Goal: Task Accomplishment & Management: Manage account settings

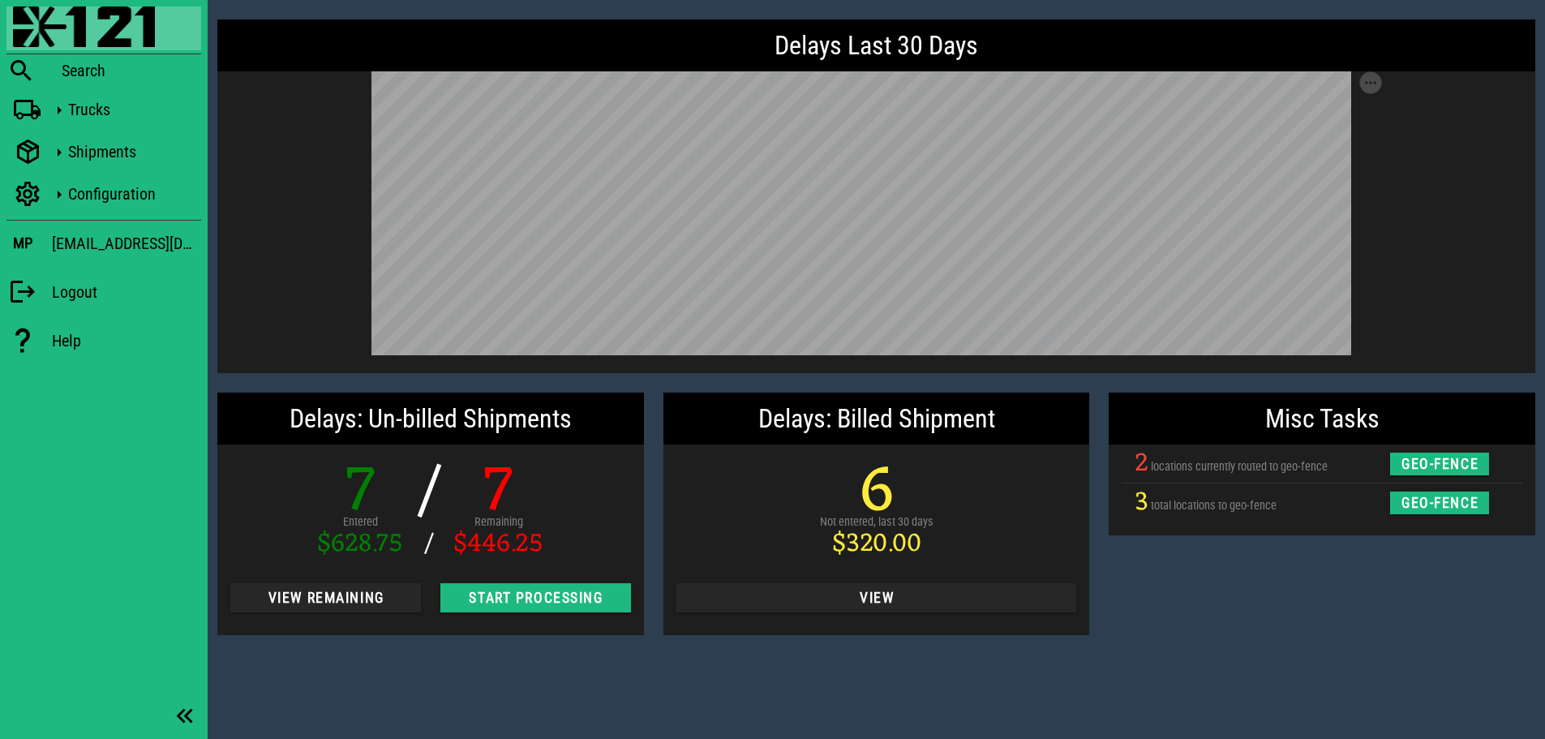
click at [1275, 631] on div "Misc Tasks 2 locations currently routed to geo-fence geo-fence 3 total location…" at bounding box center [1322, 514] width 446 height 262
click at [1462, 580] on div "Misc Tasks 2 locations currently routed to geo-fence geo-fence 3 total location…" at bounding box center [1322, 514] width 446 height 262
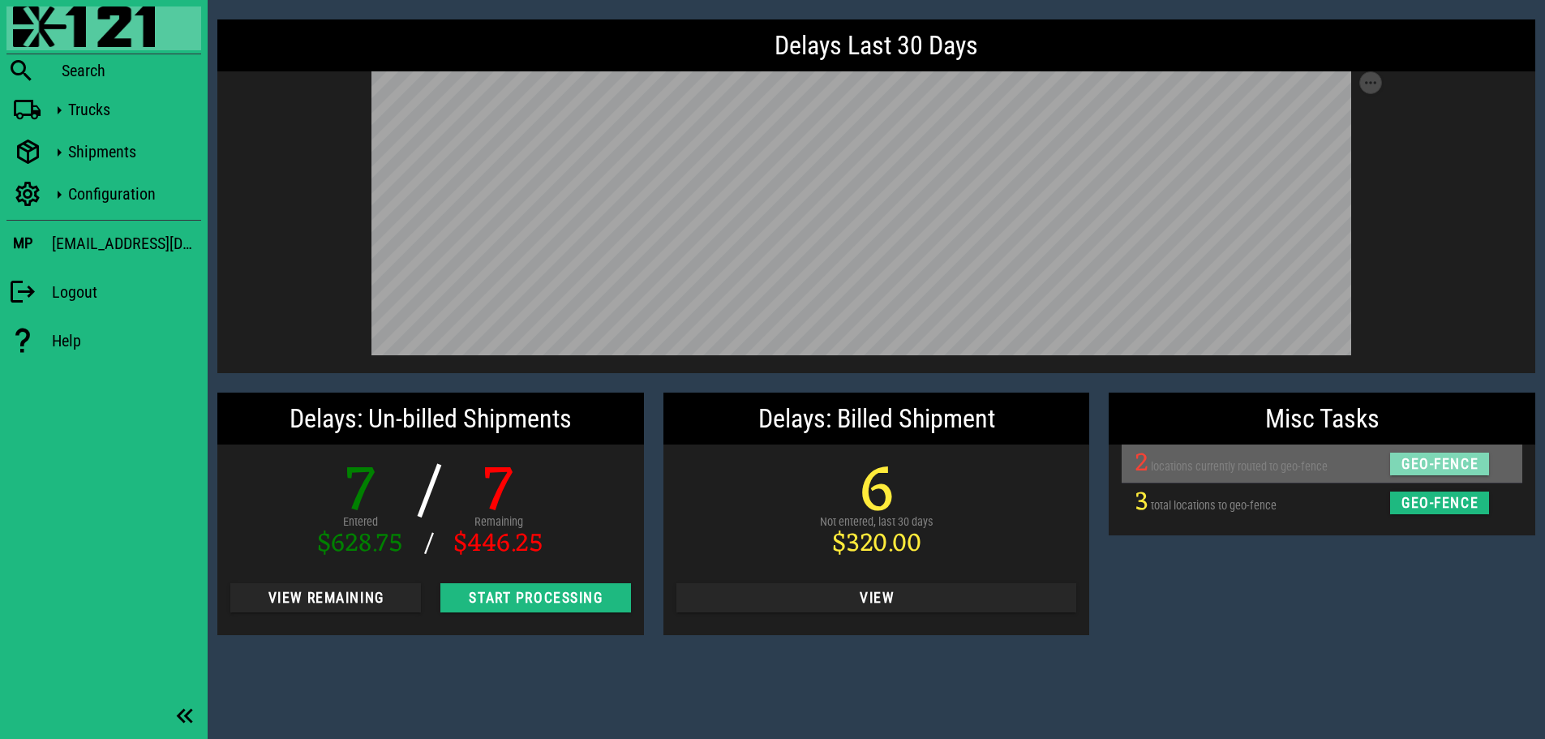
click at [1448, 466] on span "geo-fence" at bounding box center [1439, 464] width 79 height 16
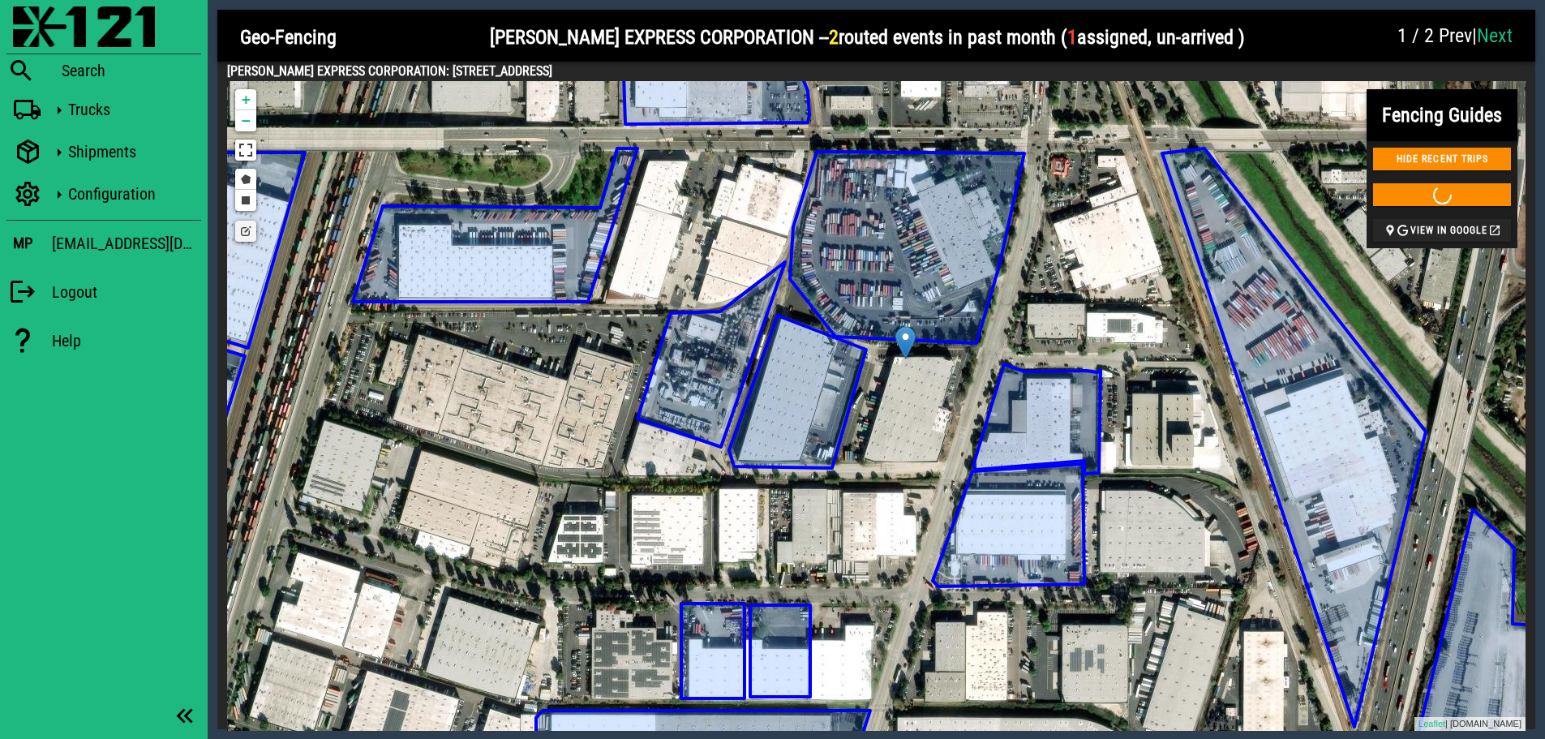
drag, startPoint x: 1217, startPoint y: 451, endPoint x: 1250, endPoint y: 404, distance: 57.6
click at [1250, 404] on icon at bounding box center [1294, 437] width 264 height 578
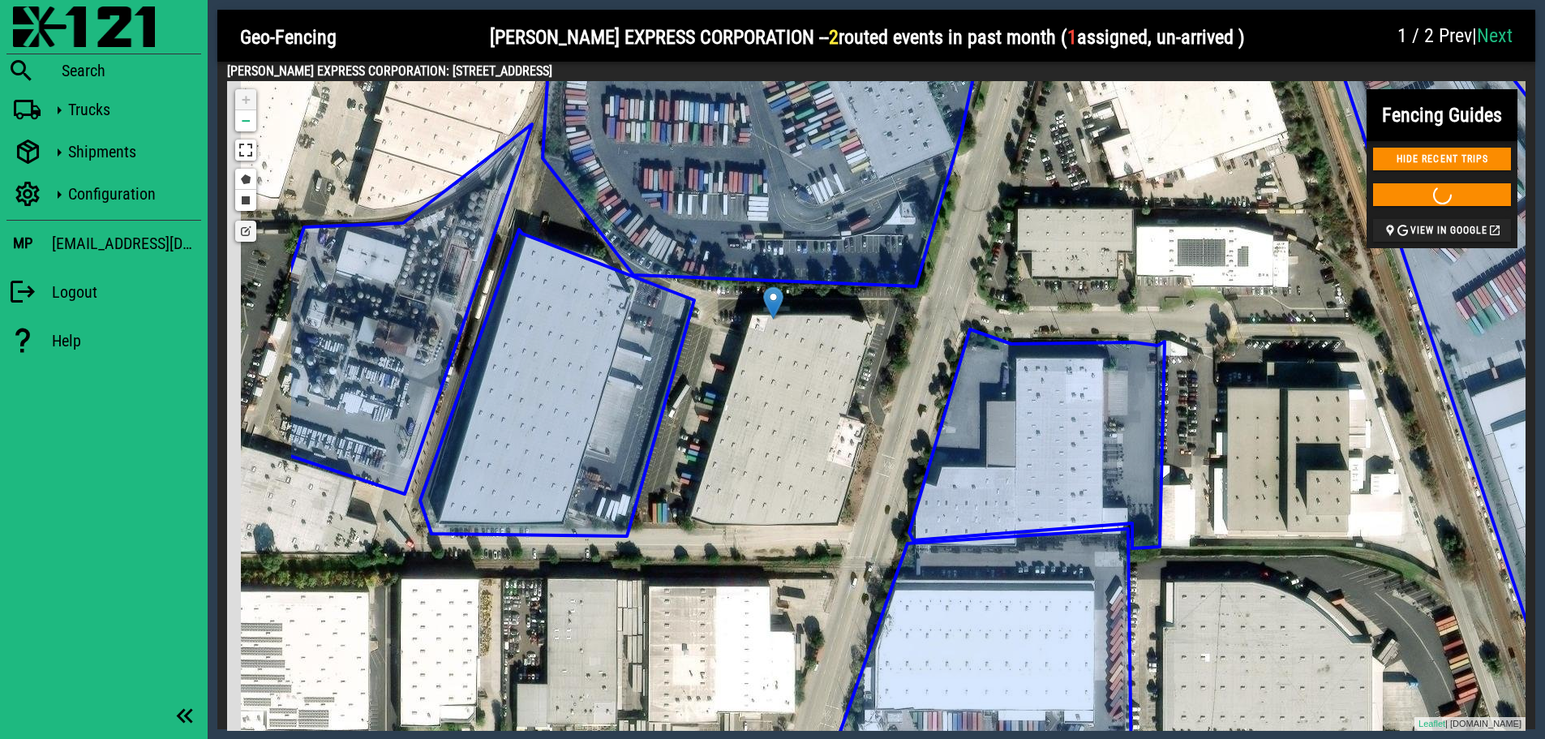
drag, startPoint x: 1217, startPoint y: 392, endPoint x: 1417, endPoint y: 418, distance: 201.3
click at [1417, 418] on div "DEFILI SOLUTIONS INC DEFILI SOLUTION COMMAND LOGISTICS USE THIS GEO-FENCE SHIN …" at bounding box center [876, 405] width 1298 height 649
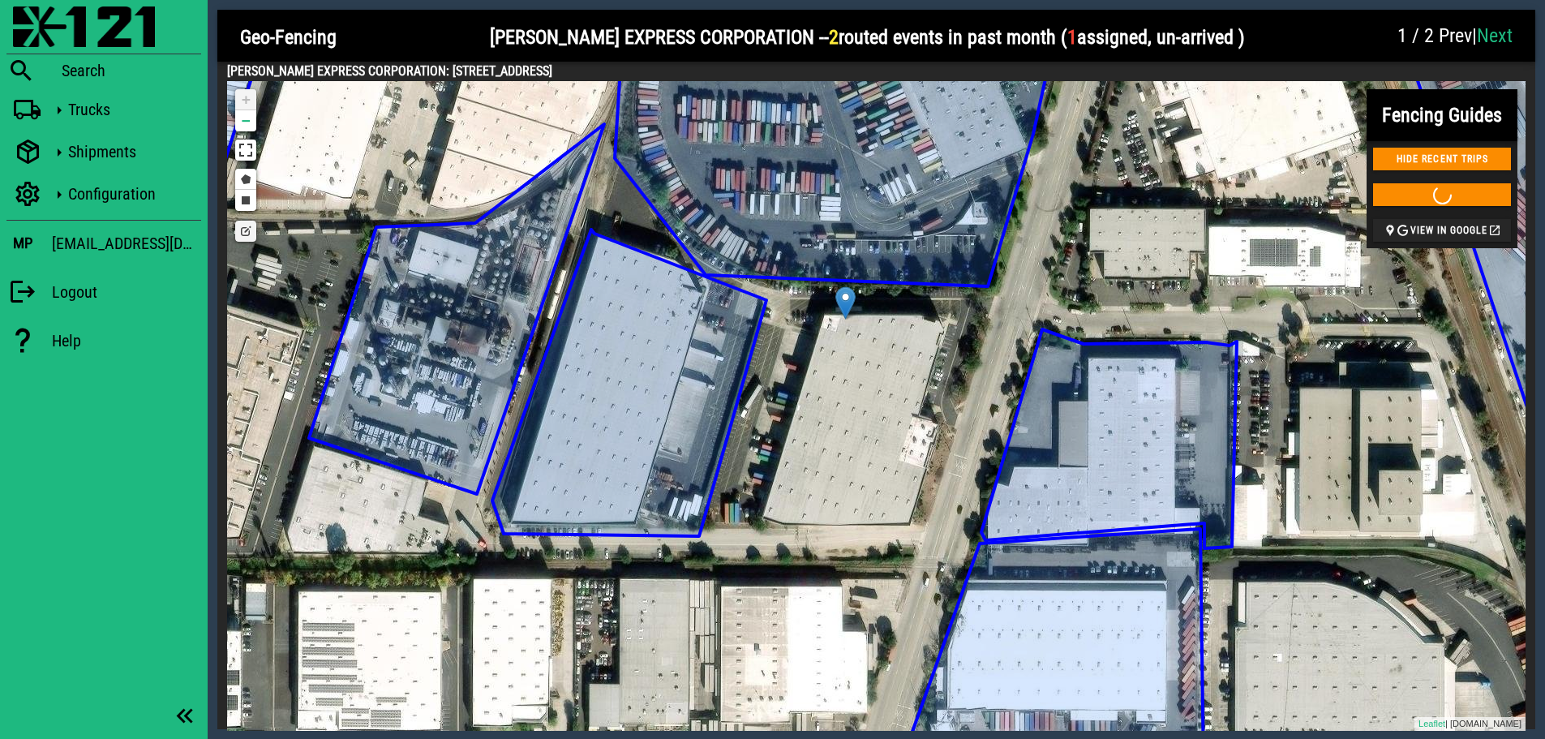
drag, startPoint x: 1400, startPoint y: 425, endPoint x: 1468, endPoint y: 425, distance: 67.3
click at [1468, 425] on div "DEFILI SOLUTIONS INC DEFILI SOLUTION COMMAND LOGISTICS USE THIS GEO-FENCE SHIN …" at bounding box center [876, 405] width 1298 height 649
click at [246, 177] on link "Draw a polygon" at bounding box center [245, 179] width 21 height 21
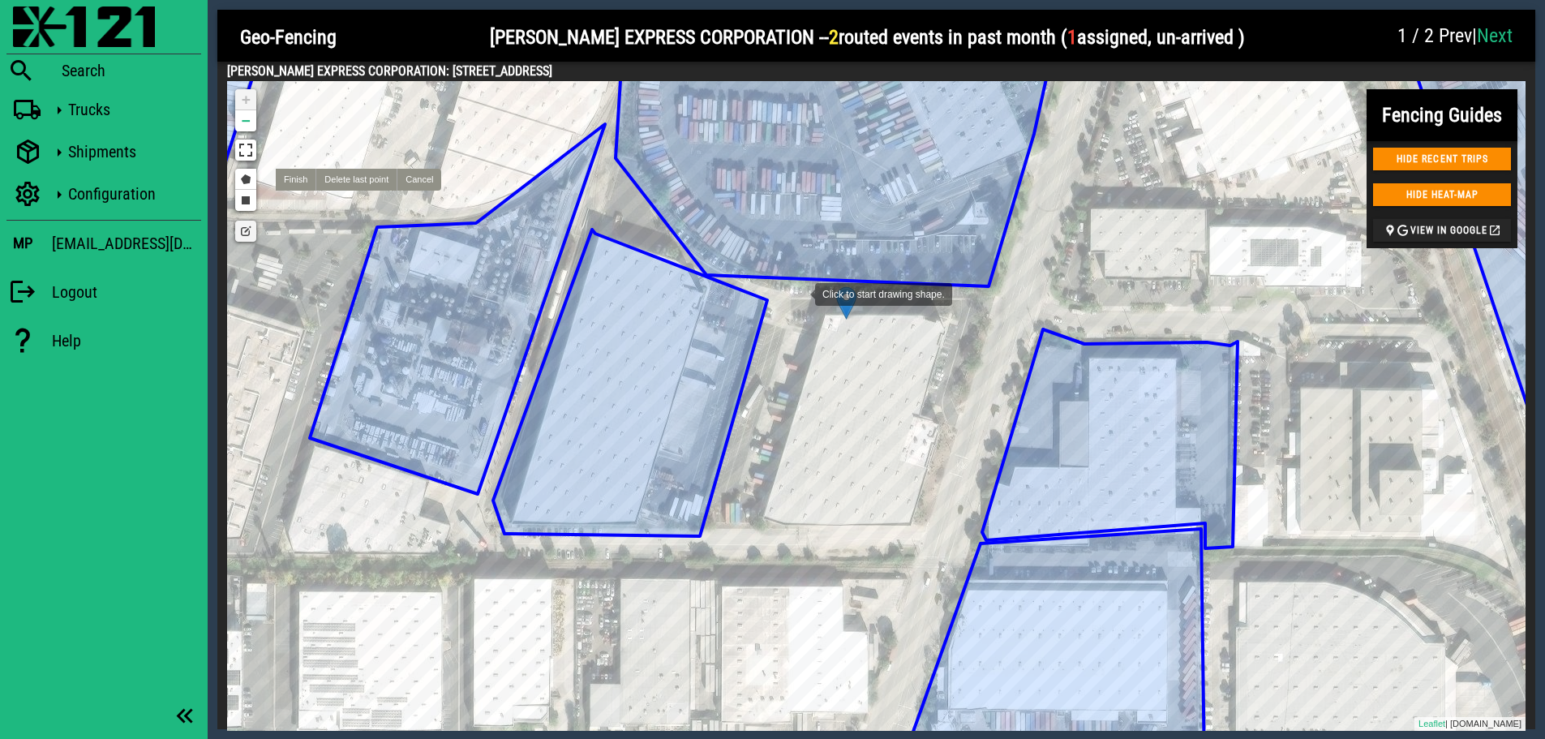
click at [799, 293] on div at bounding box center [798, 292] width 32 height 32
click at [1009, 296] on div at bounding box center [1008, 296] width 32 height 32
click at [925, 534] on div at bounding box center [925, 533] width 32 height 32
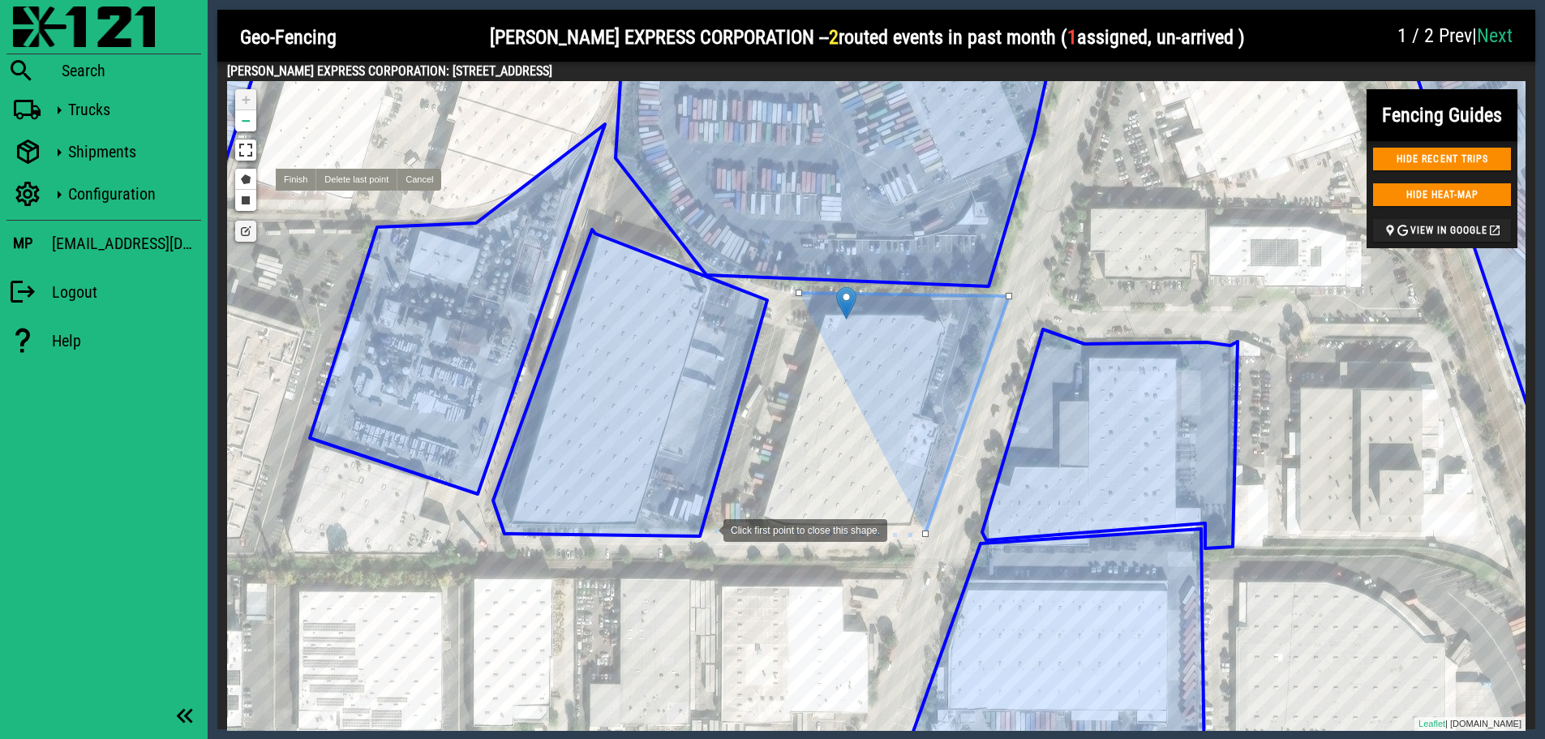
click at [707, 529] on div at bounding box center [707, 528] width 32 height 32
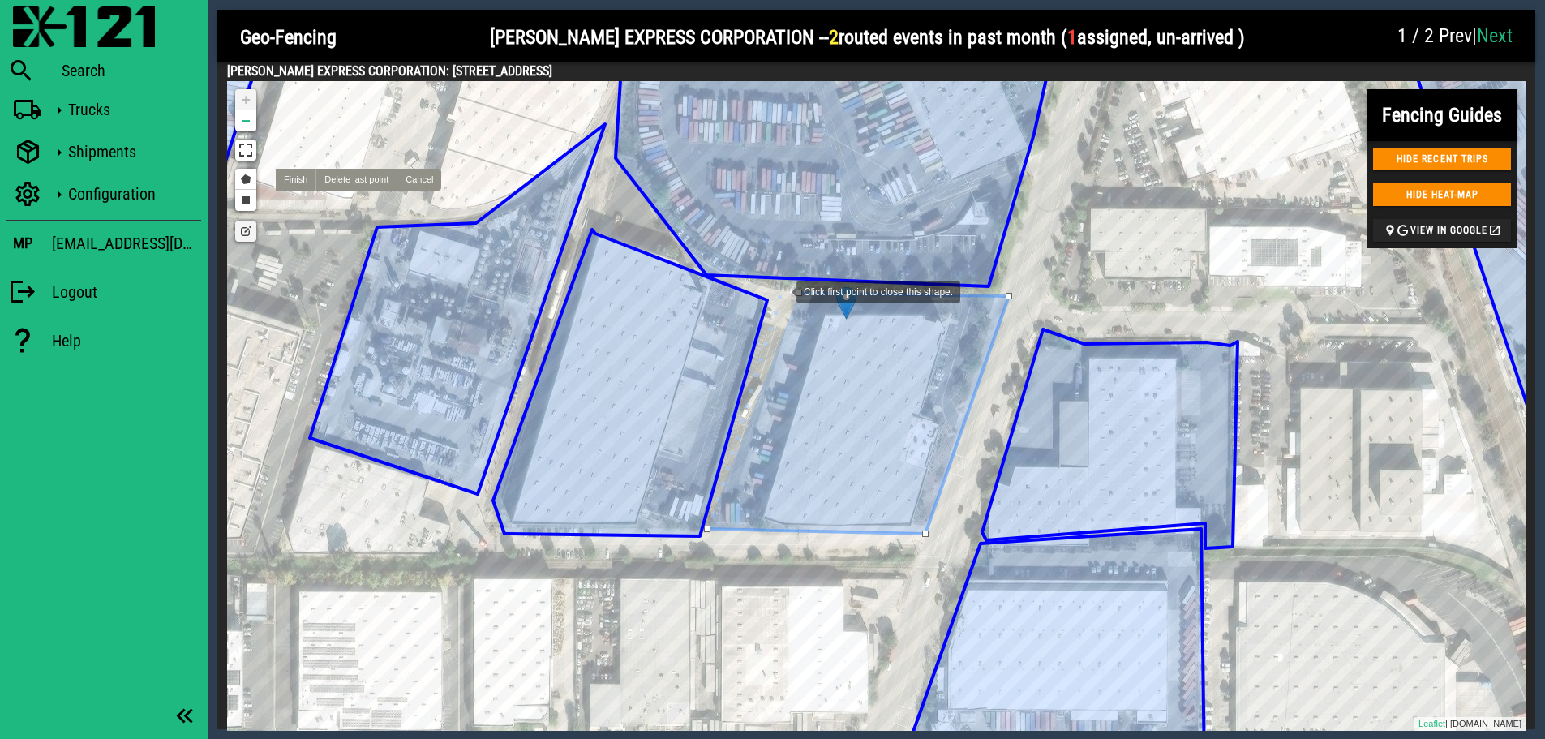
click at [780, 290] on div at bounding box center [780, 290] width 32 height 32
click at [798, 294] on div at bounding box center [798, 292] width 6 height 6
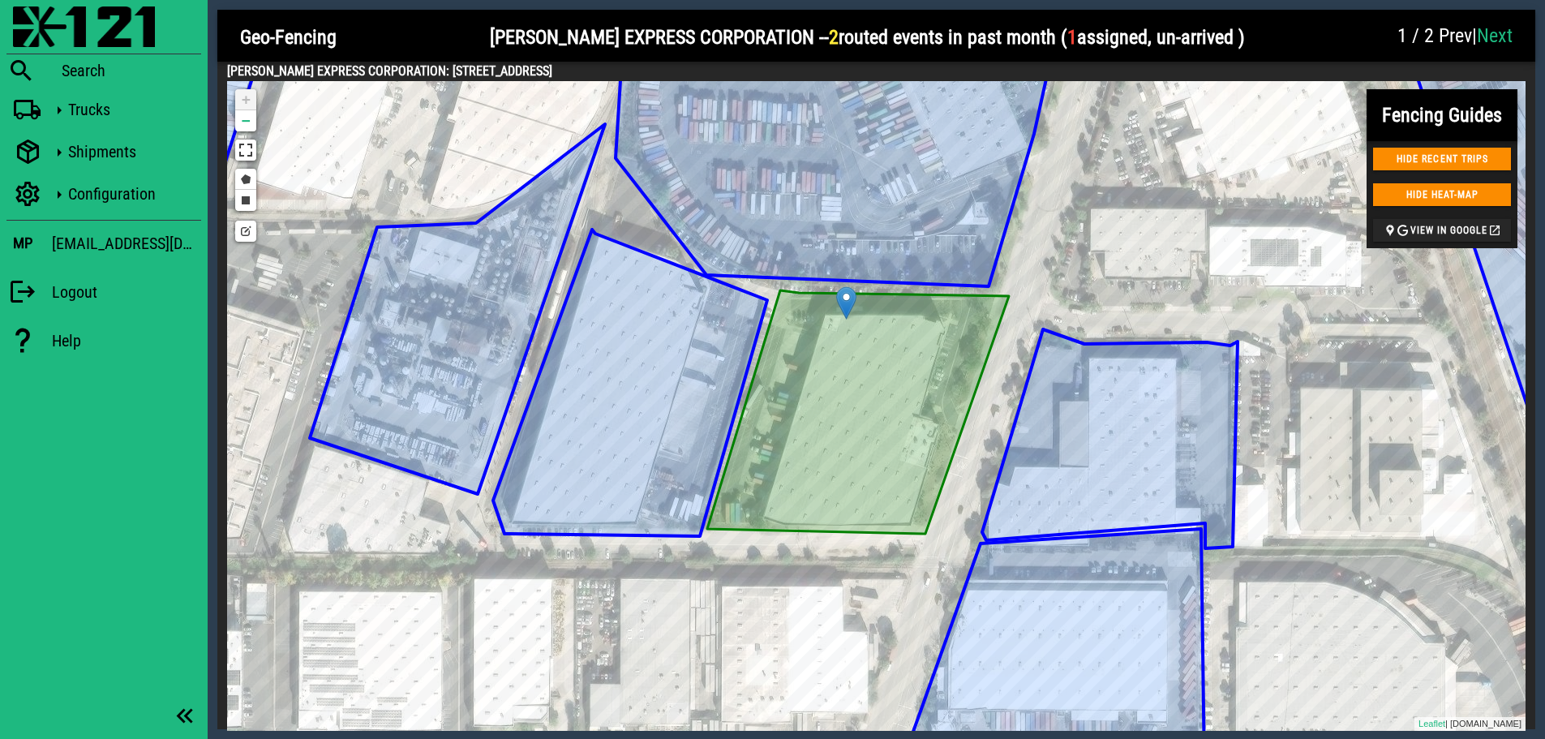
click at [1498, 37] on link "Next" at bounding box center [1495, 35] width 36 height 23
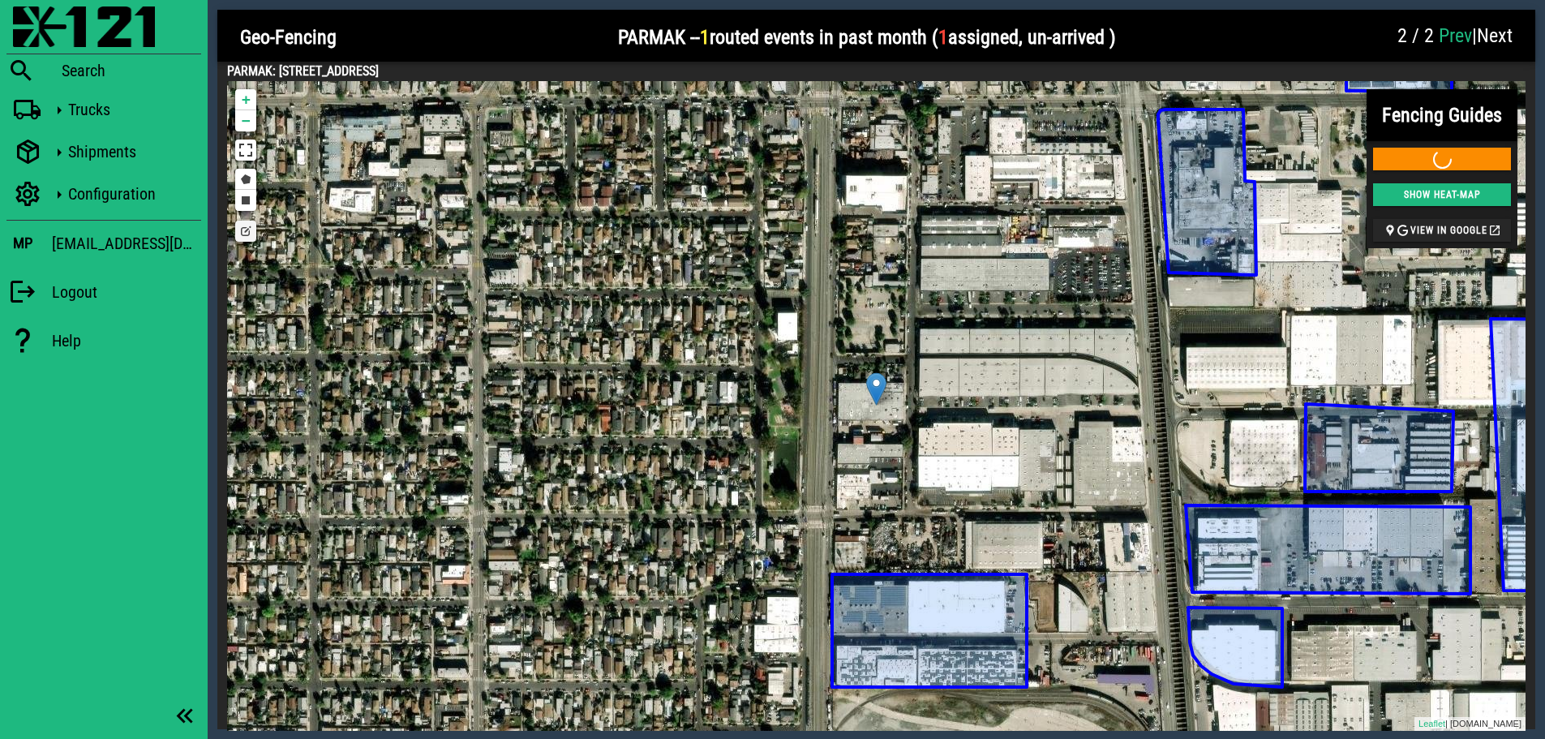
click at [1442, 36] on link "Prev" at bounding box center [1454, 35] width 33 height 23
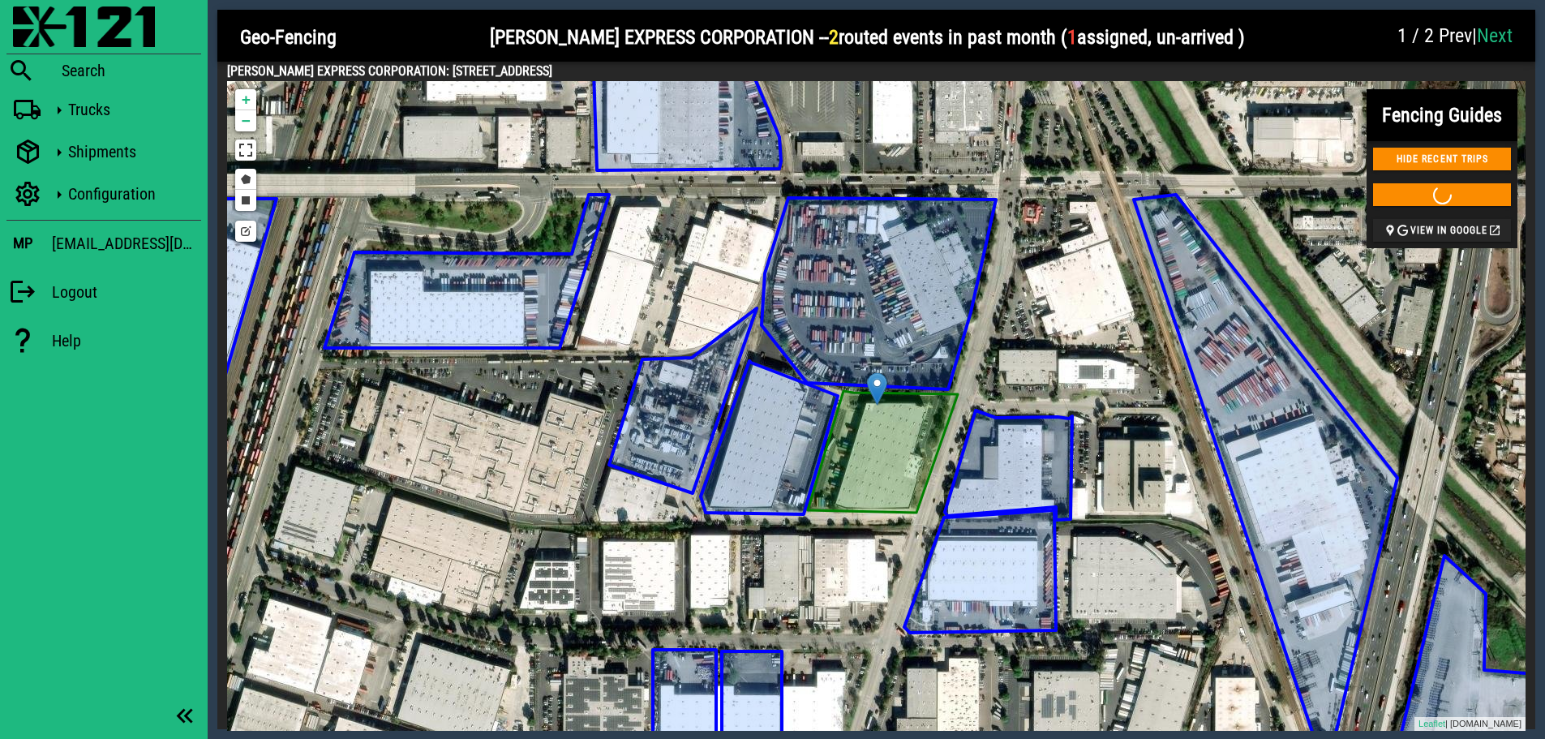
click at [1503, 32] on link "Next" at bounding box center [1495, 35] width 36 height 23
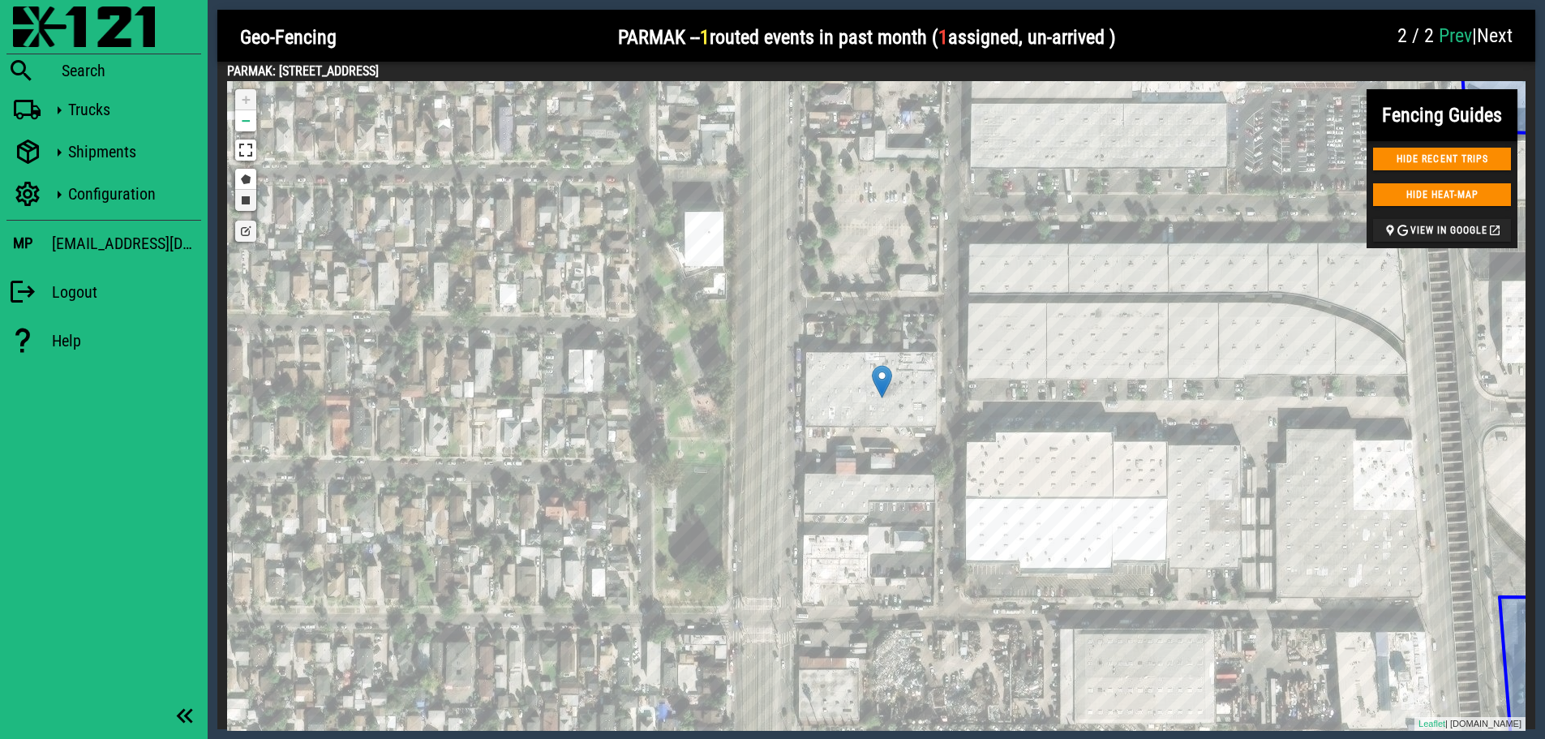
click at [244, 201] on link "Draw a rectangle" at bounding box center [245, 200] width 21 height 21
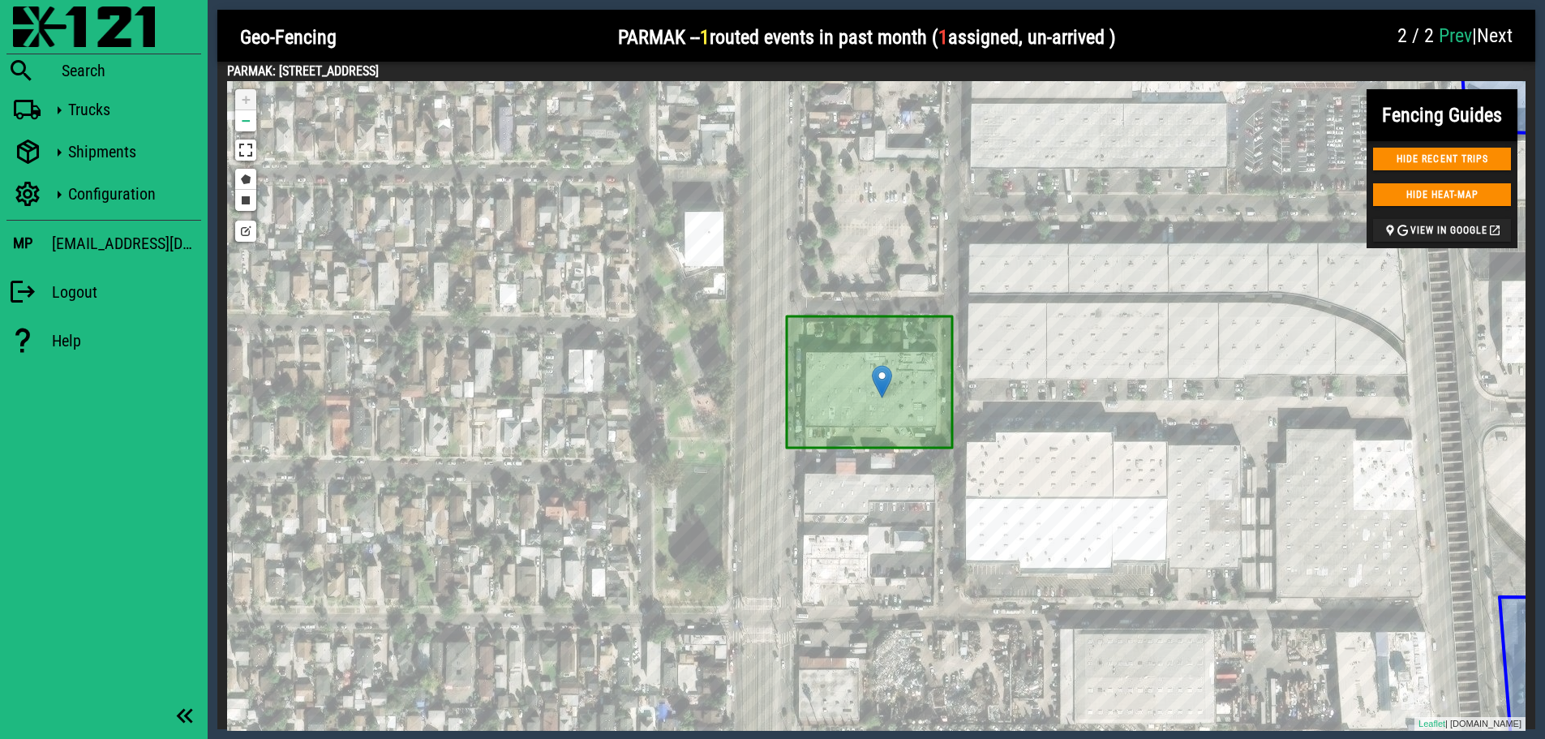
click at [1490, 35] on span "Next" at bounding box center [1495, 35] width 36 height 23
click at [28, 17] on img at bounding box center [84, 26] width 142 height 41
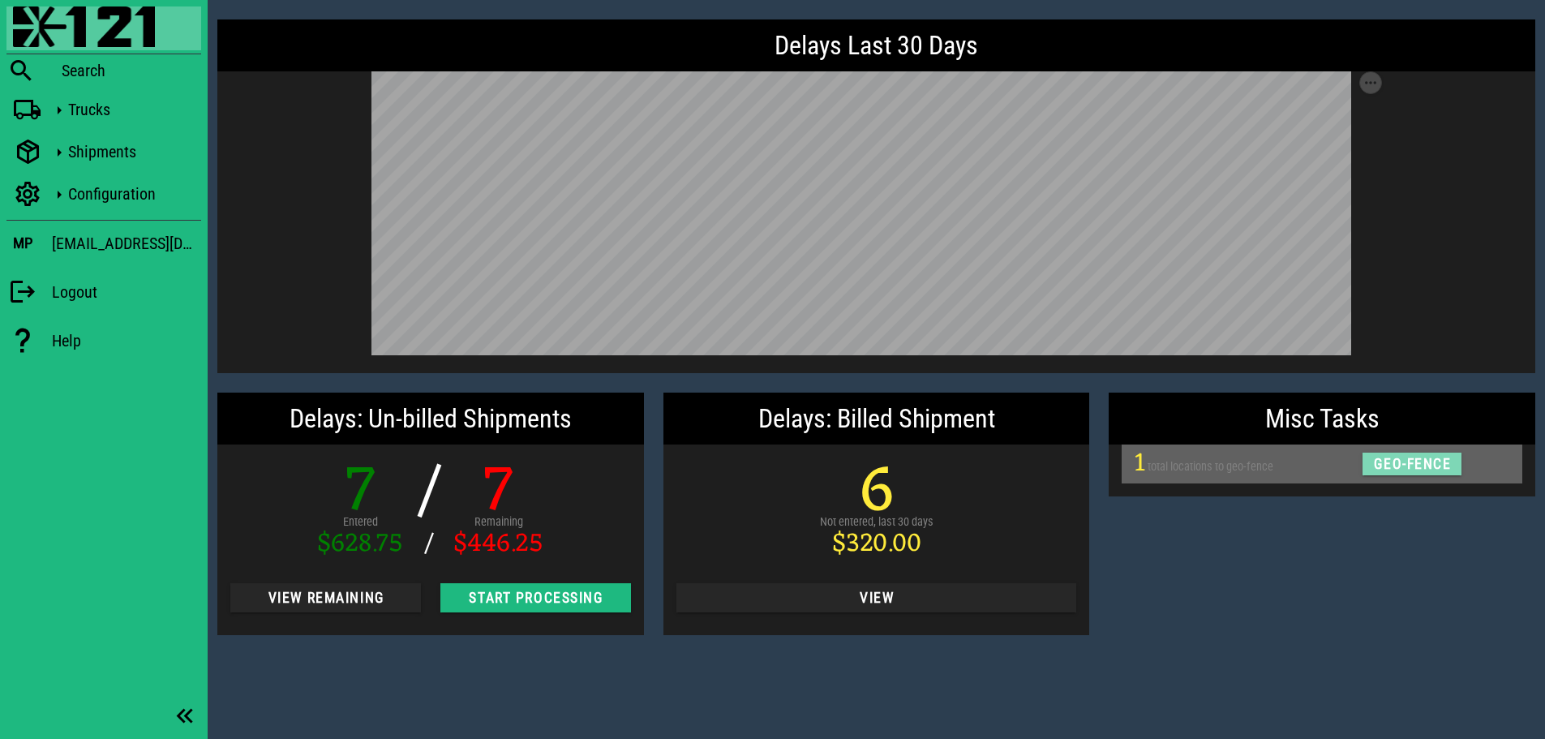
click at [1425, 467] on span "geo-fence" at bounding box center [1412, 464] width 79 height 16
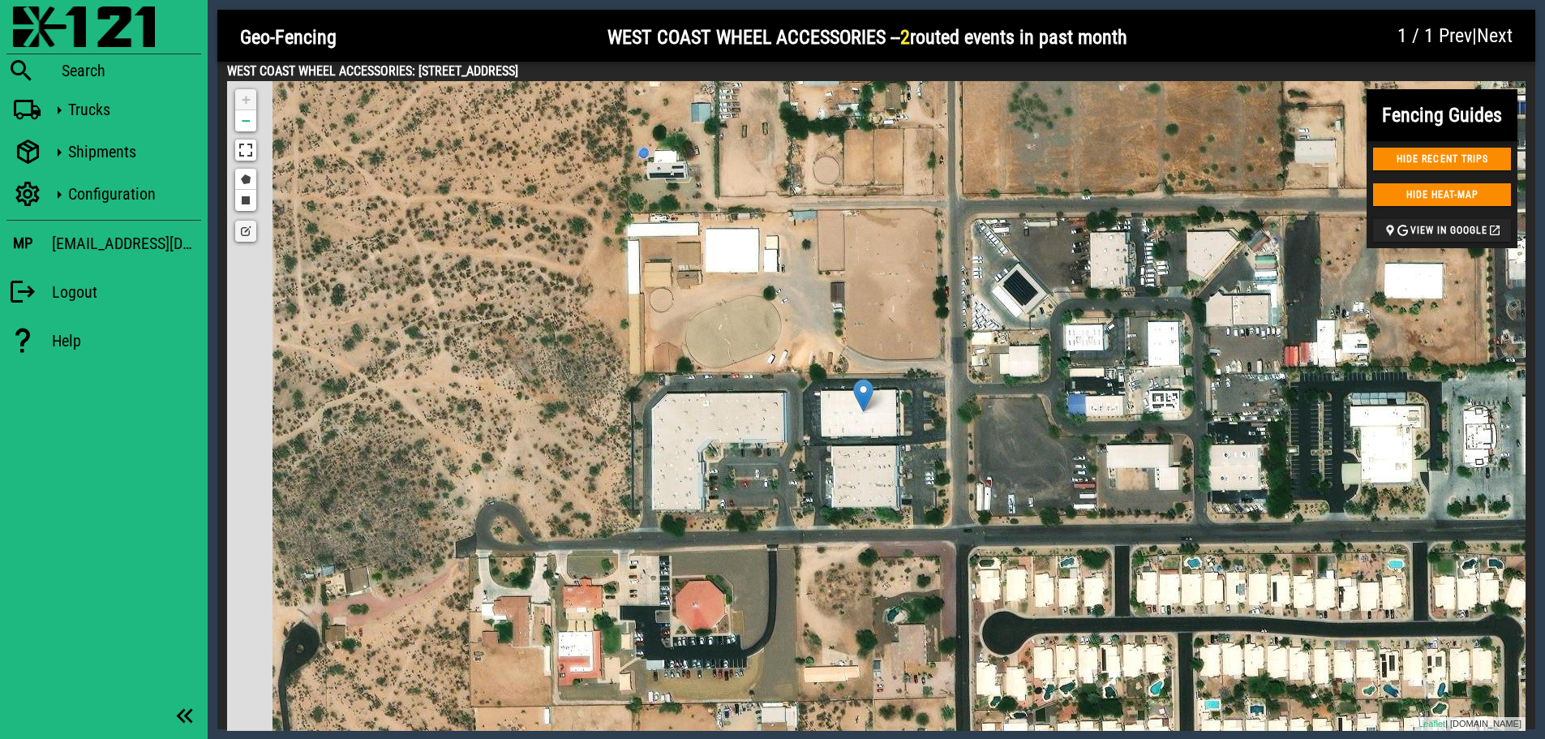
drag, startPoint x: 937, startPoint y: 392, endPoint x: 999, endPoint y: 384, distance: 62.3
click at [999, 384] on div "HQ-[GEOGRAPHIC_DATA] USE THIS GEO-FENCE + − Draw a polygon Draw a rectangle Edi…" at bounding box center [876, 405] width 1298 height 649
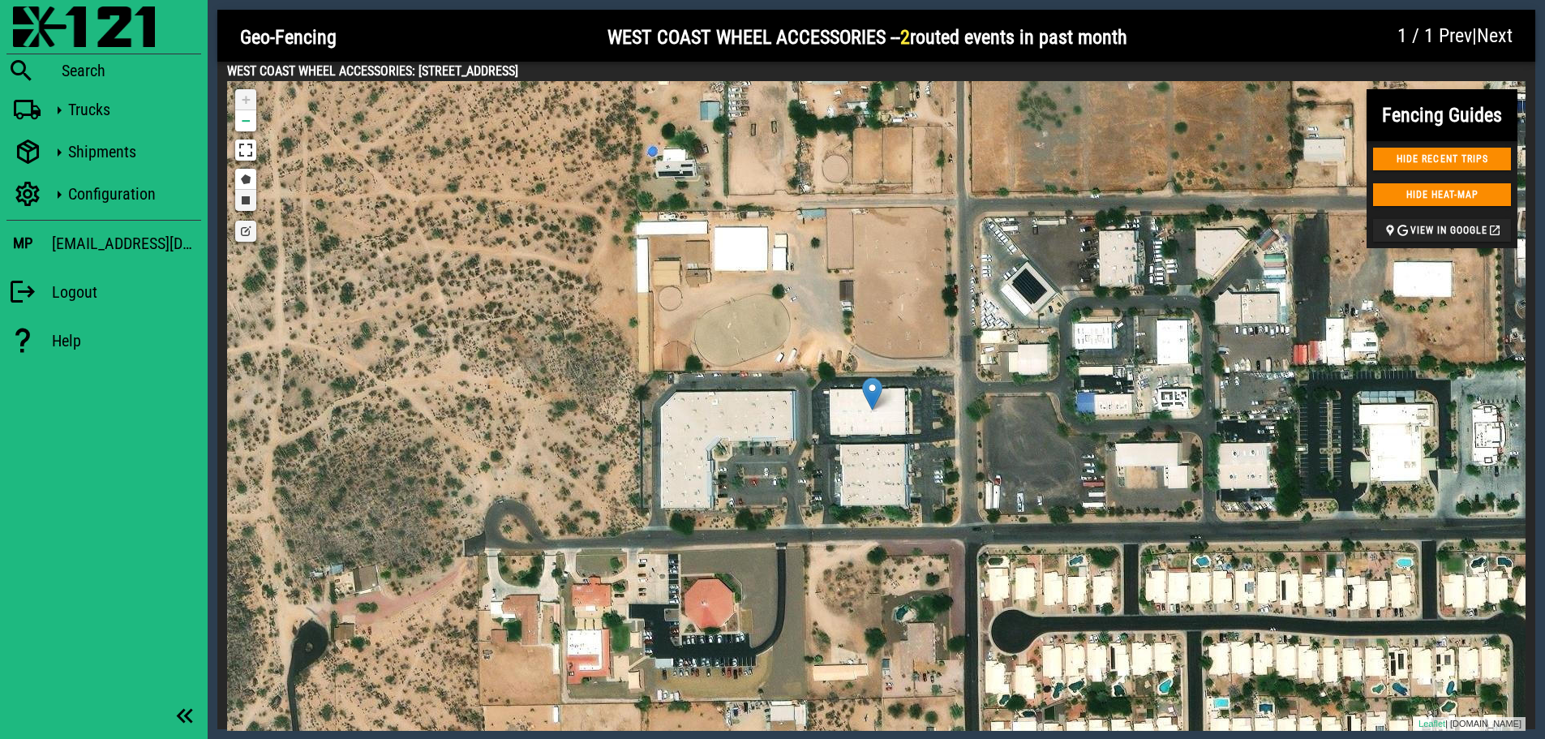
click at [248, 204] on link "Draw a rectangle" at bounding box center [245, 200] width 21 height 21
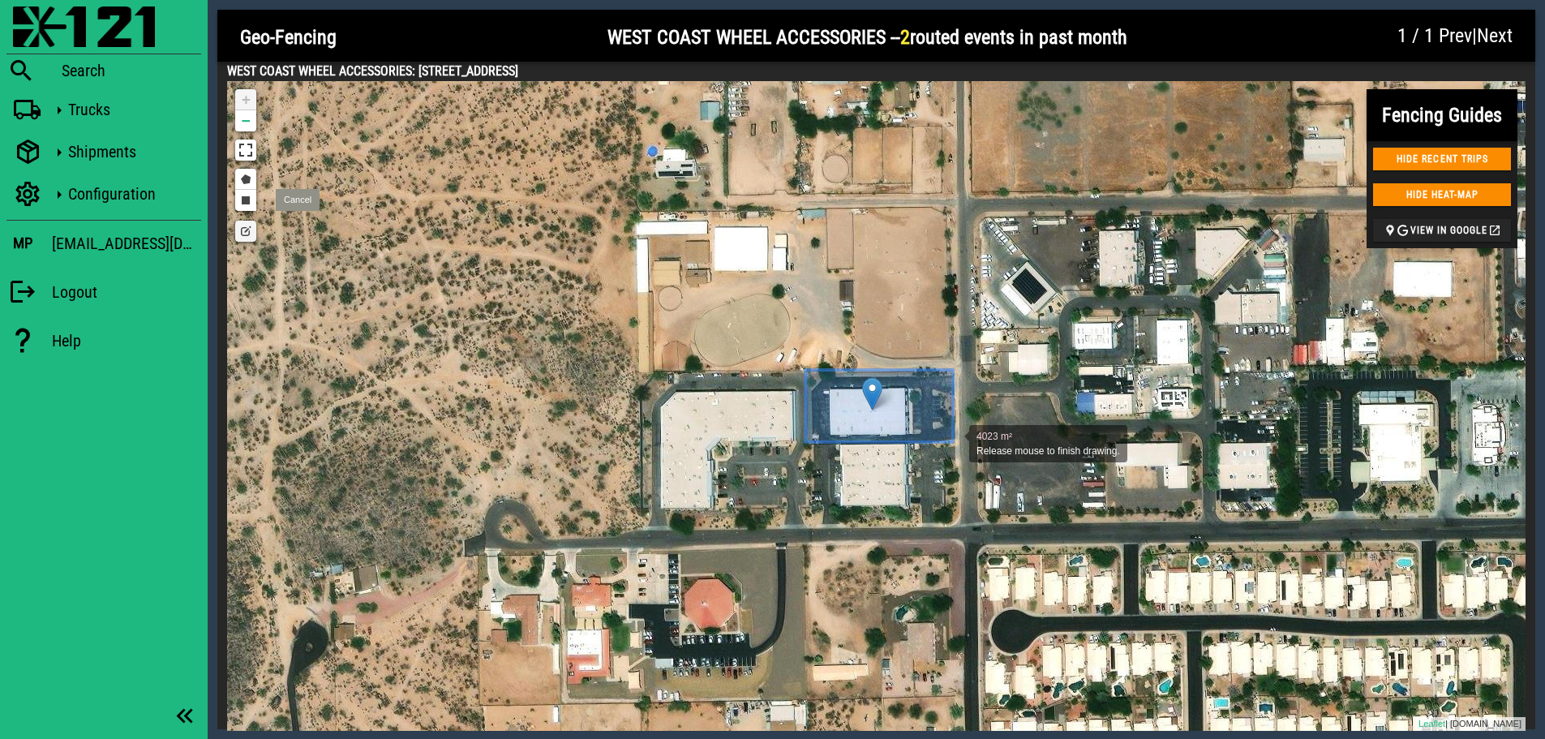
drag, startPoint x: 805, startPoint y: 370, endPoint x: 953, endPoint y: 442, distance: 164.3
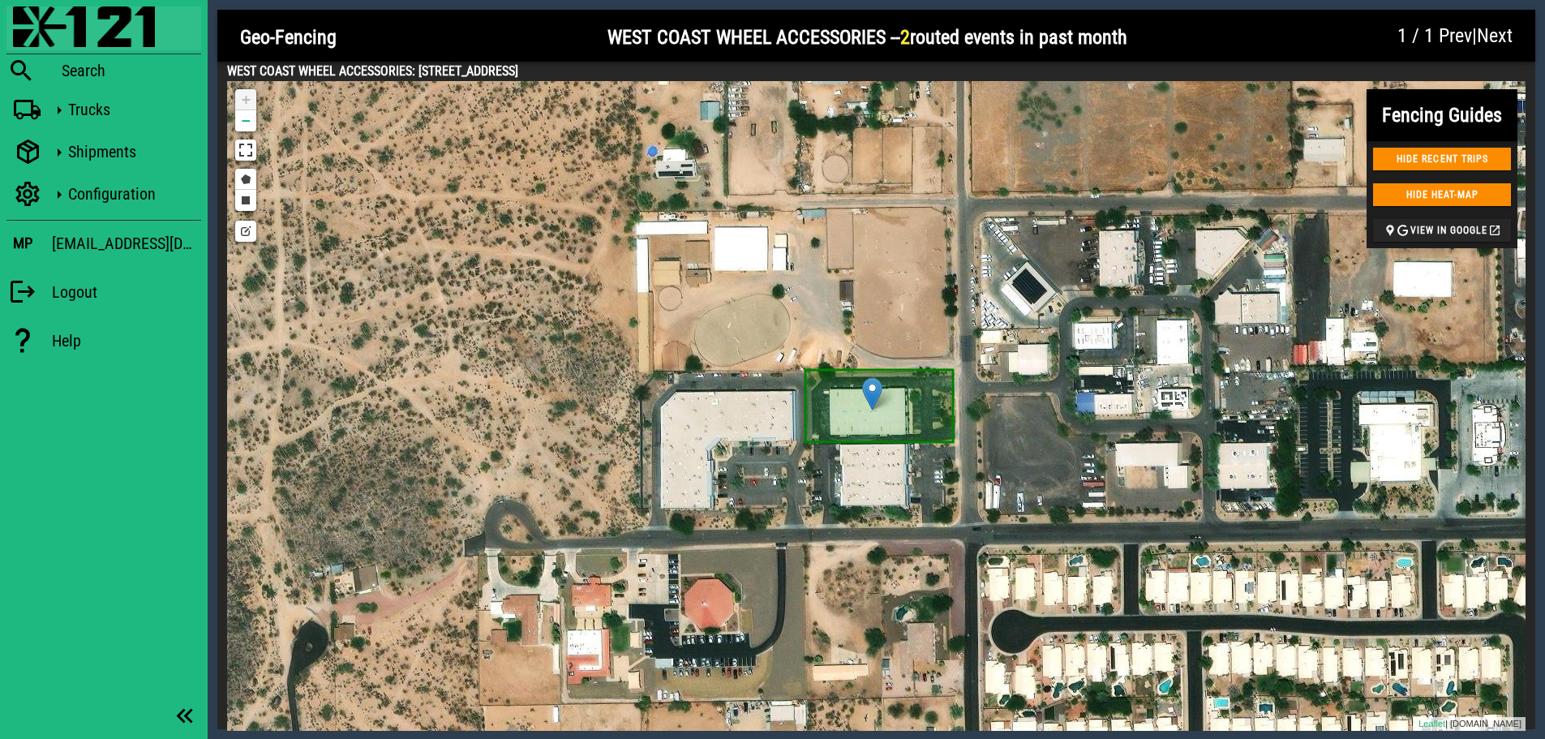
click at [44, 27] on img at bounding box center [84, 26] width 142 height 41
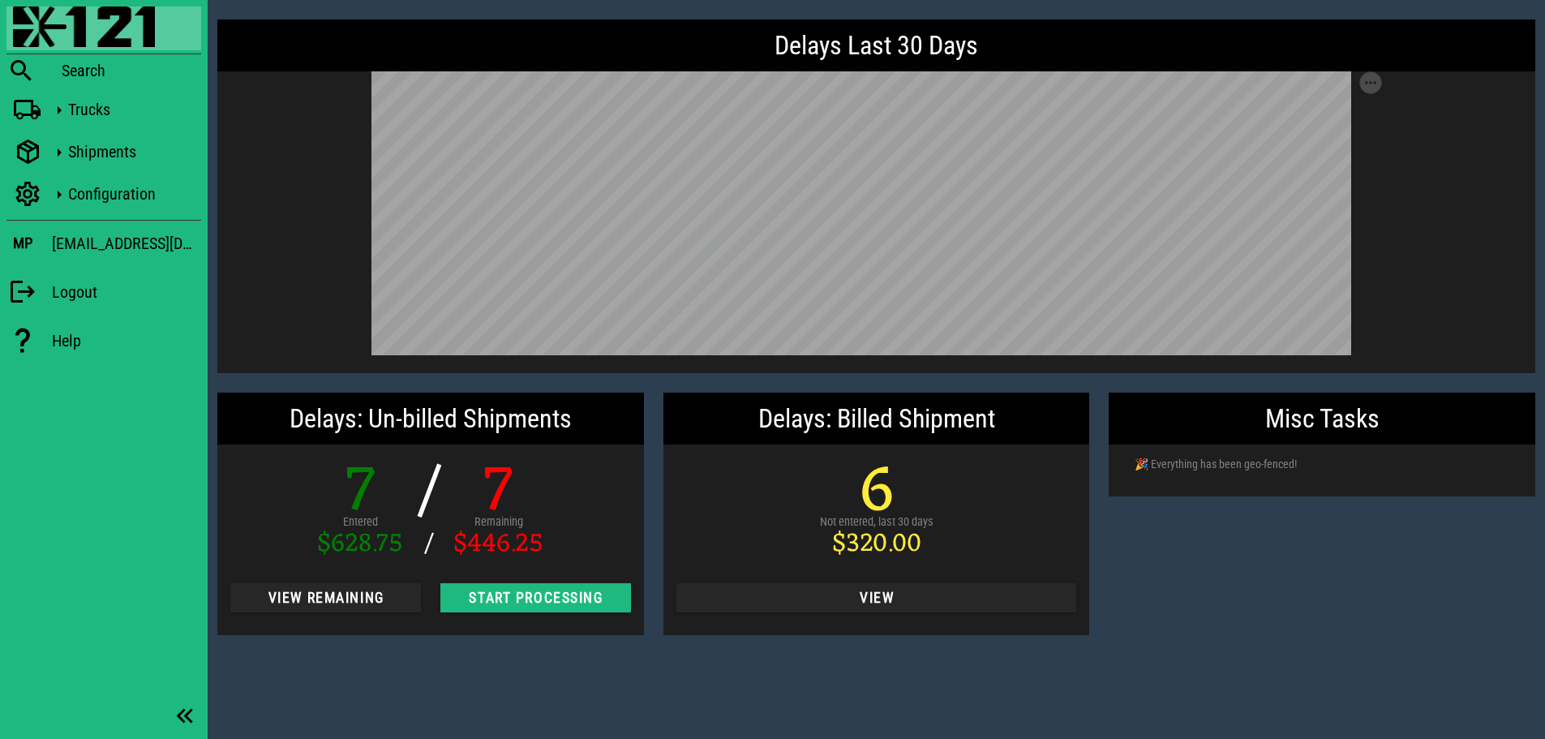
drag, startPoint x: 1328, startPoint y: 606, endPoint x: 1316, endPoint y: 604, distance: 12.3
click at [1328, 606] on div "Misc Tasks 🎉 Everything has been geo-fenced!" at bounding box center [1322, 514] width 446 height 262
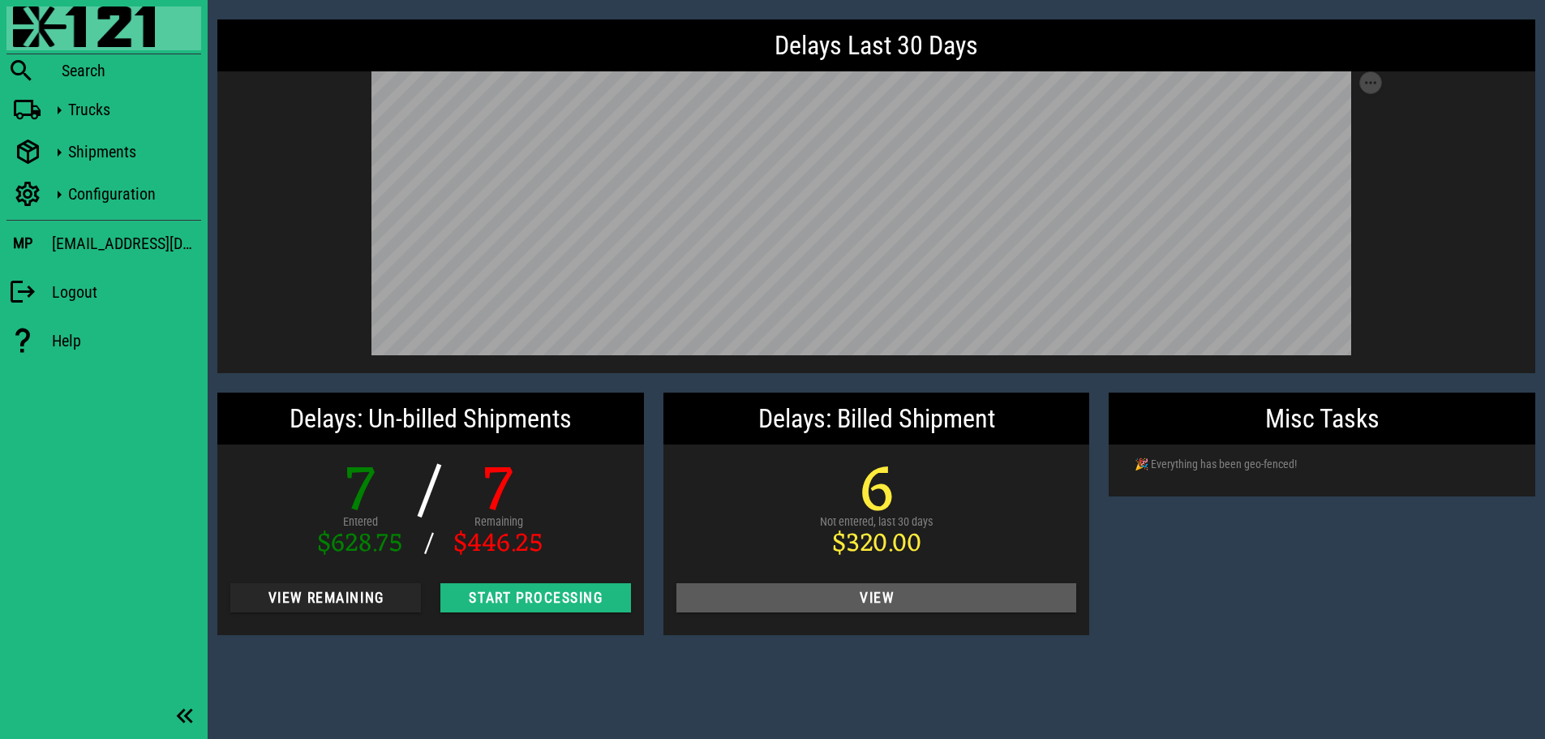
click at [876, 603] on span "View" at bounding box center [876, 597] width 375 height 16
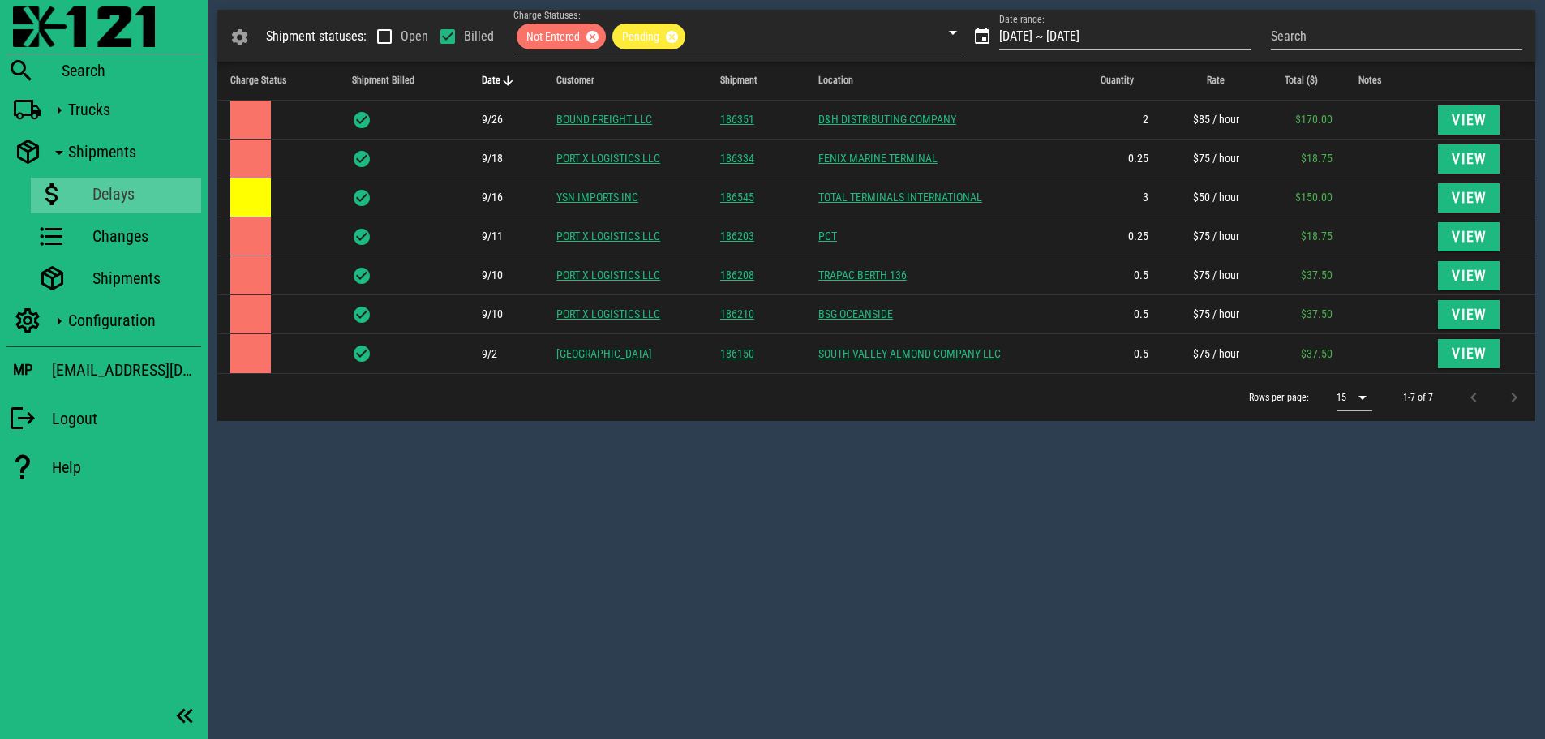
click at [693, 443] on div "Shipment statuses: Open Billed Charge Statuses: Not Entered Pending Date range:…" at bounding box center [876, 369] width 1337 height 739
click at [16, 19] on img at bounding box center [84, 26] width 142 height 41
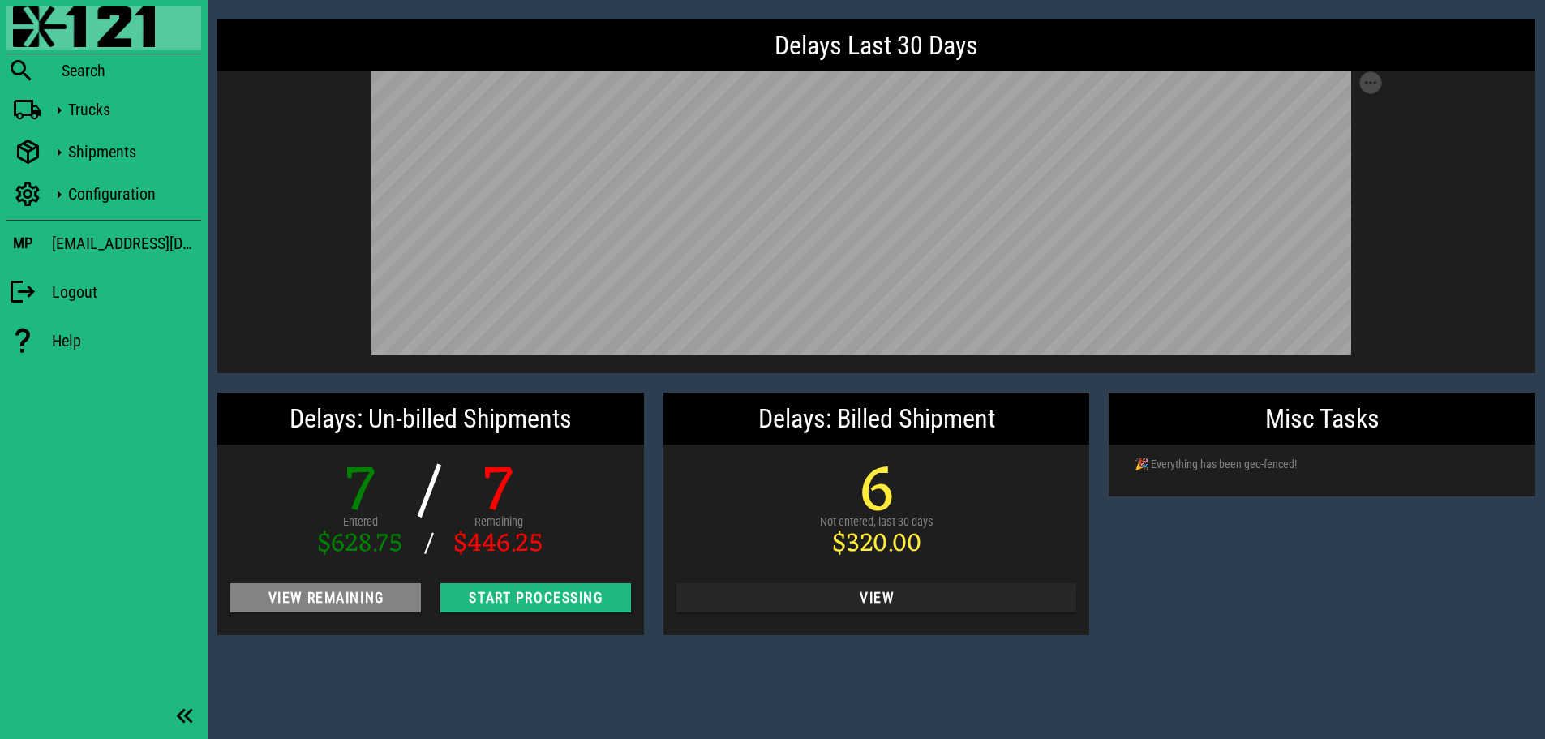
click at [314, 593] on span "View Remaining" at bounding box center [325, 597] width 165 height 16
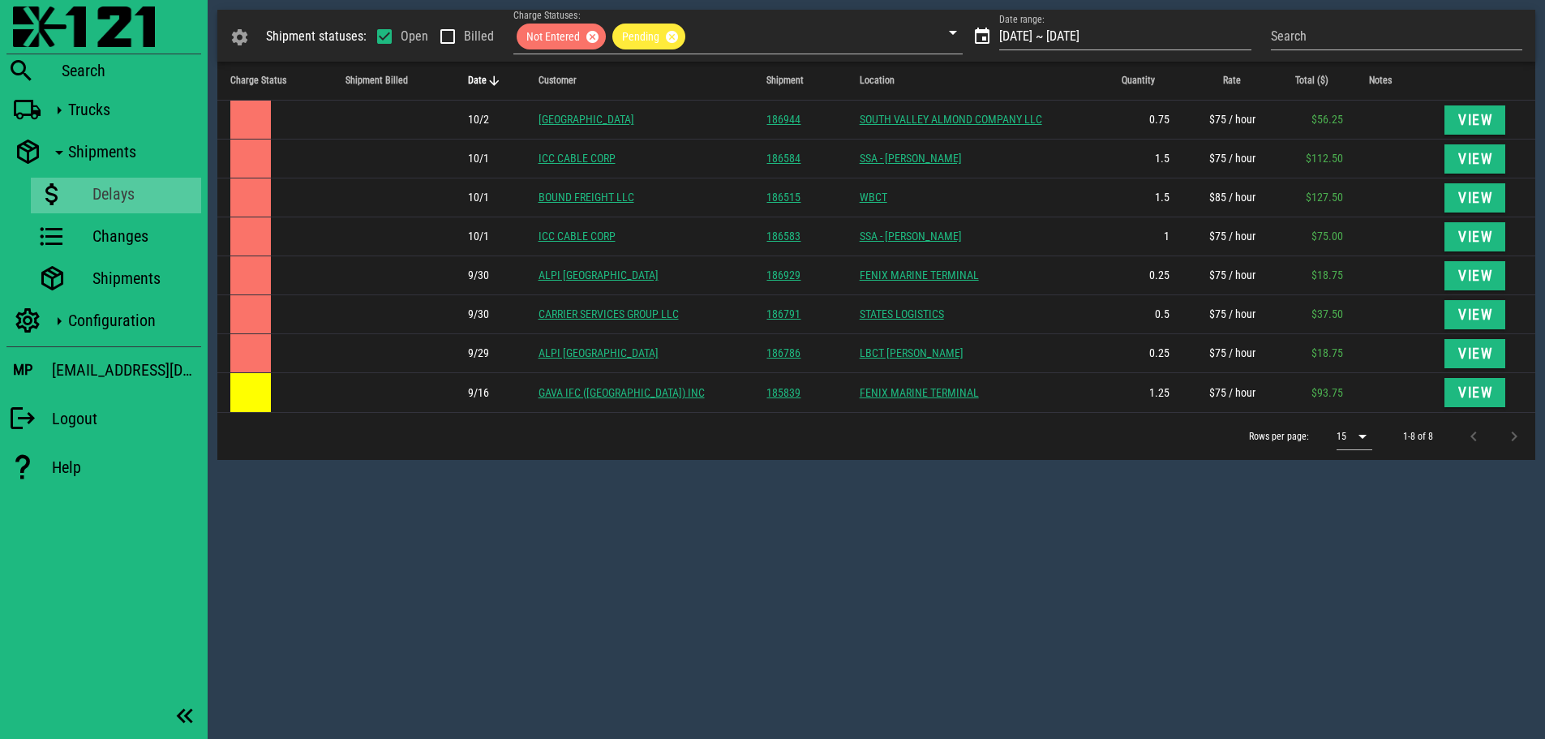
click at [992, 695] on div "Shipment statuses: Open Billed Charge Statuses: Not Entered Pending Date range:…" at bounding box center [876, 369] width 1337 height 739
click at [856, 512] on div "Shipment statuses: Open Billed Charge Statuses: Not Entered Pending Date range:…" at bounding box center [876, 369] width 1337 height 739
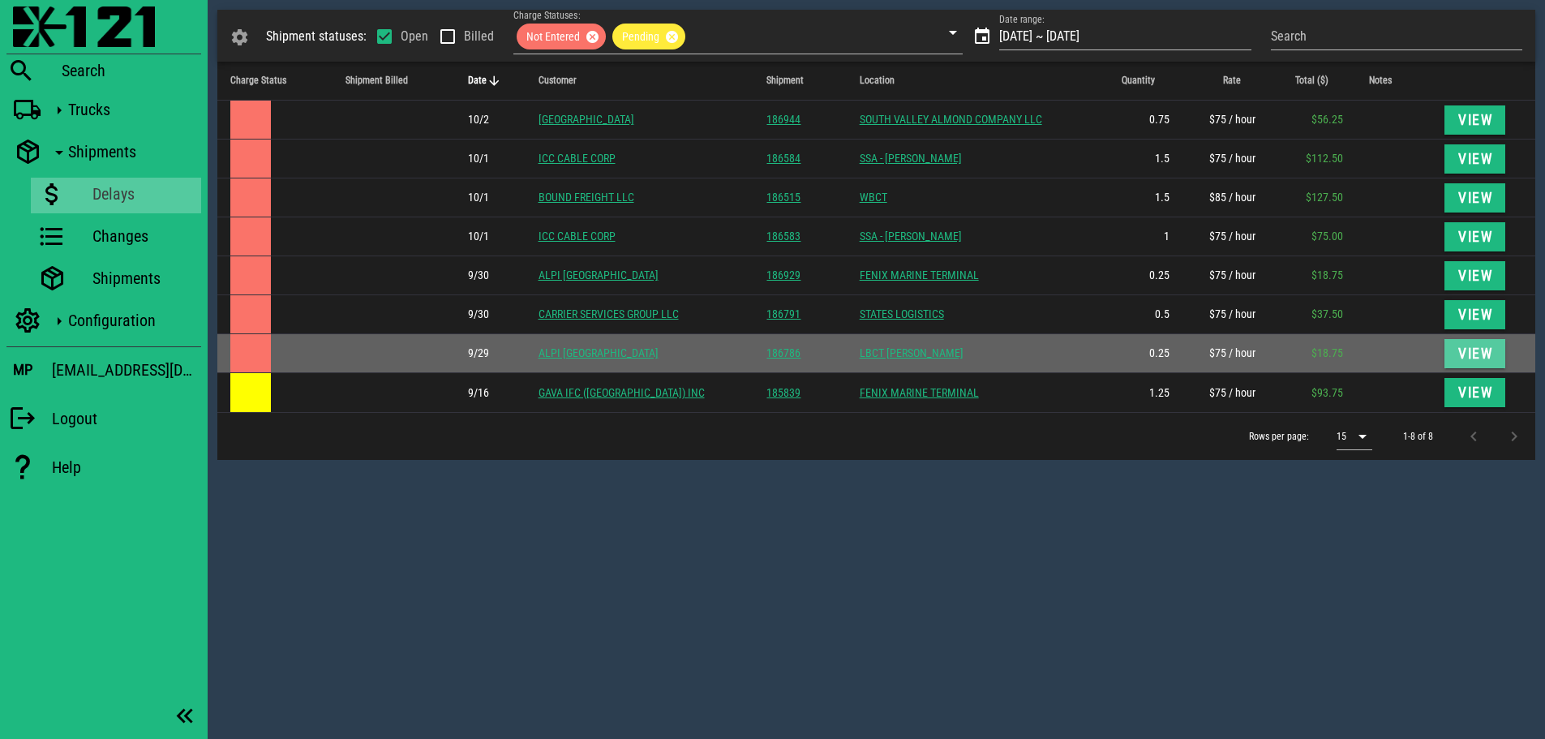
click at [1466, 348] on span "View" at bounding box center [1475, 353] width 36 height 16
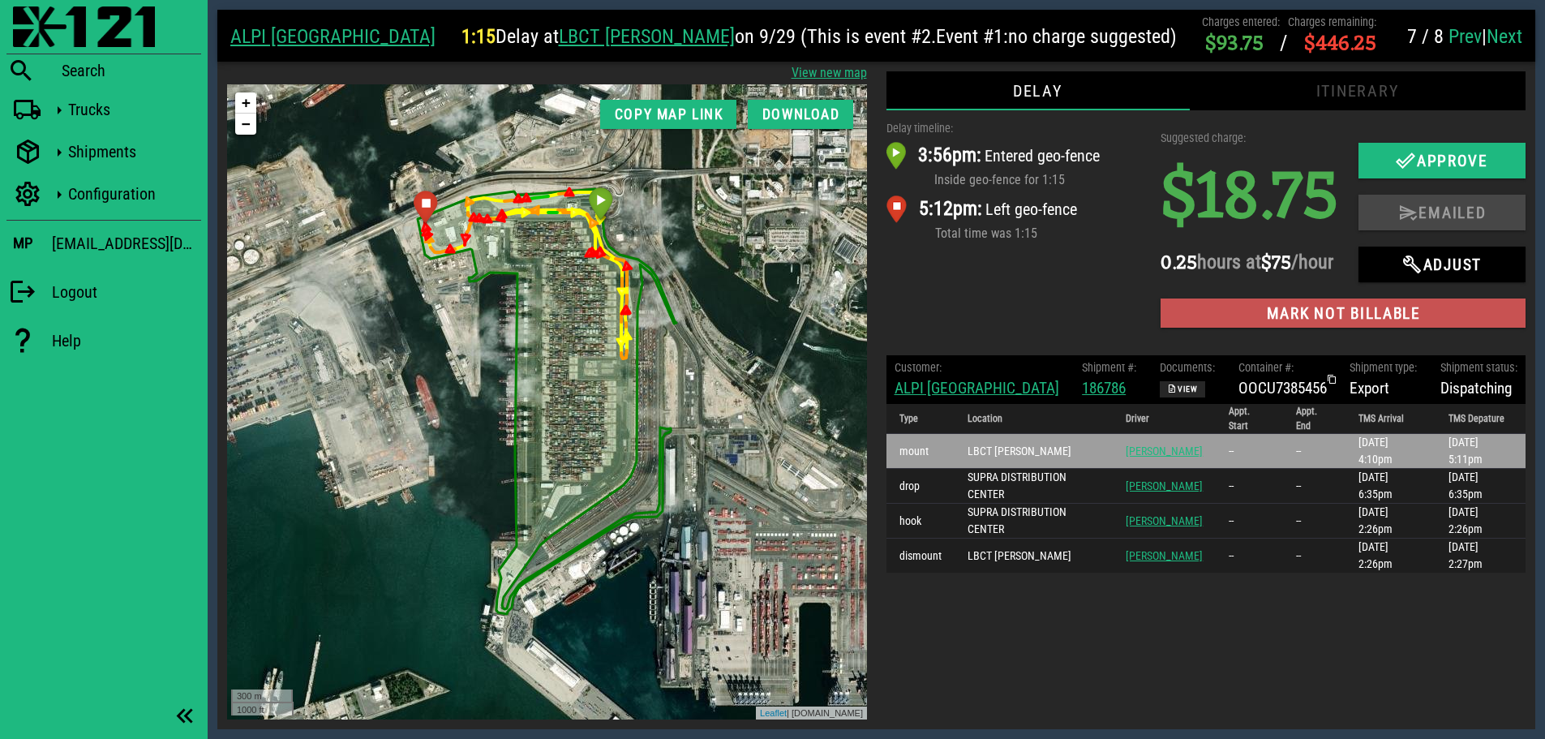
click at [1300, 323] on span "Mark not billable" at bounding box center [1342, 313] width 339 height 19
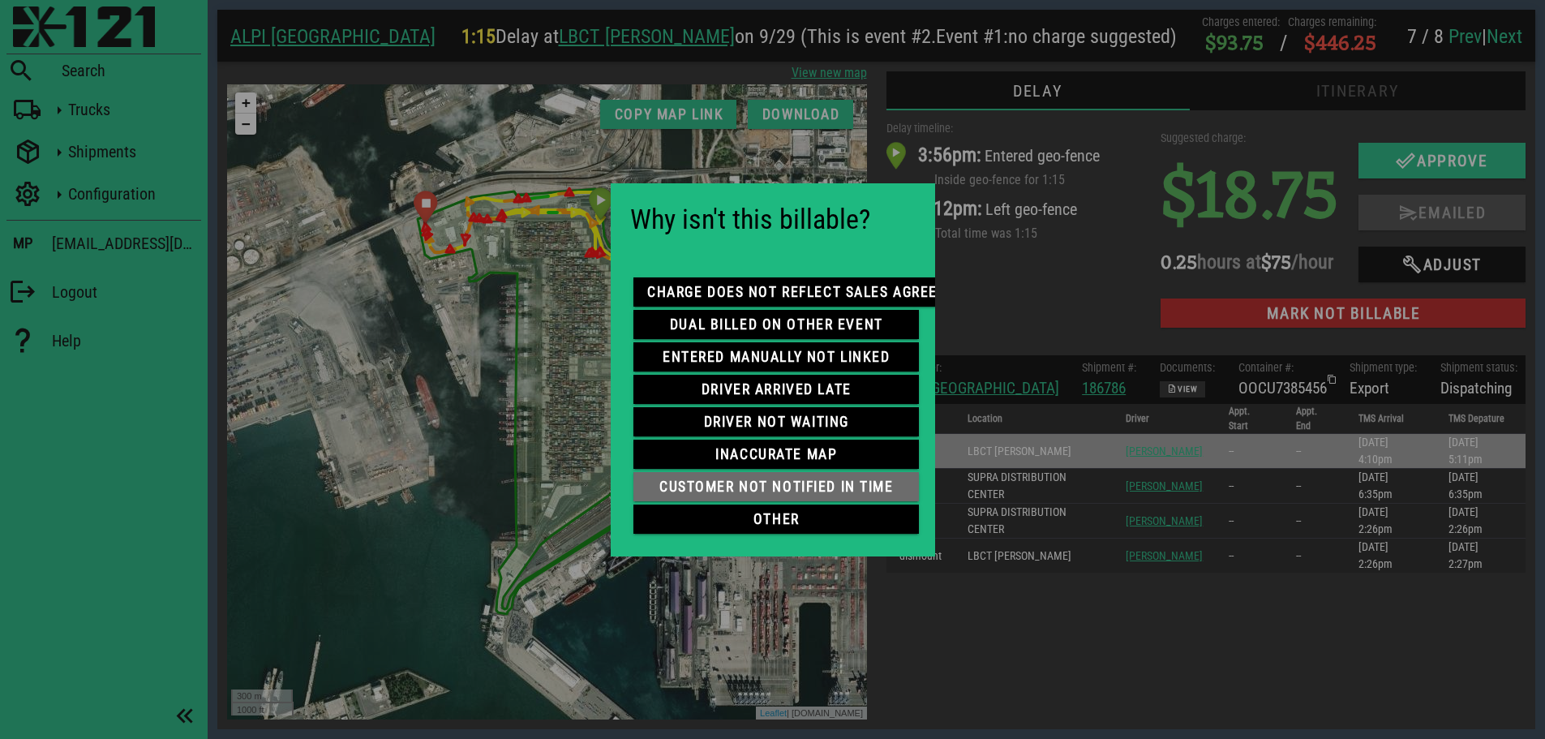
click at [795, 478] on span "customer not notified in time" at bounding box center [775, 486] width 259 height 16
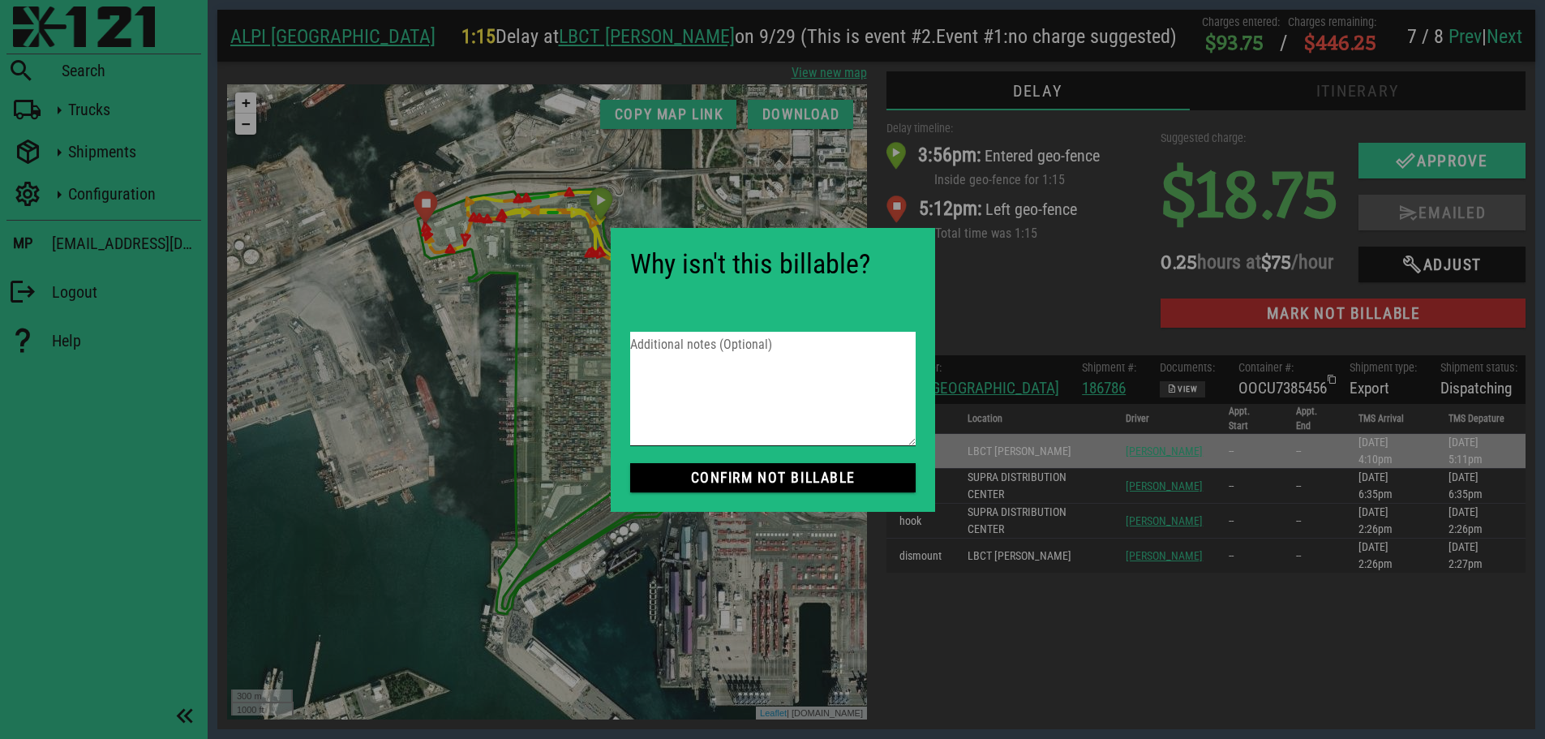
click at [744, 367] on textarea "Additional notes (Optional)" at bounding box center [772, 389] width 285 height 114
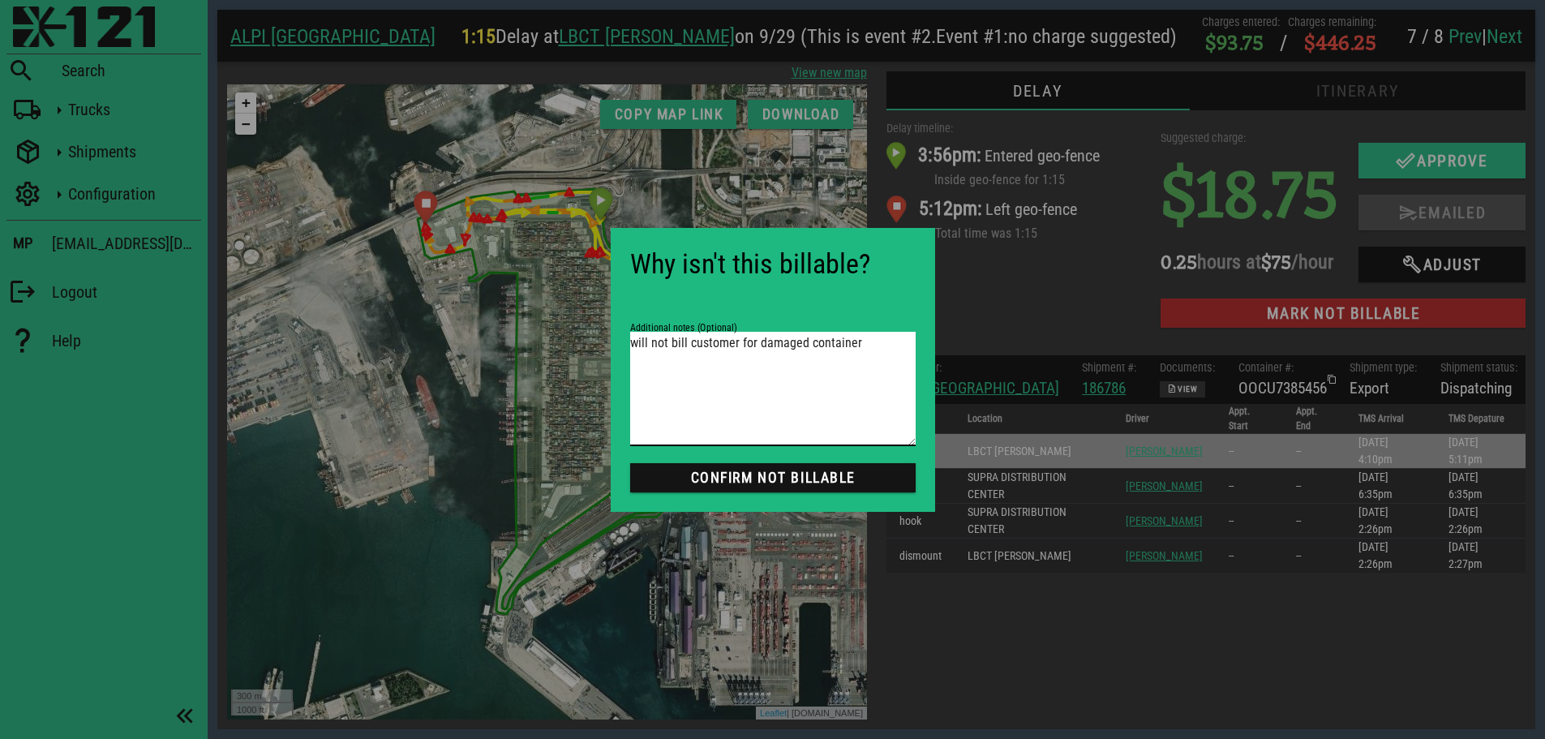
type textarea "will not bill customer for damaged container"
click at [744, 471] on span "Confirm not Billable" at bounding box center [772, 477] width 259 height 16
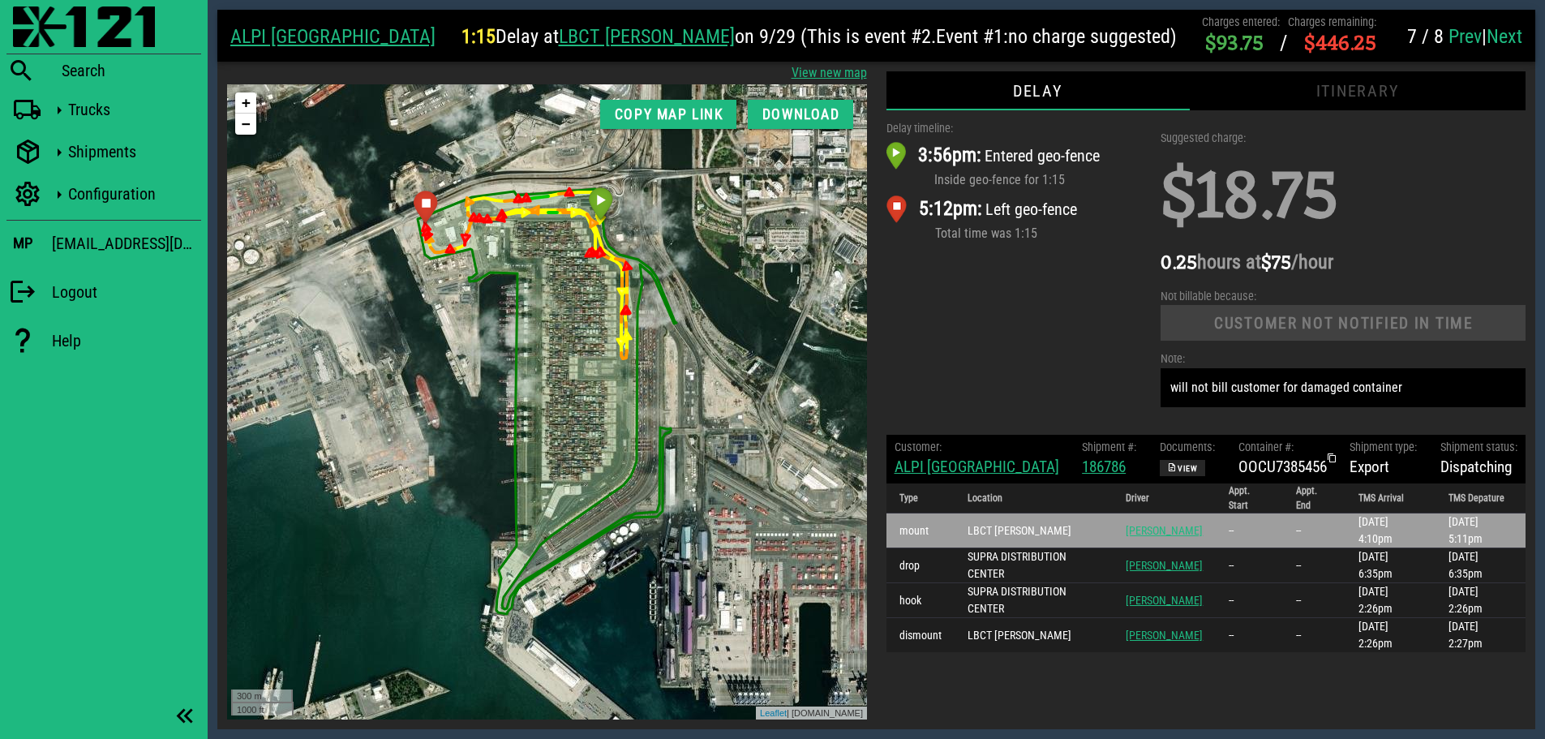
click at [979, 319] on div "Delay timeline: 3:56pm: Entered geo-fence Inside geo-fence for 1:15 5:12pm: Lef…" at bounding box center [1014, 267] width 275 height 315
click at [989, 328] on div "Delay timeline: 3:56pm: Entered geo-fence Inside geo-fence for 1:15 5:12pm: Lef…" at bounding box center [1014, 267] width 275 height 315
click at [40, 38] on img at bounding box center [84, 26] width 142 height 41
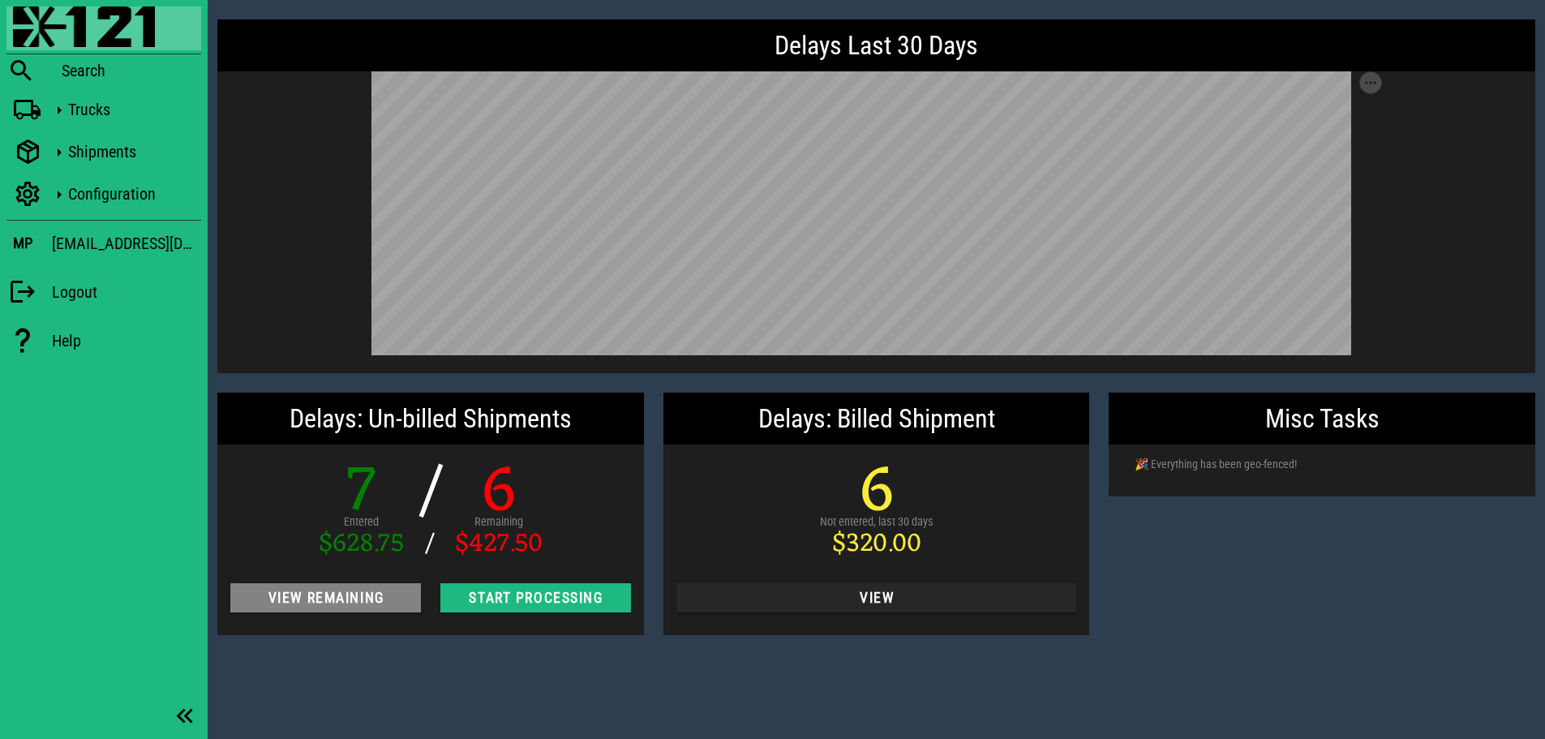
click at [358, 610] on button "View Remaining" at bounding box center [325, 597] width 191 height 29
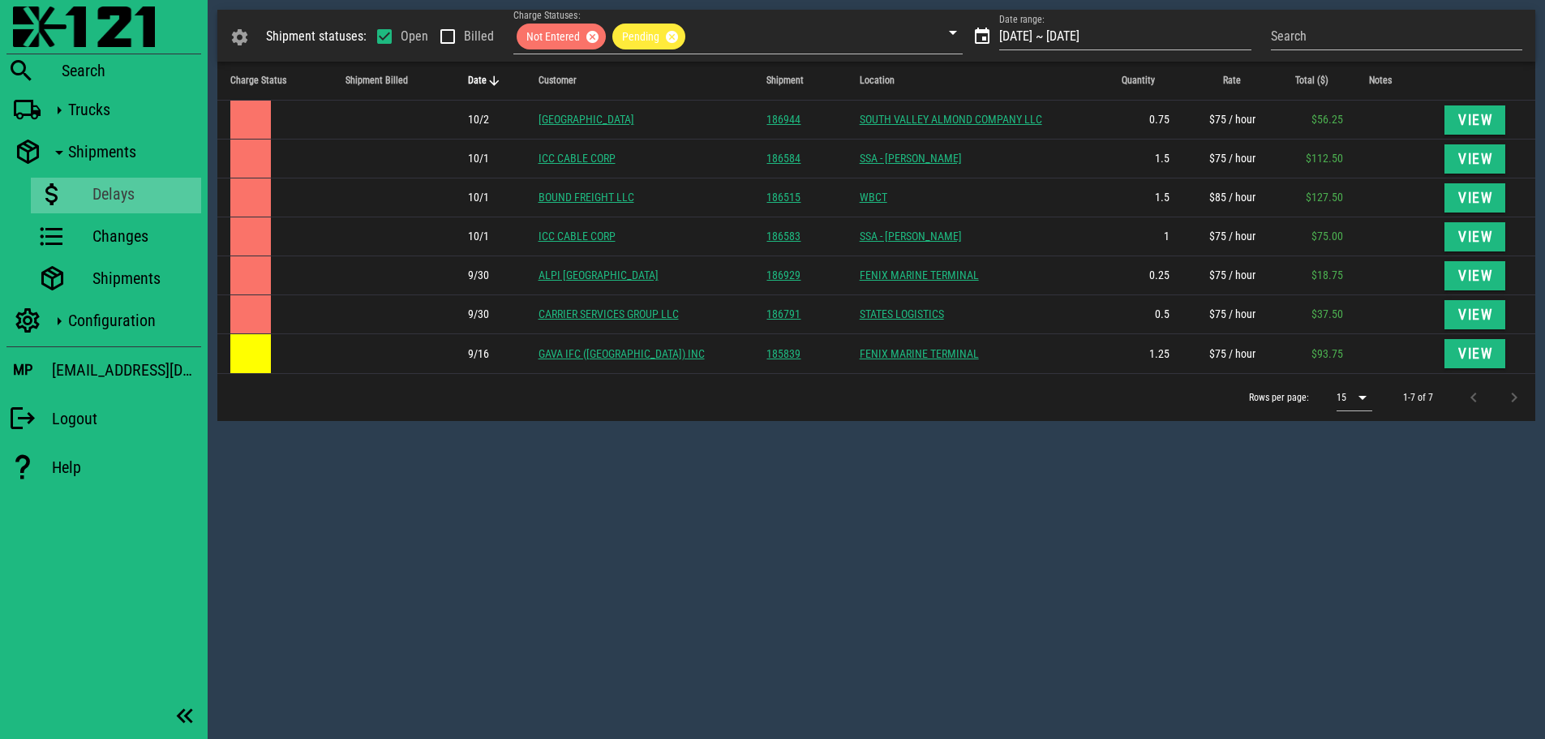
click at [716, 469] on div "Shipment statuses: Open Billed Charge Statuses: Not Entered Pending Date range:…" at bounding box center [876, 369] width 1337 height 739
click at [480, 80] on span "Date" at bounding box center [477, 80] width 19 height 11
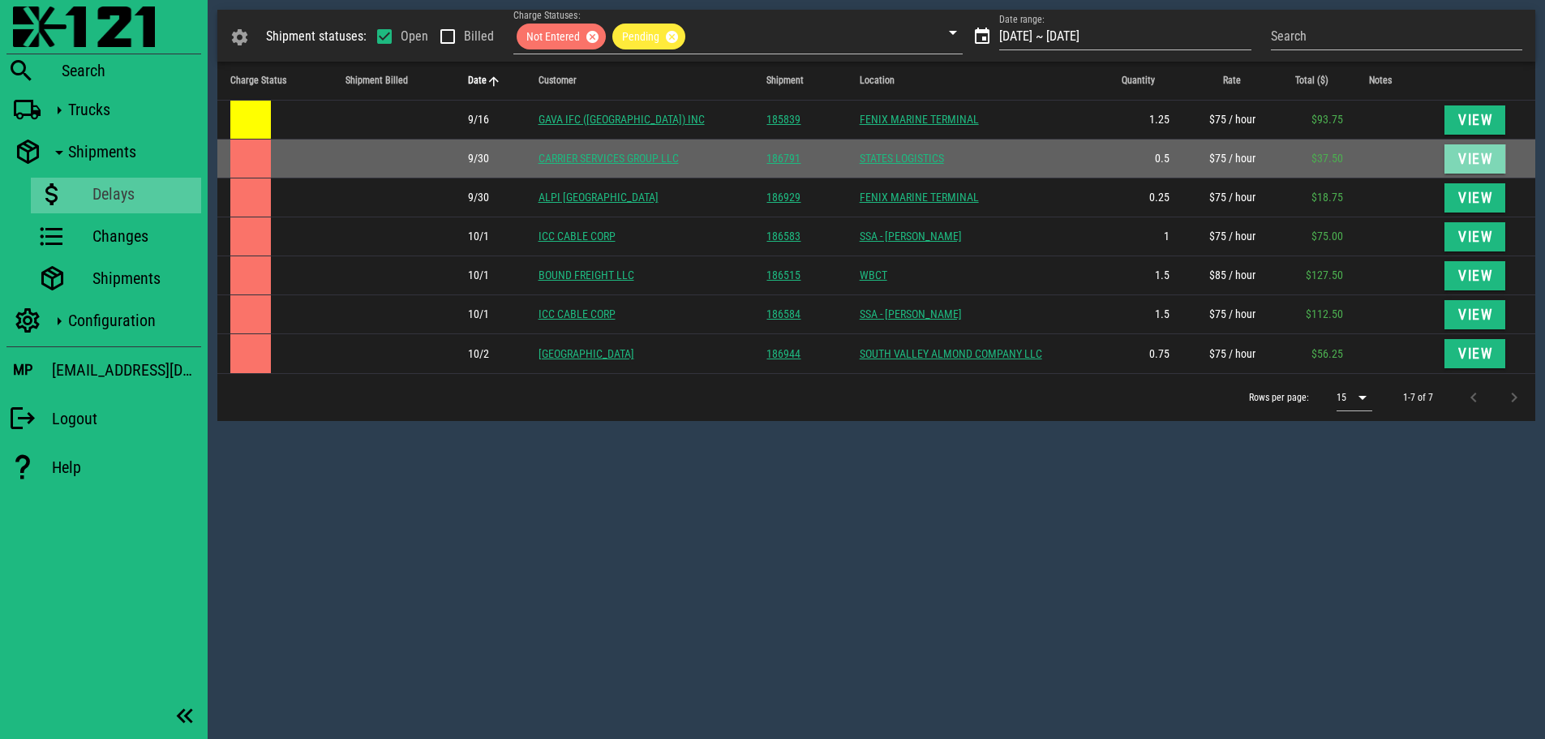
click at [1467, 156] on span "View" at bounding box center [1475, 159] width 36 height 16
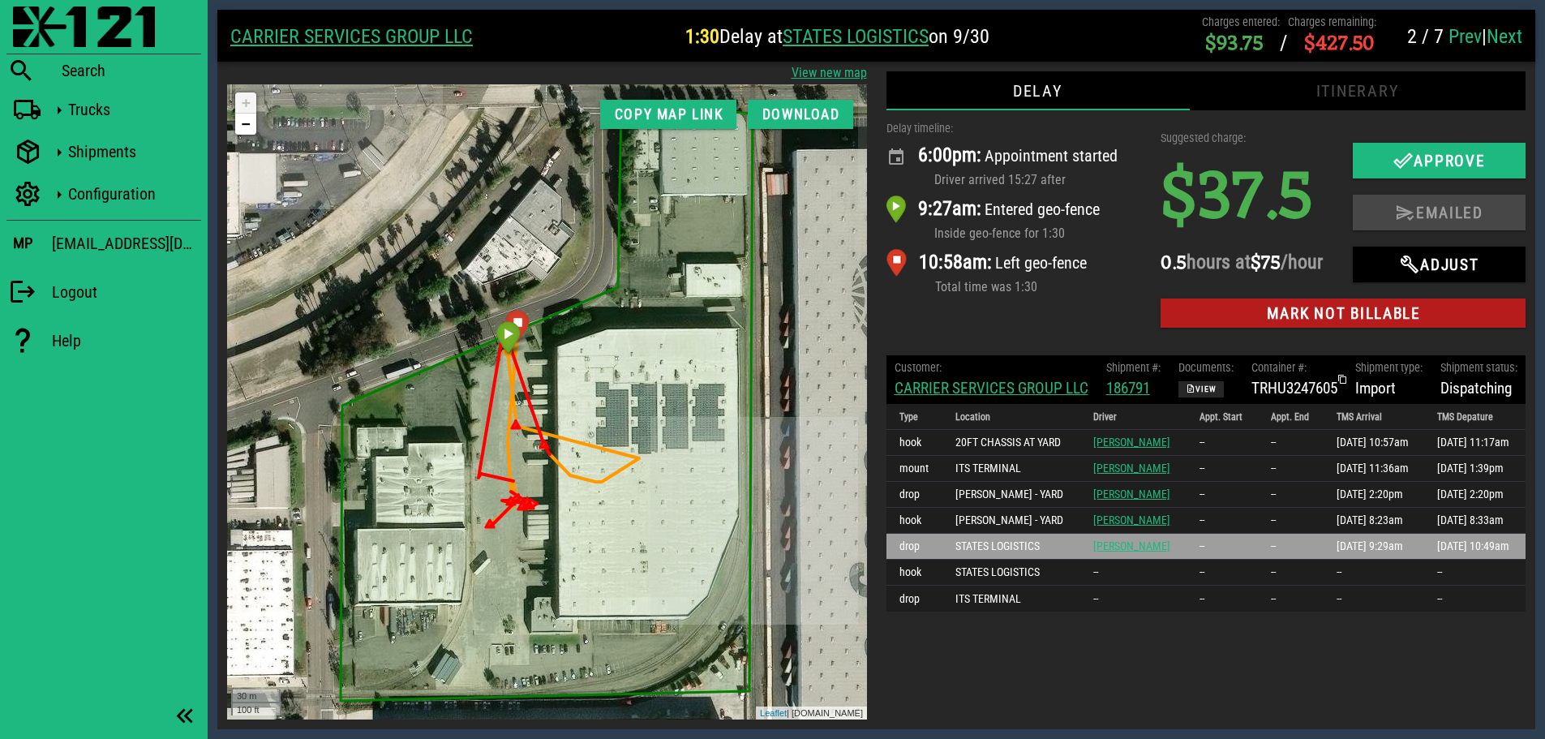
click at [984, 397] on link "CARRIER SERVICES GROUP LLC" at bounding box center [991, 388] width 194 height 19
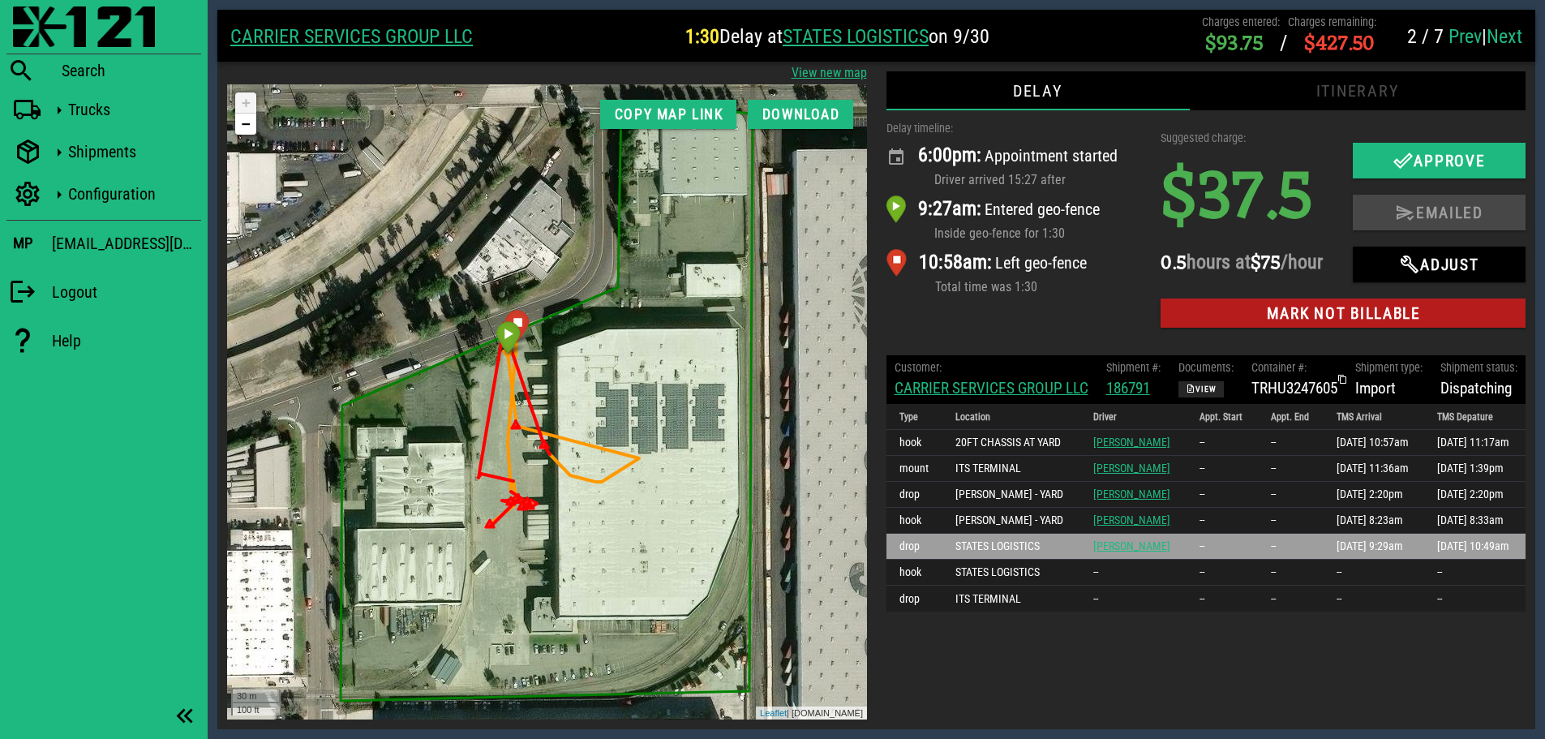
click at [1301, 401] on div "TRHU3247605" at bounding box center [1294, 389] width 86 height 24
click at [1031, 319] on div "Delay timeline: 6:00pm: Appointment started Driver arrived 15:27 after 9:27am: …" at bounding box center [1014, 227] width 275 height 235
click at [1033, 397] on link "CARRIER SERVICES GROUP LLC" at bounding box center [991, 388] width 194 height 19
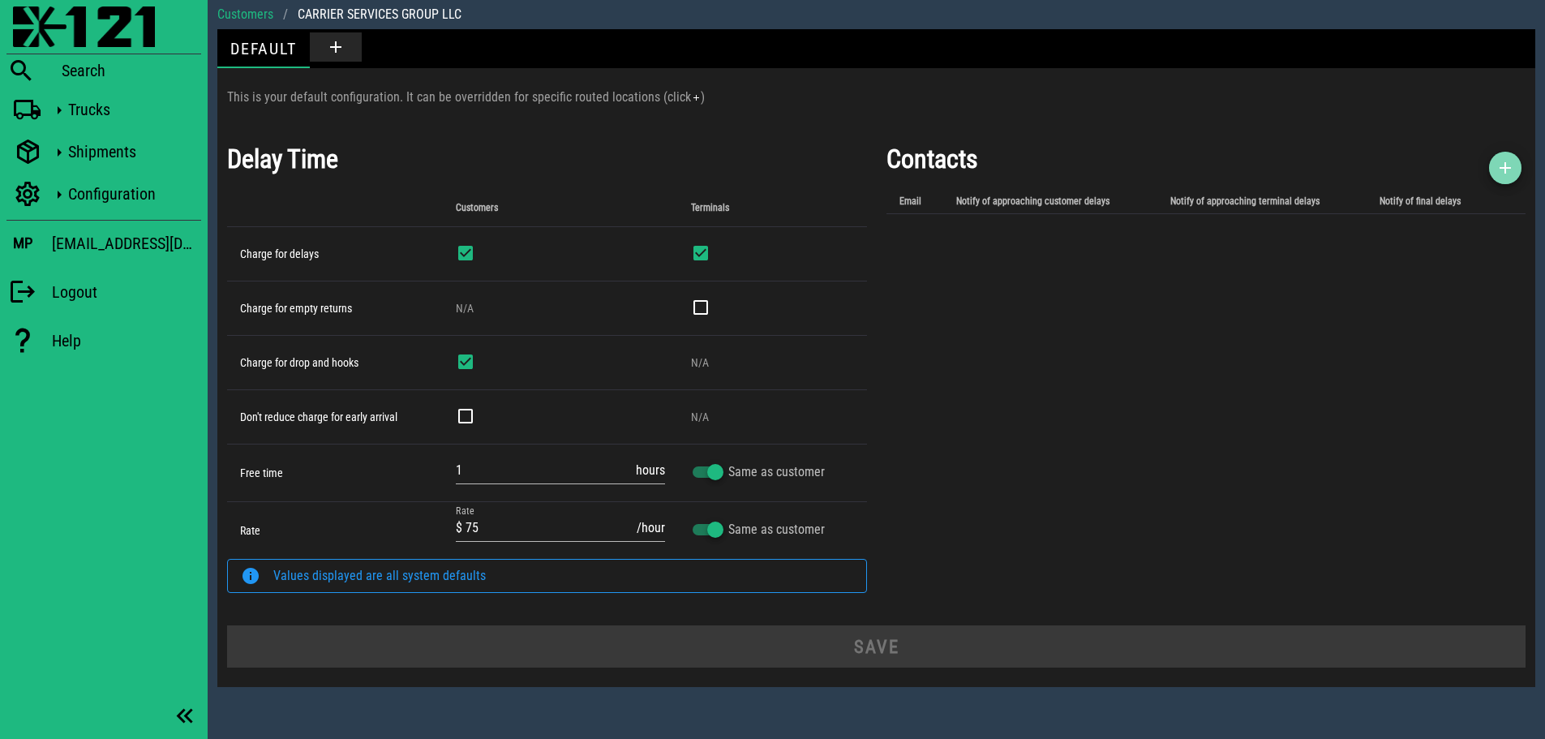
click at [1498, 162] on icon "button" at bounding box center [1504, 167] width 19 height 19
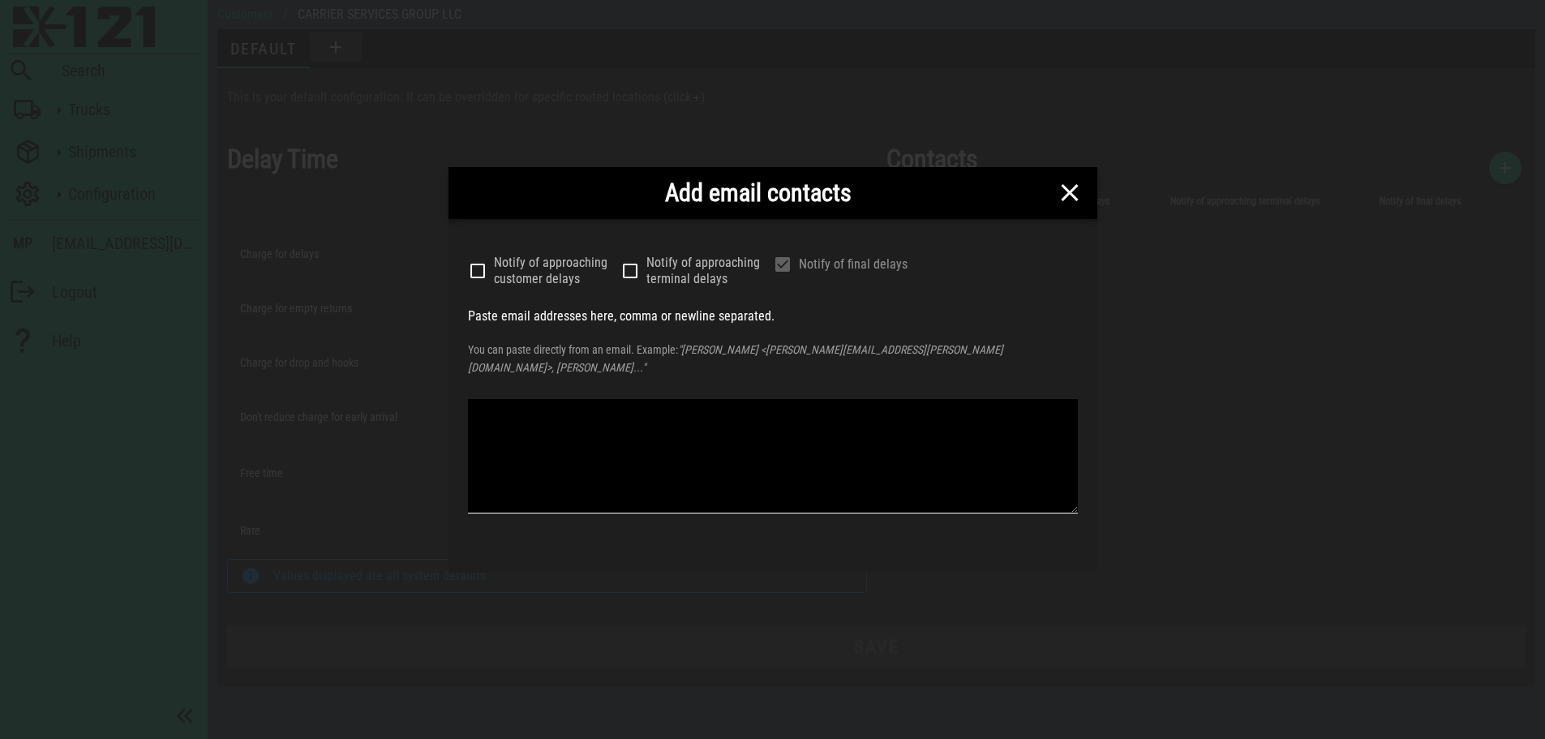
click at [693, 419] on textarea at bounding box center [773, 456] width 610 height 114
paste textarea "[EMAIL_ADDRESS][DOMAIN_NAME]"
type textarea "[EMAIL_ADDRESS][DOMAIN_NAME]"
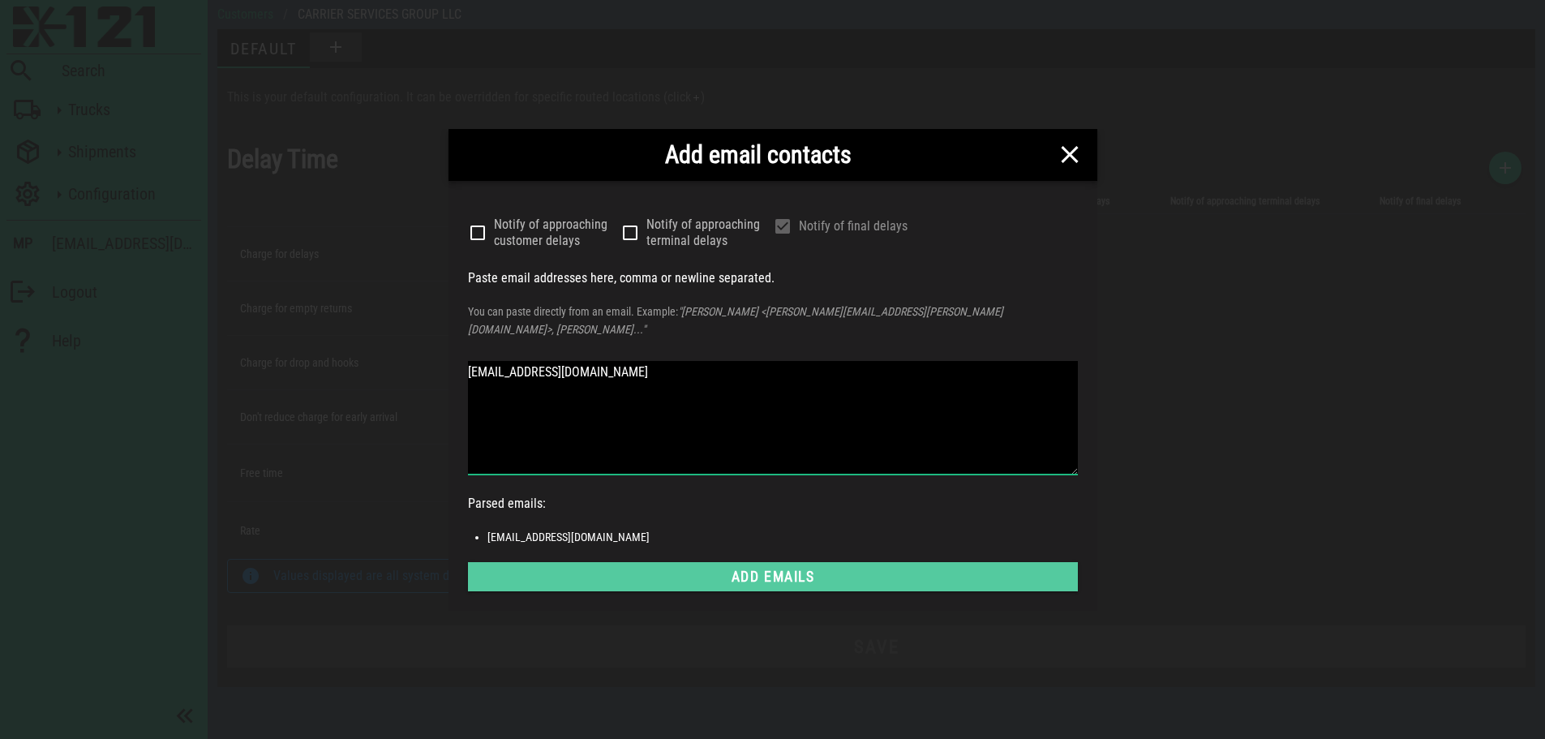
click at [806, 568] on span "Add emails" at bounding box center [773, 576] width 584 height 16
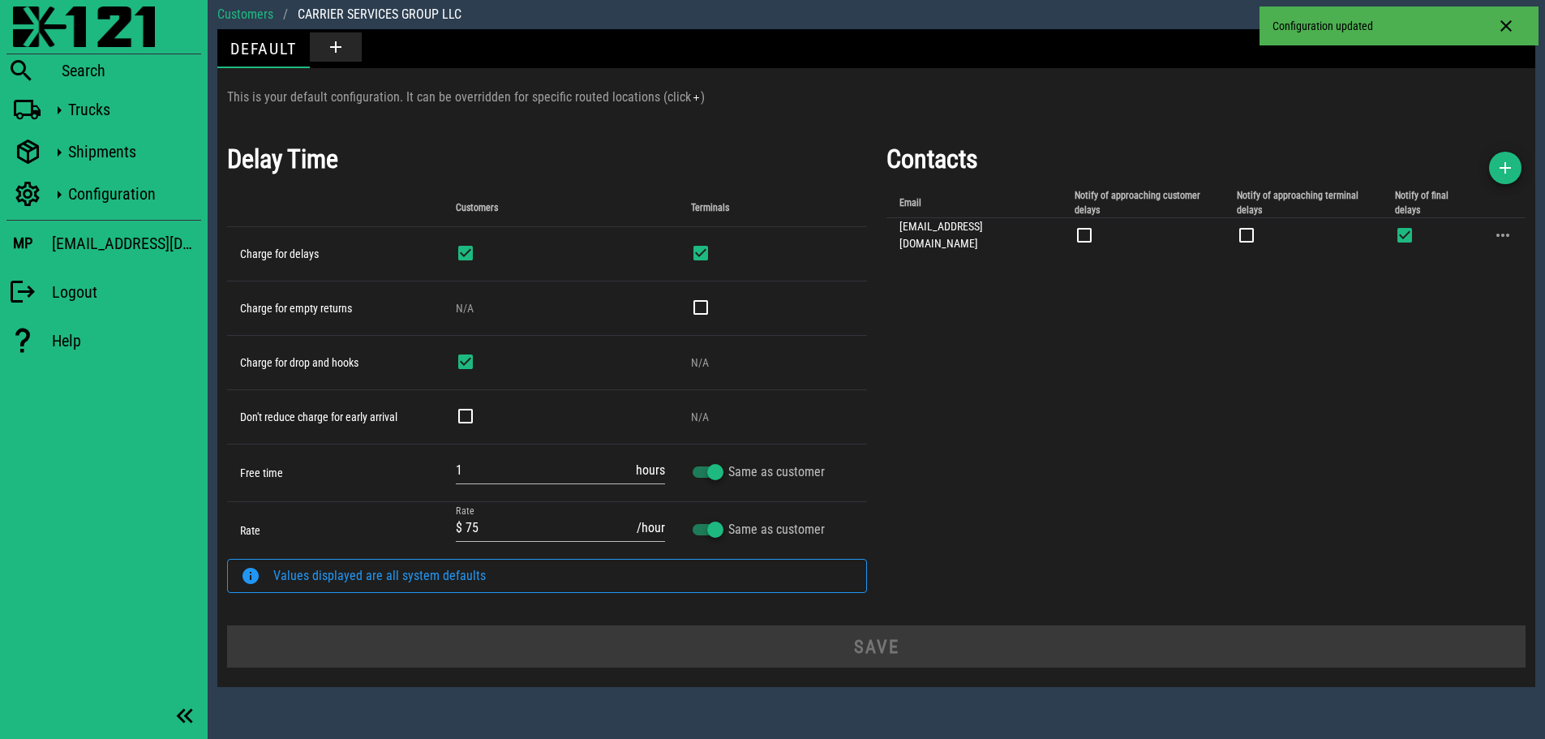
click at [1481, 168] on h1 "Contacts" at bounding box center [1206, 158] width 640 height 39
click at [1503, 164] on icon "button" at bounding box center [1504, 167] width 19 height 19
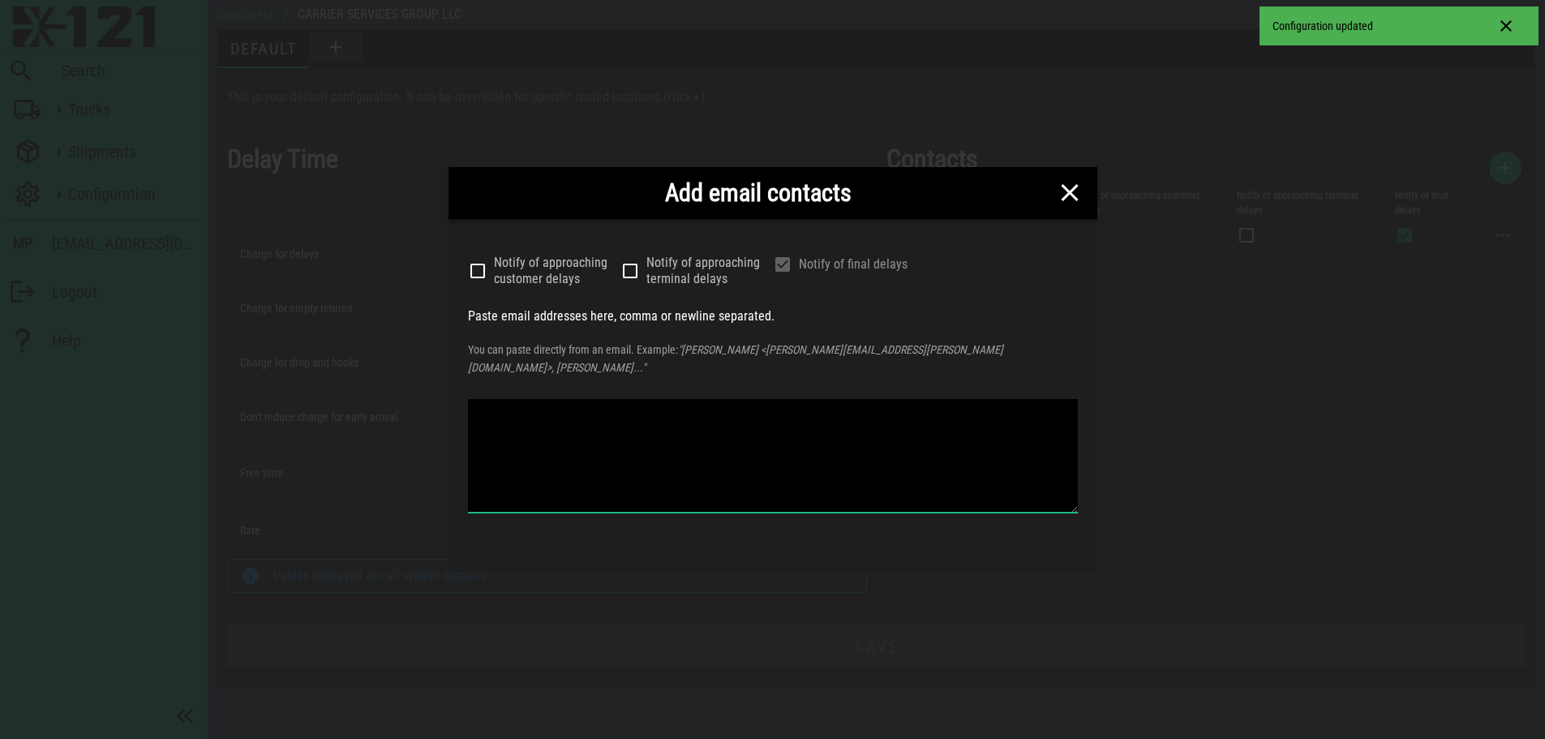
click at [817, 434] on textarea at bounding box center [773, 456] width 610 height 114
click at [723, 433] on textarea at bounding box center [773, 456] width 610 height 114
paste textarea "[EMAIL_ADDRESS][DOMAIN_NAME]"
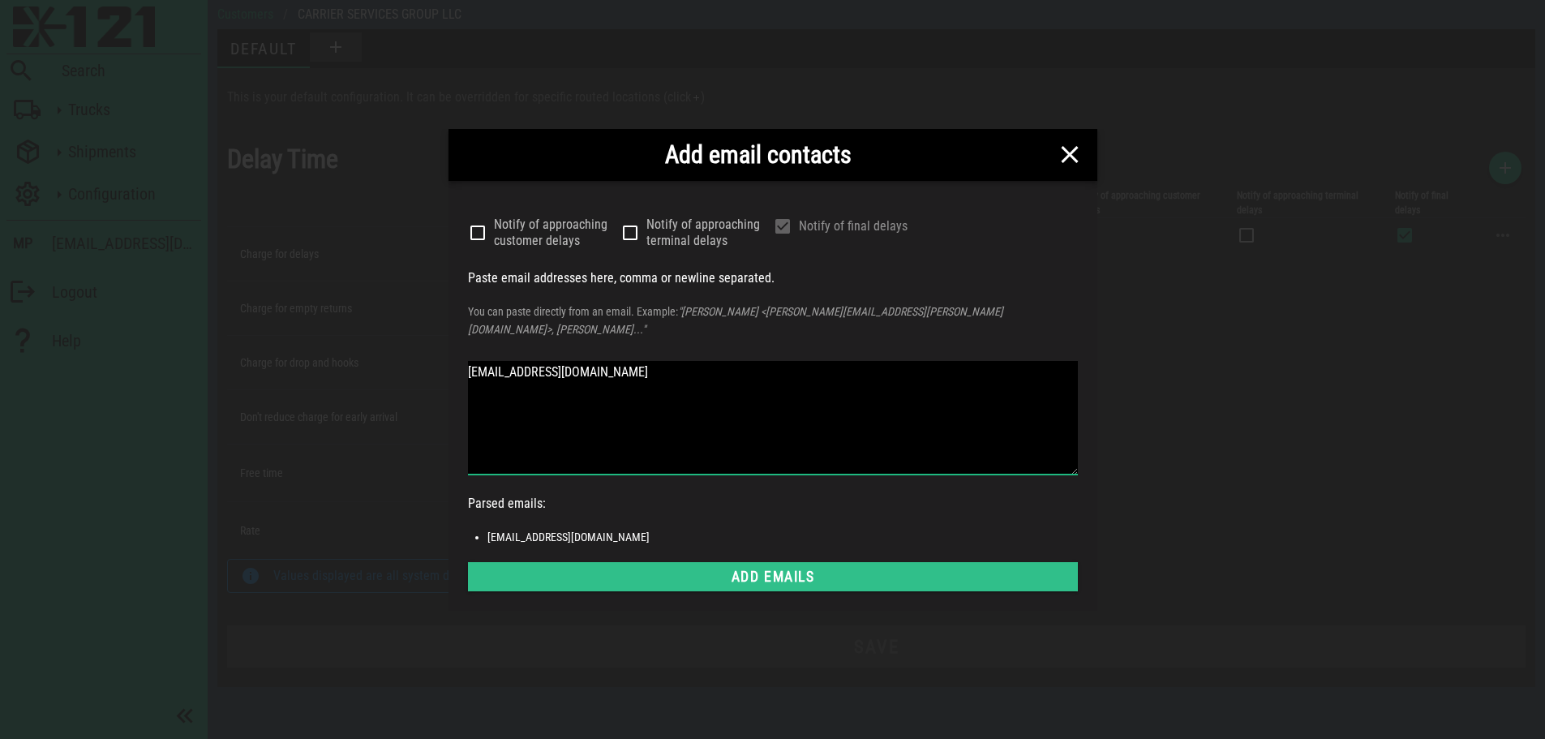
type textarea "[EMAIL_ADDRESS][DOMAIN_NAME]"
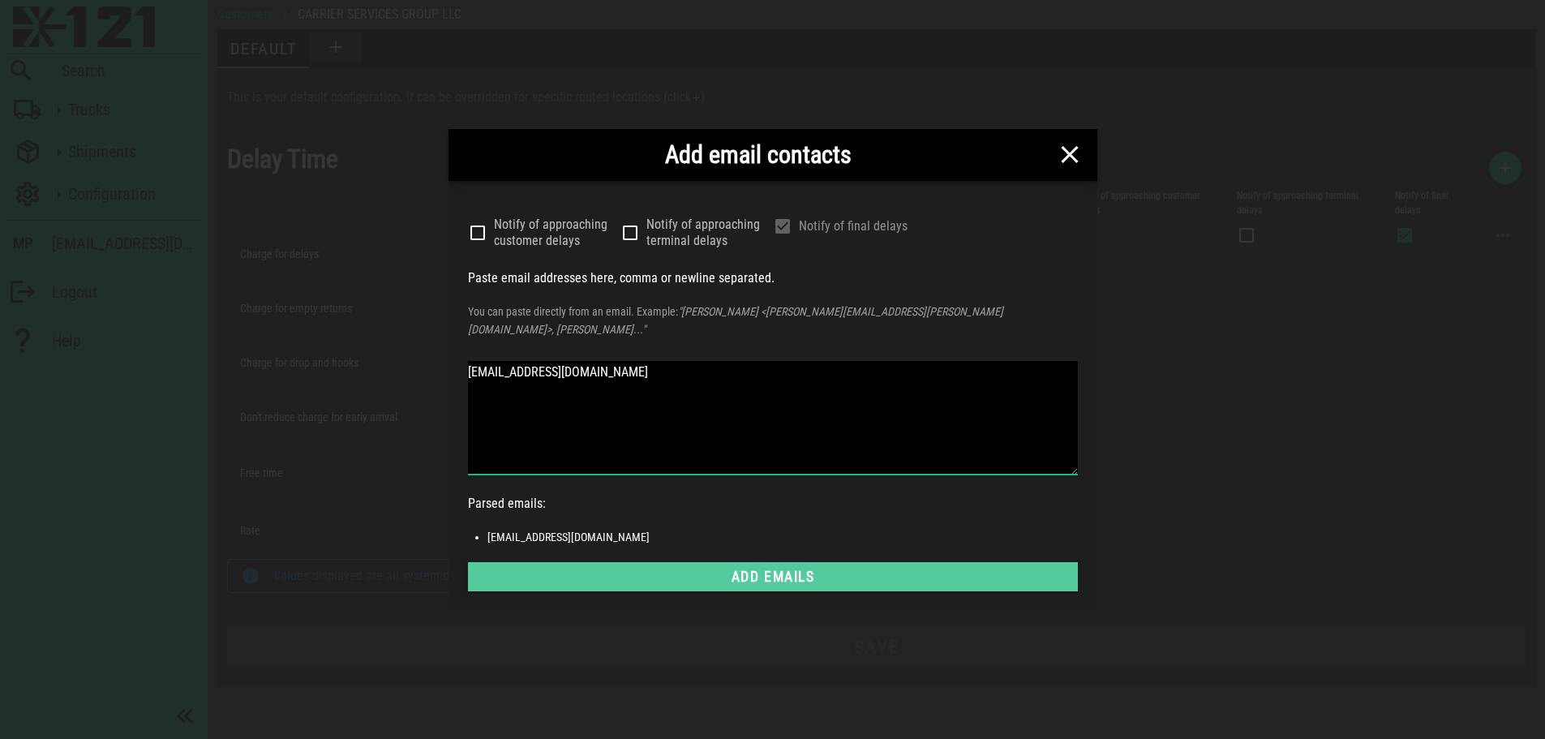
click at [834, 581] on button "Add emails" at bounding box center [773, 576] width 610 height 29
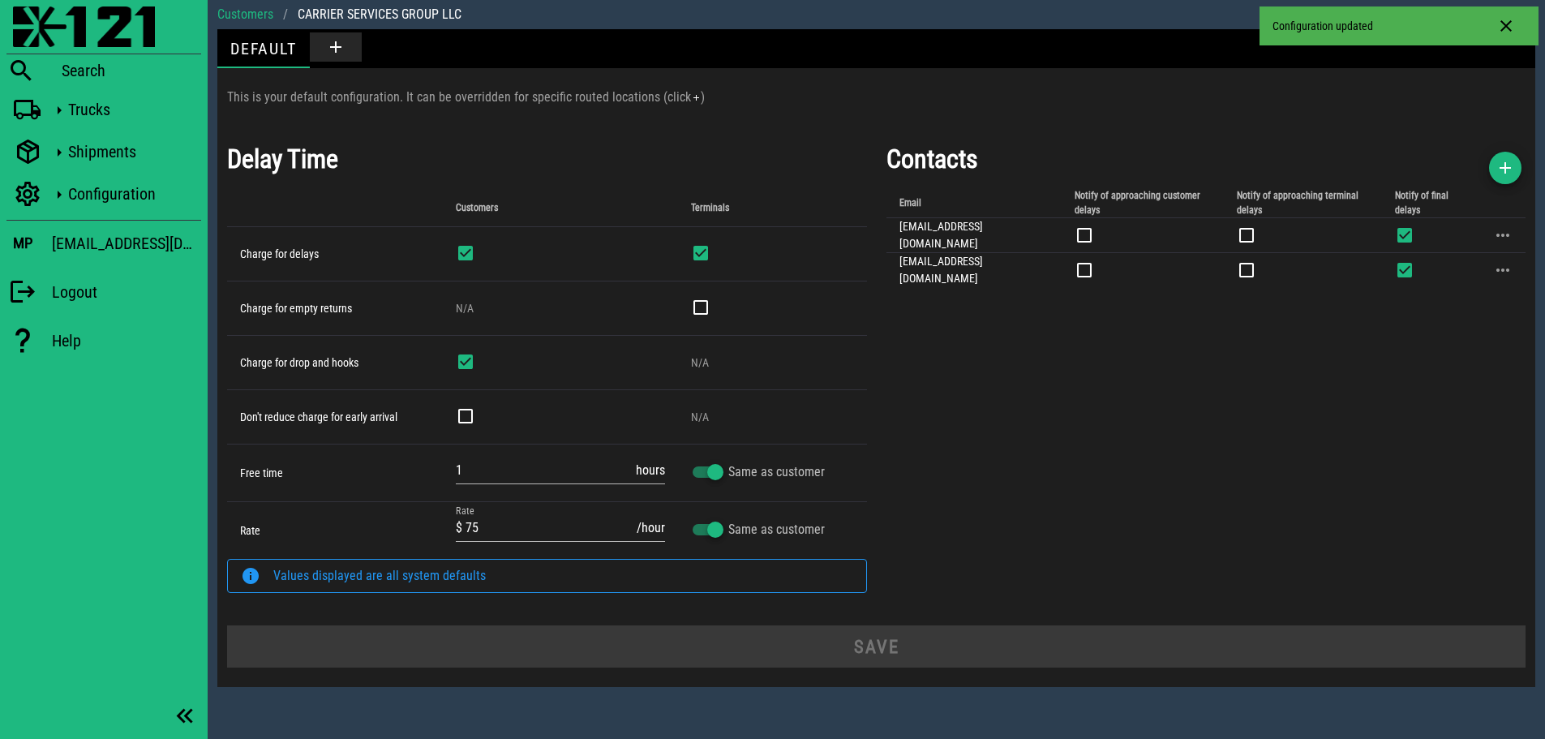
click at [1378, 366] on div "Contacts Email Notify of approaching customer delays Notify of approaching term…" at bounding box center [1206, 373] width 659 height 486
click at [1070, 440] on div "Contacts Email Notify of approaching customer delays Notify of approaching term…" at bounding box center [1206, 373] width 659 height 486
click at [41, 27] on img at bounding box center [84, 26] width 142 height 41
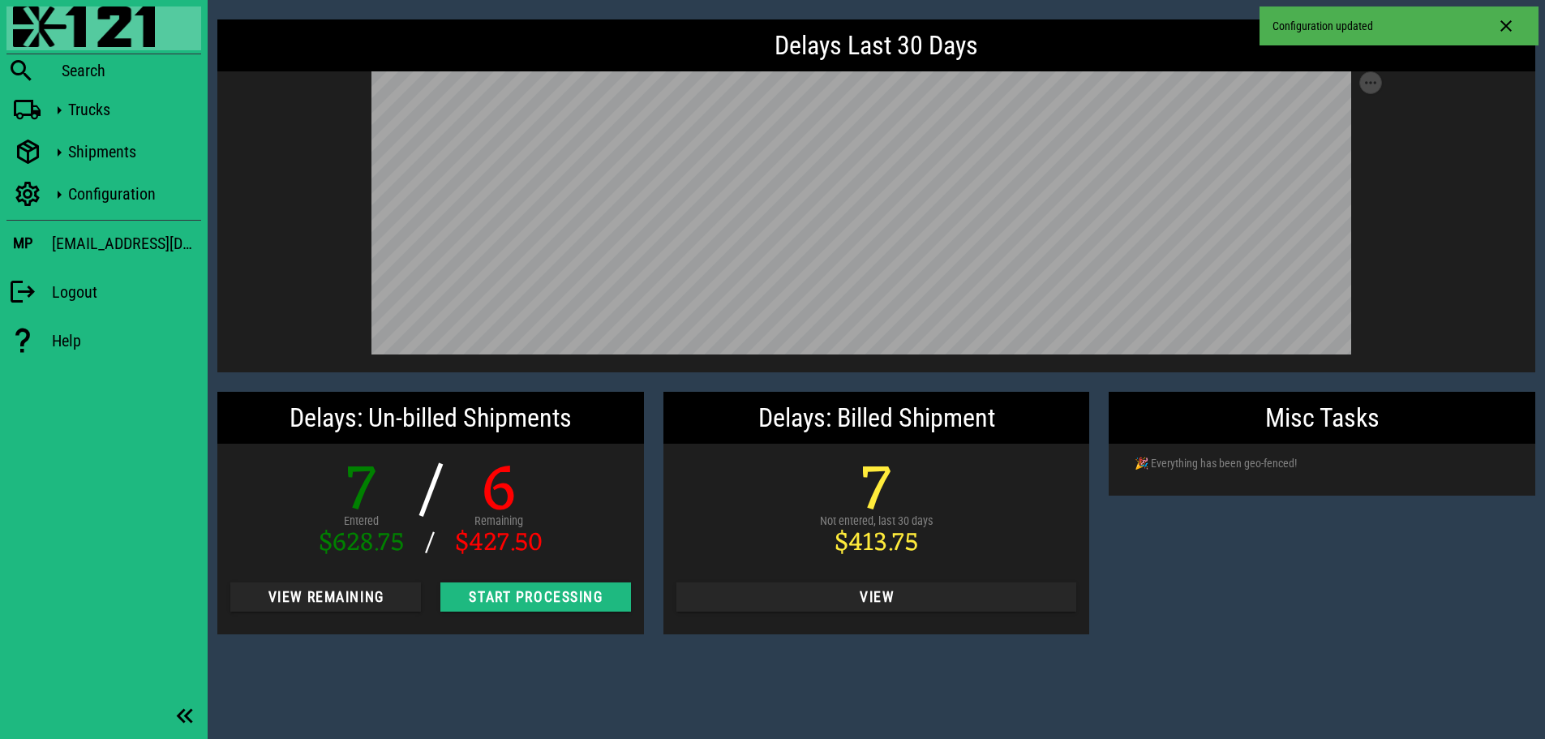
click at [365, 580] on div "View Remaining" at bounding box center [326, 596] width 210 height 49
click at [358, 594] on span "View Remaining" at bounding box center [325, 597] width 165 height 16
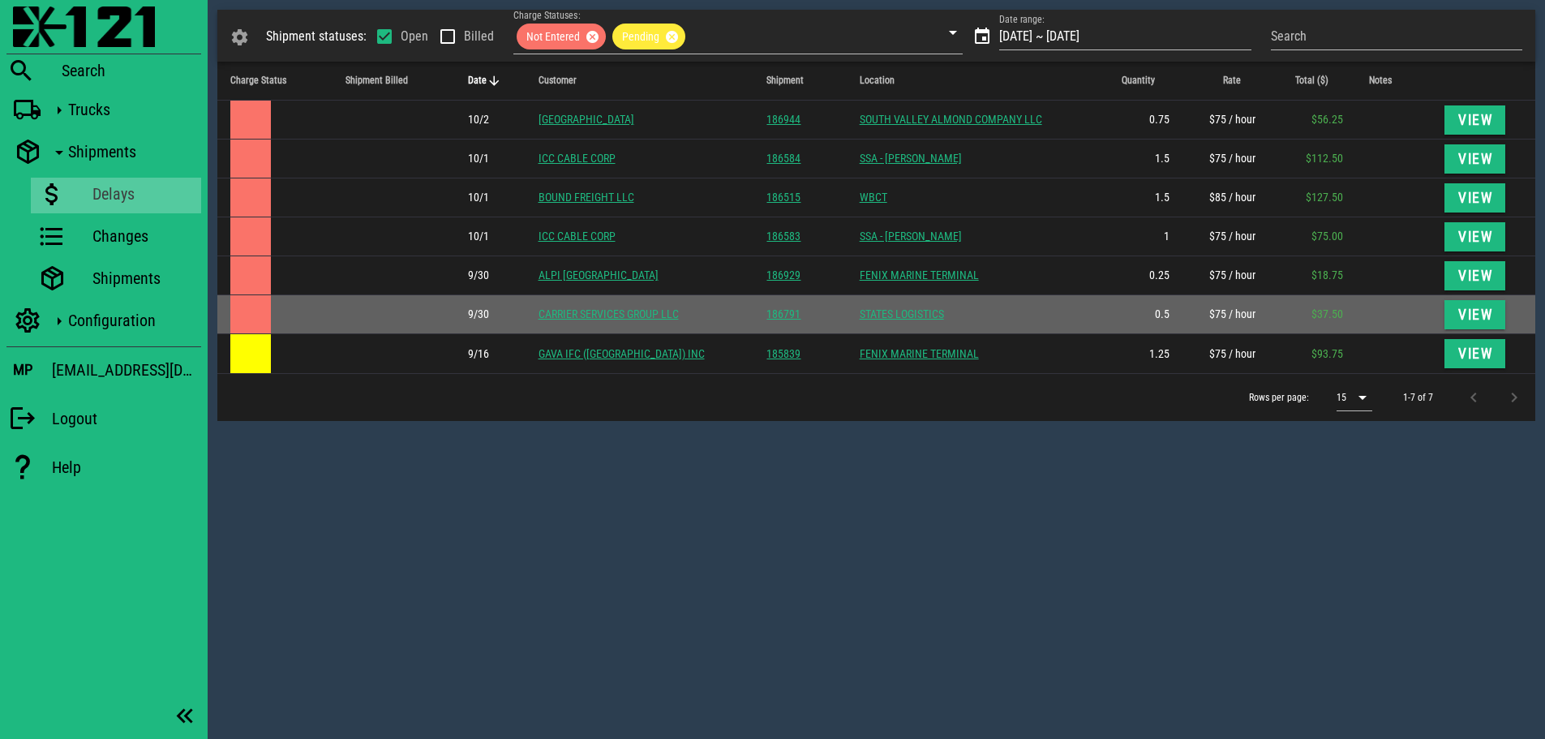
click at [618, 310] on link "CARRIER SERVICES GROUP LLC" at bounding box center [608, 313] width 140 height 13
click at [1460, 322] on span "View" at bounding box center [1475, 315] width 36 height 16
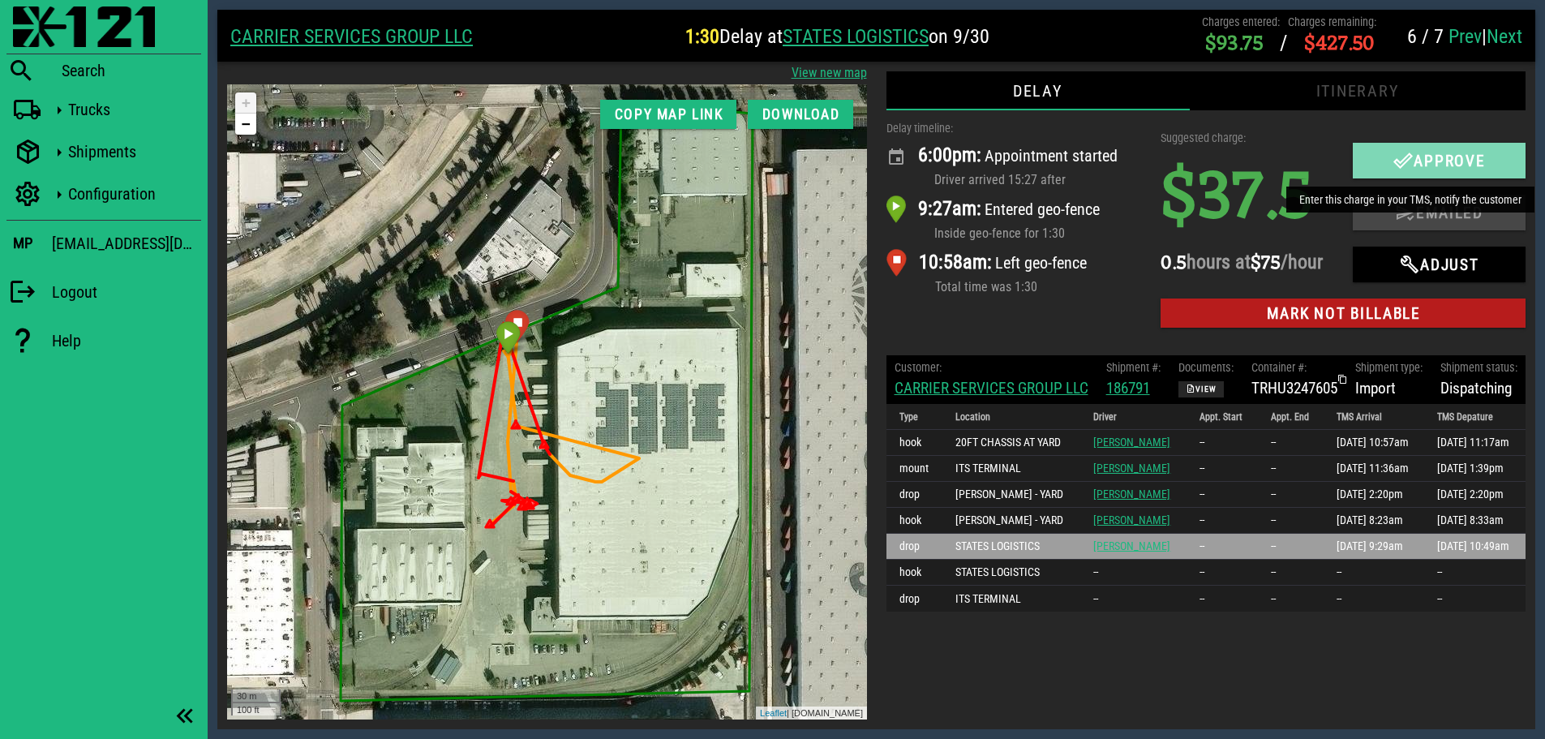
click at [1415, 155] on span "Approve" at bounding box center [1439, 160] width 141 height 19
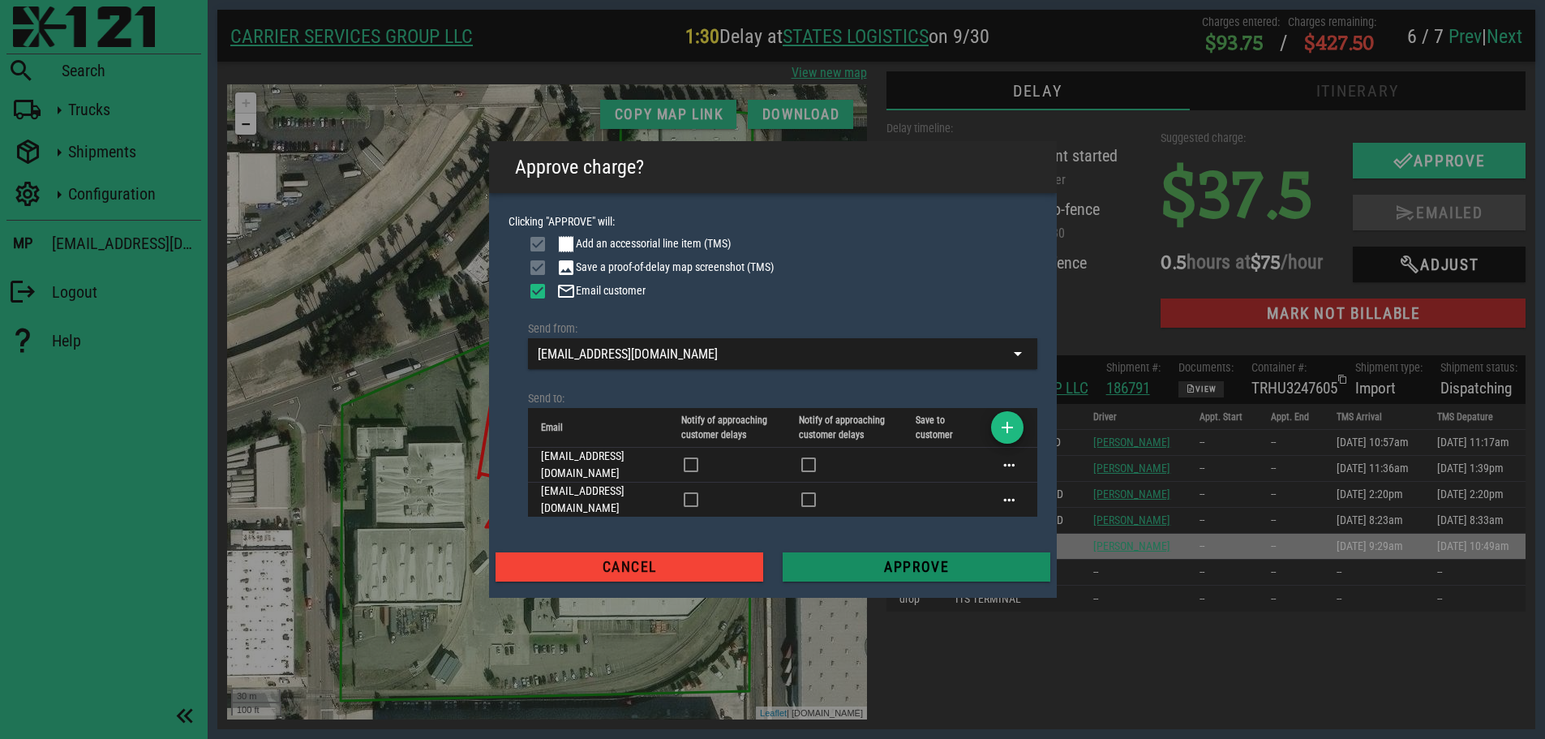
click at [910, 559] on span "Approve" at bounding box center [916, 567] width 242 height 16
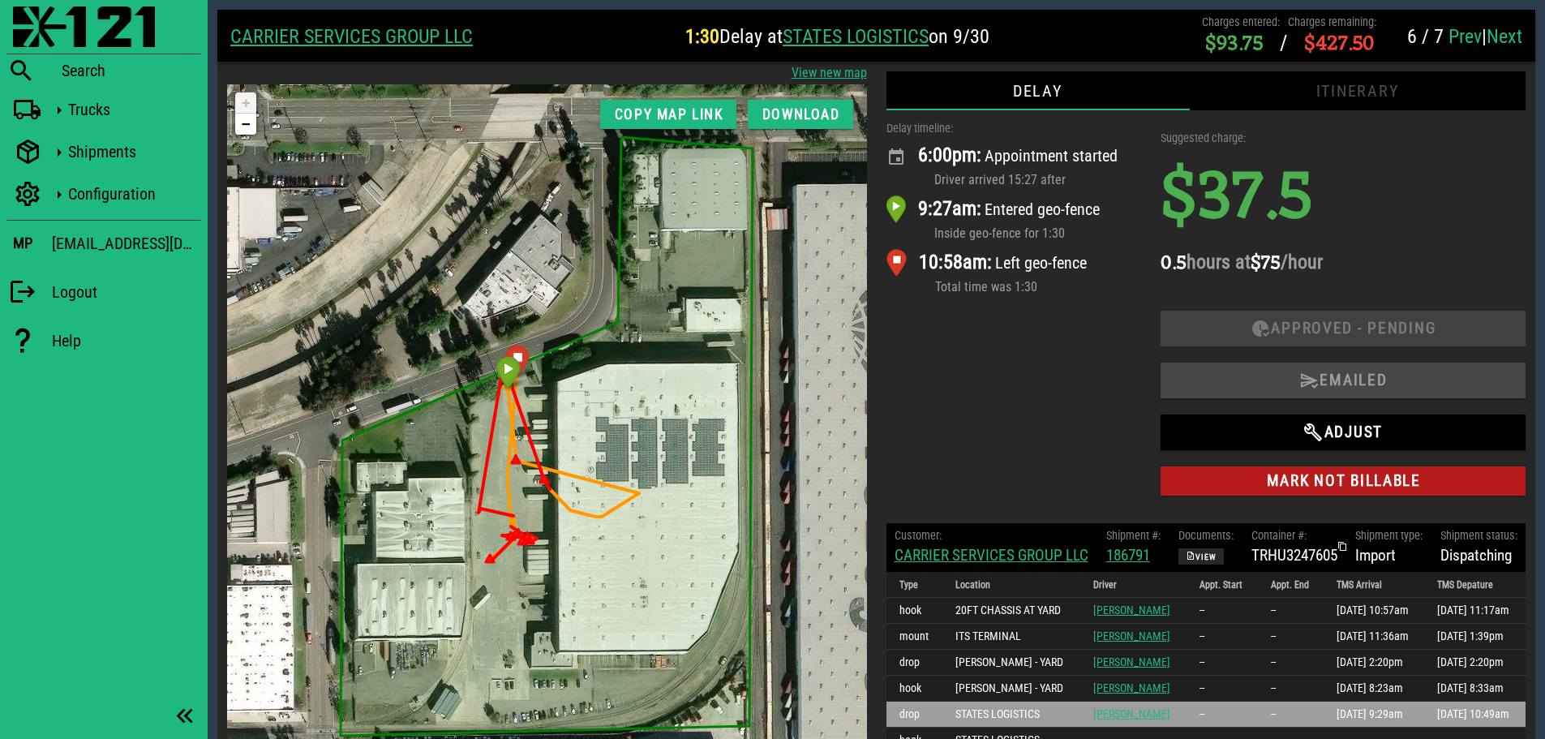
drag, startPoint x: 1072, startPoint y: 400, endPoint x: 1060, endPoint y: 415, distance: 19.6
click at [1072, 400] on div "Delay timeline: 6:00pm: Appointment started Driver arrived 15:27 after 9:27am: …" at bounding box center [1014, 311] width 275 height 403
click at [34, 11] on img at bounding box center [84, 26] width 142 height 41
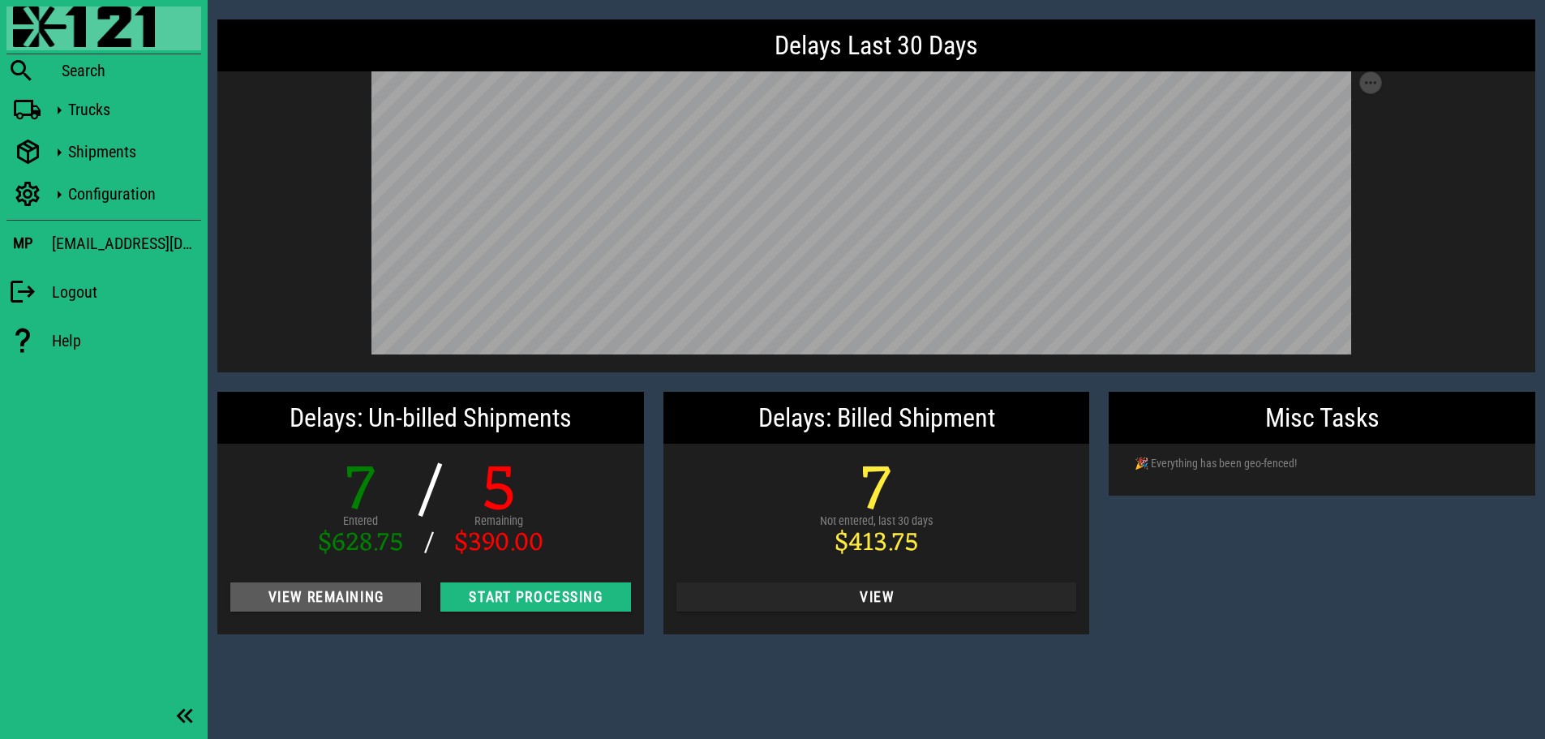
click at [325, 600] on span "View Remaining" at bounding box center [325, 597] width 165 height 16
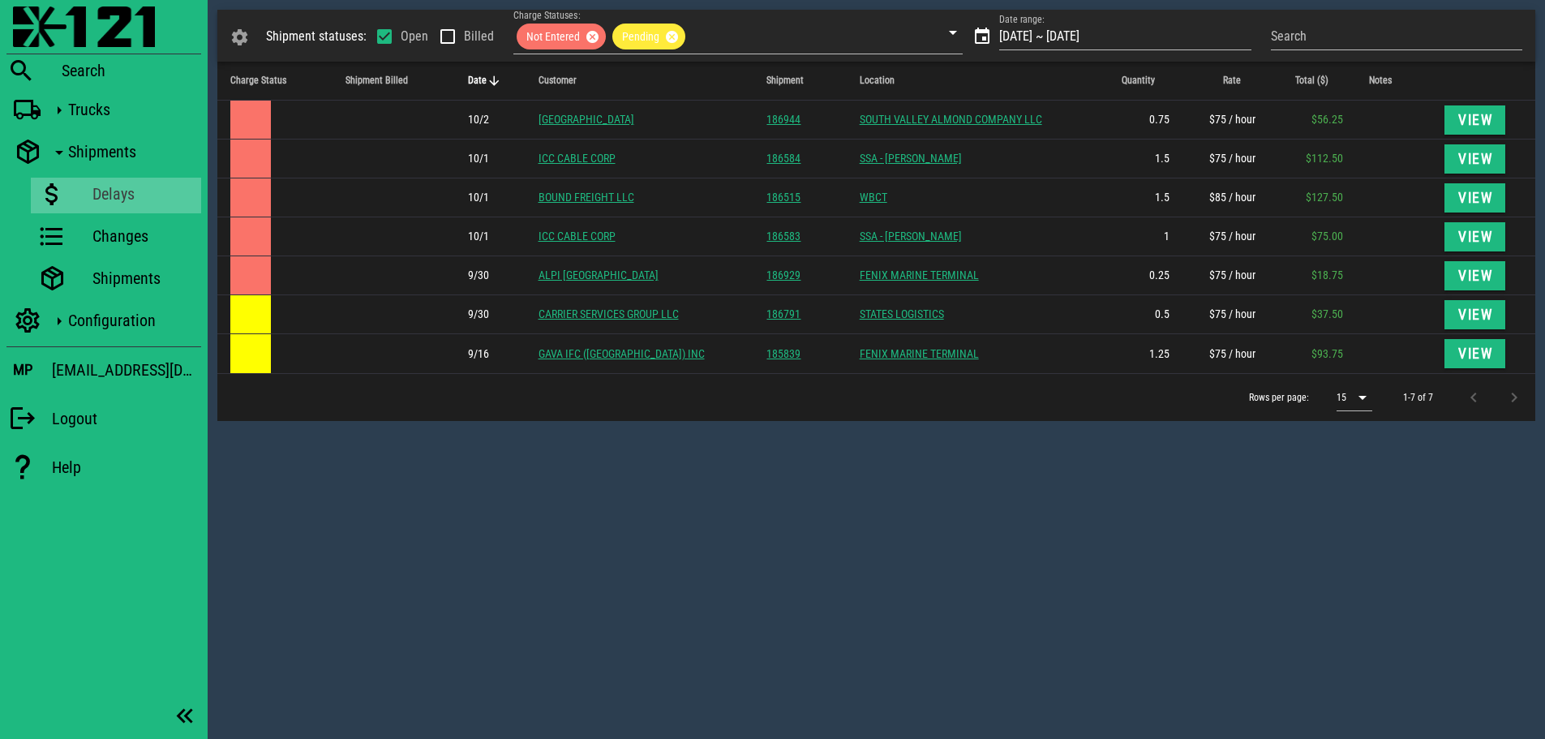
click at [496, 78] on icon "Date: Sorted descending. Activate to sort ascending." at bounding box center [494, 81] width 15 height 15
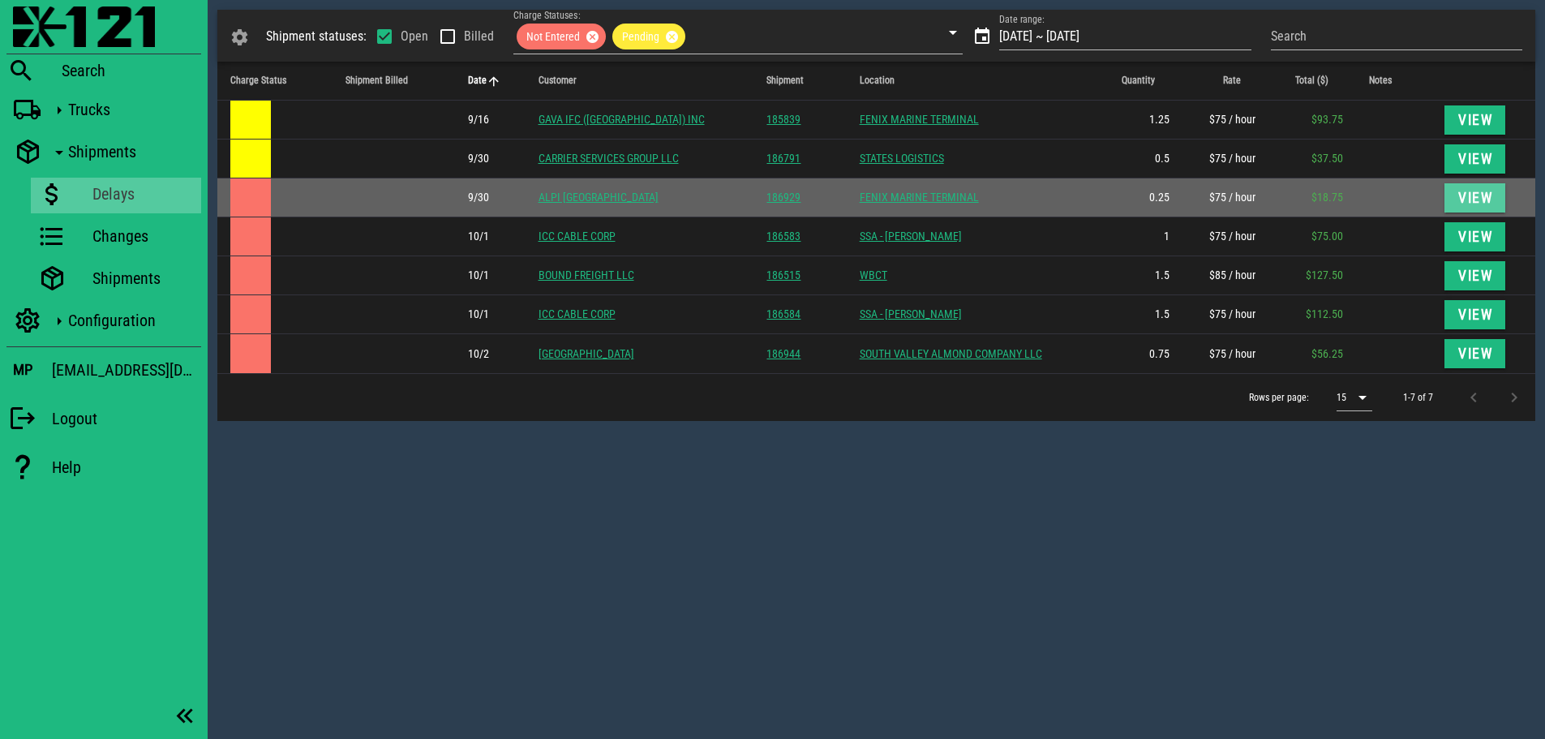
click at [1462, 199] on span "View" at bounding box center [1475, 198] width 36 height 16
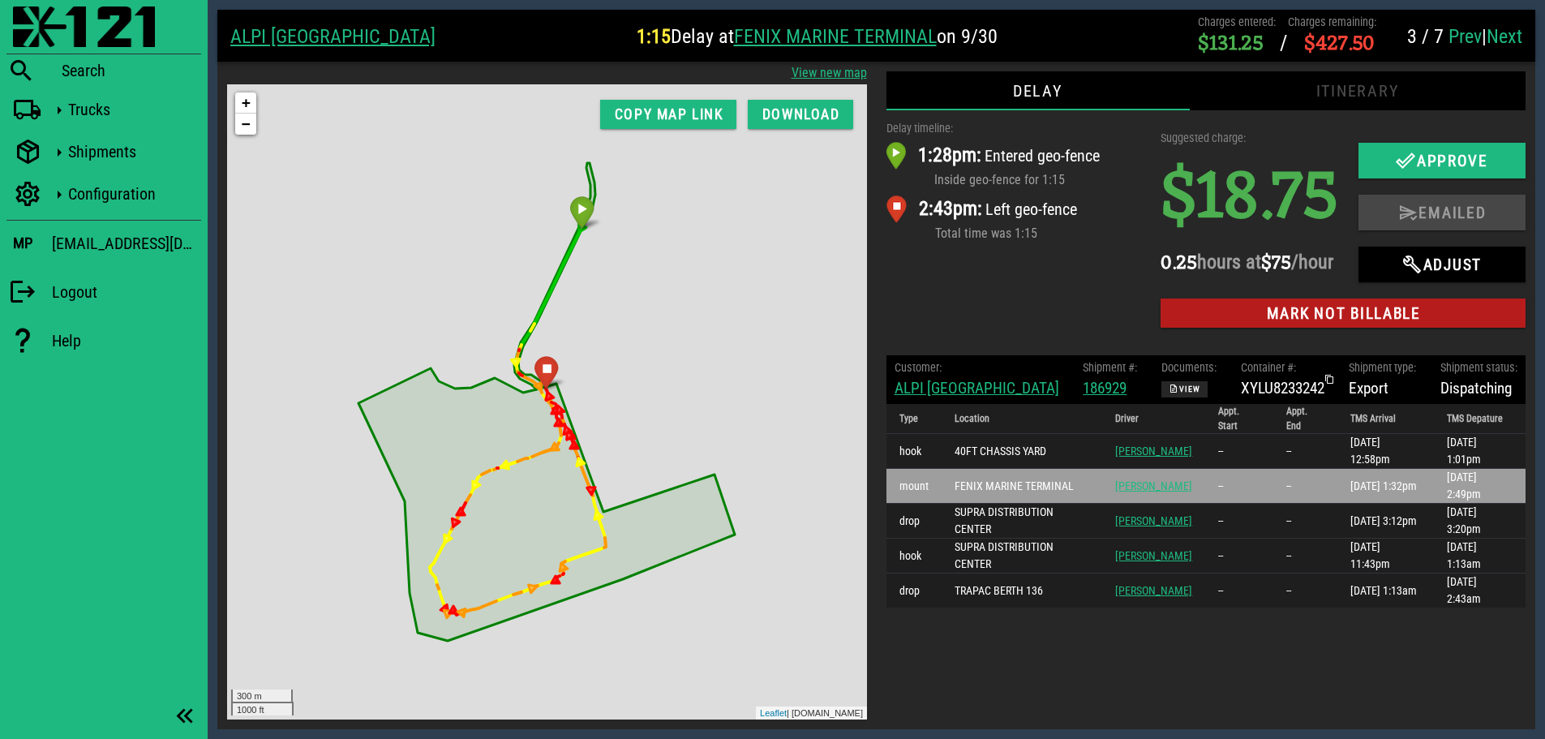
click at [991, 325] on div "Delay timeline: 1:28pm: Entered geo-fence Inside geo-fence for 1:15 2:43pm: Lef…" at bounding box center [1014, 227] width 275 height 235
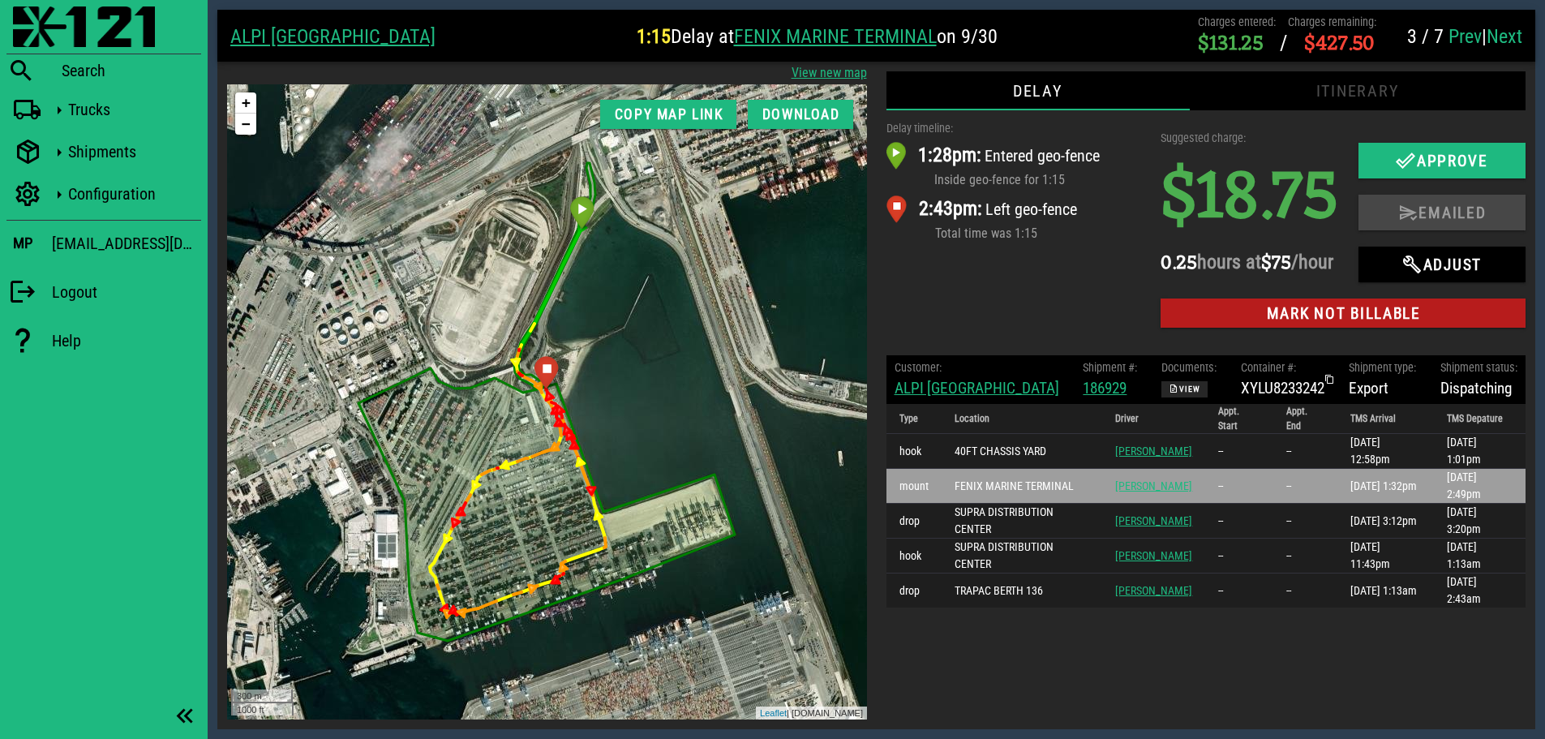
click at [1241, 401] on div "XYLU8233242" at bounding box center [1283, 389] width 84 height 24
click at [936, 412] on link "View shipment" at bounding box center [948, 409] width 66 height 13
click at [920, 397] on link "ALPI [GEOGRAPHIC_DATA]" at bounding box center [976, 388] width 165 height 19
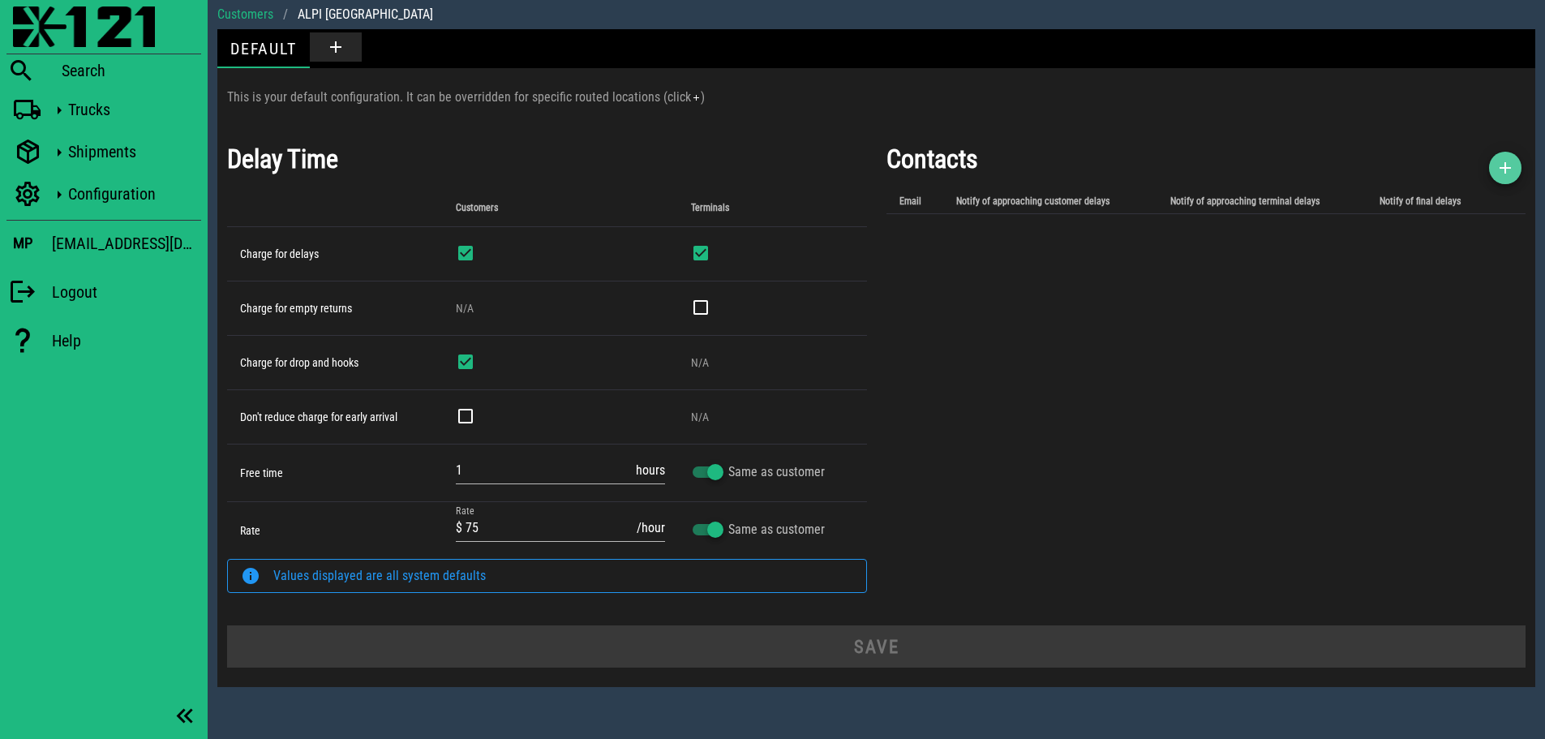
click at [1507, 165] on icon "button" at bounding box center [1504, 167] width 19 height 19
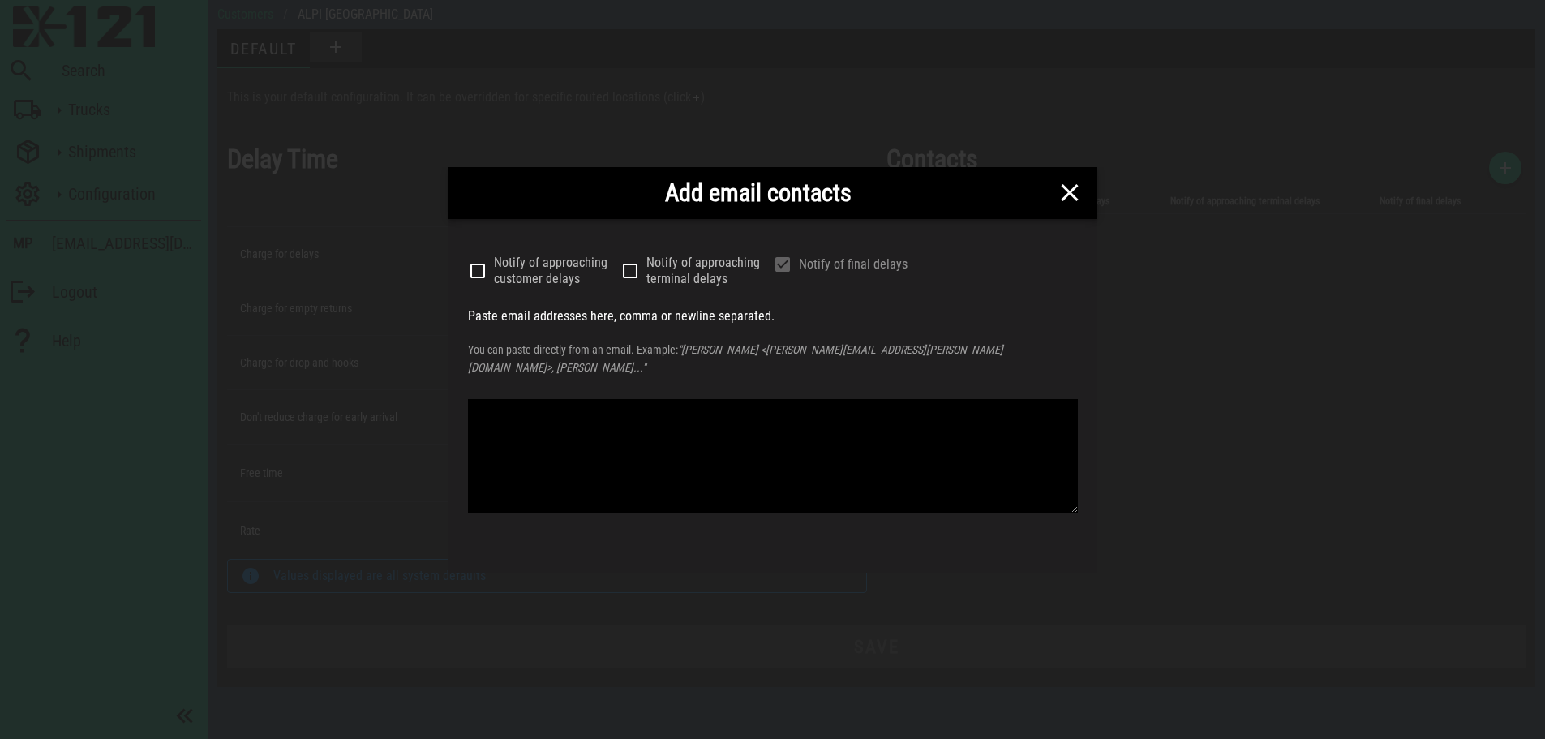
click at [709, 404] on textarea at bounding box center [773, 456] width 610 height 114
paste textarea "[EMAIL_ADDRESS][PERSON_NAME][DOMAIN_NAME]"
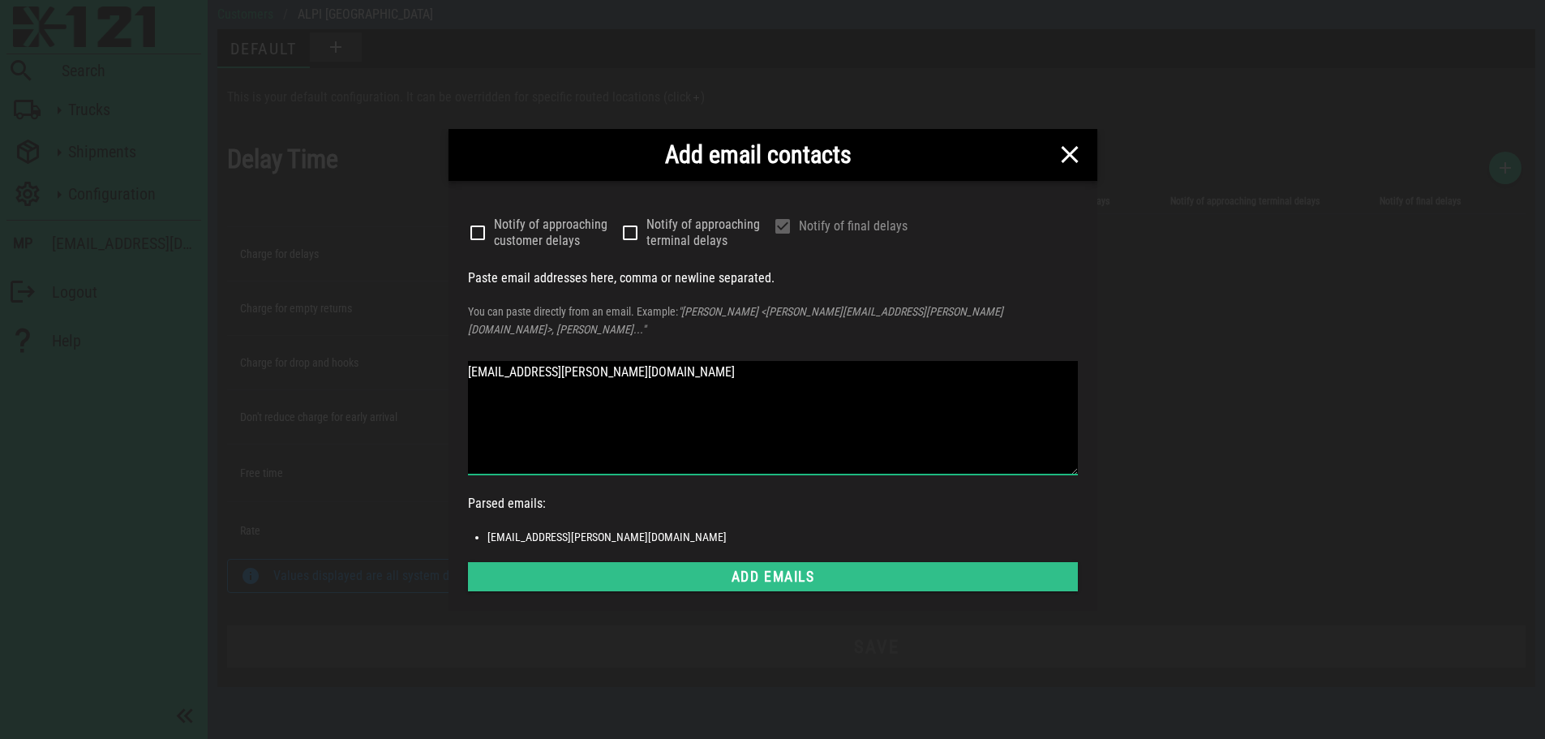
type textarea "[EMAIL_ADDRESS][PERSON_NAME][DOMAIN_NAME]"
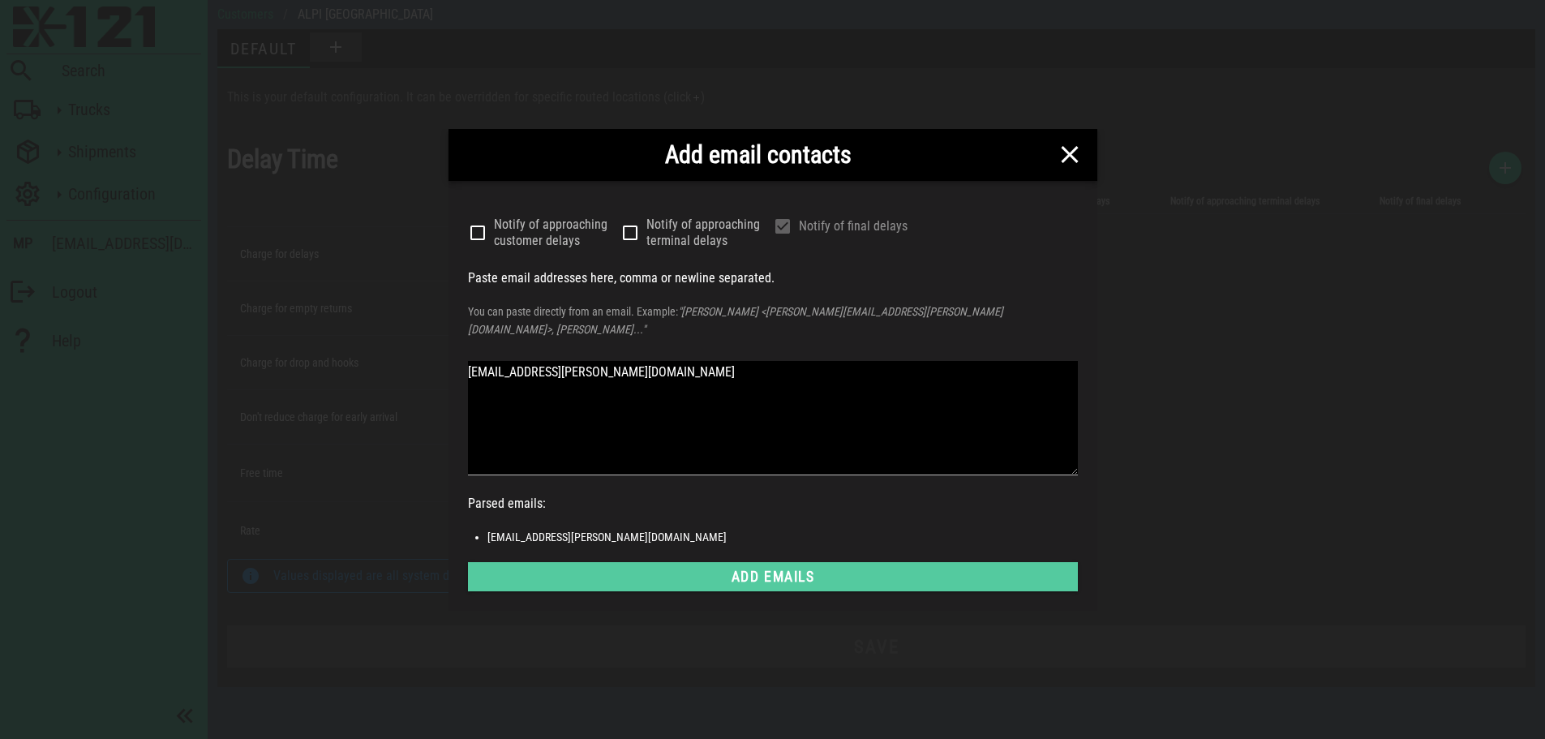
click at [881, 568] on span "Add emails" at bounding box center [773, 576] width 584 height 16
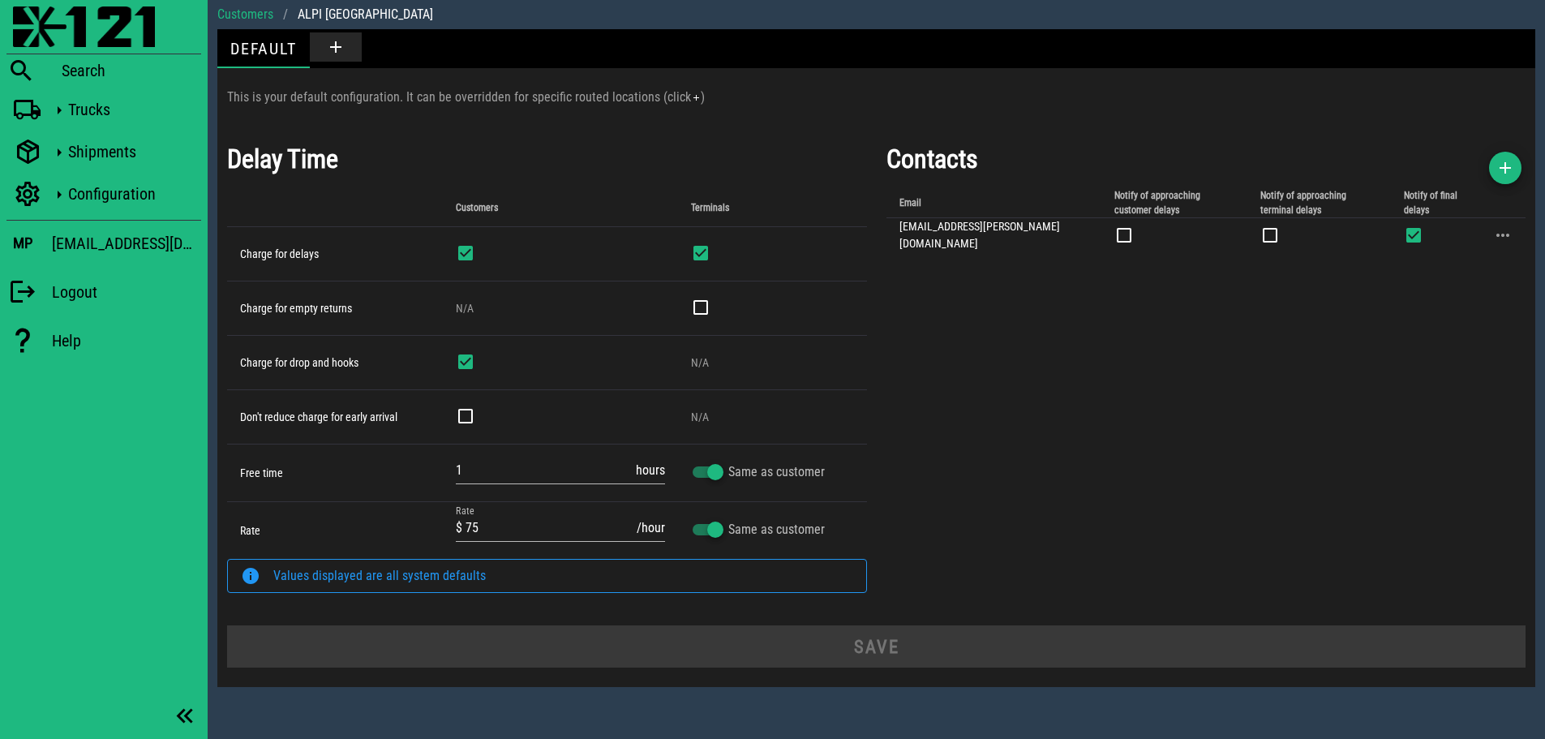
click at [1531, 165] on div "Contacts Email Notify of approaching customer delays Notify of approaching term…" at bounding box center [1206, 373] width 659 height 486
click at [1516, 169] on span "button" at bounding box center [1505, 167] width 32 height 19
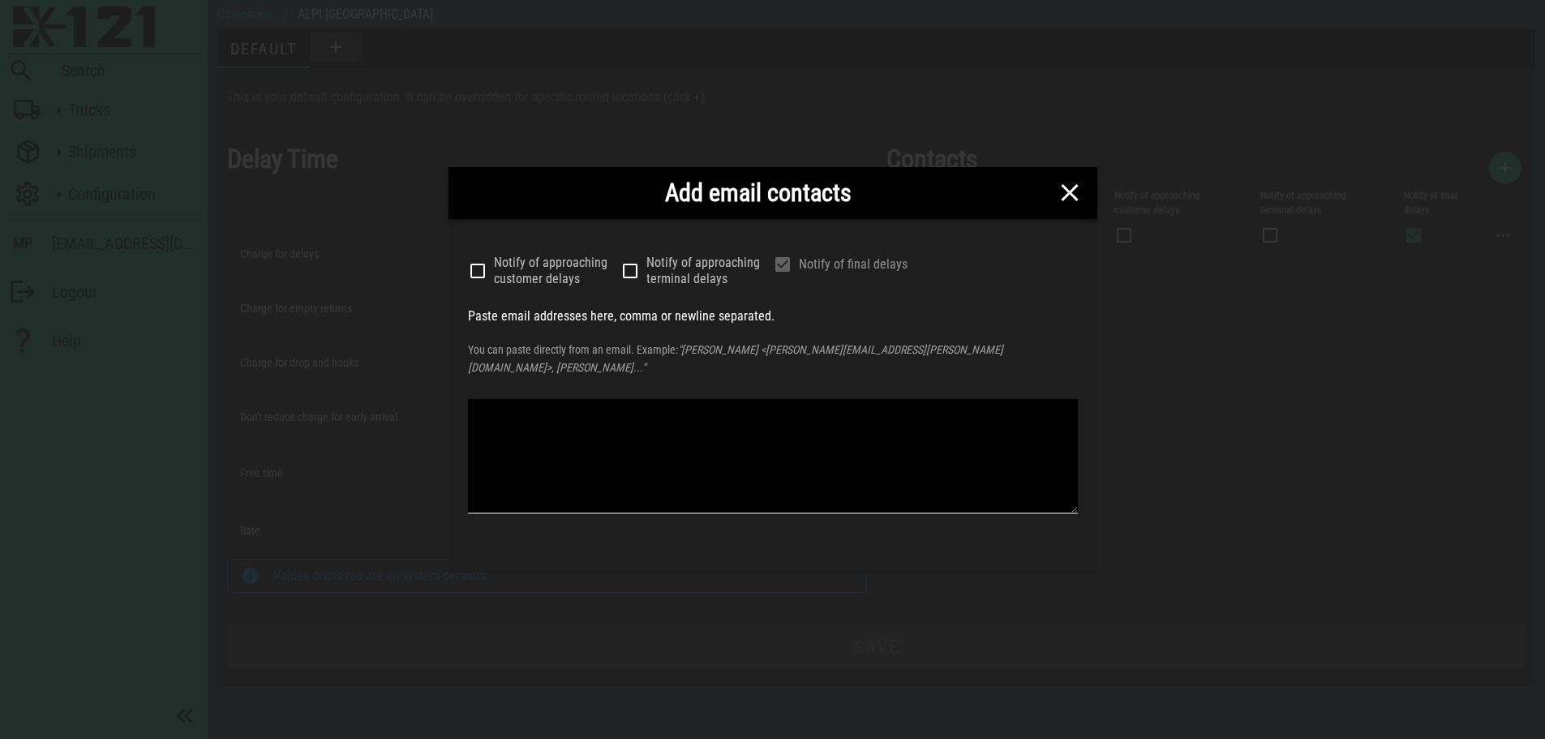
click at [689, 407] on textarea at bounding box center [773, 456] width 610 height 114
paste textarea "[PERSON_NAME][EMAIL_ADDRESS][PERSON_NAME][DOMAIN_NAME]"
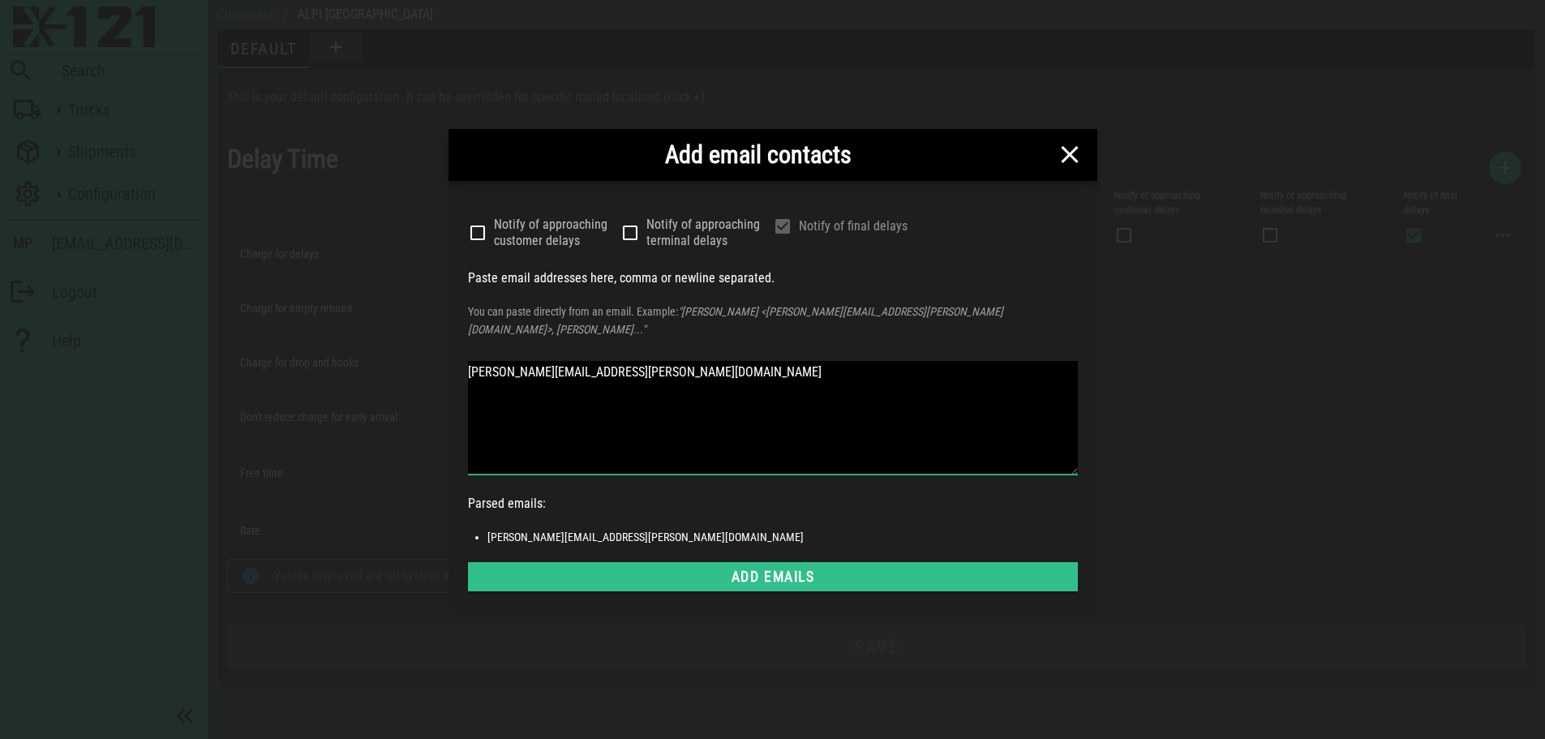
type textarea "[PERSON_NAME][EMAIL_ADDRESS][PERSON_NAME][DOMAIN_NAME]"
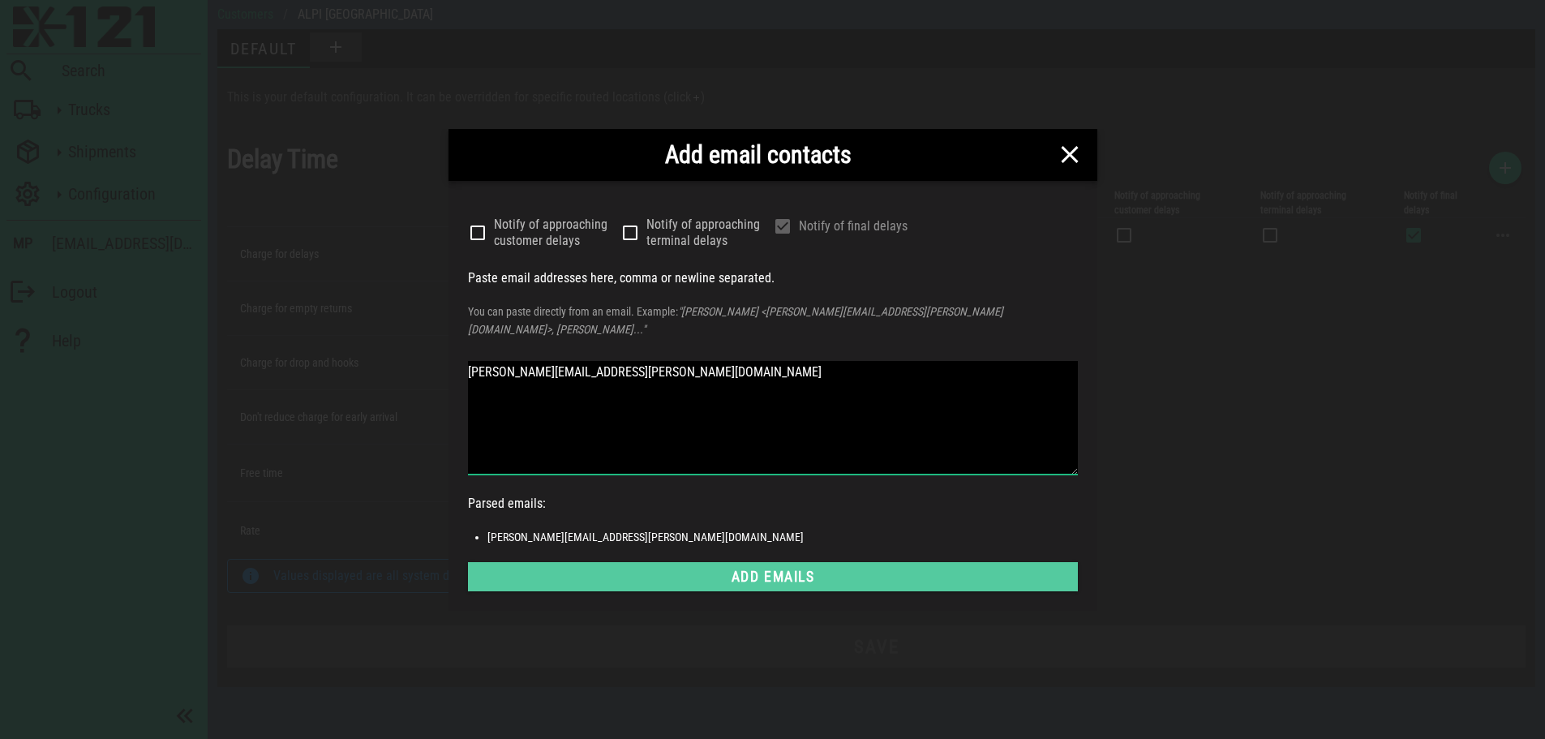
click at [920, 572] on span "Add emails" at bounding box center [773, 576] width 584 height 16
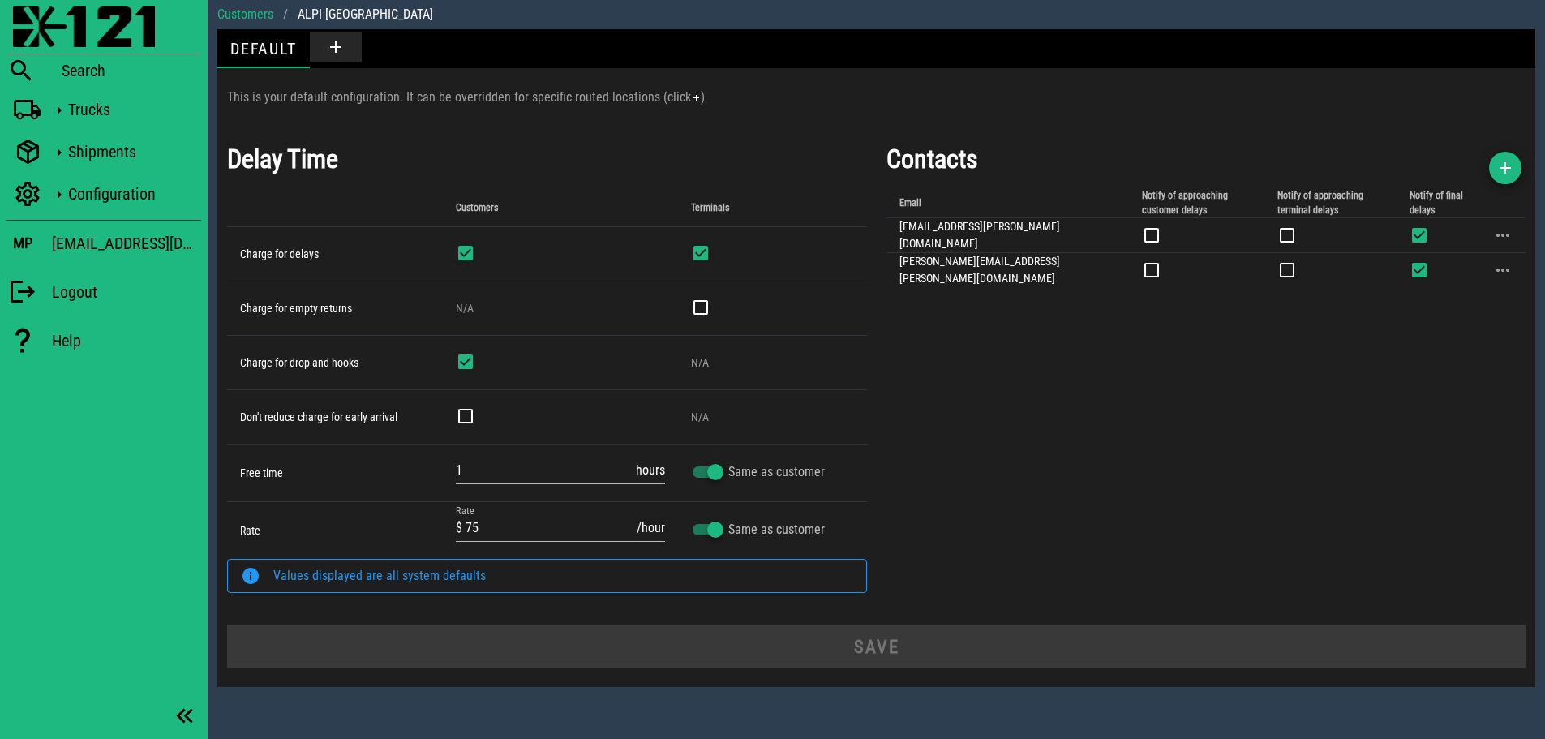
click at [1105, 362] on div "Contacts Email Notify of approaching customer delays Notify of approaching term…" at bounding box center [1206, 373] width 659 height 486
click at [1152, 356] on div "Contacts Email Notify of approaching customer delays Notify of approaching term…" at bounding box center [1206, 373] width 659 height 486
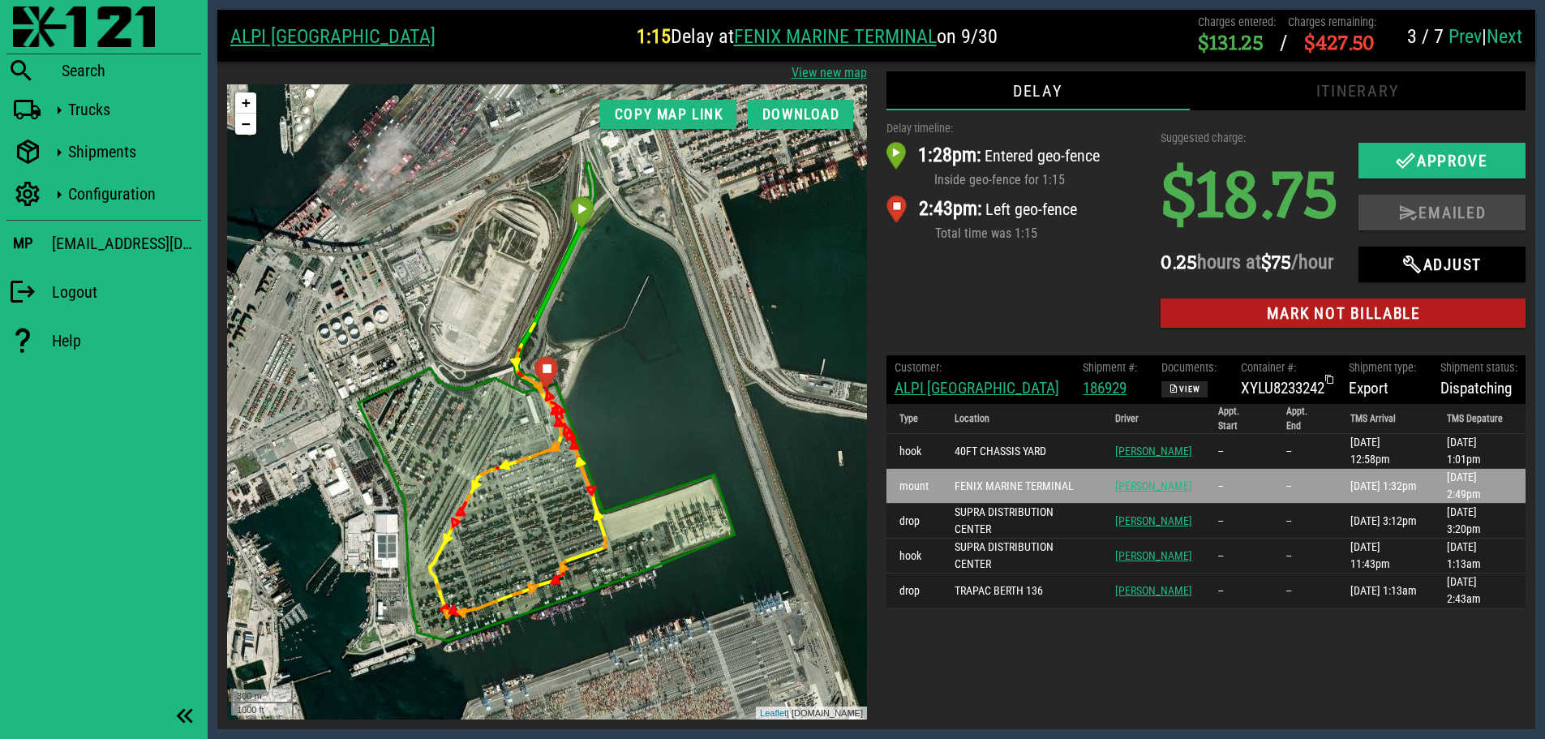
click at [962, 322] on div "Delay timeline: 1:28pm: Entered geo-fence Inside geo-fence for 1:15 2:43pm: Lef…" at bounding box center [1014, 227] width 275 height 235
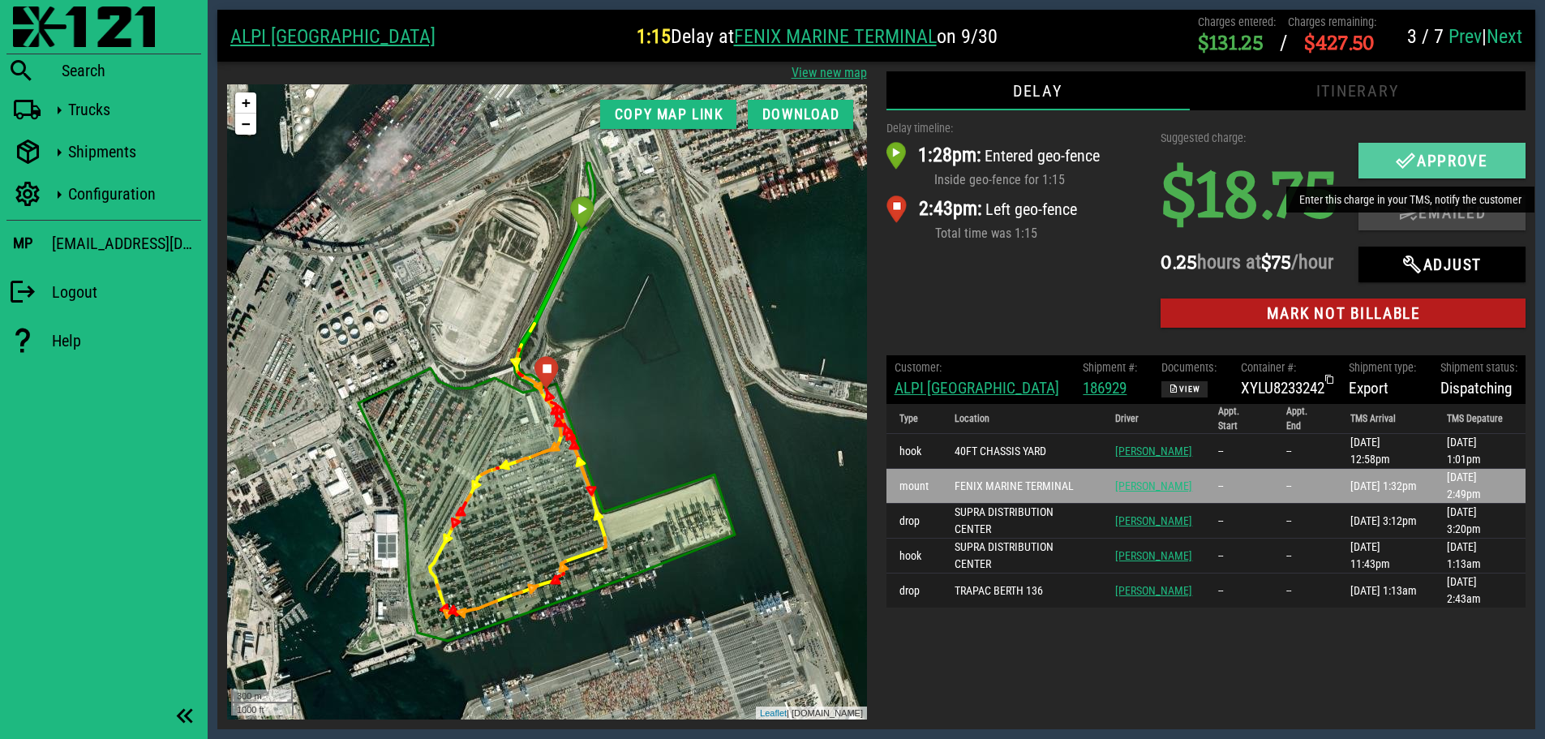
click at [1409, 158] on icon "button" at bounding box center [1404, 160] width 19 height 19
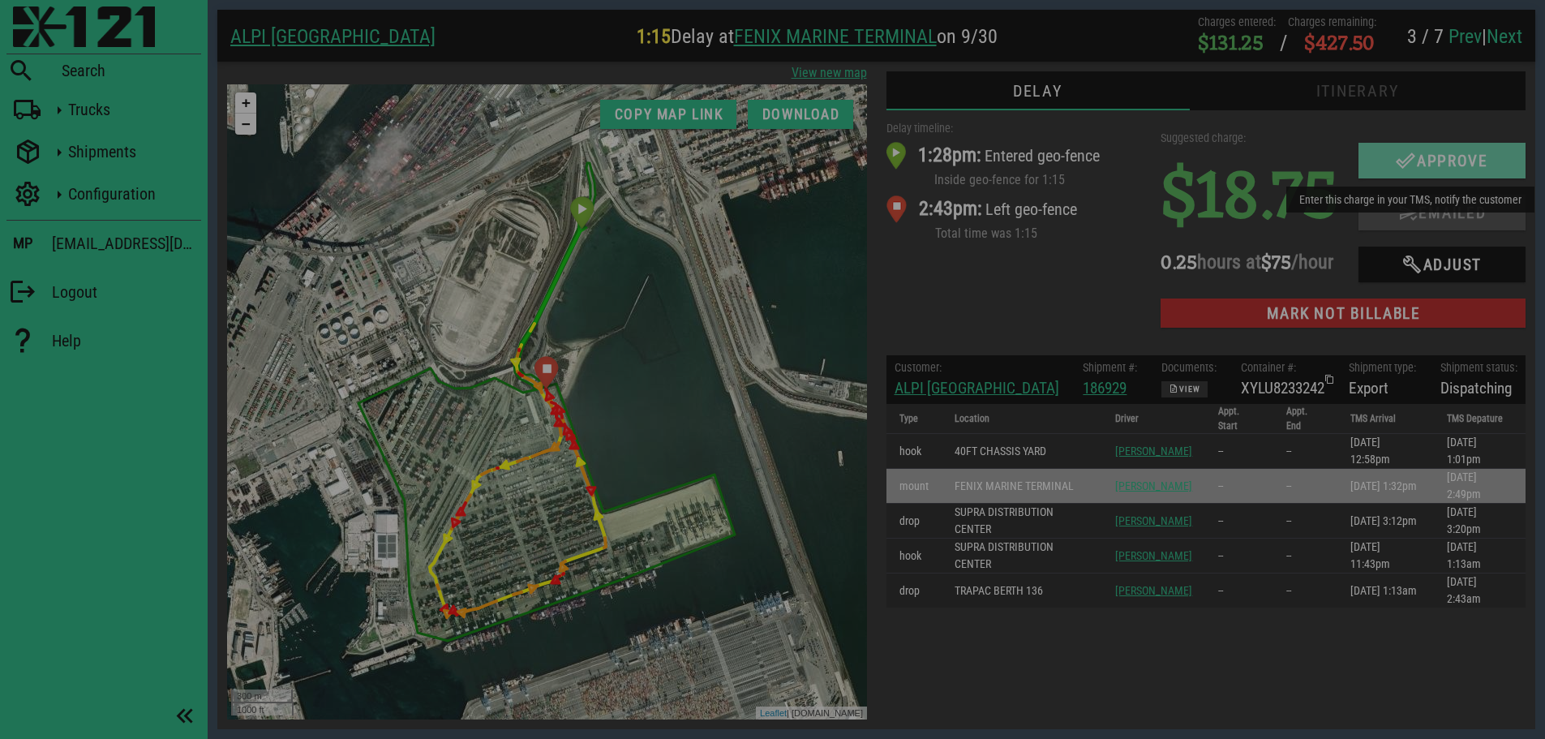
checkbox input "true"
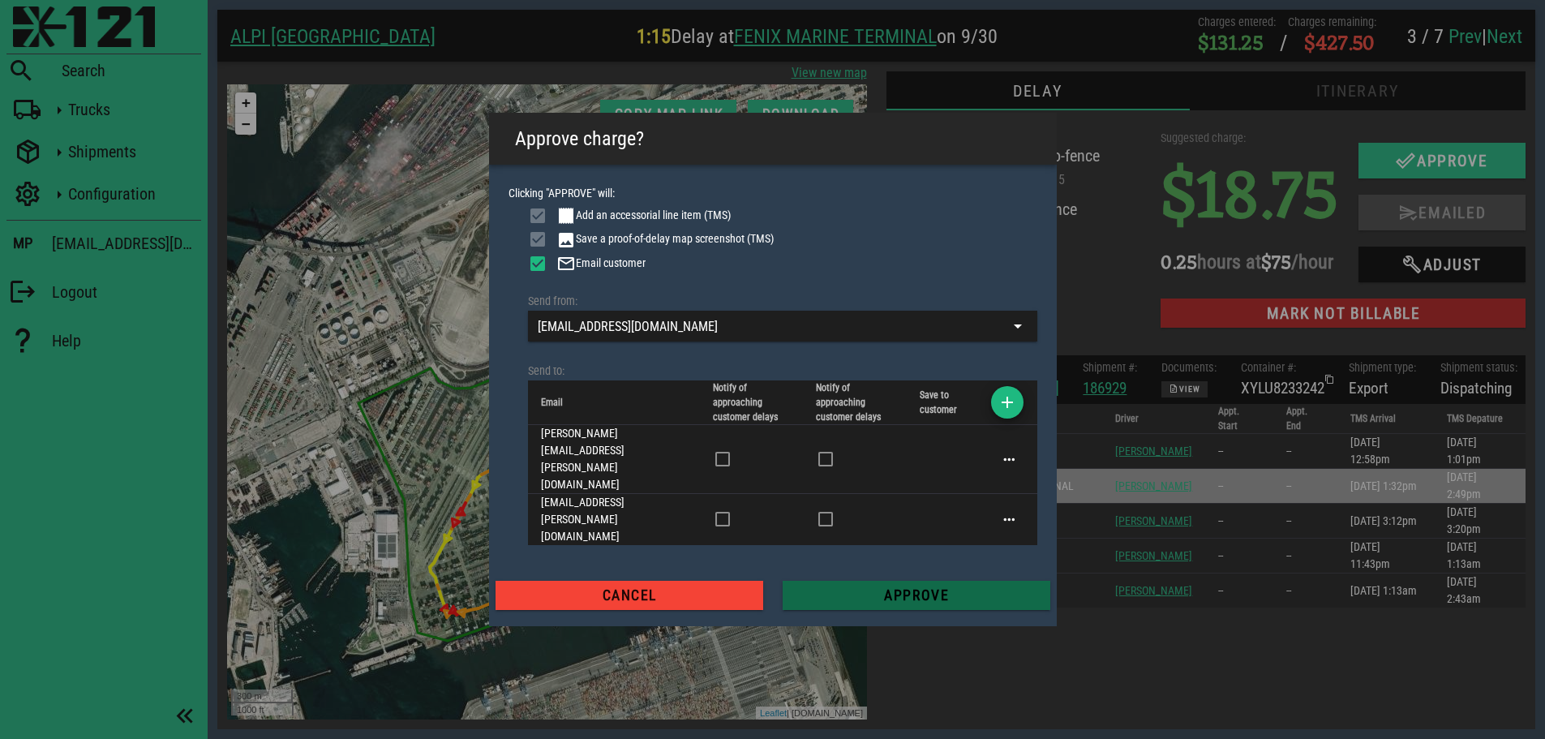
click at [918, 587] on span "Approve" at bounding box center [916, 595] width 242 height 16
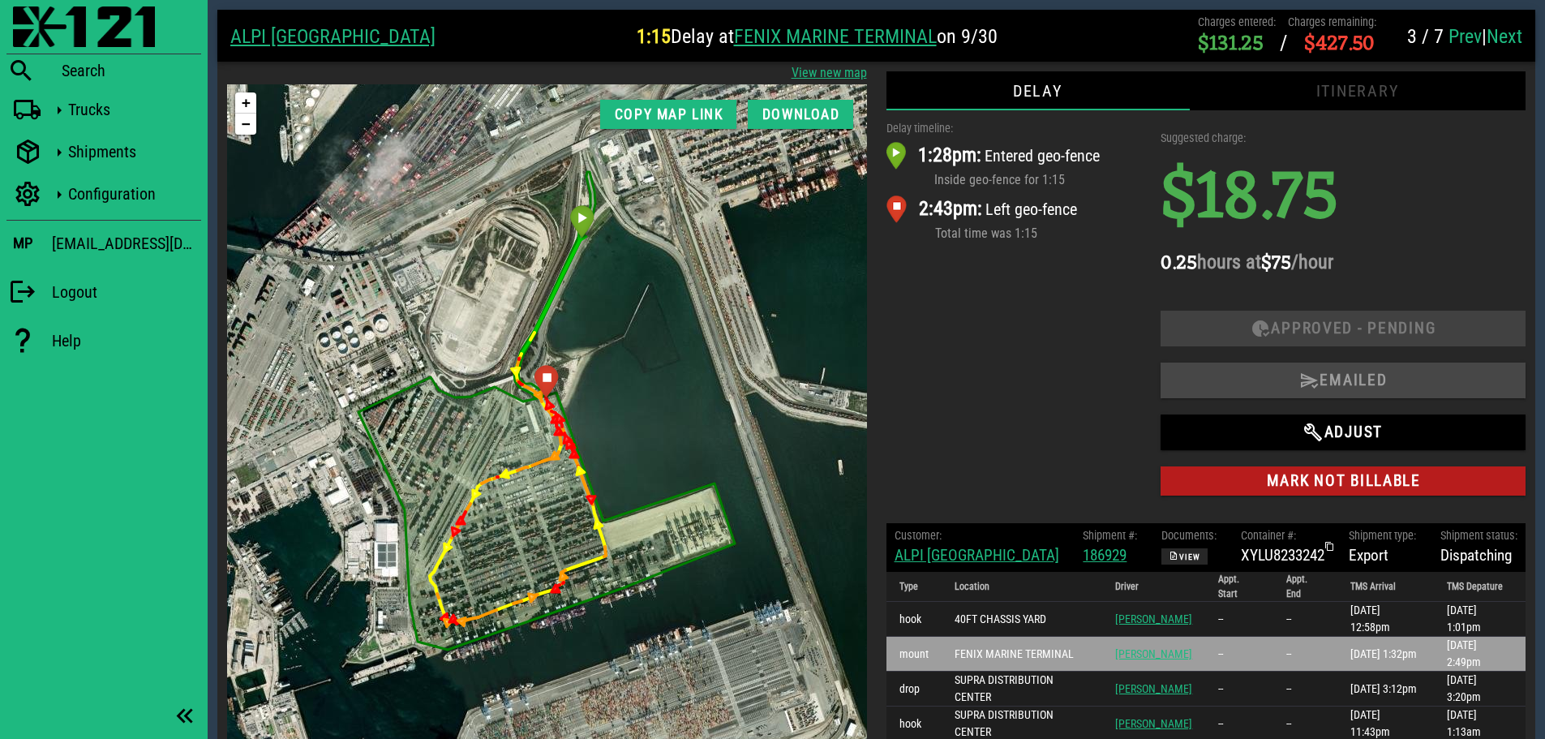
click at [1518, 37] on link "Next" at bounding box center [1504, 36] width 36 height 23
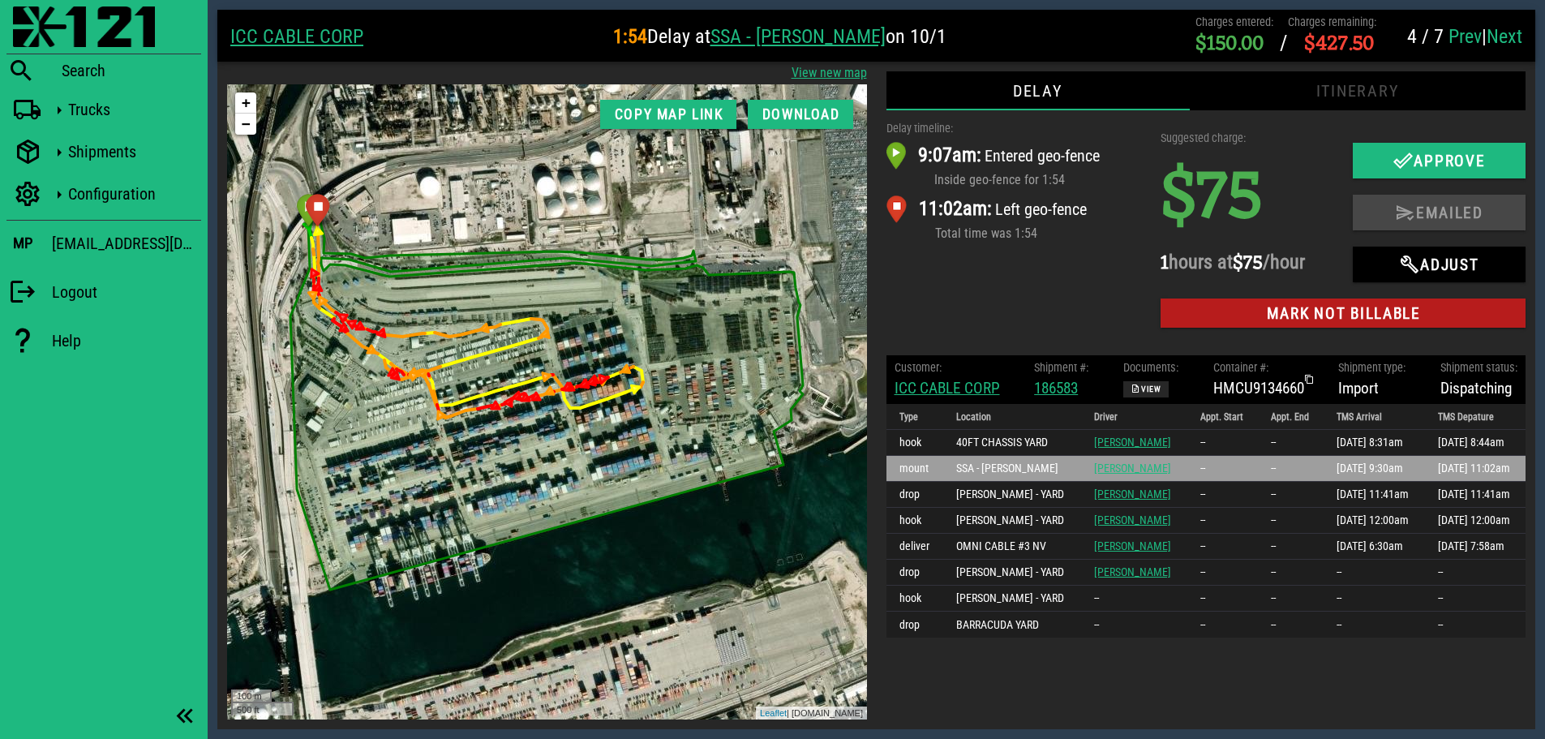
click at [973, 381] on link "ICC CABLE CORP" at bounding box center [946, 388] width 105 height 19
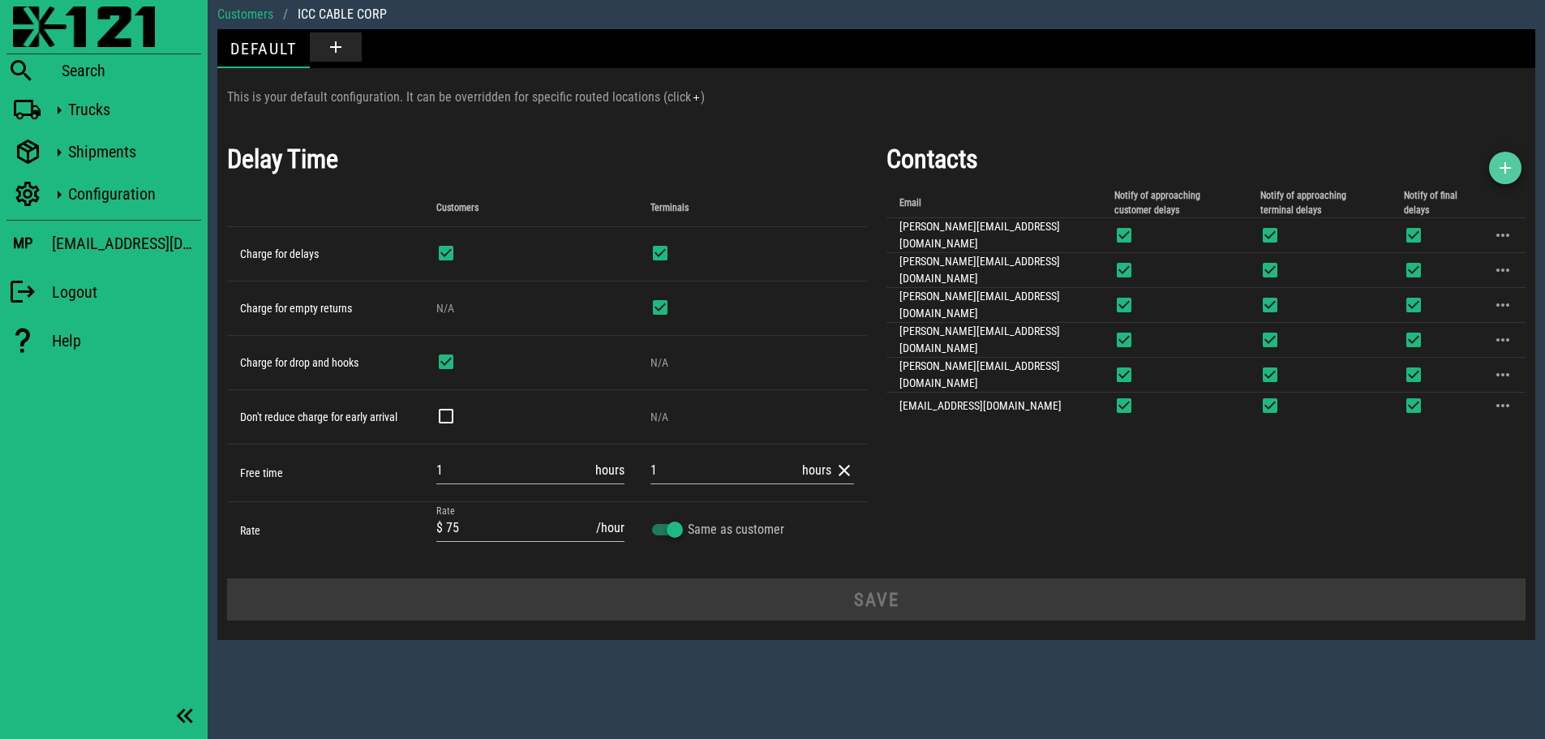
click at [1510, 165] on icon "button" at bounding box center [1504, 167] width 19 height 19
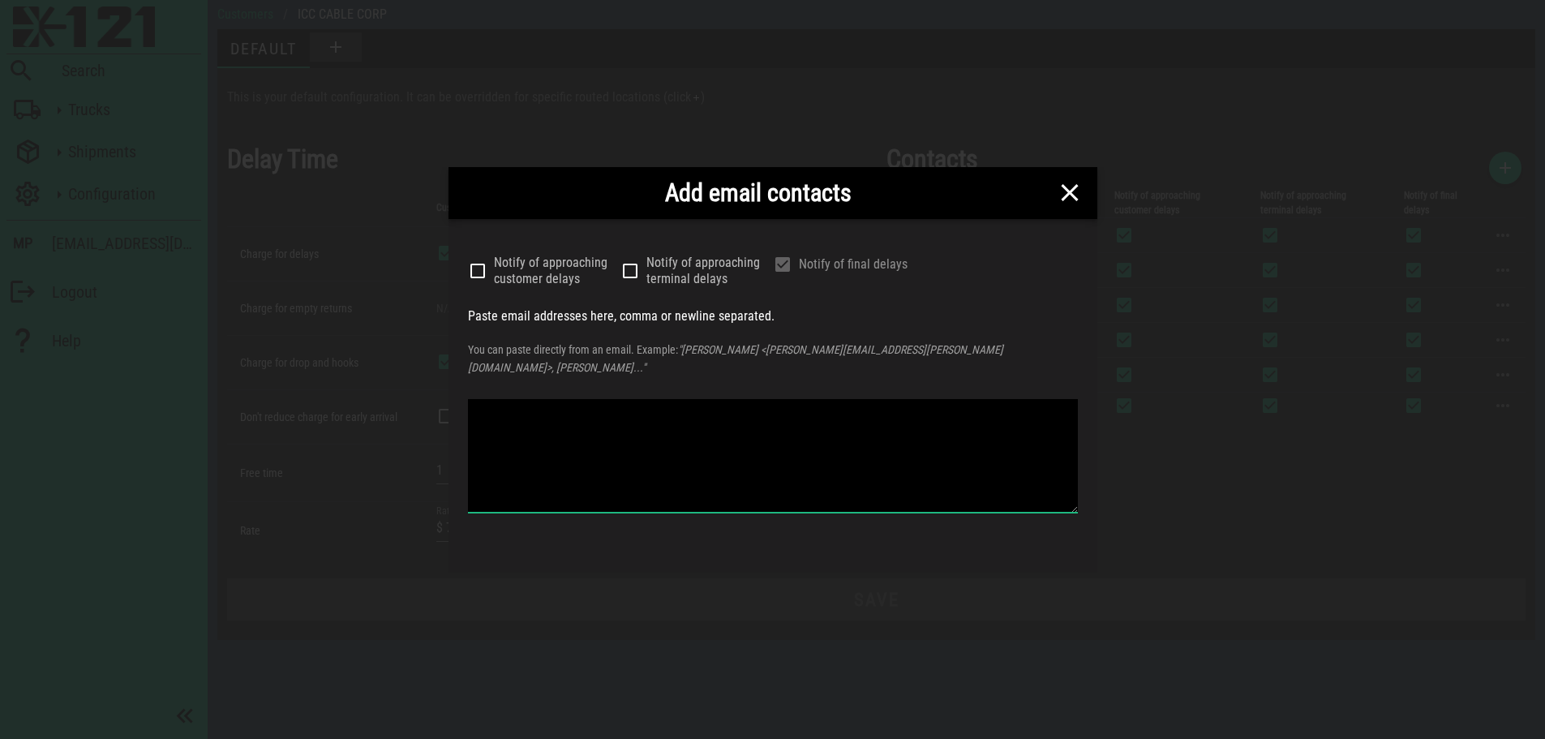
click at [693, 445] on textarea at bounding box center [773, 456] width 610 height 114
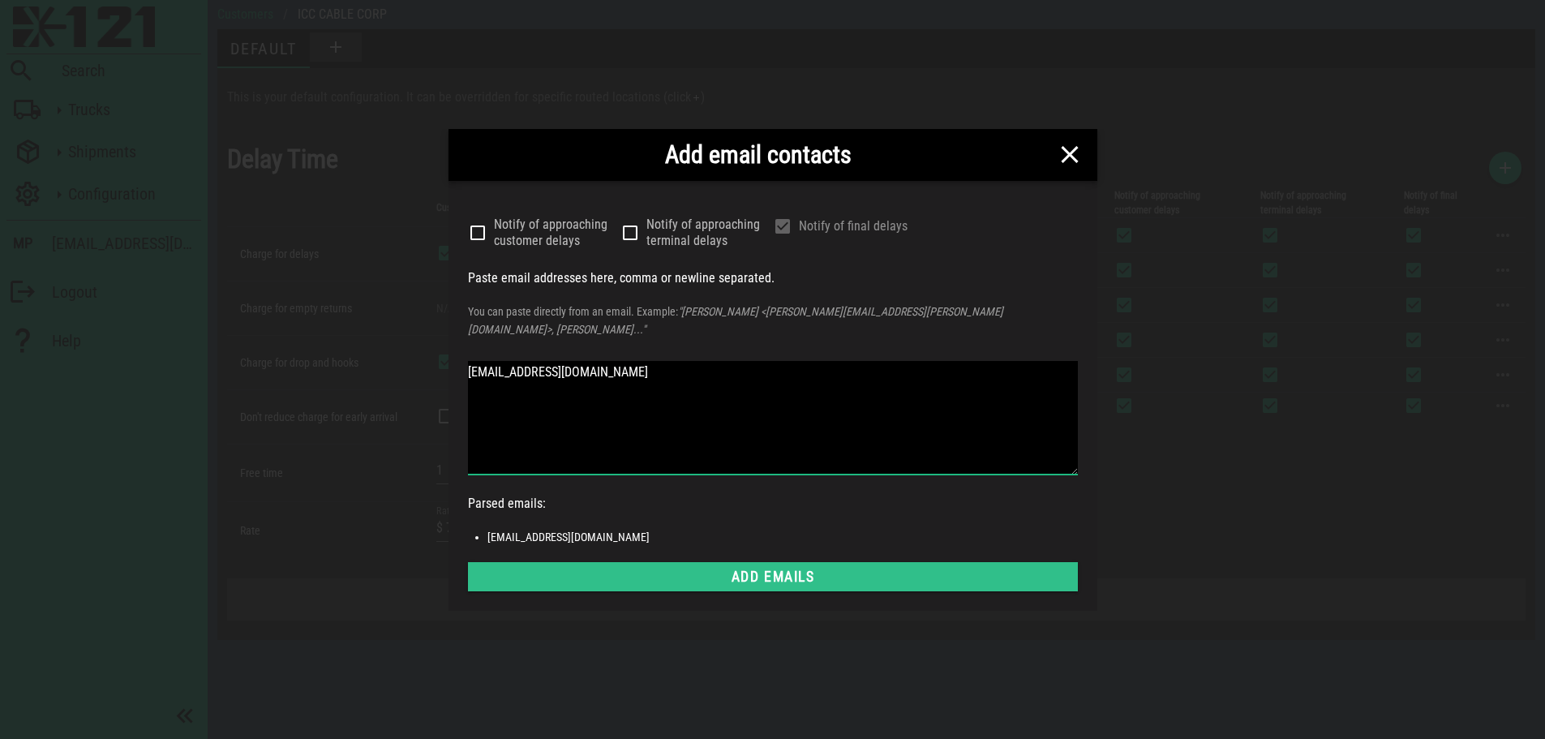
type textarea "[EMAIL_ADDRESS][DOMAIN_NAME]"
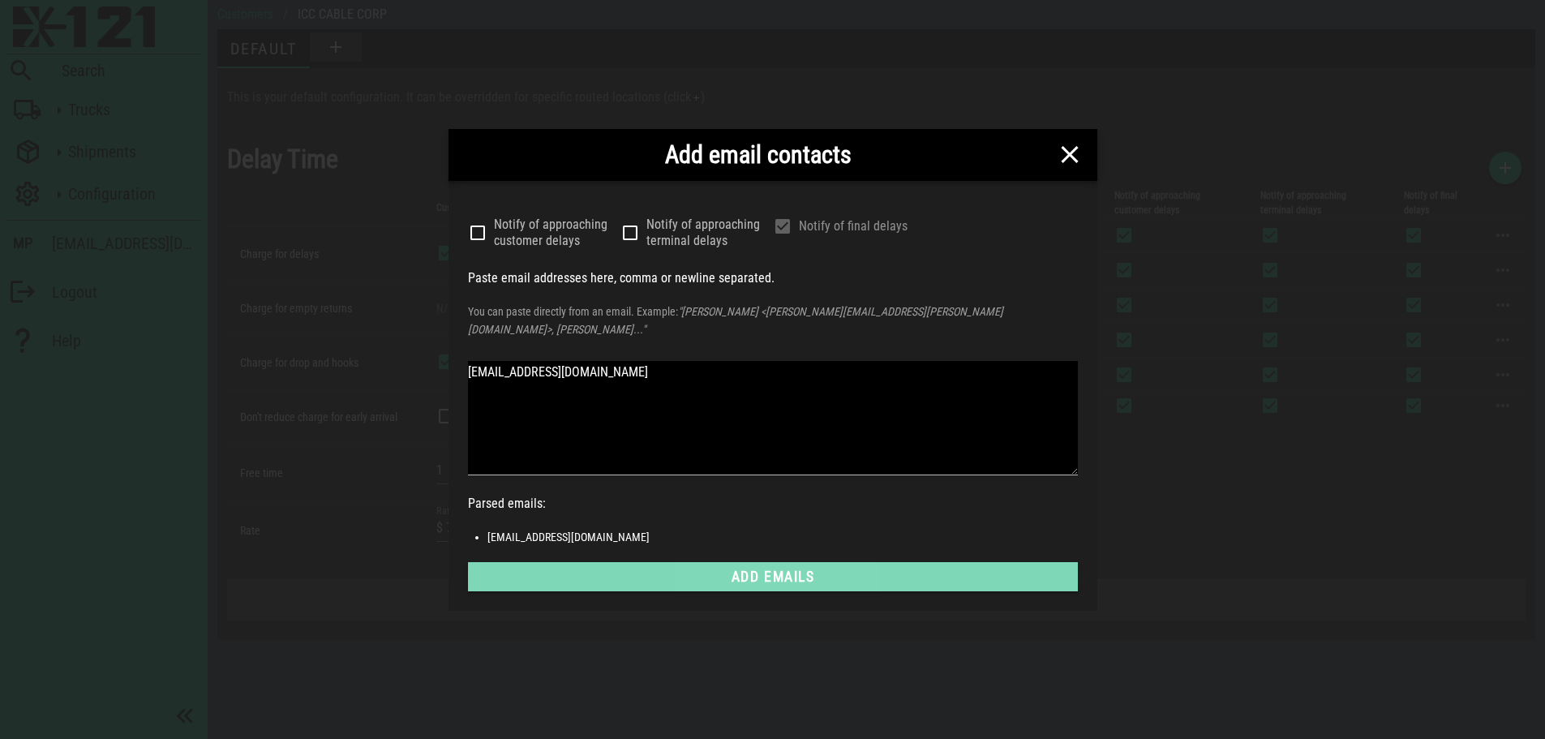
drag, startPoint x: 778, startPoint y: 564, endPoint x: 871, endPoint y: 563, distance: 92.5
click at [778, 568] on span "Add emails" at bounding box center [773, 576] width 584 height 16
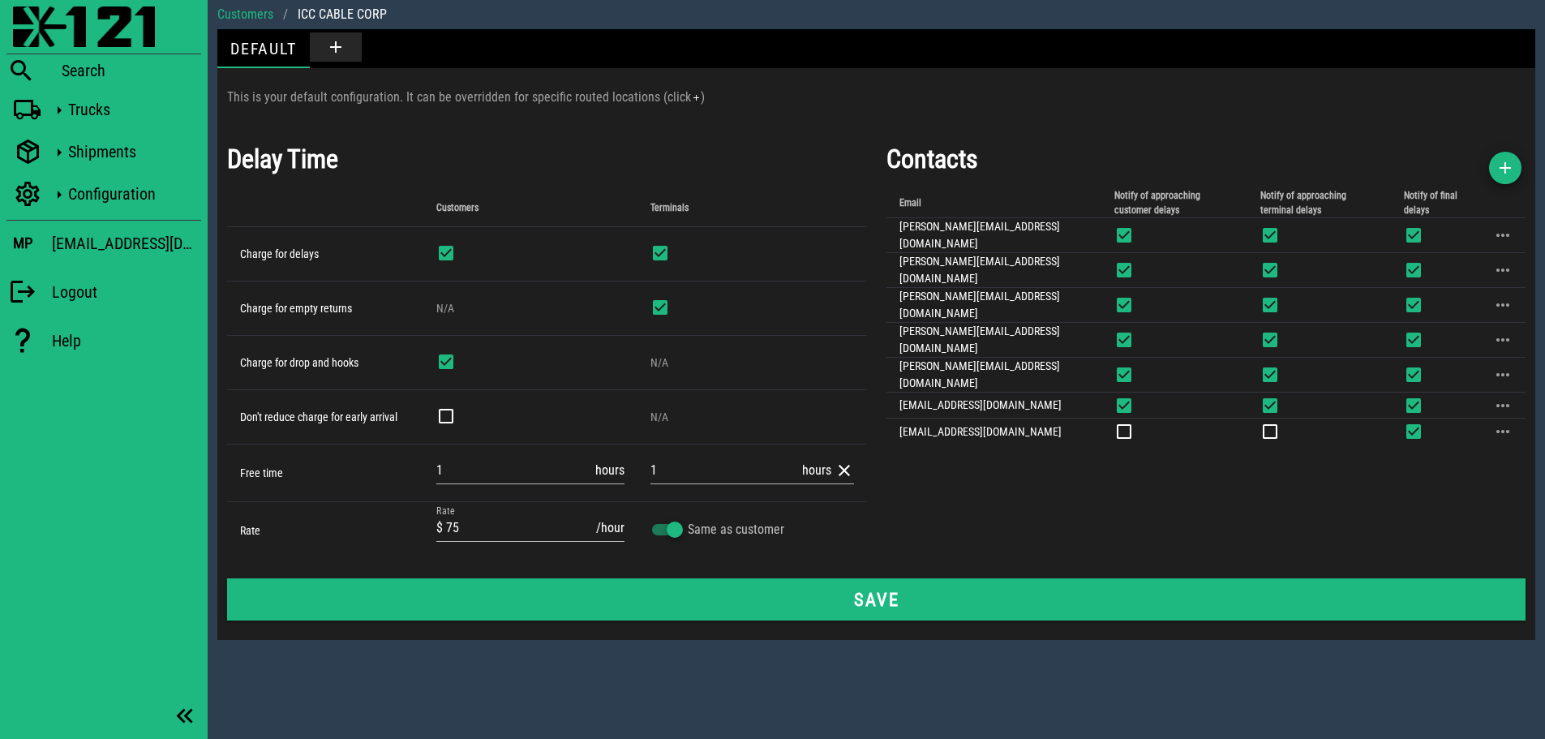
click at [1215, 467] on div "Contacts Email Notify of approaching customer delays Notify of approaching term…" at bounding box center [1206, 349] width 659 height 439
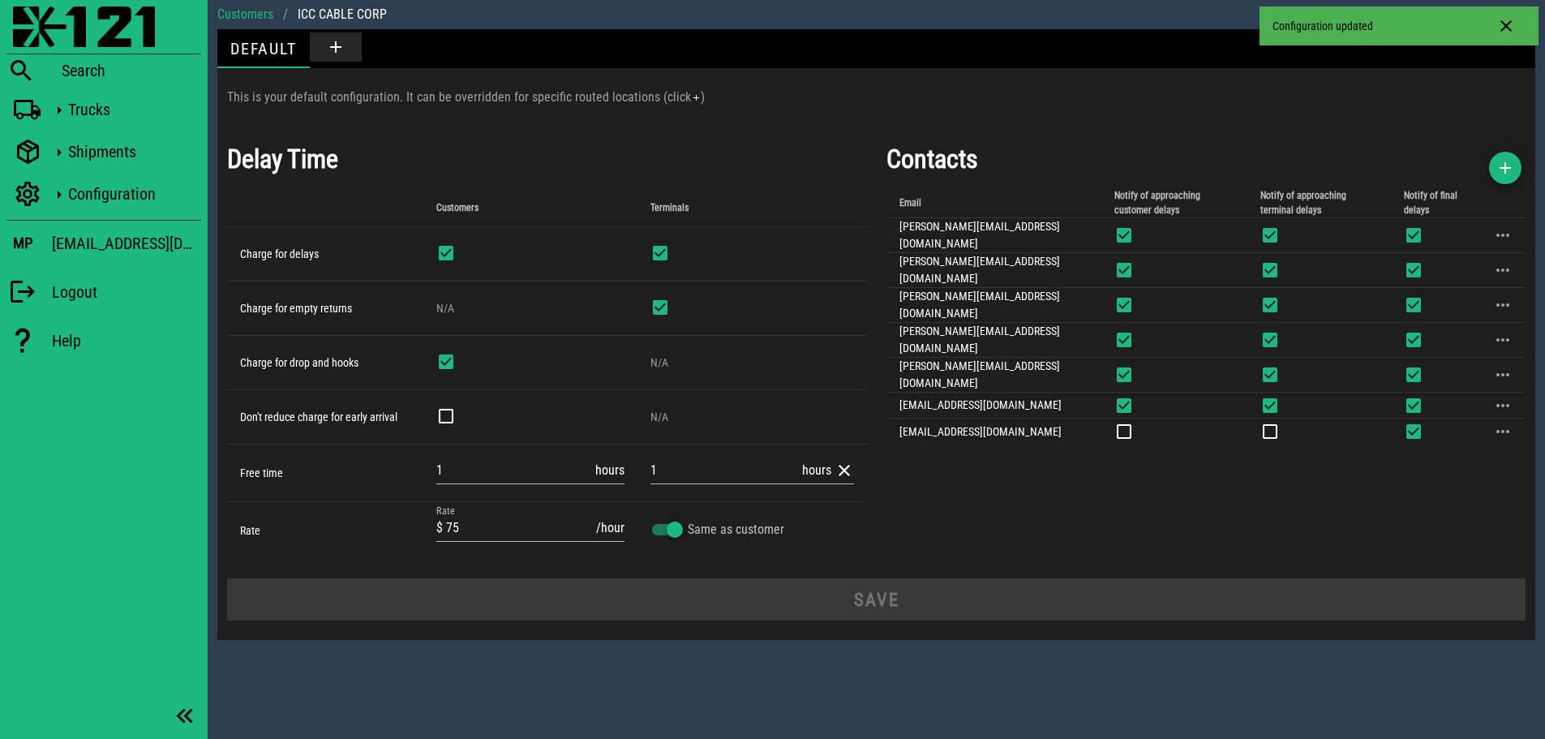
click at [1210, 463] on div "Contacts Email Notify of approaching customer delays Notify of approaching term…" at bounding box center [1206, 349] width 659 height 439
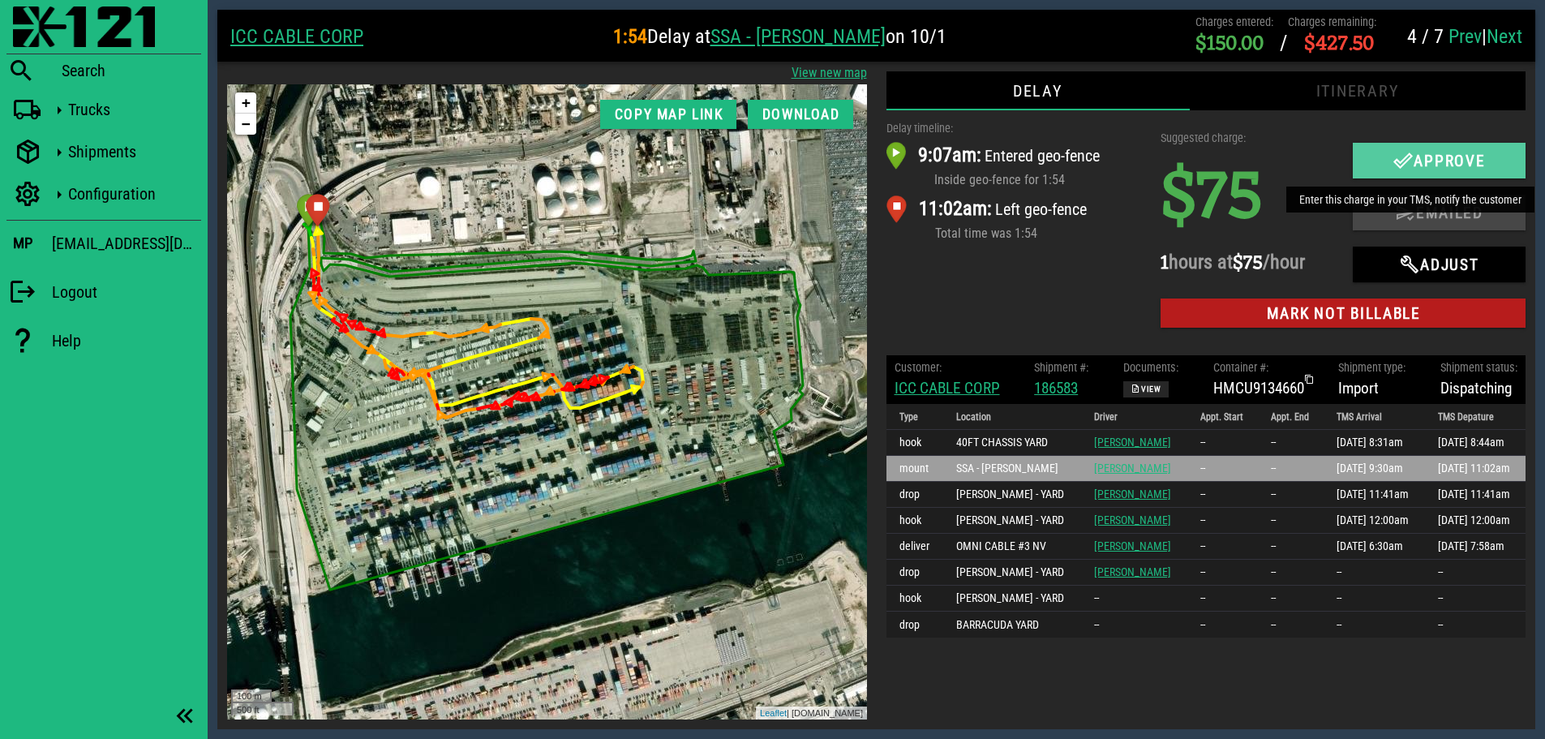
click at [1405, 152] on icon "button" at bounding box center [1402, 160] width 19 height 19
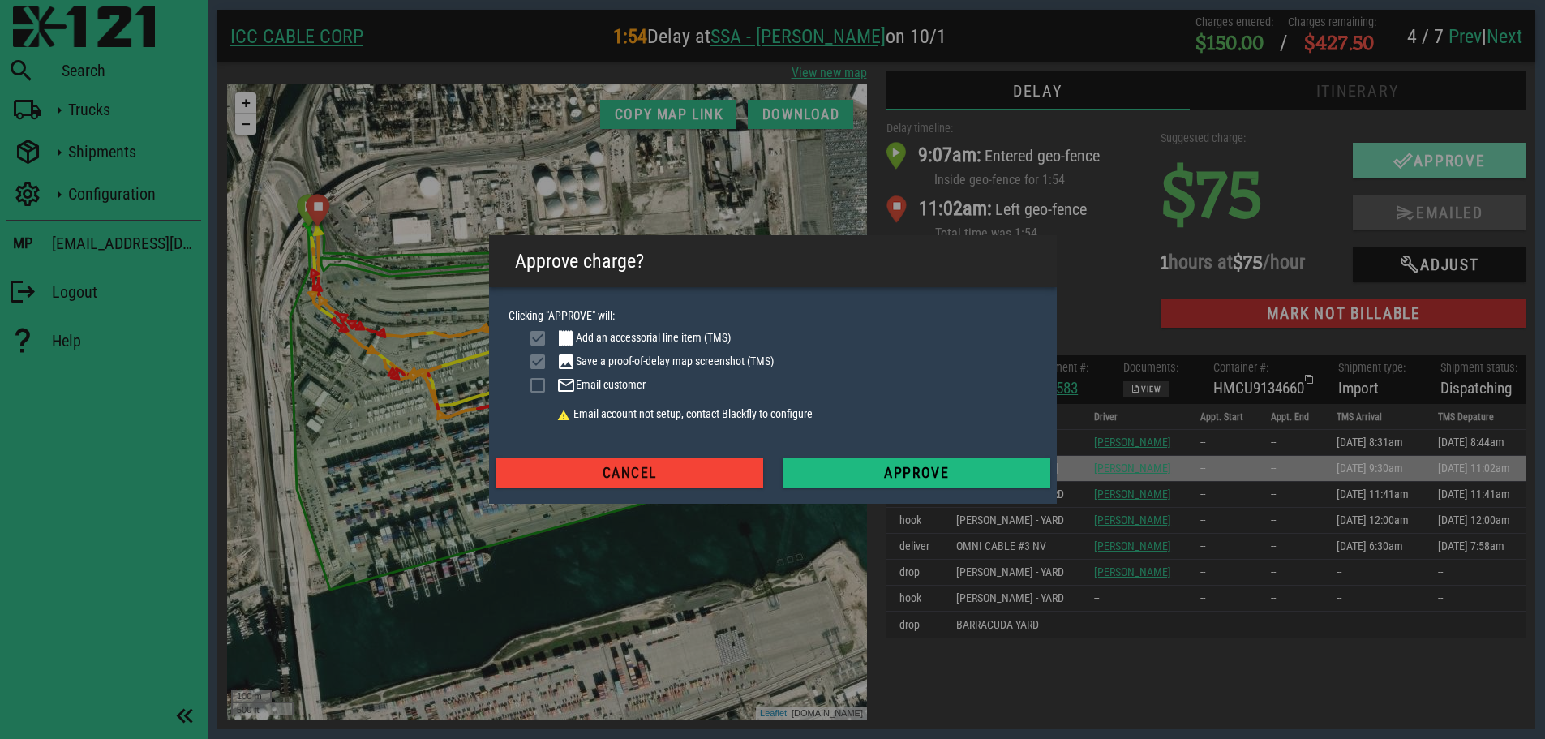
checkbox input "true"
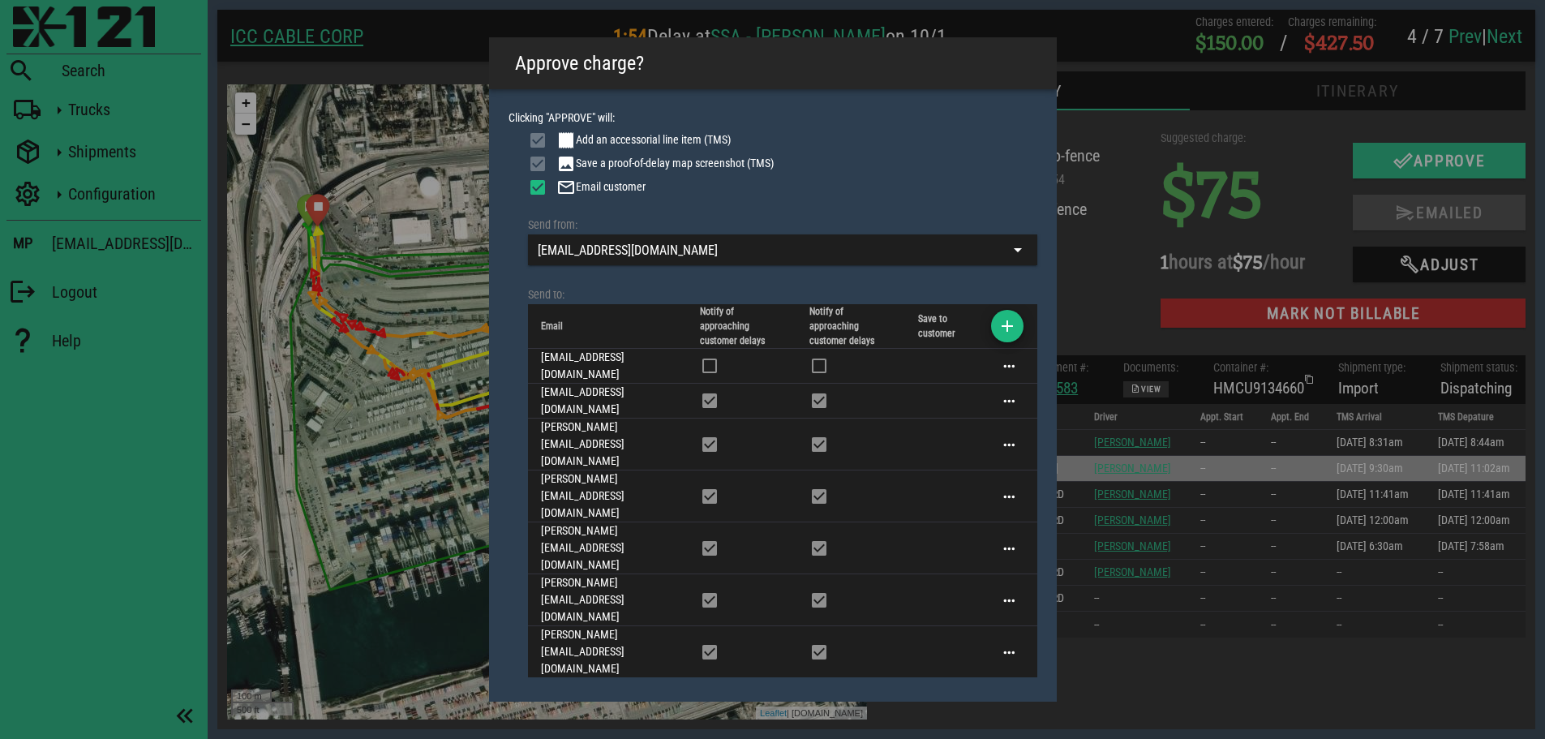
click at [926, 719] on span "Approve" at bounding box center [916, 727] width 242 height 16
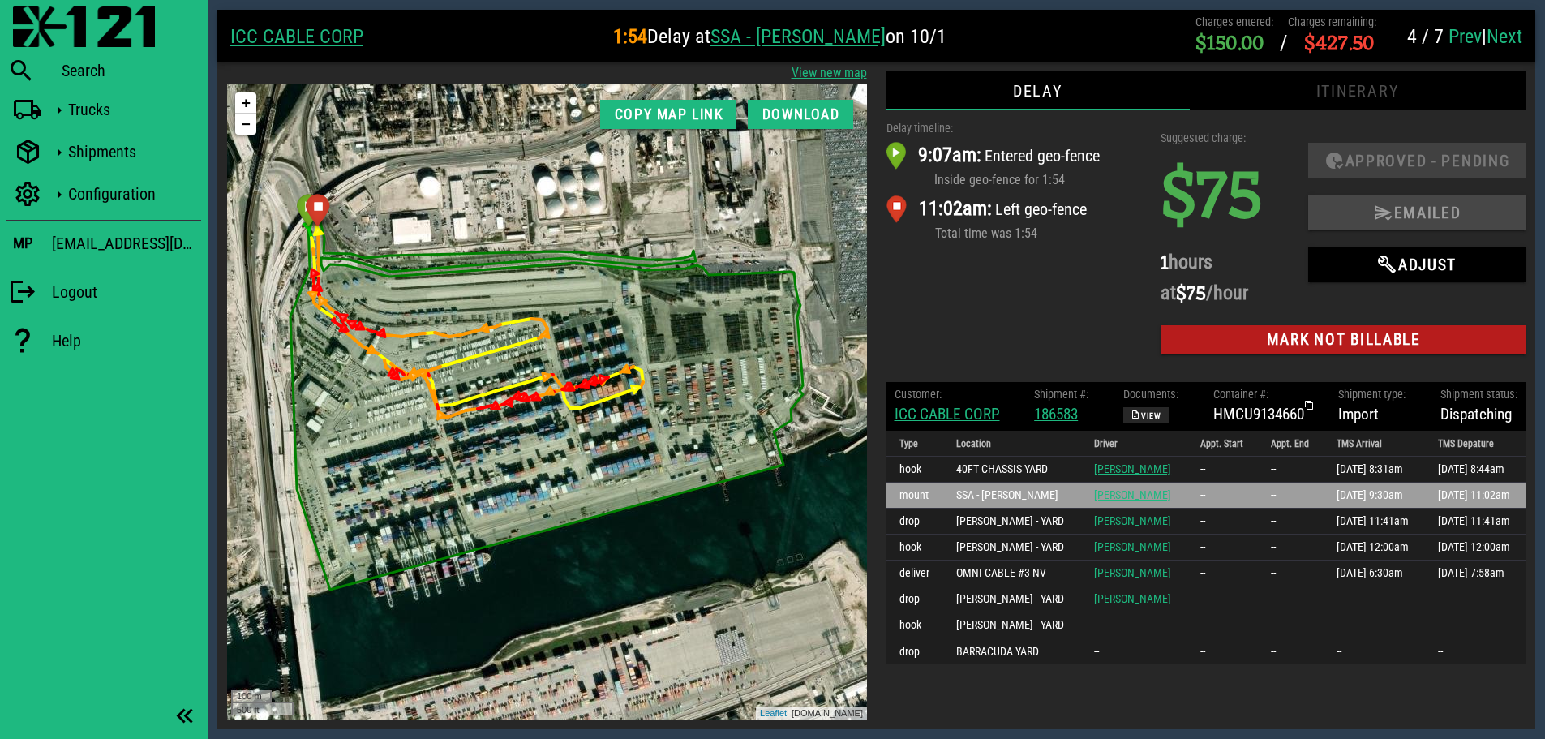
click at [1510, 27] on link "Next" at bounding box center [1504, 36] width 36 height 23
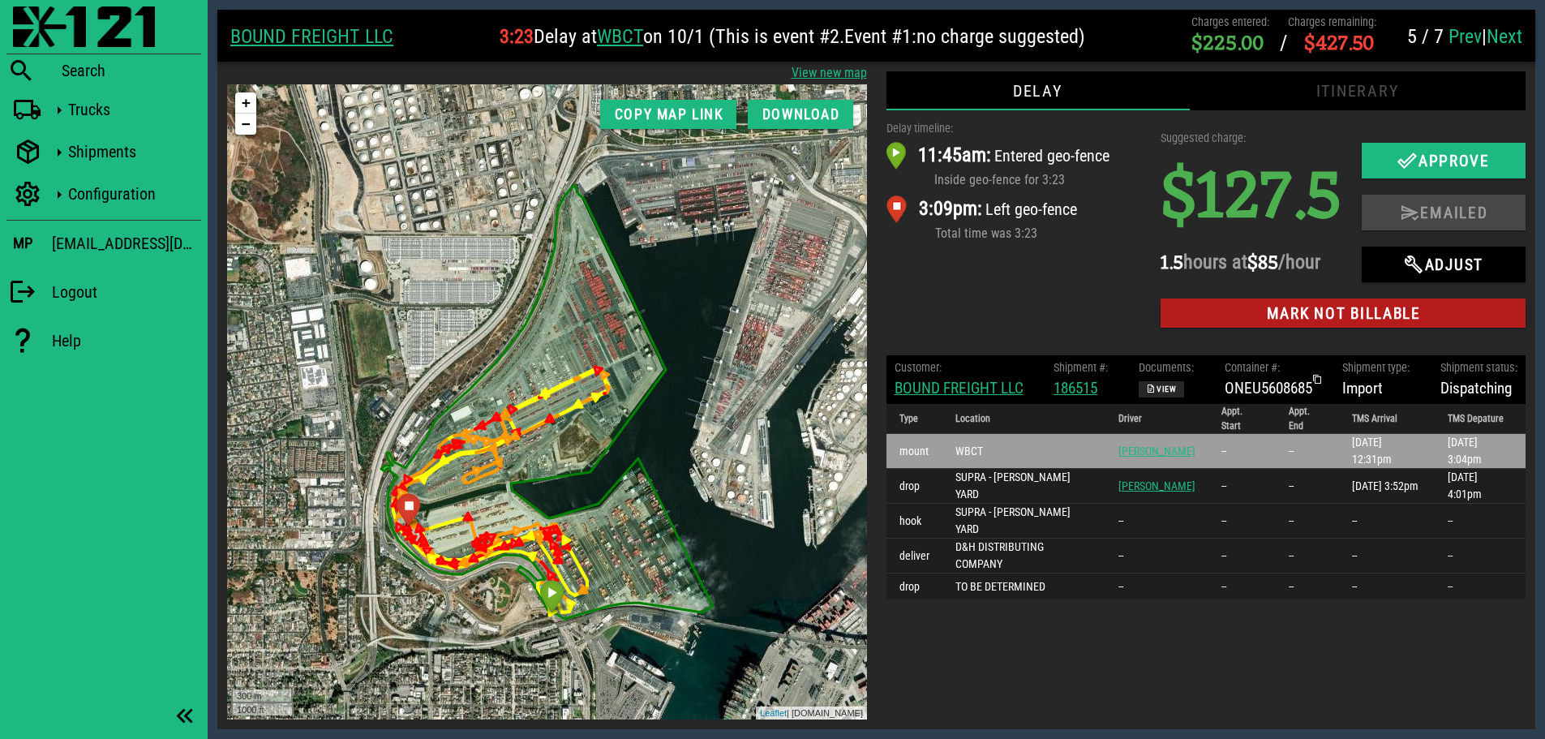
click at [953, 386] on link "BOUND FREIGHT LLC" at bounding box center [958, 388] width 129 height 19
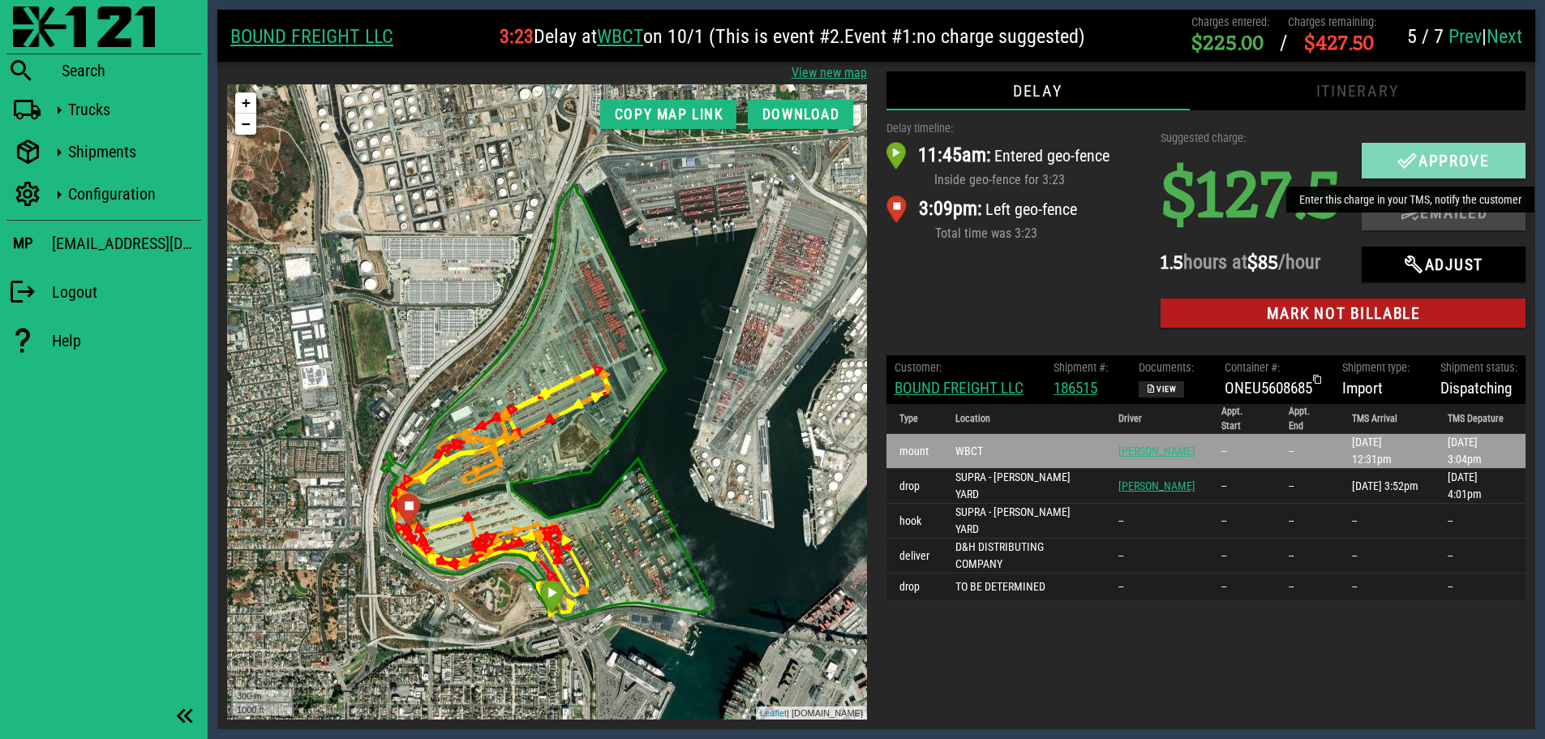
click at [1399, 162] on icon "button" at bounding box center [1406, 160] width 19 height 19
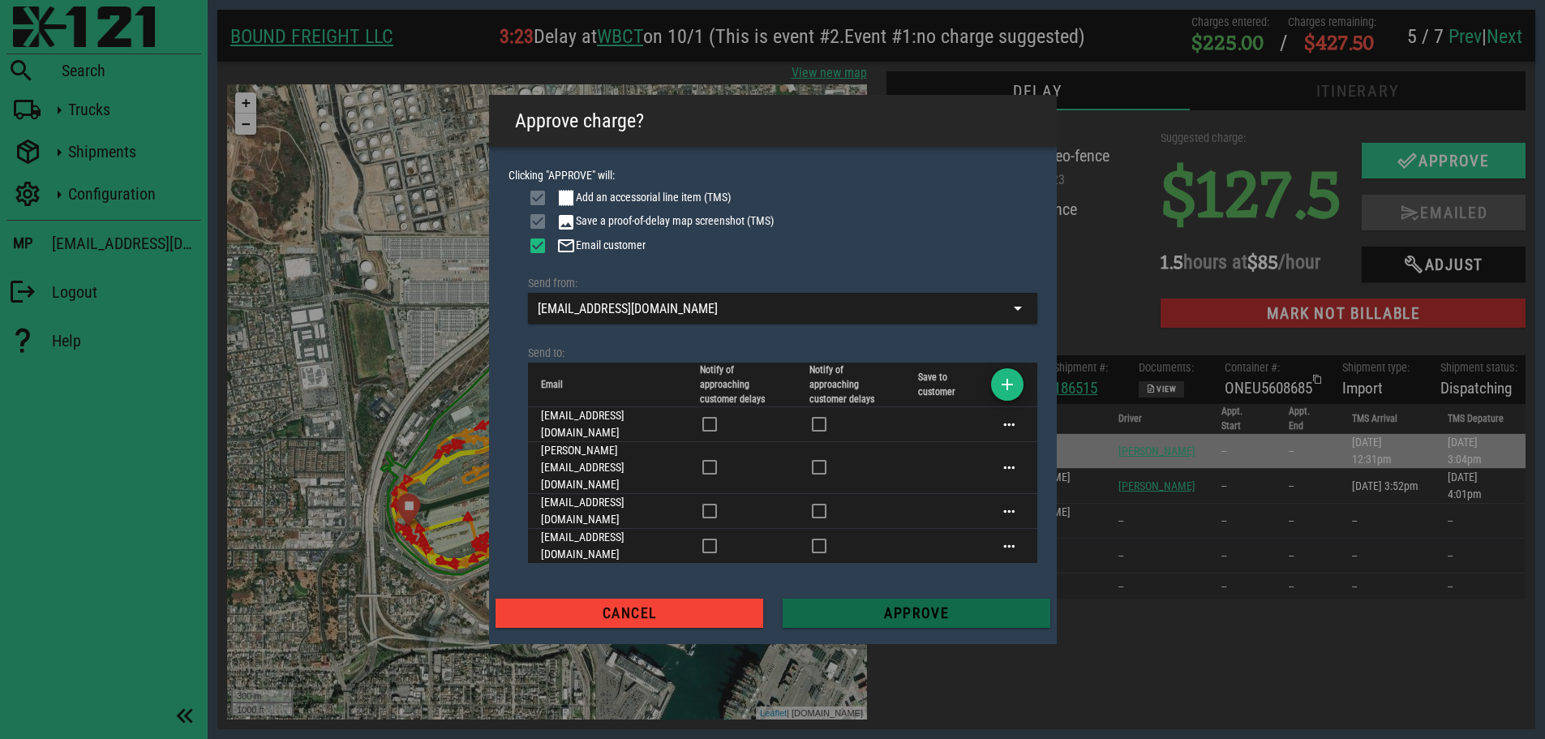
click at [972, 605] on span "Approve" at bounding box center [916, 613] width 242 height 16
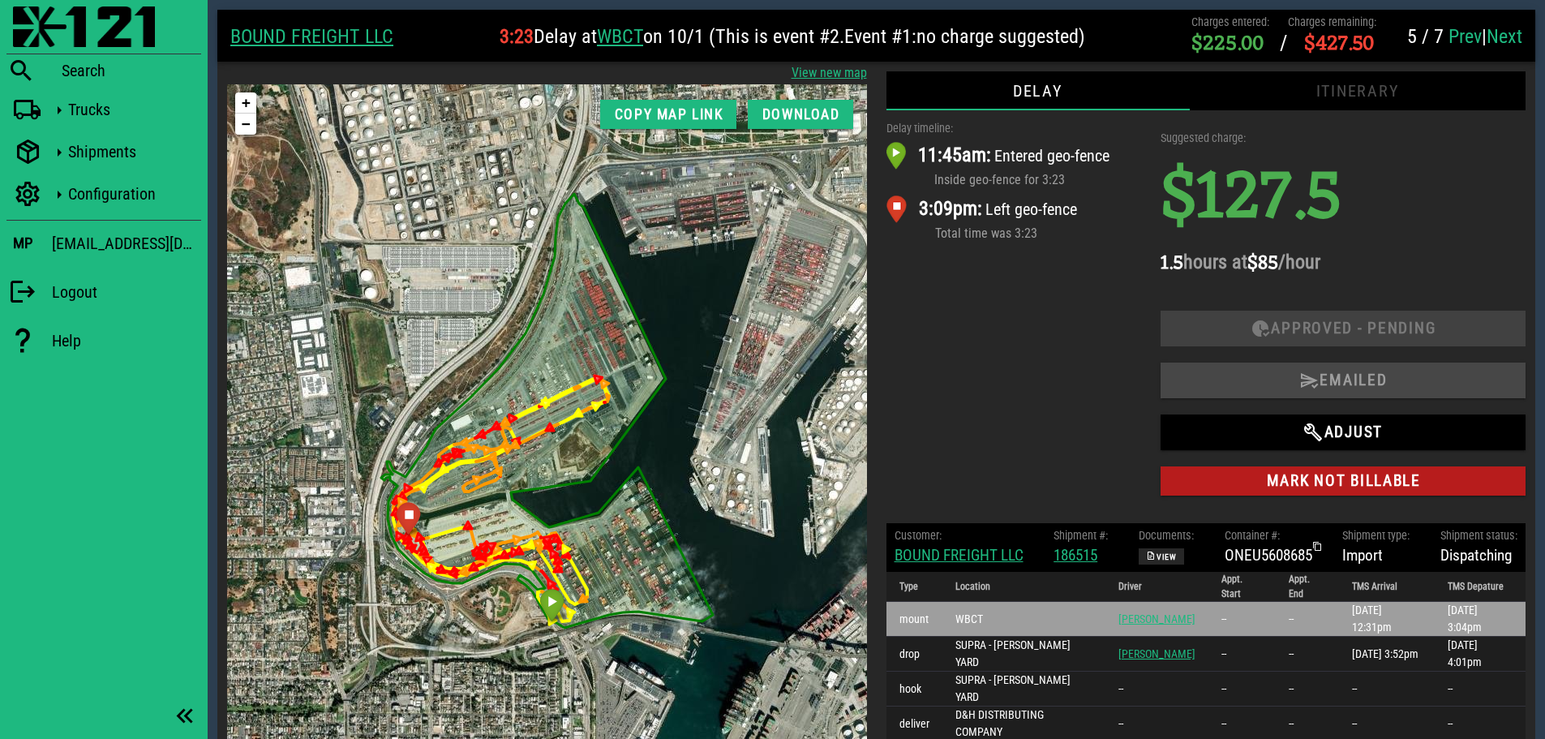
click at [1507, 41] on link "Next" at bounding box center [1504, 36] width 36 height 23
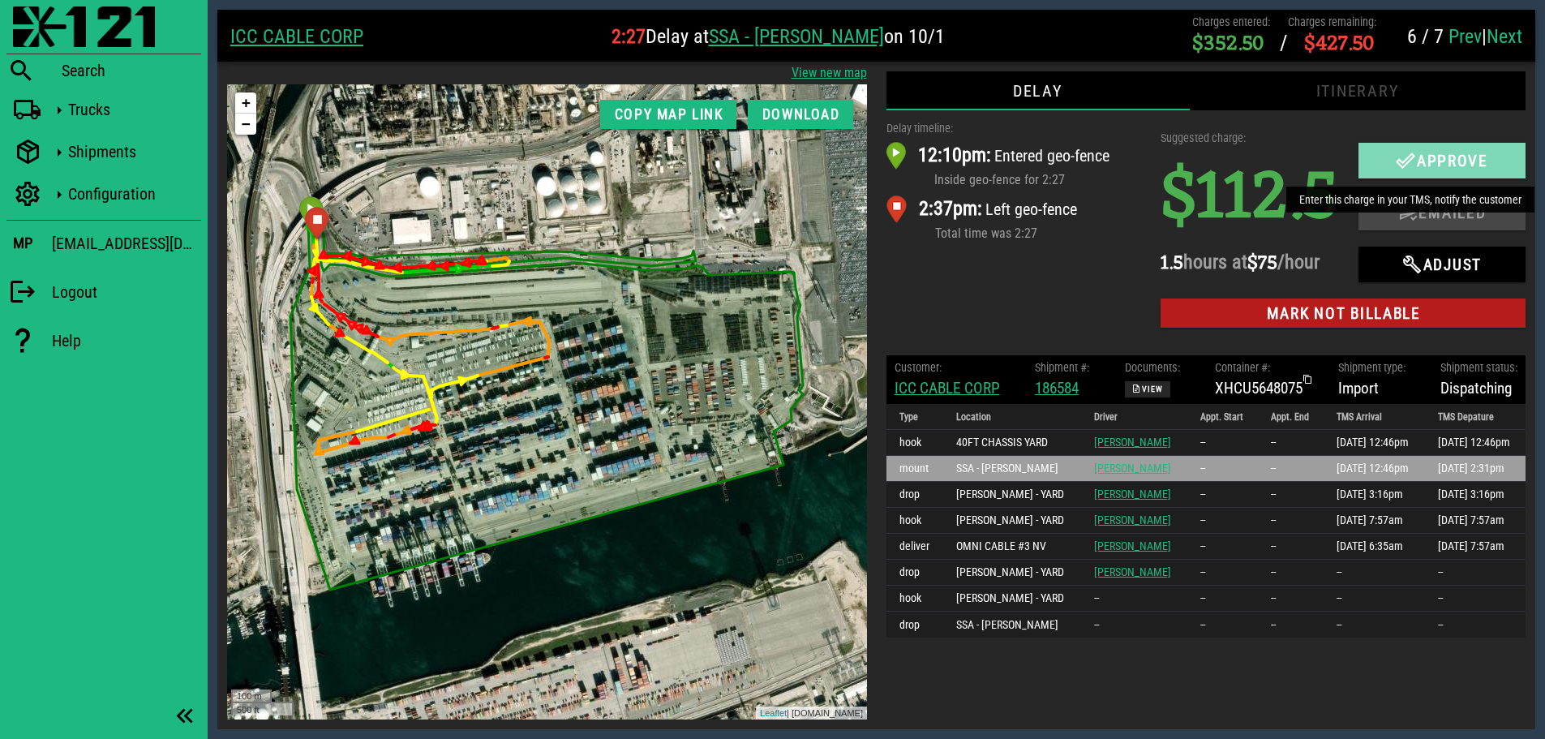
click at [1400, 156] on icon "button" at bounding box center [1404, 160] width 19 height 19
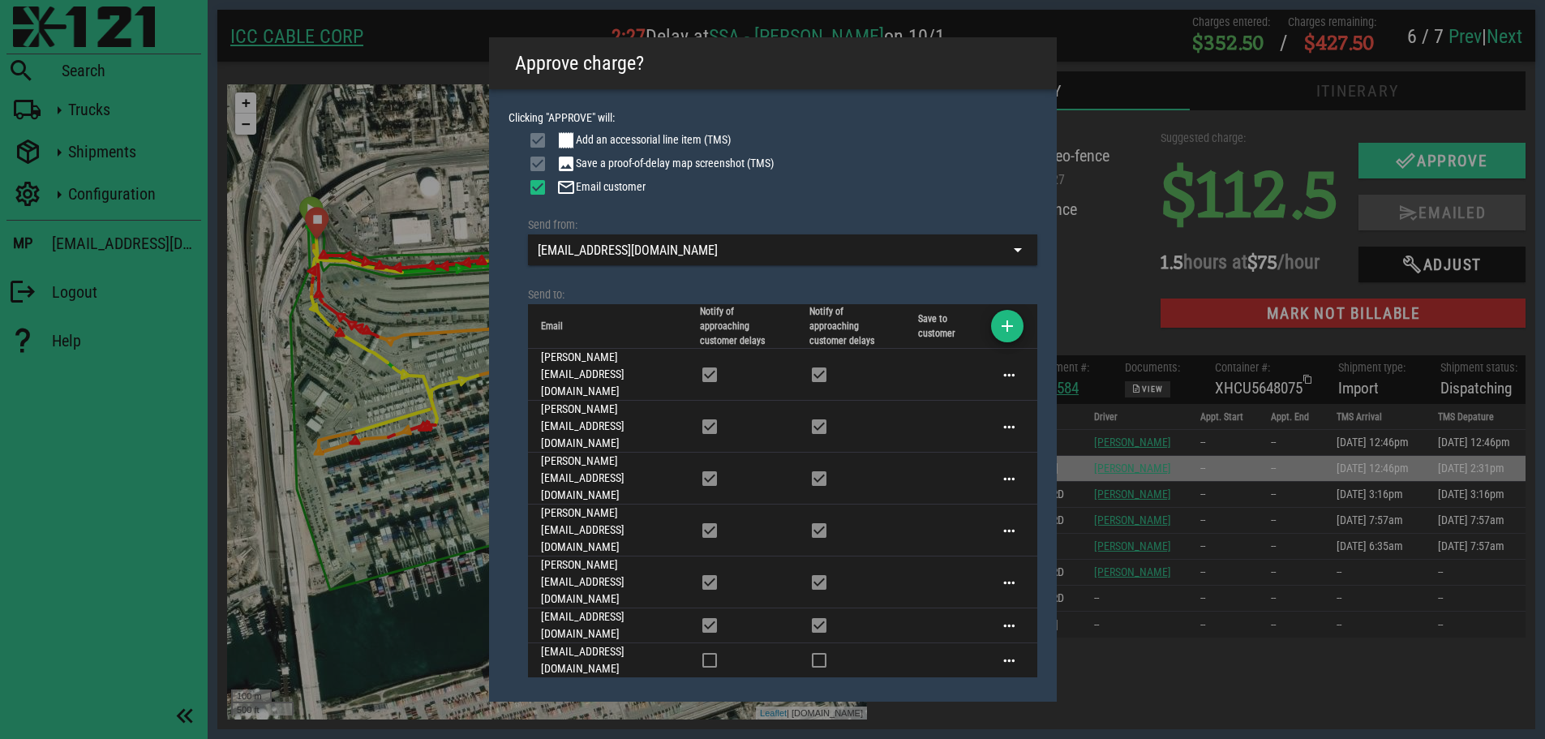
click at [945, 719] on span "Approve" at bounding box center [916, 727] width 242 height 16
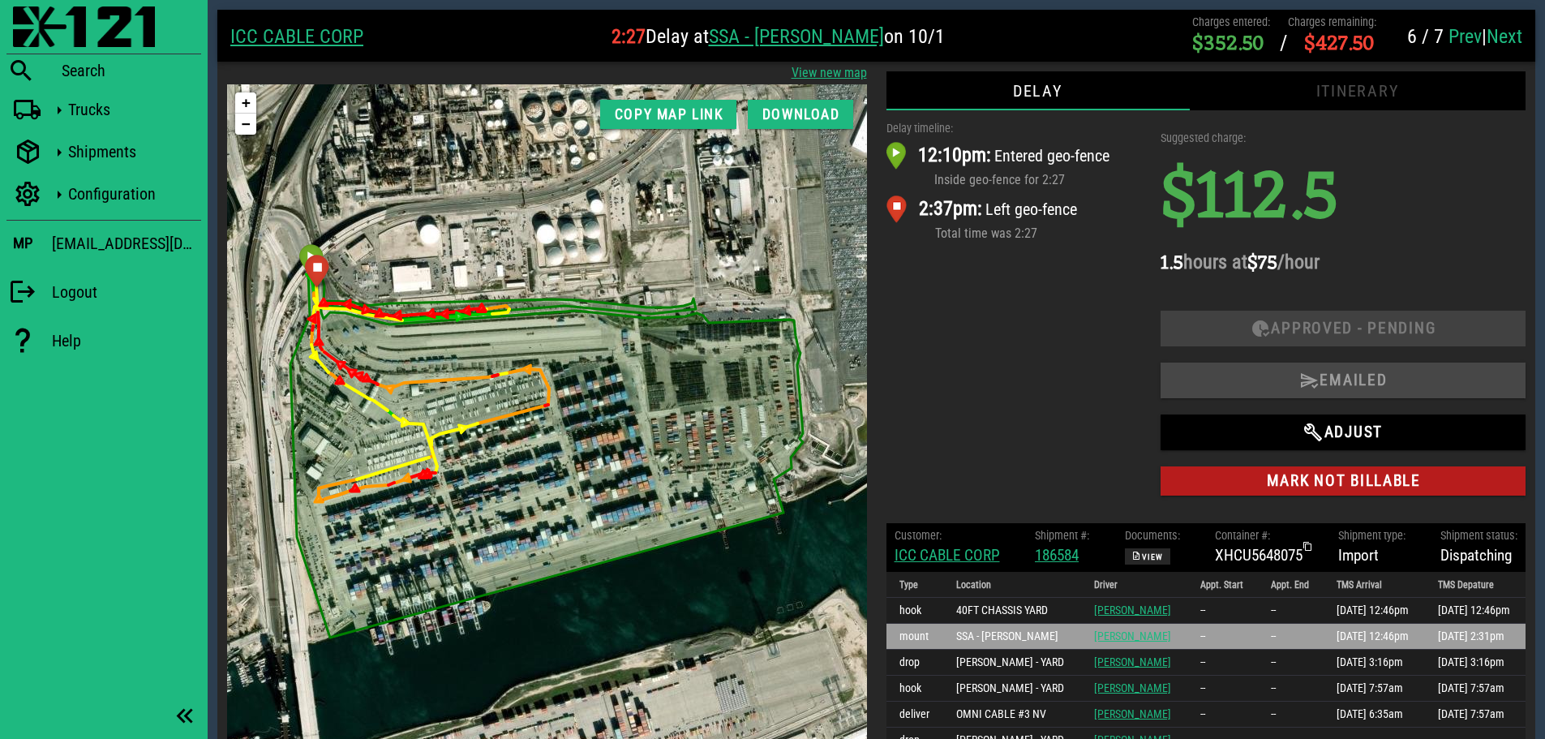
click at [1518, 36] on link "Next" at bounding box center [1504, 36] width 36 height 23
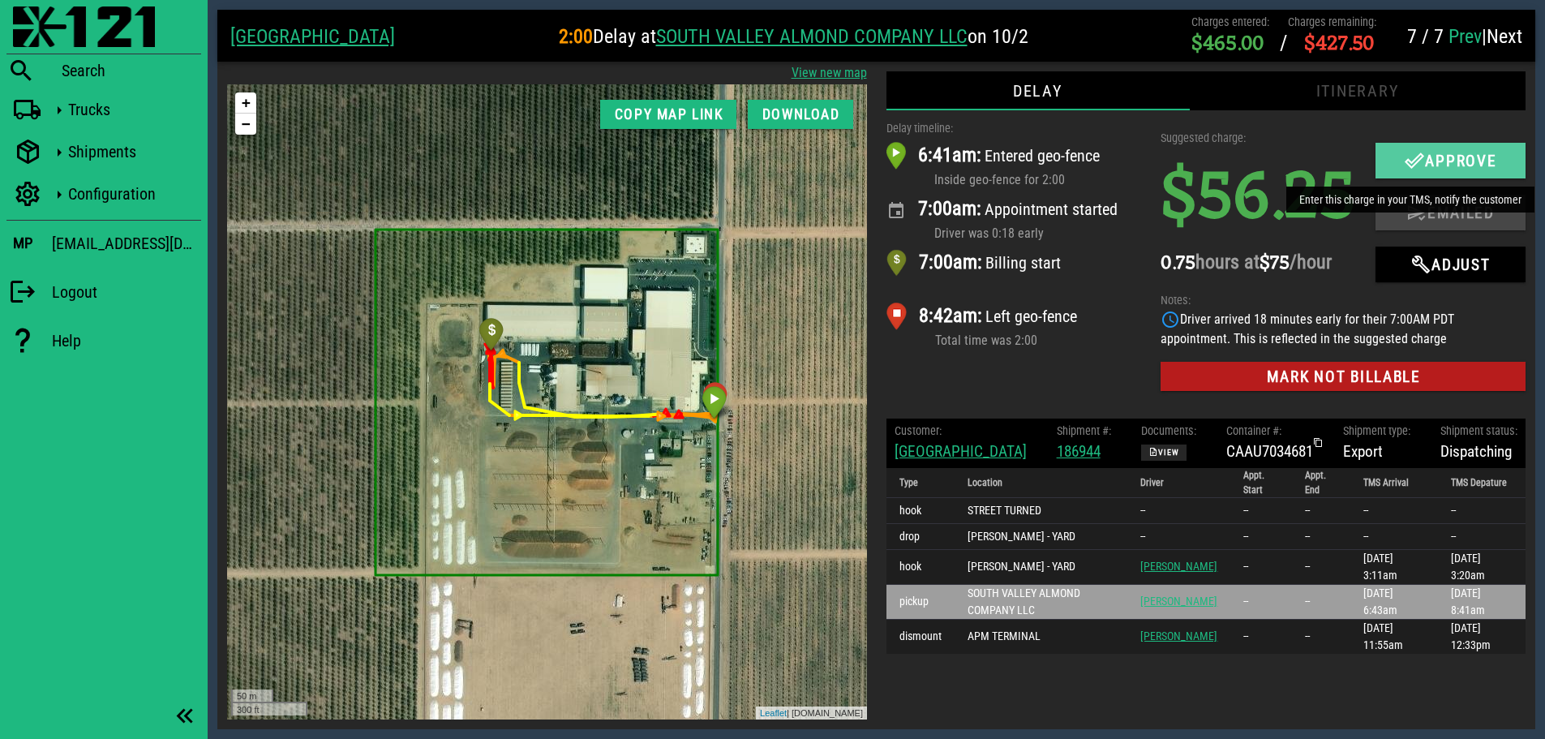
click at [1408, 159] on icon "button" at bounding box center [1413, 160] width 19 height 19
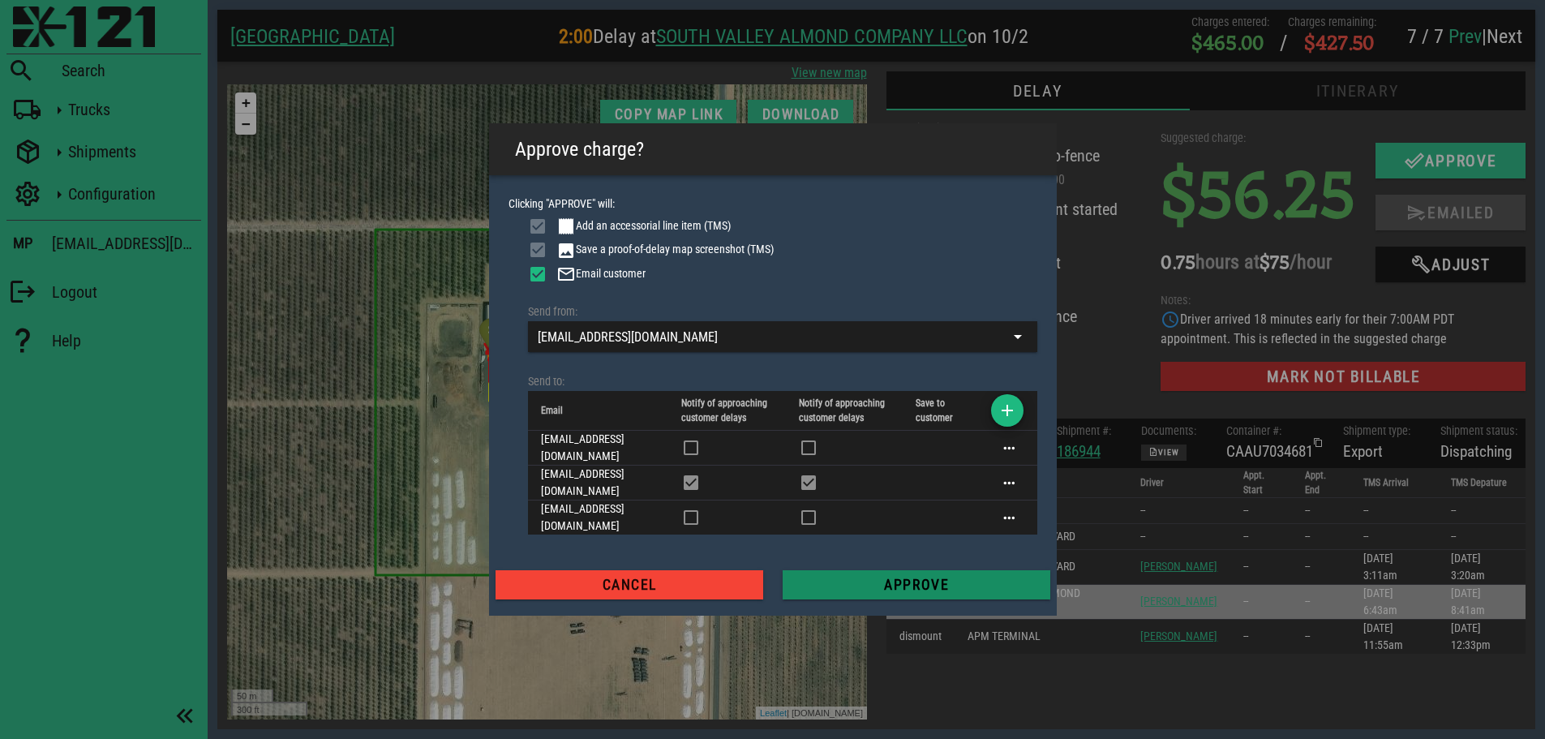
click at [917, 577] on span "Approve" at bounding box center [916, 585] width 242 height 16
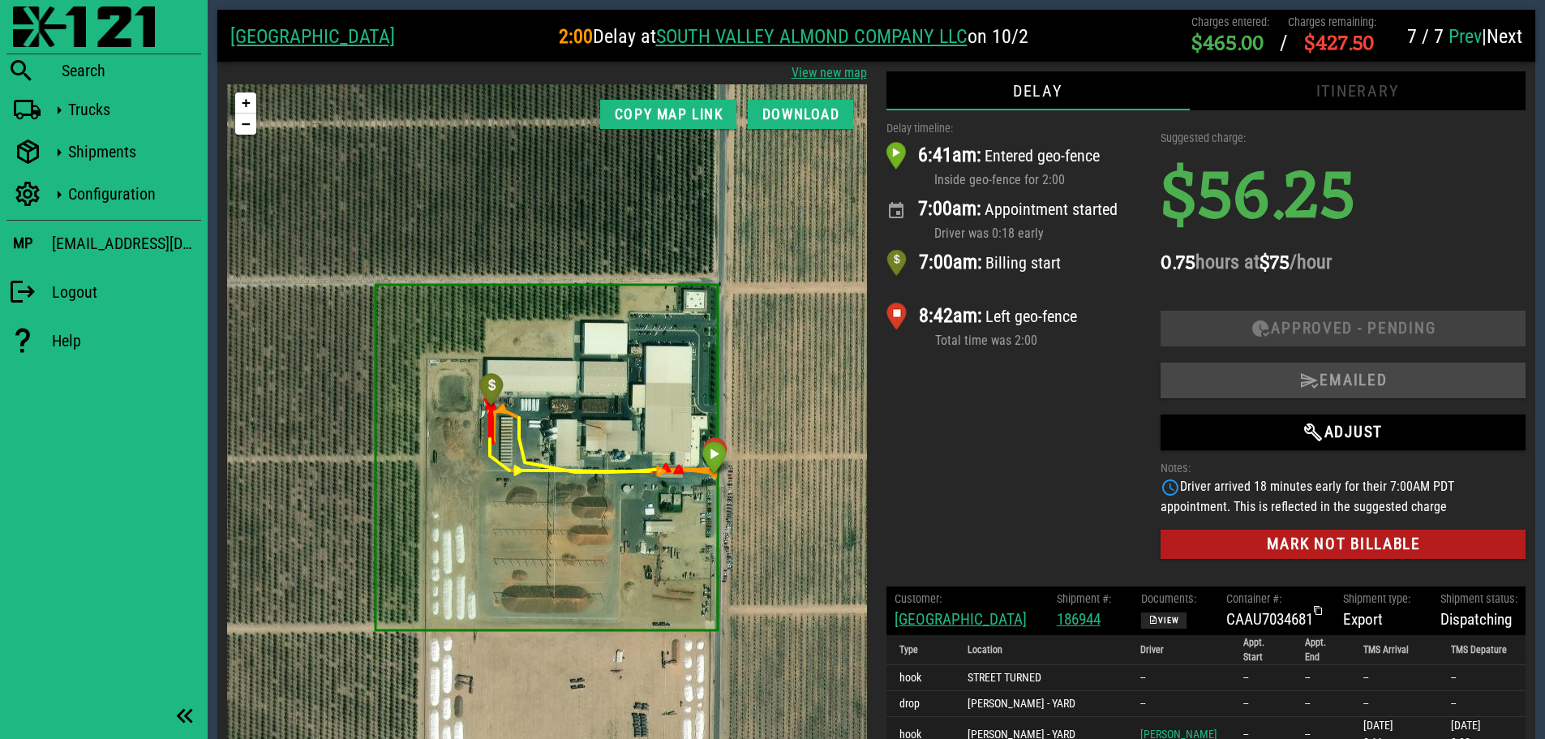
click at [1040, 425] on div "Delay timeline: 6:41am: Entered geo-fence Inside geo-fence for 2:00 7:00am: App…" at bounding box center [1014, 343] width 275 height 466
click at [13, 27] on img at bounding box center [84, 26] width 142 height 41
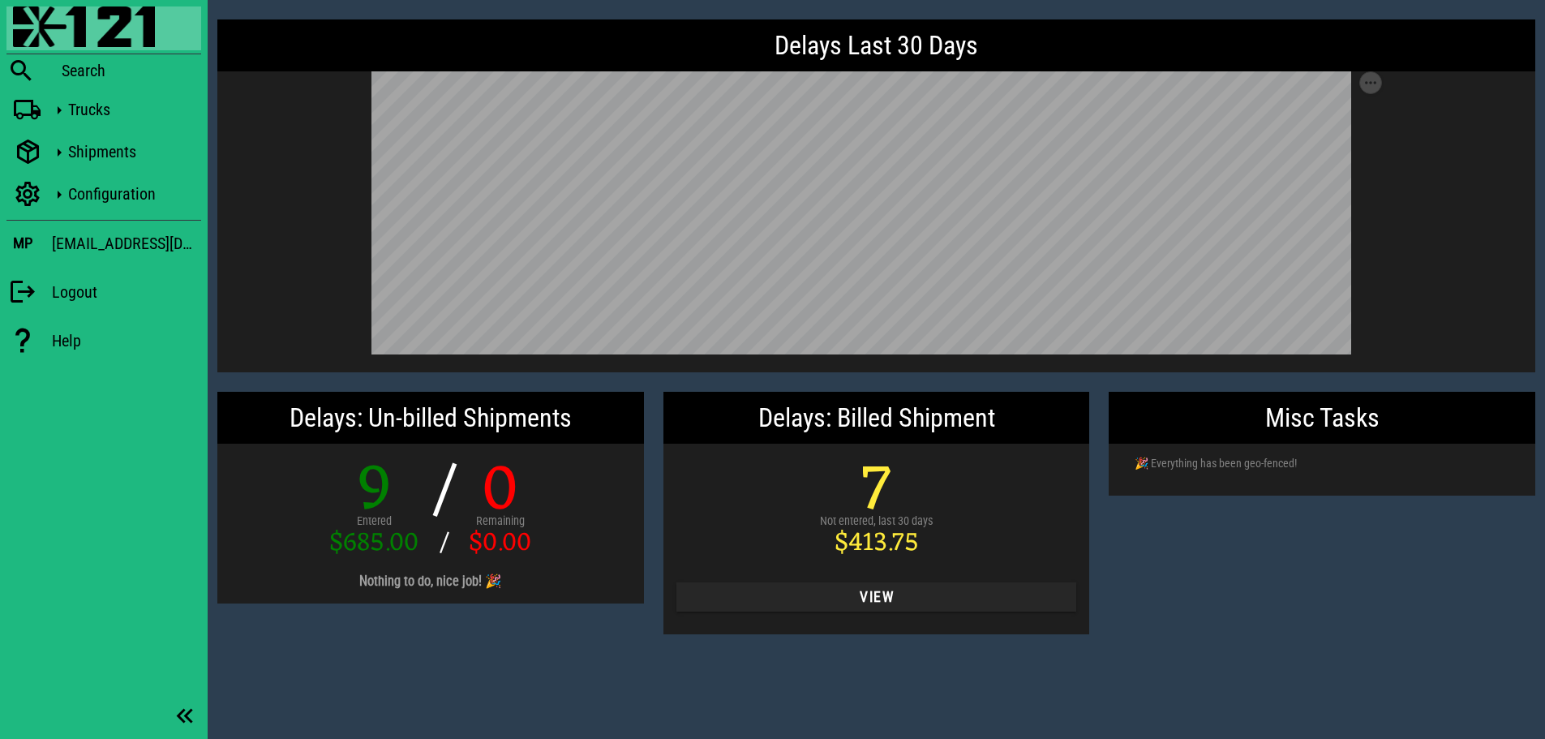
click at [1318, 589] on div "Misc Tasks 🎉 Everything has been geo-fenced!" at bounding box center [1322, 513] width 446 height 262
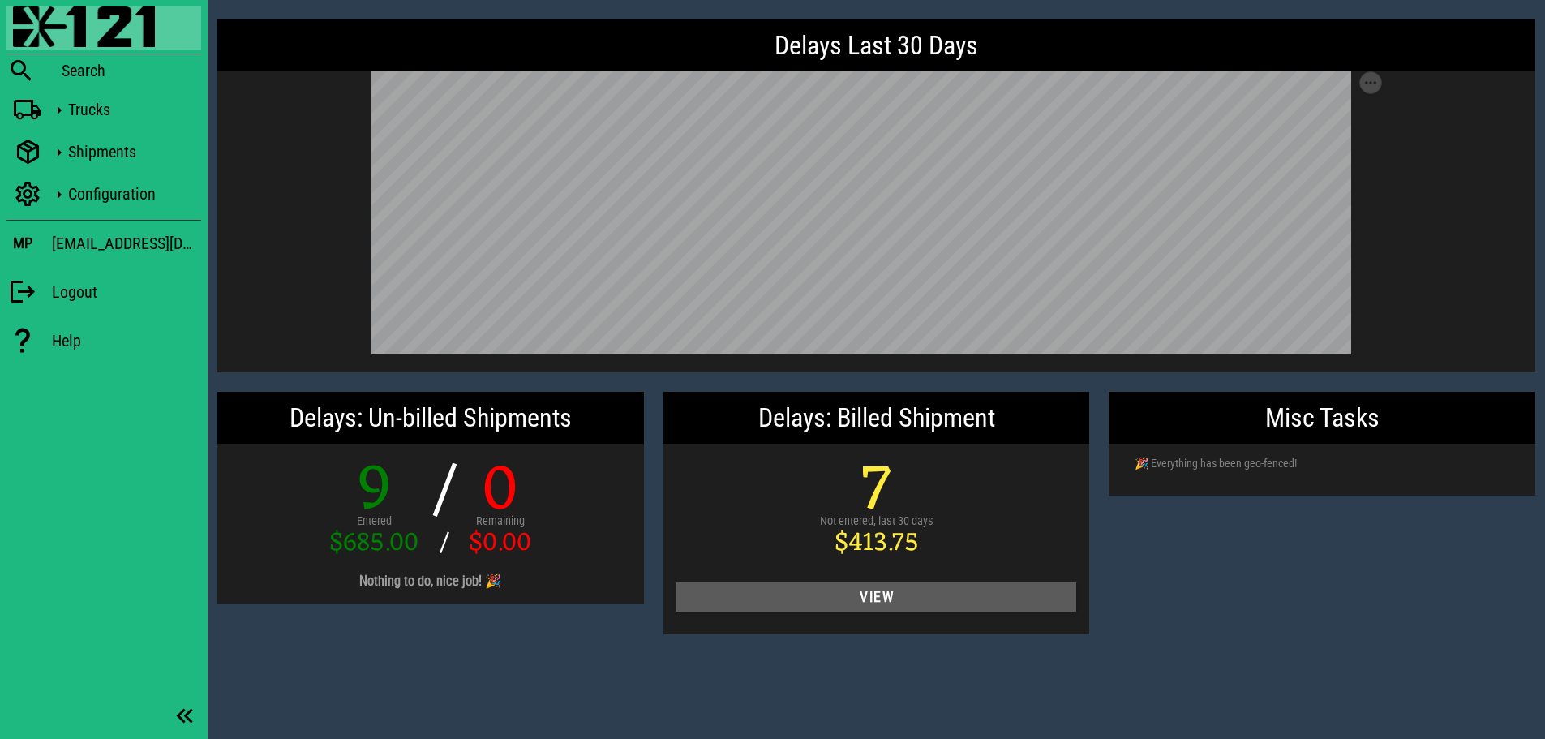
click at [907, 595] on span "View" at bounding box center [876, 597] width 375 height 16
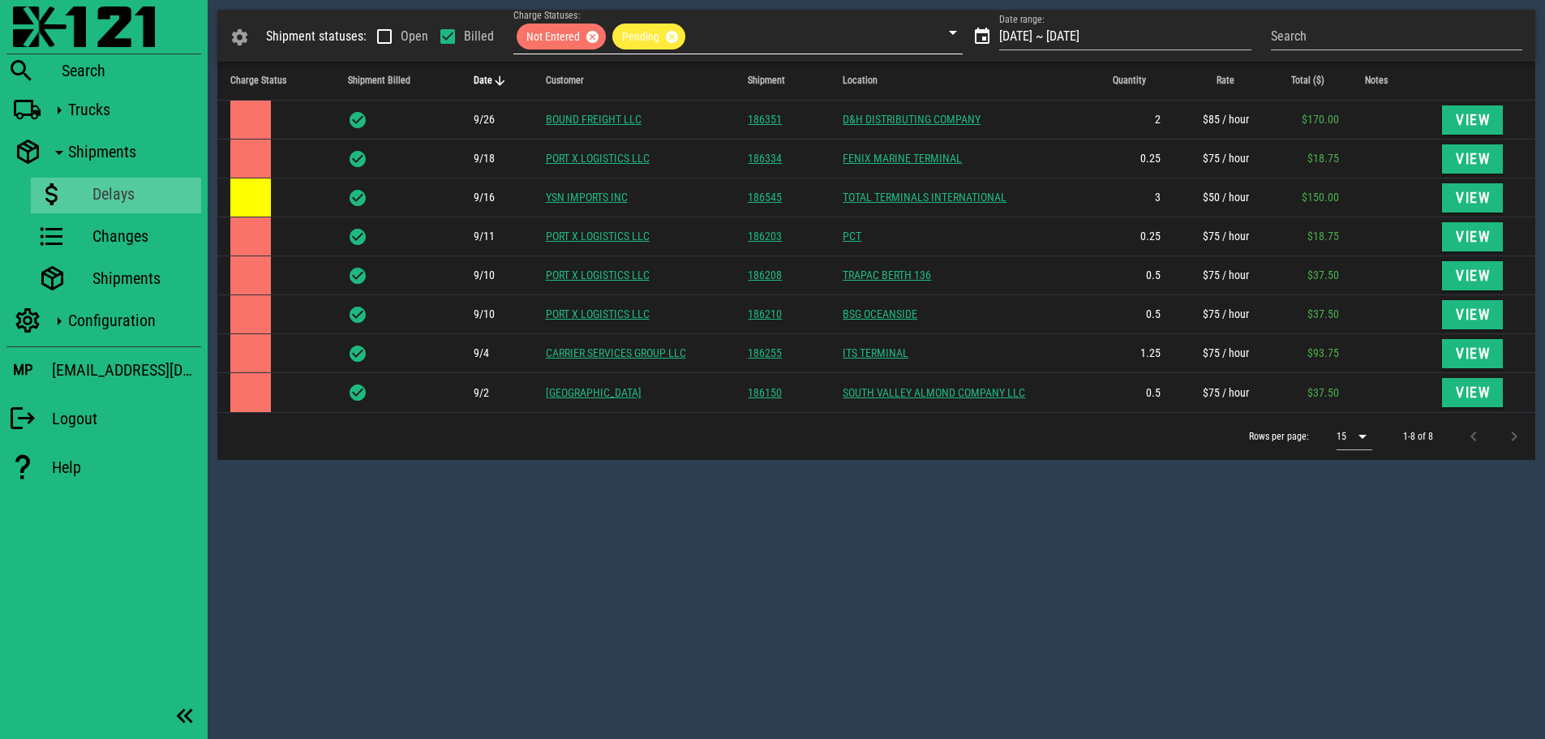
click at [832, 32] on div "Not Entered Pending" at bounding box center [726, 36] width 427 height 34
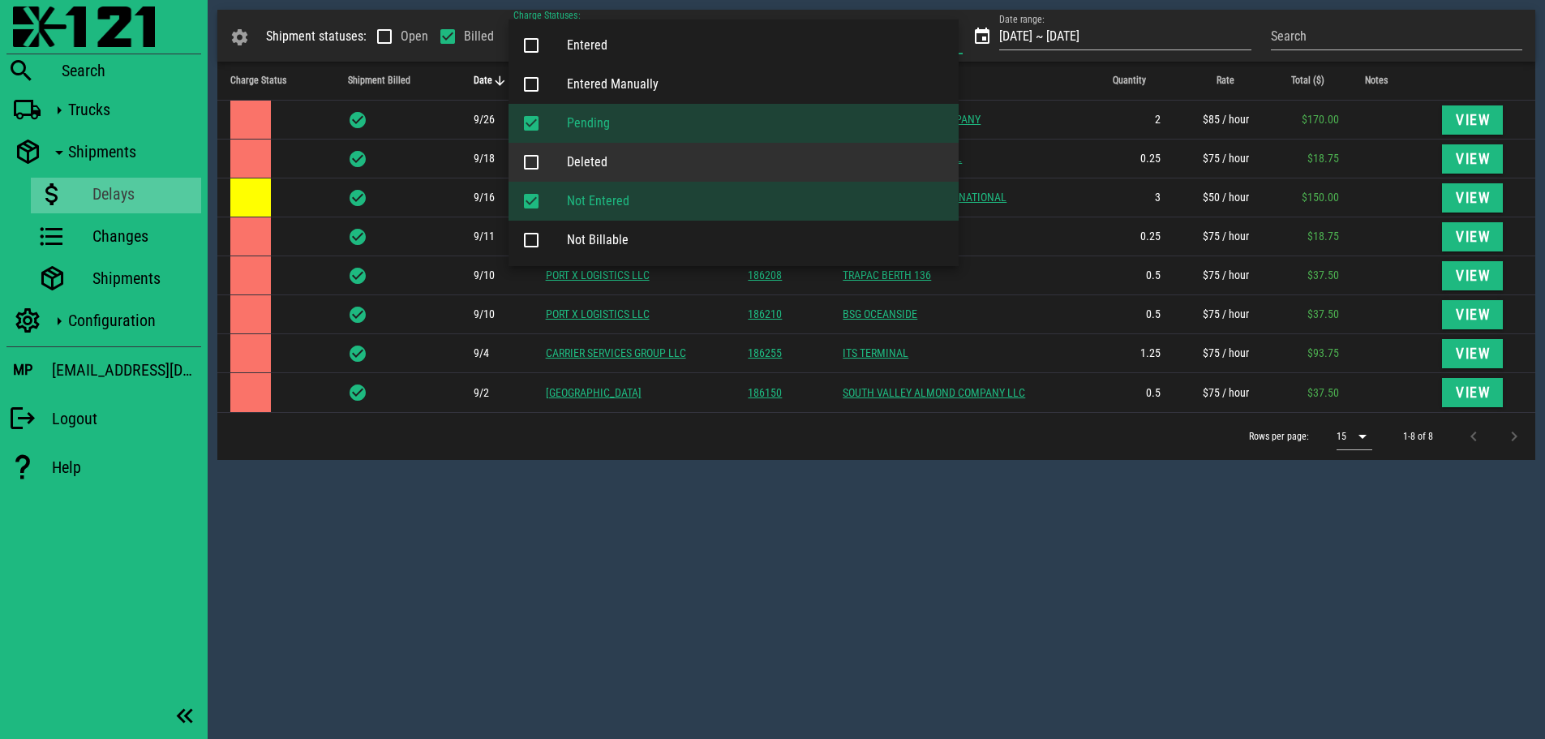
click at [641, 156] on div "Deleted" at bounding box center [756, 161] width 379 height 15
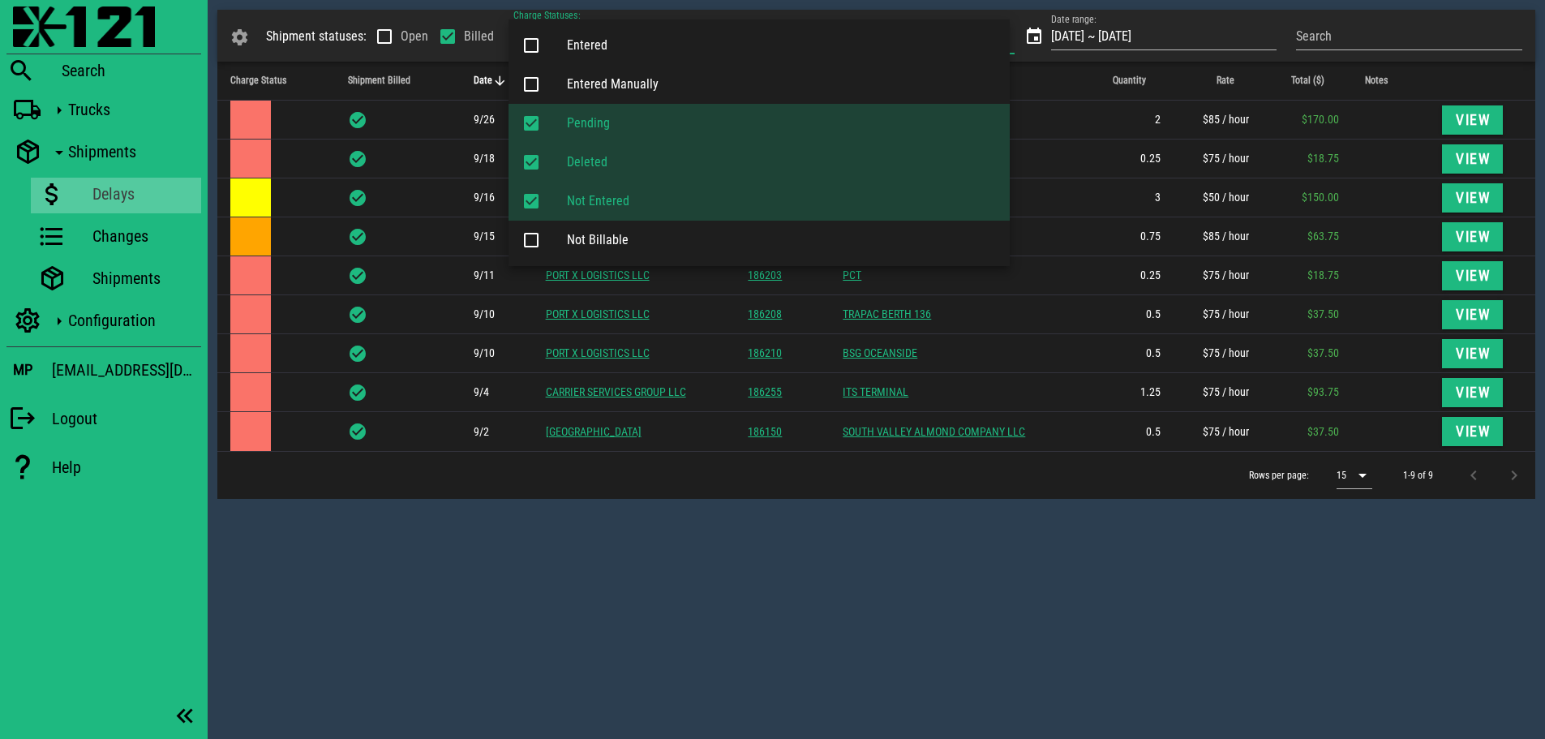
click at [634, 589] on div "Shipment statuses: Open Billed Charge Statuses: Not Entered Pending Deleted Dat…" at bounding box center [876, 369] width 1337 height 739
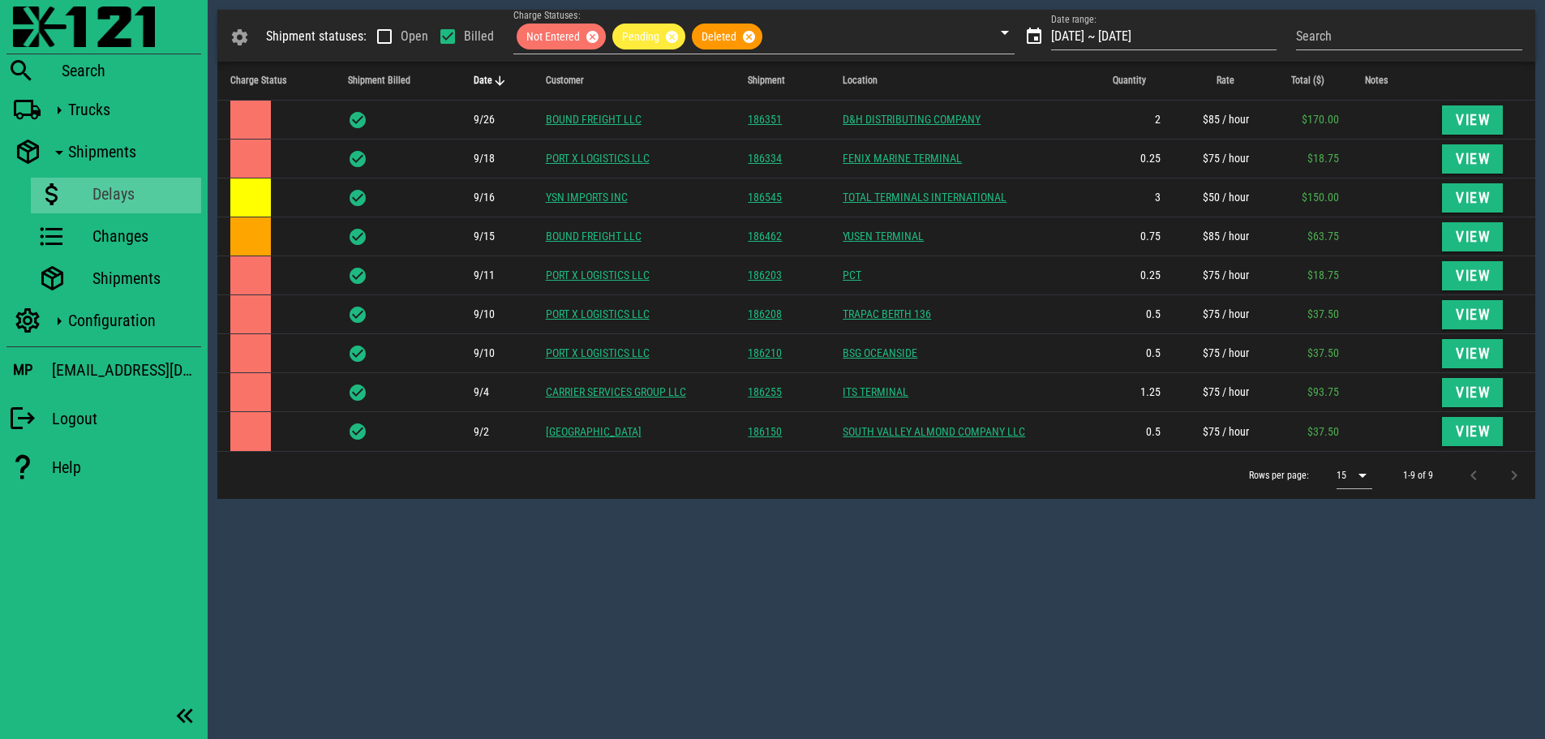
click at [330, 581] on div "Shipment statuses: Open Billed Charge Statuses: Not Entered Pending Deleted Dat…" at bounding box center [876, 369] width 1337 height 739
click at [26, 24] on img at bounding box center [84, 26] width 142 height 41
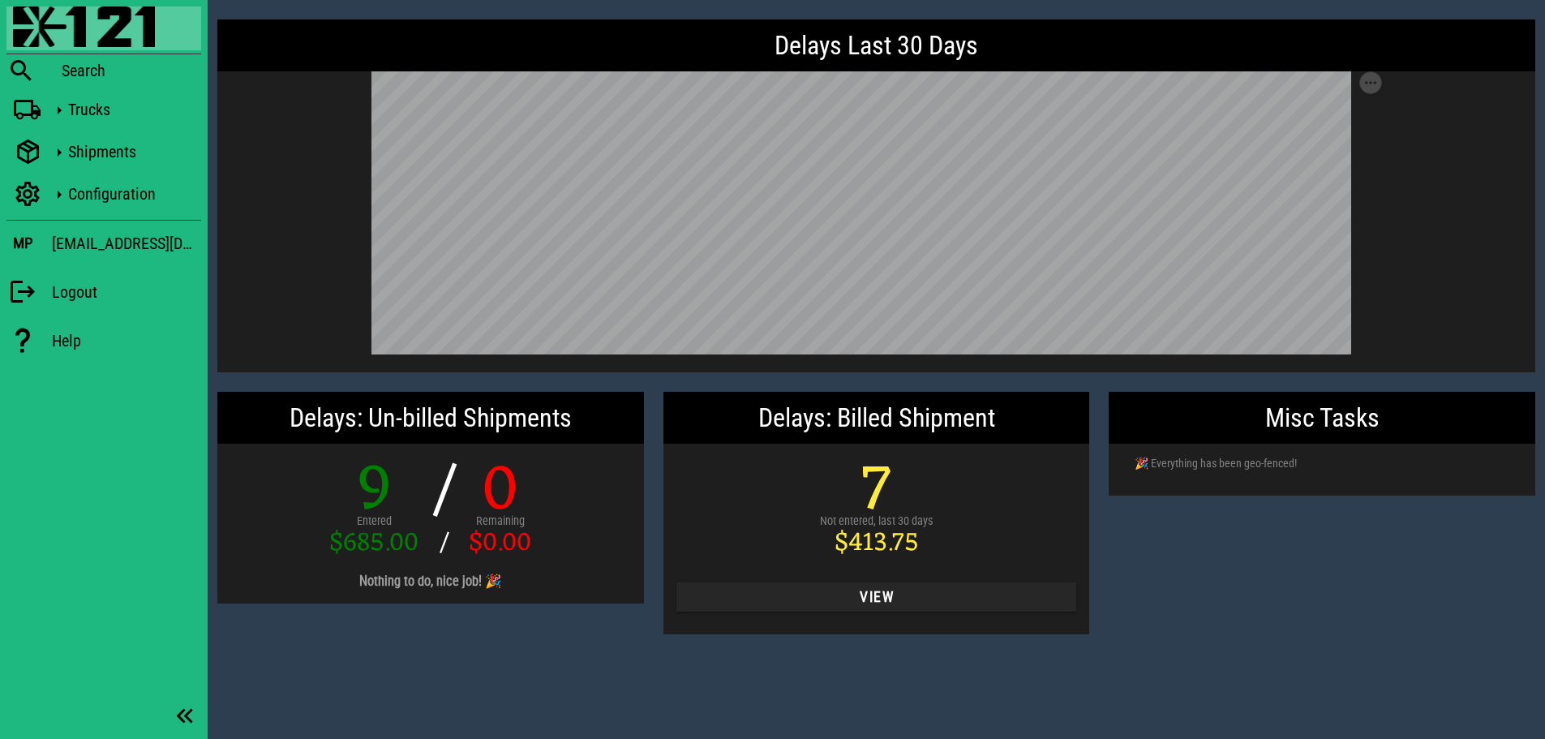
click at [1296, 564] on div "Misc Tasks 🎉 Everything has been geo-fenced!" at bounding box center [1322, 513] width 446 height 262
click at [378, 652] on div "Delays Last 30 Days Save as SVG Save as PNG Delays: Un-billed Shipments 9 Enter…" at bounding box center [876, 327] width 1337 height 654
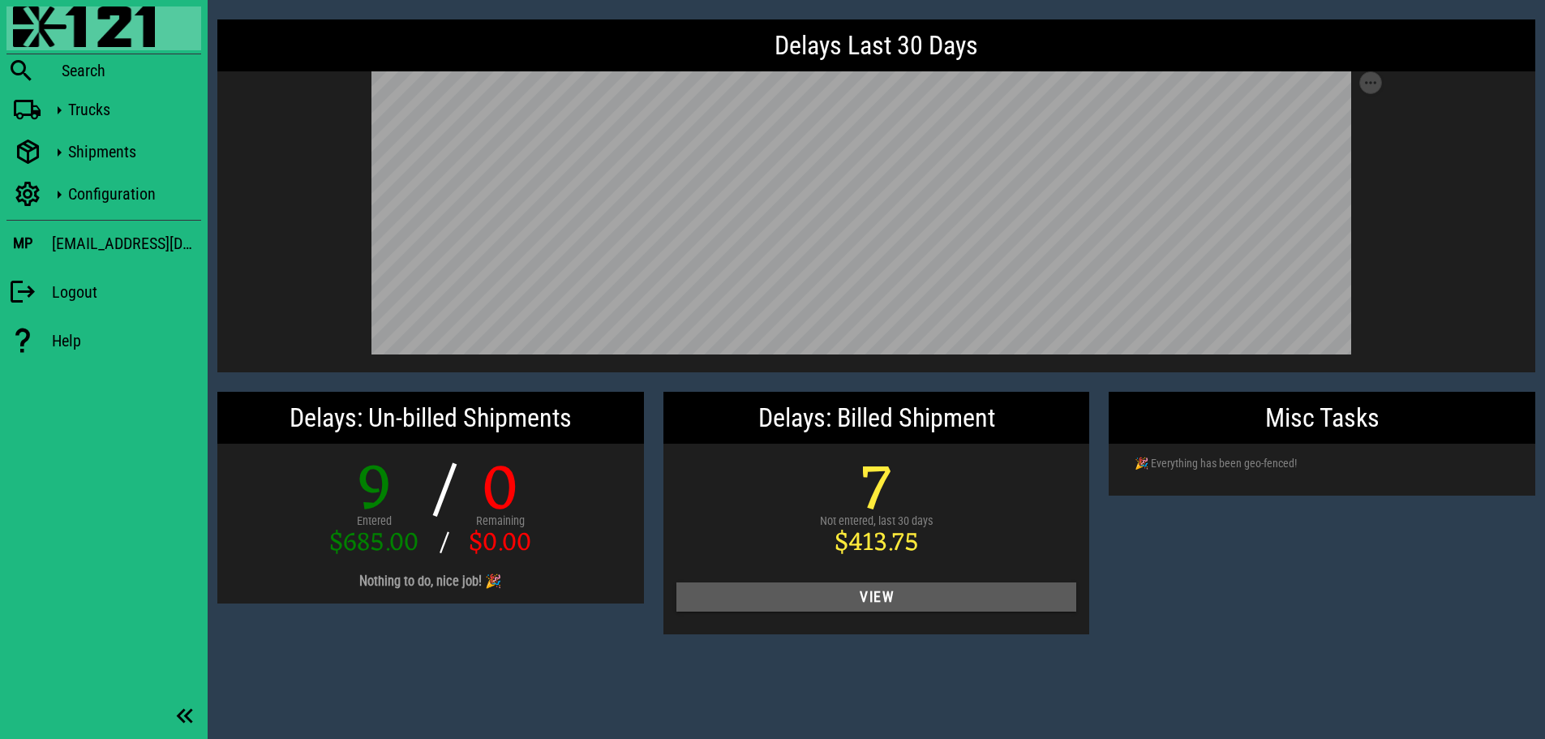
click at [911, 602] on span "View" at bounding box center [876, 597] width 375 height 16
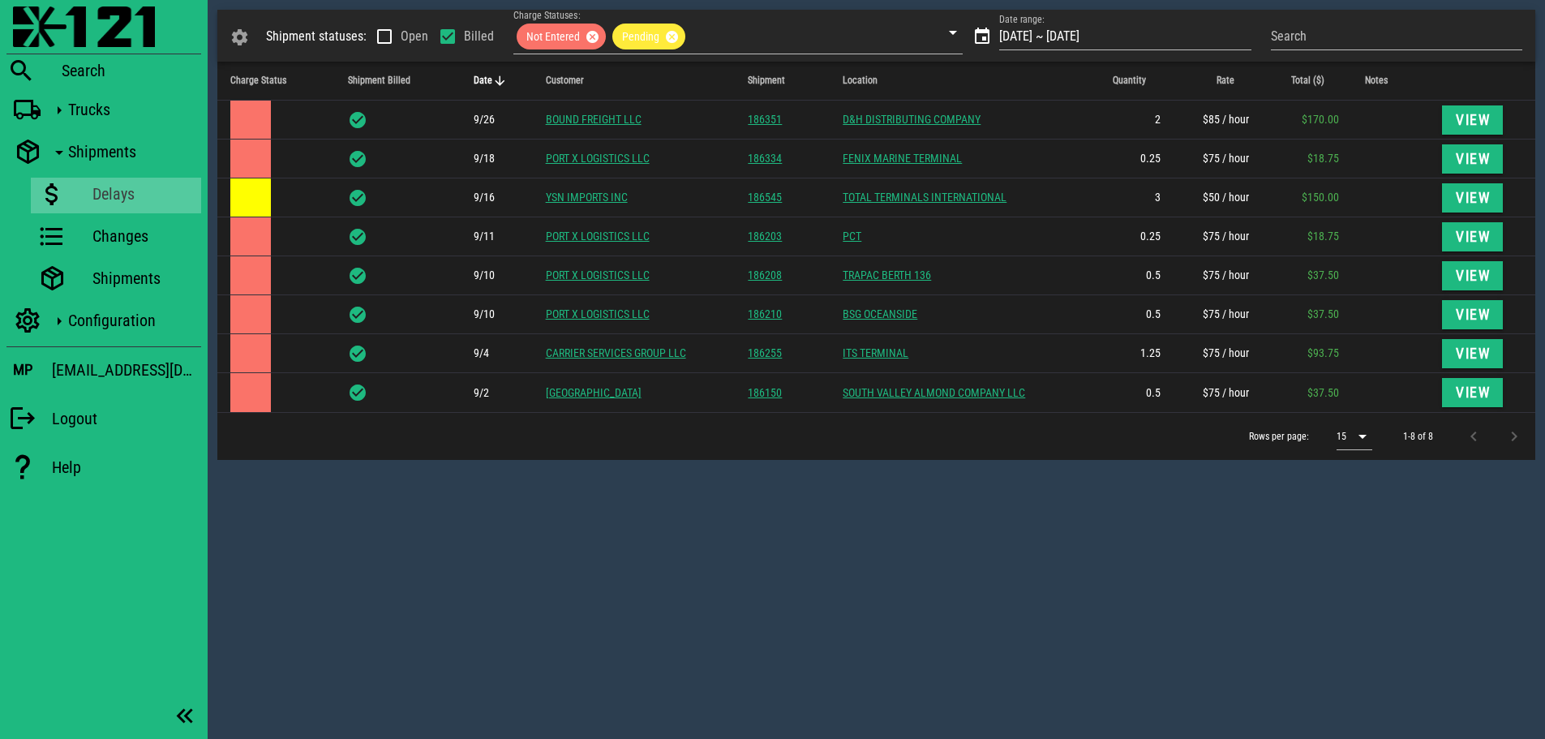
click at [491, 73] on th "Date" at bounding box center [497, 81] width 72 height 39
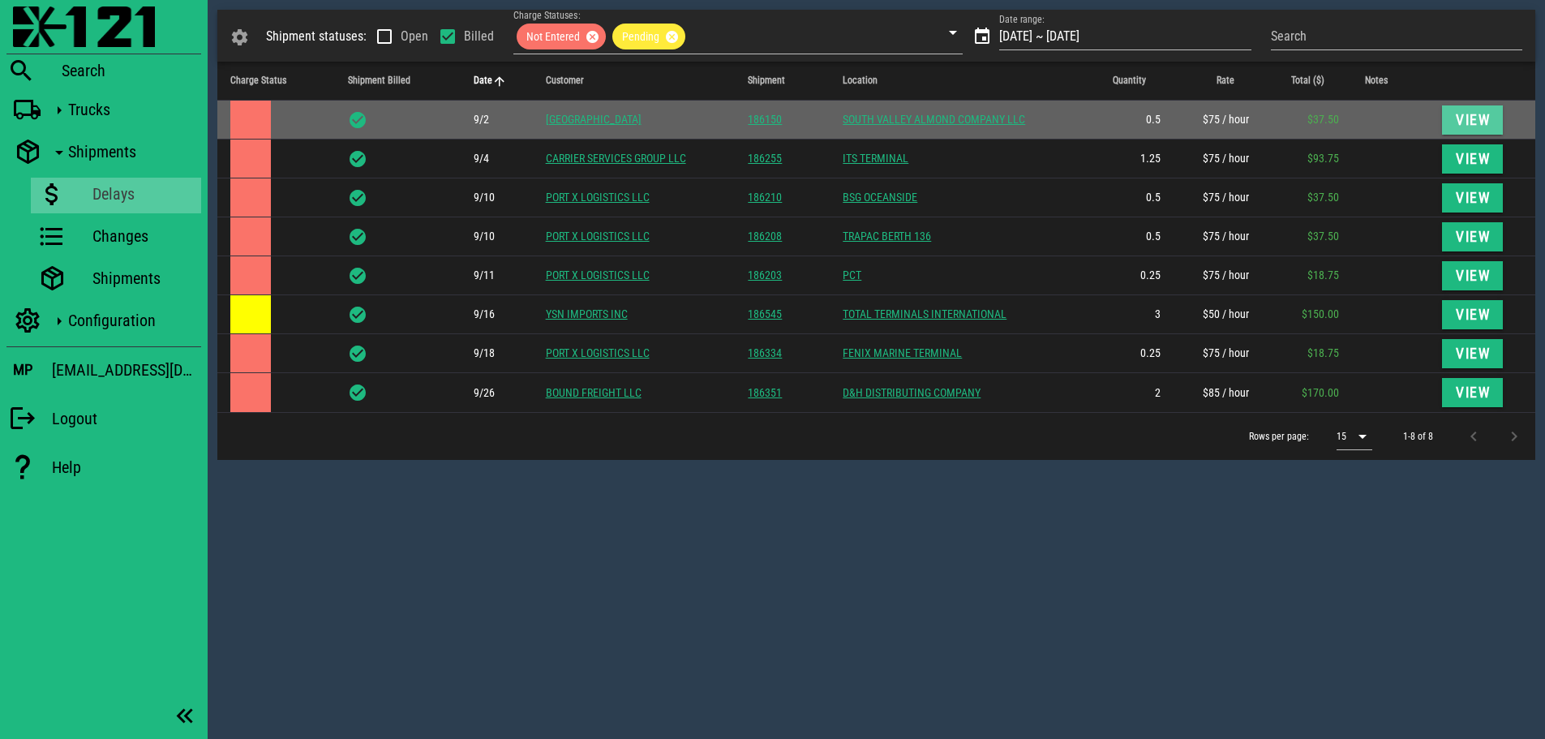
click at [1472, 112] on span "View" at bounding box center [1473, 120] width 36 height 16
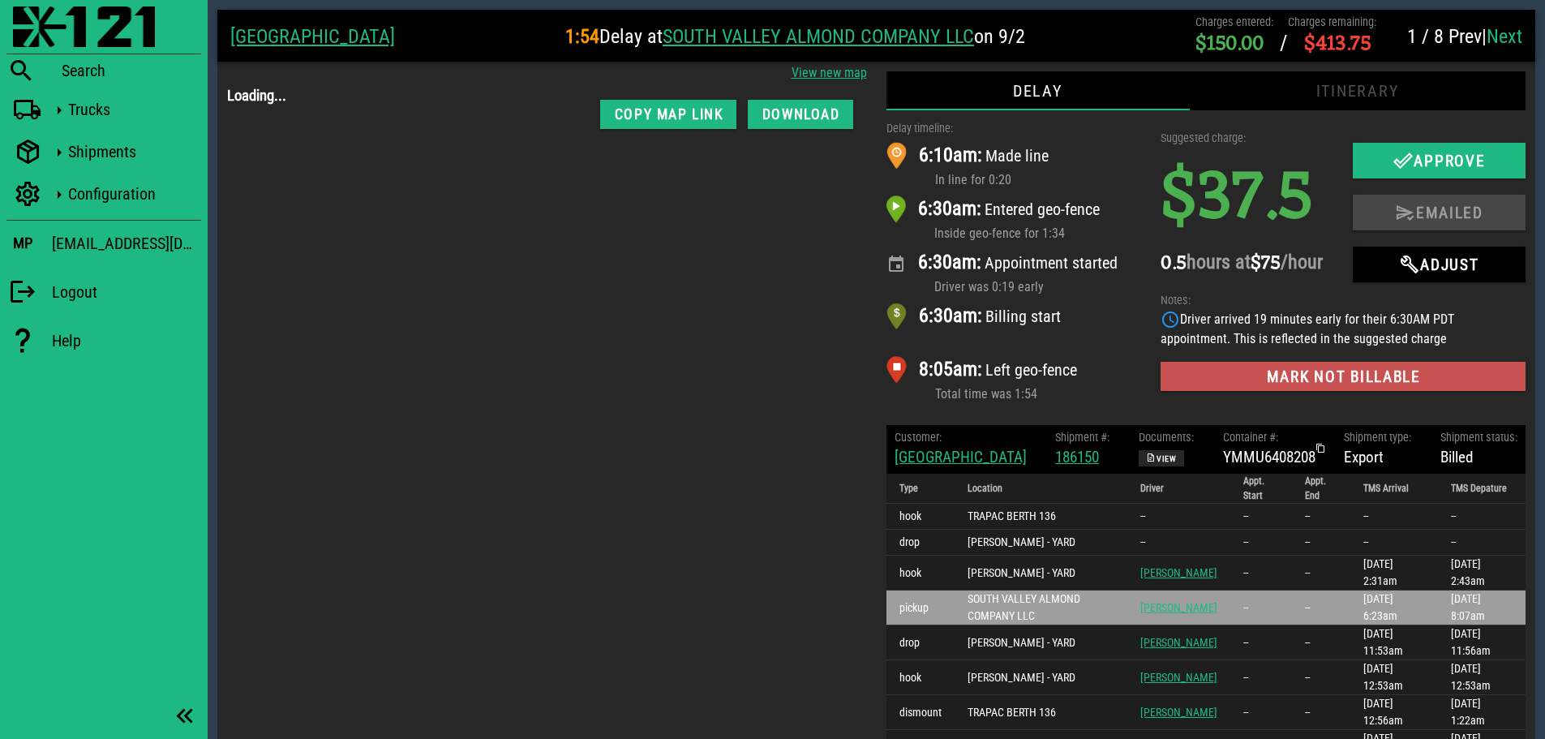
click at [1301, 386] on span "Mark not billable" at bounding box center [1342, 376] width 339 height 19
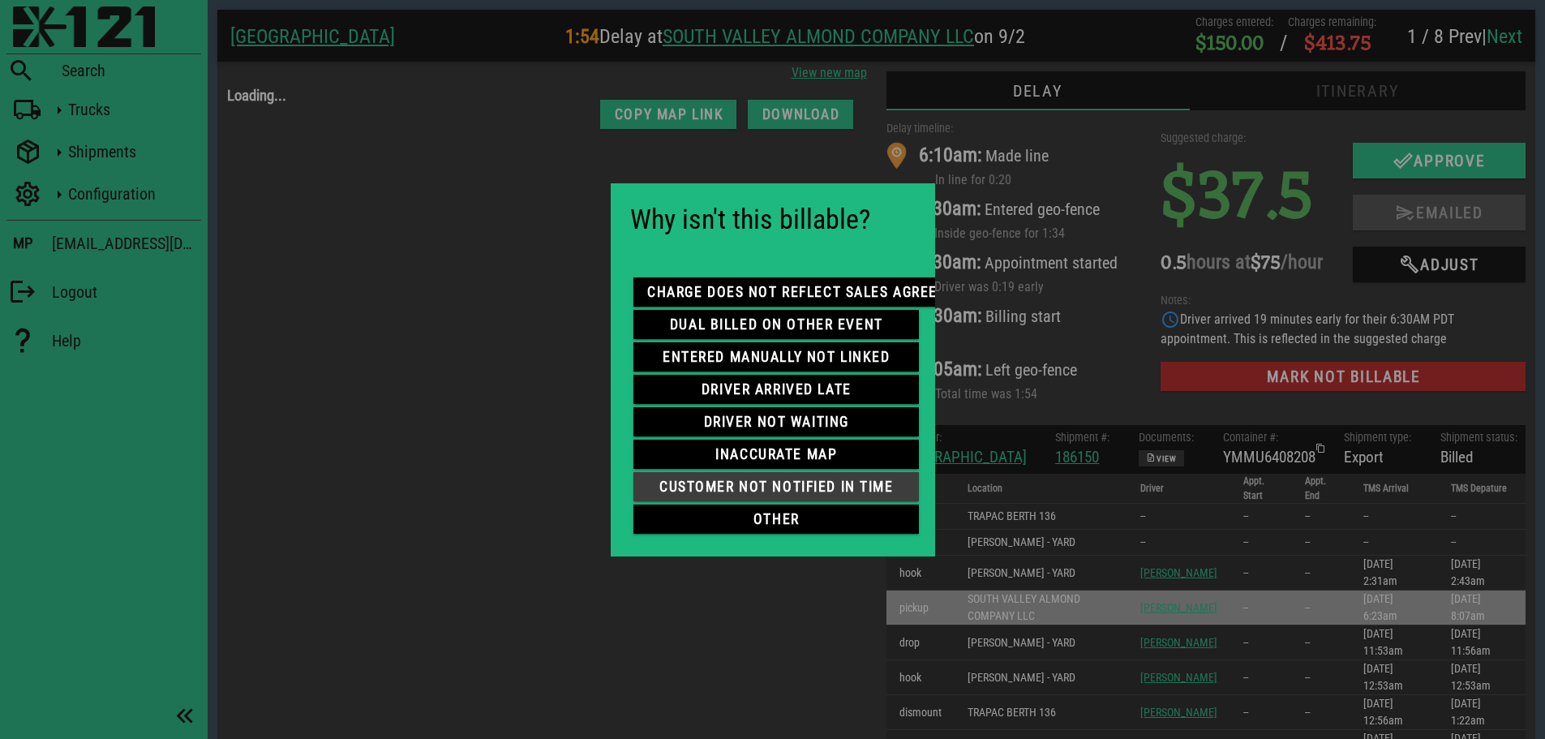
click at [766, 478] on span "customer not notified in time" at bounding box center [775, 486] width 259 height 16
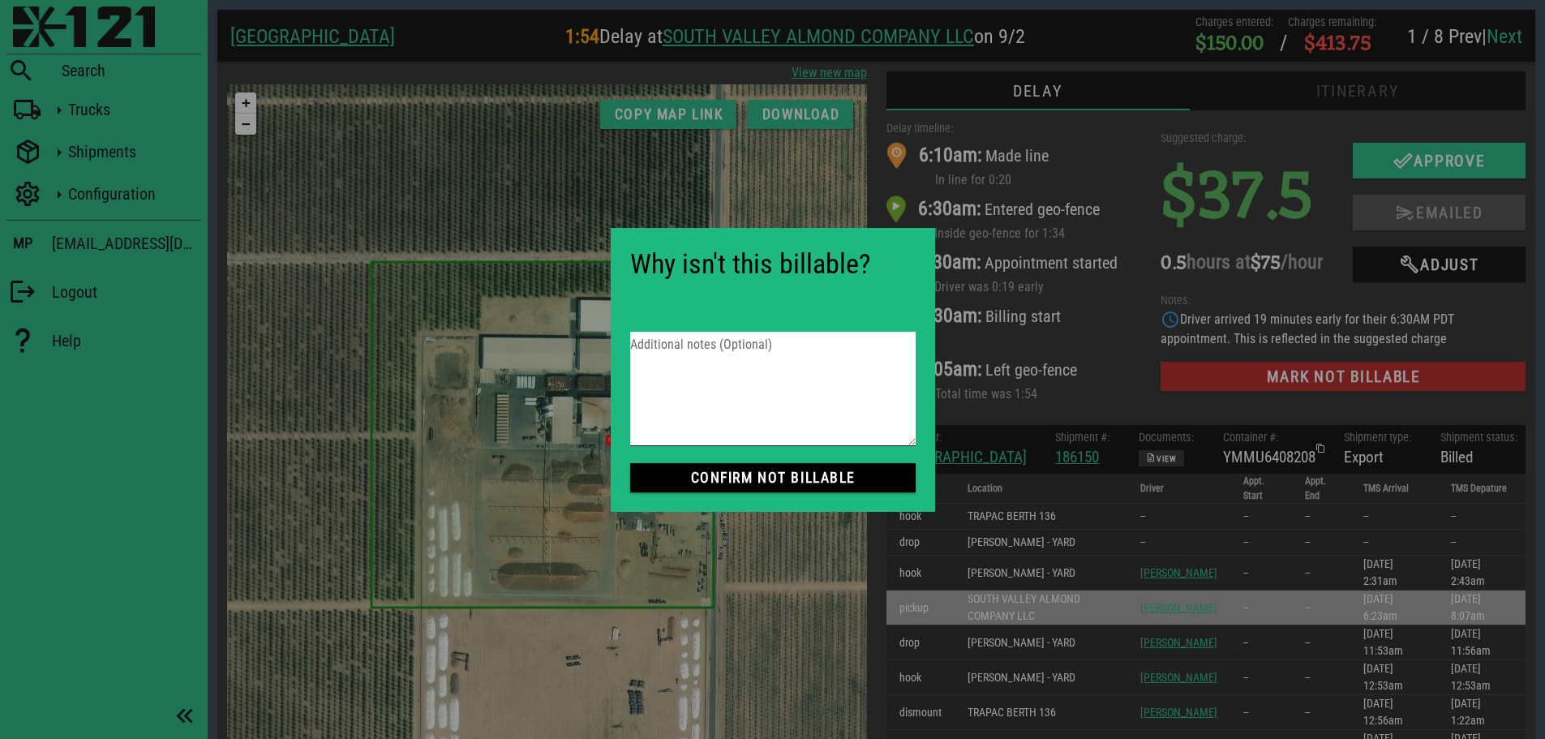
click at [723, 363] on textarea "Additional notes (Optional)" at bounding box center [772, 389] width 285 height 114
drag, startPoint x: 839, startPoint y: 340, endPoint x: 570, endPoint y: 340, distance: 269.2
click at [570, 340] on div "Blackfly Search Trucks Shipments Configuration MP [EMAIL_ADDRESS][DOMAIN_NAME] …" at bounding box center [772, 396] width 1545 height 793
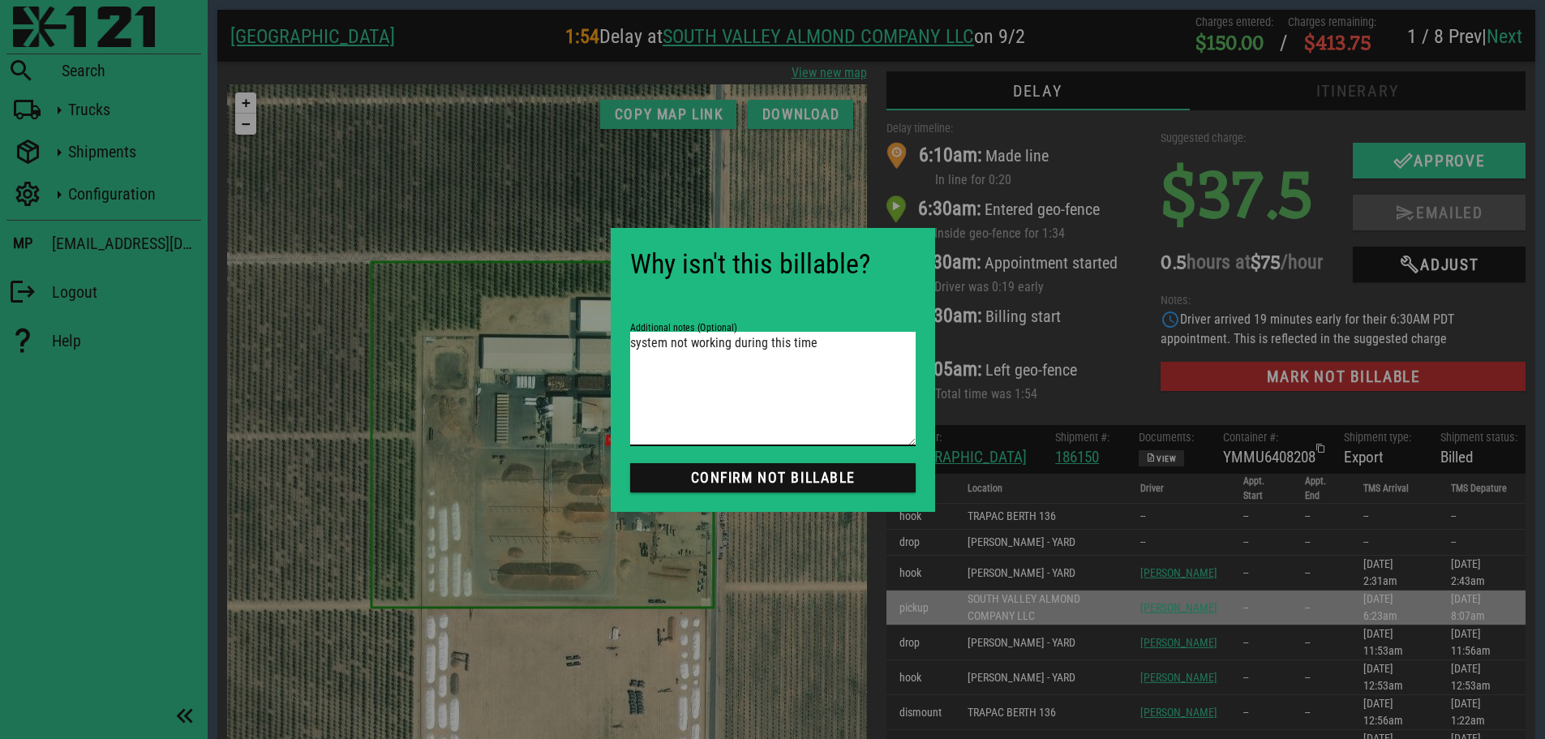
type textarea "system not working during this time"
click at [799, 469] on span "Confirm not Billable" at bounding box center [772, 477] width 259 height 16
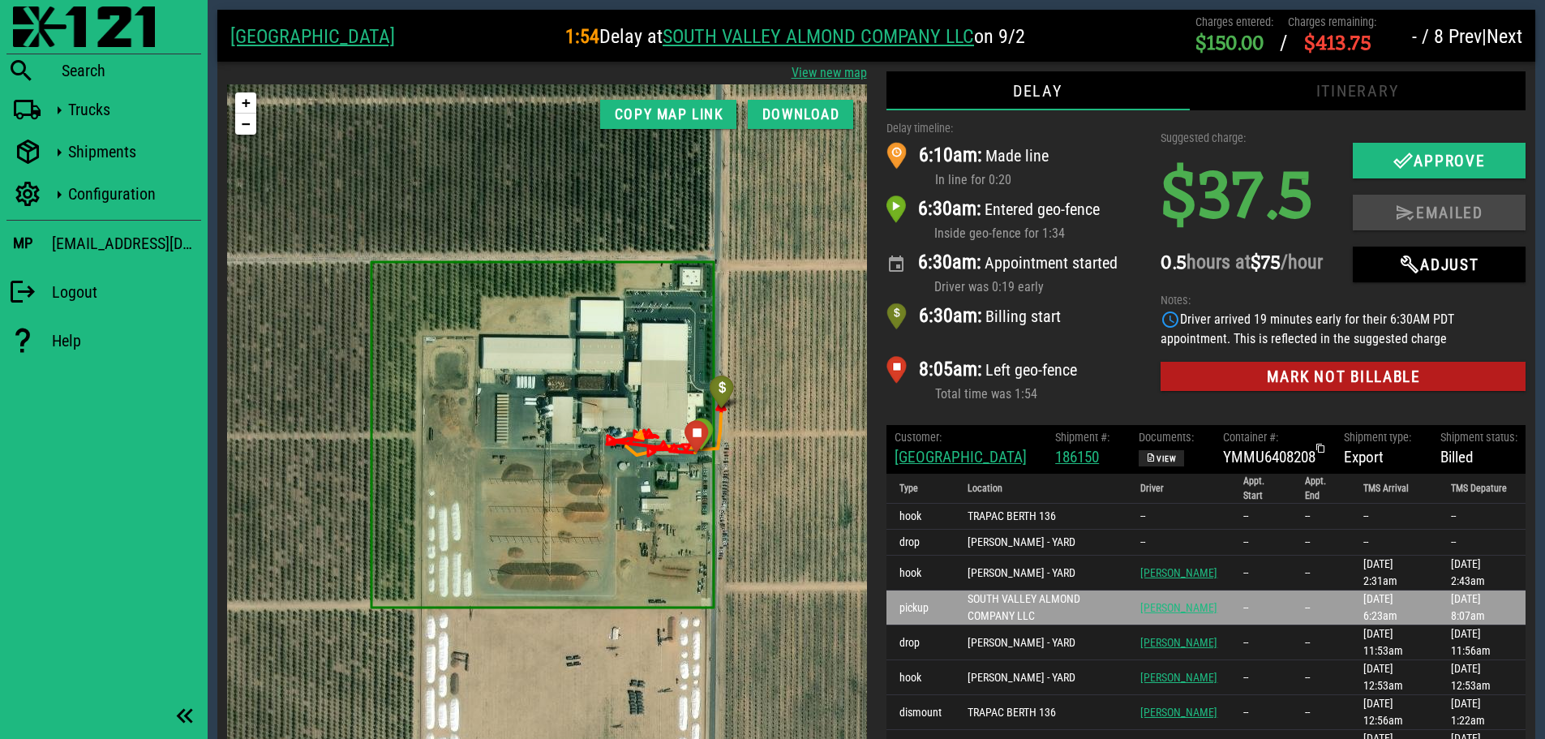
click at [1504, 36] on span "Next" at bounding box center [1504, 36] width 36 height 23
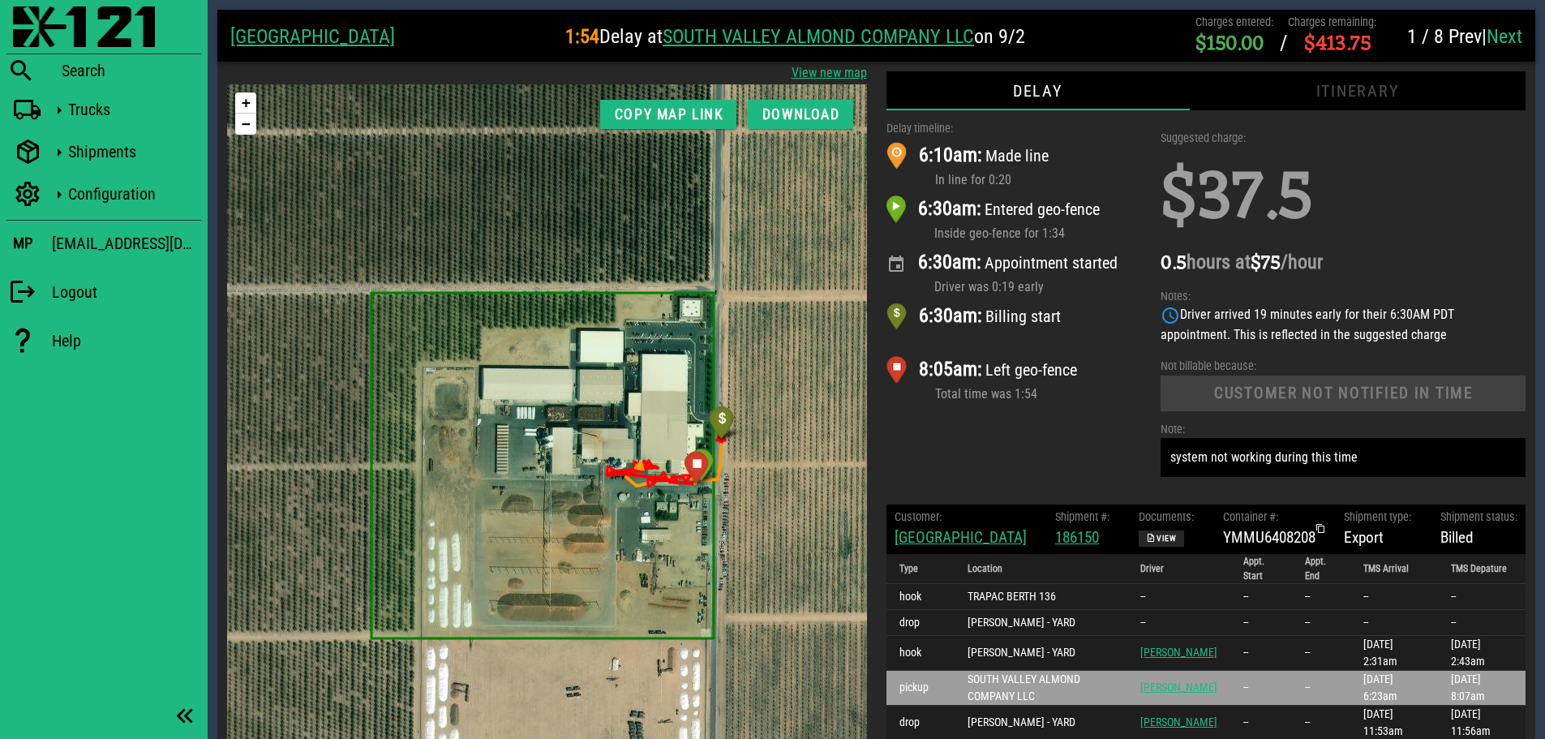
click at [1502, 40] on link "Next" at bounding box center [1504, 36] width 36 height 23
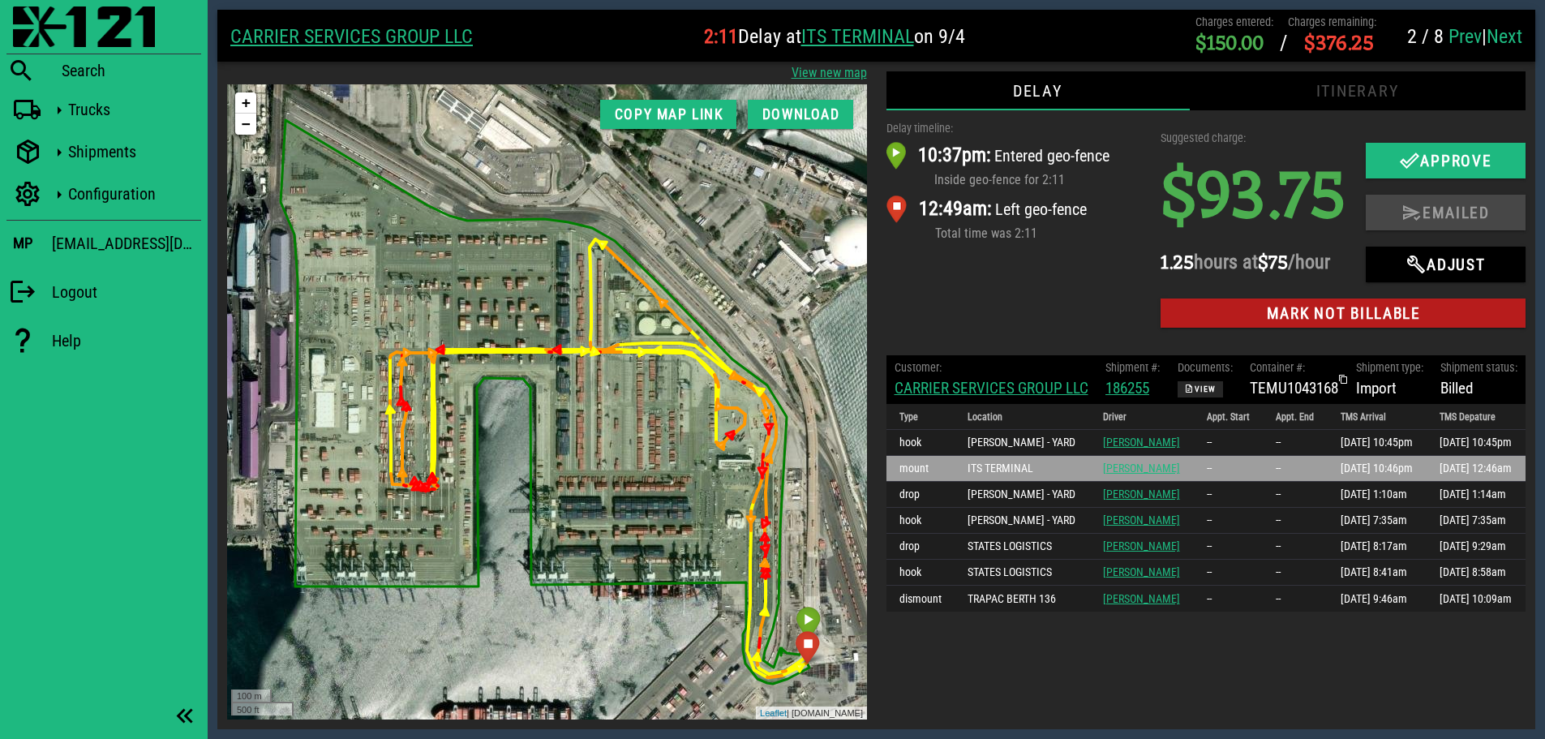
click at [1022, 305] on div "Delay timeline: 10:37pm: Entered geo-fence Inside geo-fence for 2:11 12:49am: L…" at bounding box center [1014, 227] width 275 height 235
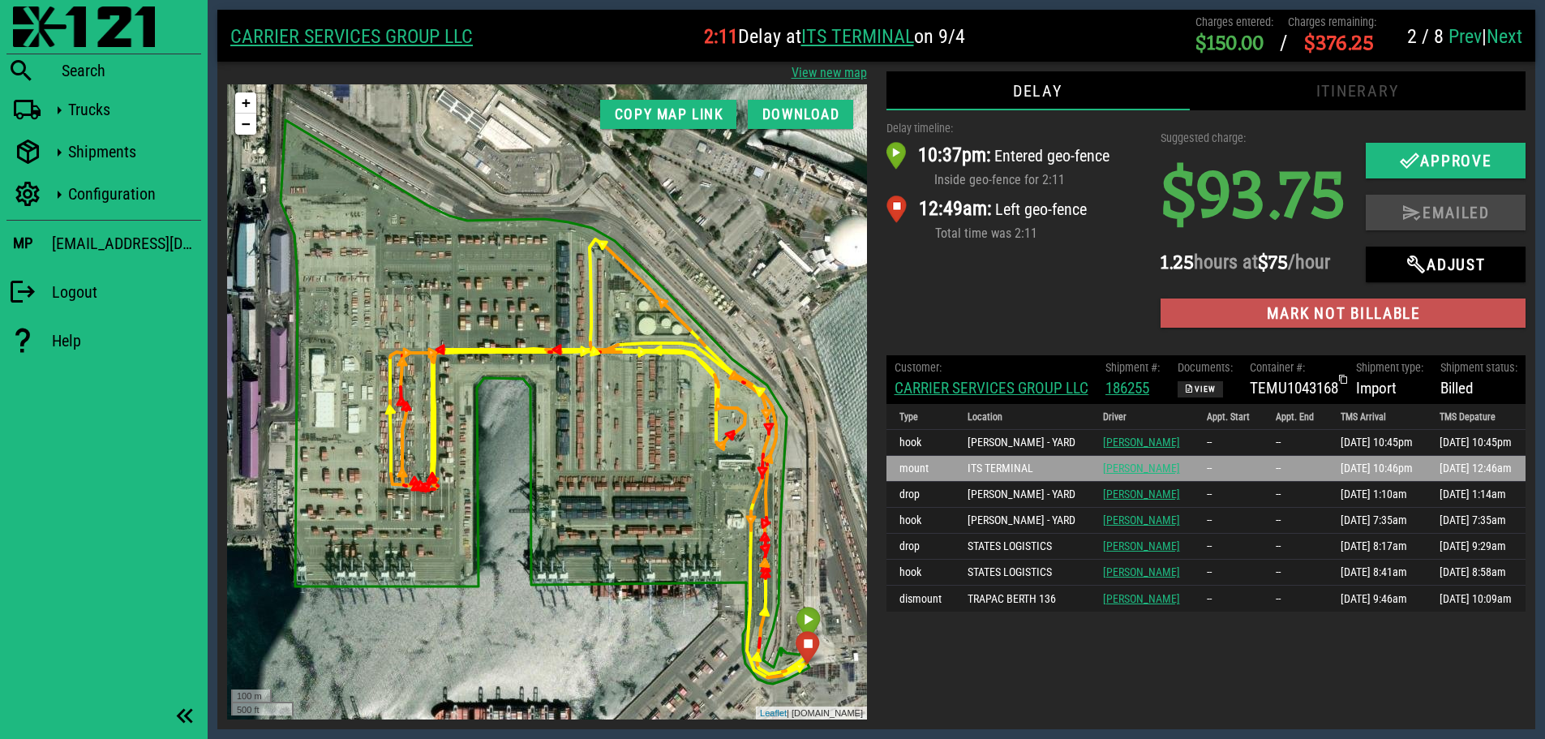
click at [1289, 309] on span "Mark not billable" at bounding box center [1342, 313] width 339 height 19
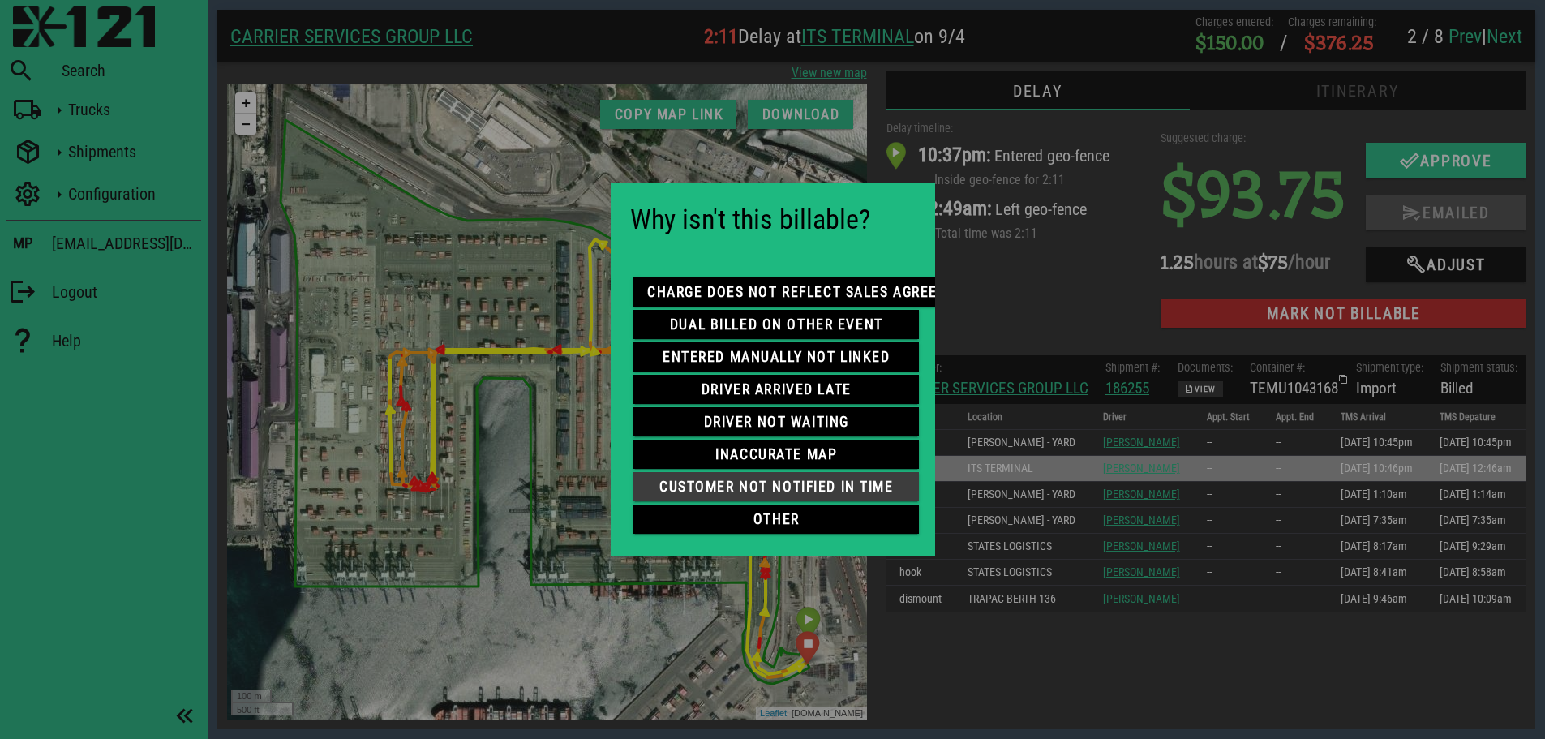
click at [810, 486] on span "customer not notified in time" at bounding box center [775, 486] width 259 height 16
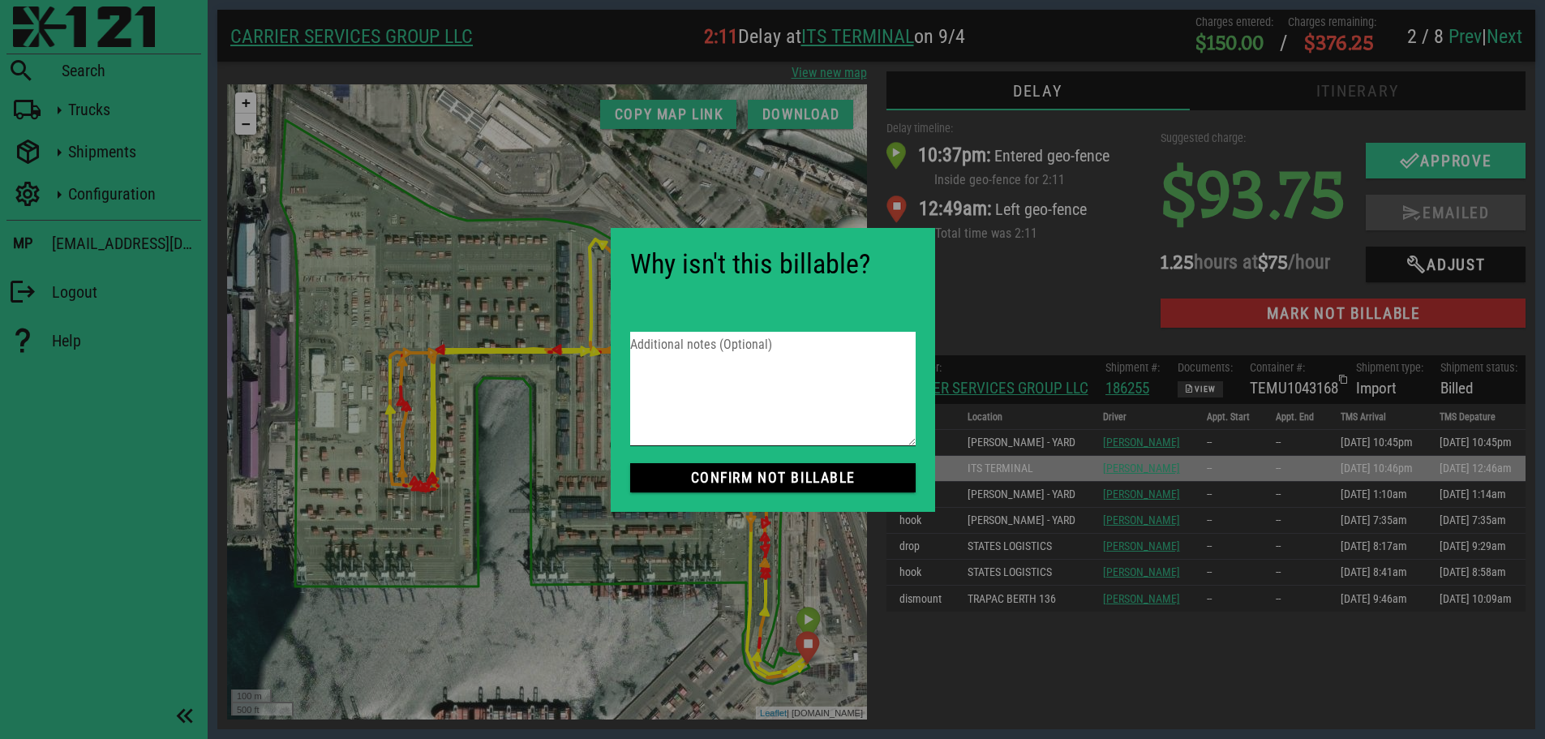
click at [718, 334] on textarea "Additional notes (Optional)" at bounding box center [772, 389] width 285 height 114
paste textarea "system not working during this time"
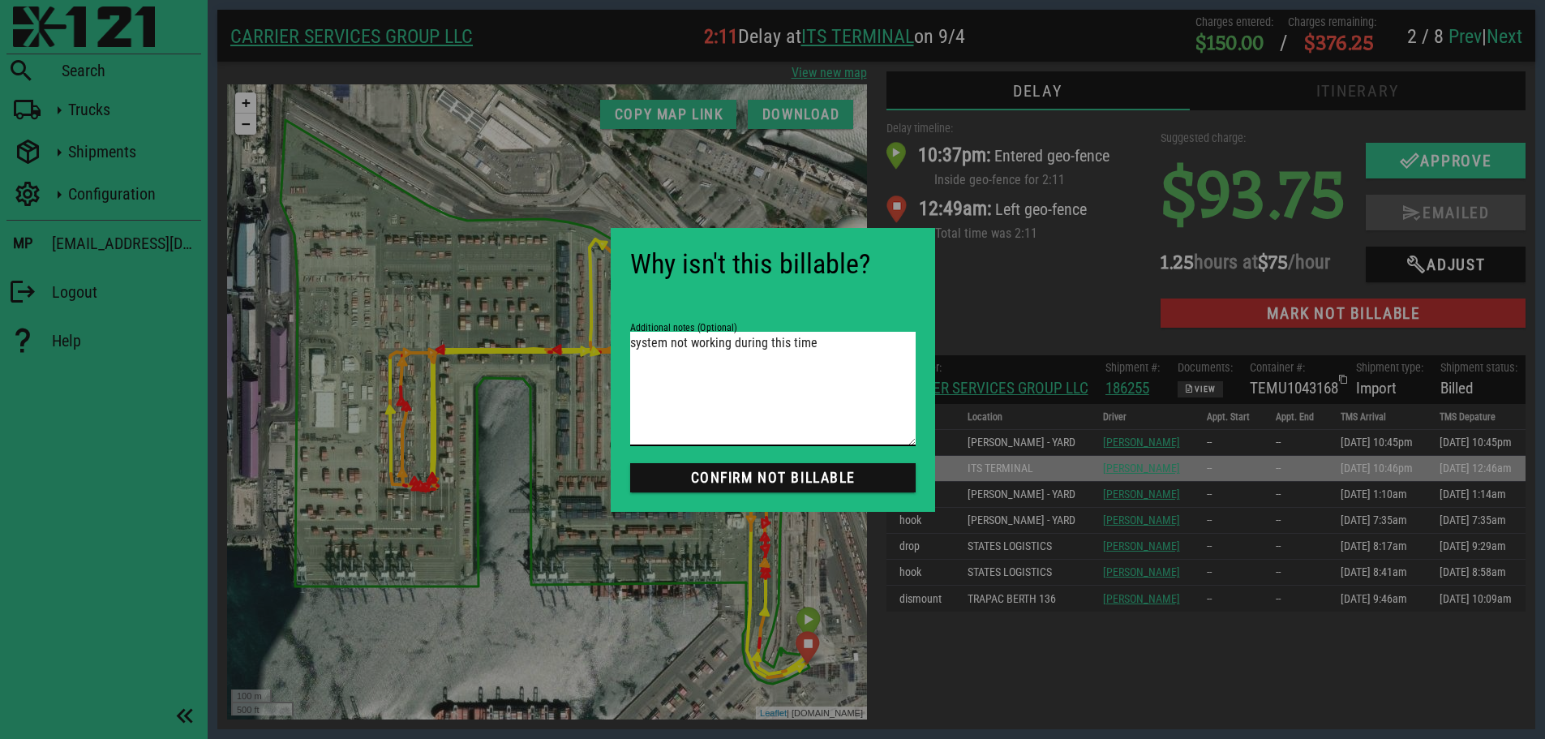
type textarea "system not working during this time"
click at [798, 479] on span "Confirm not Billable" at bounding box center [772, 477] width 259 height 16
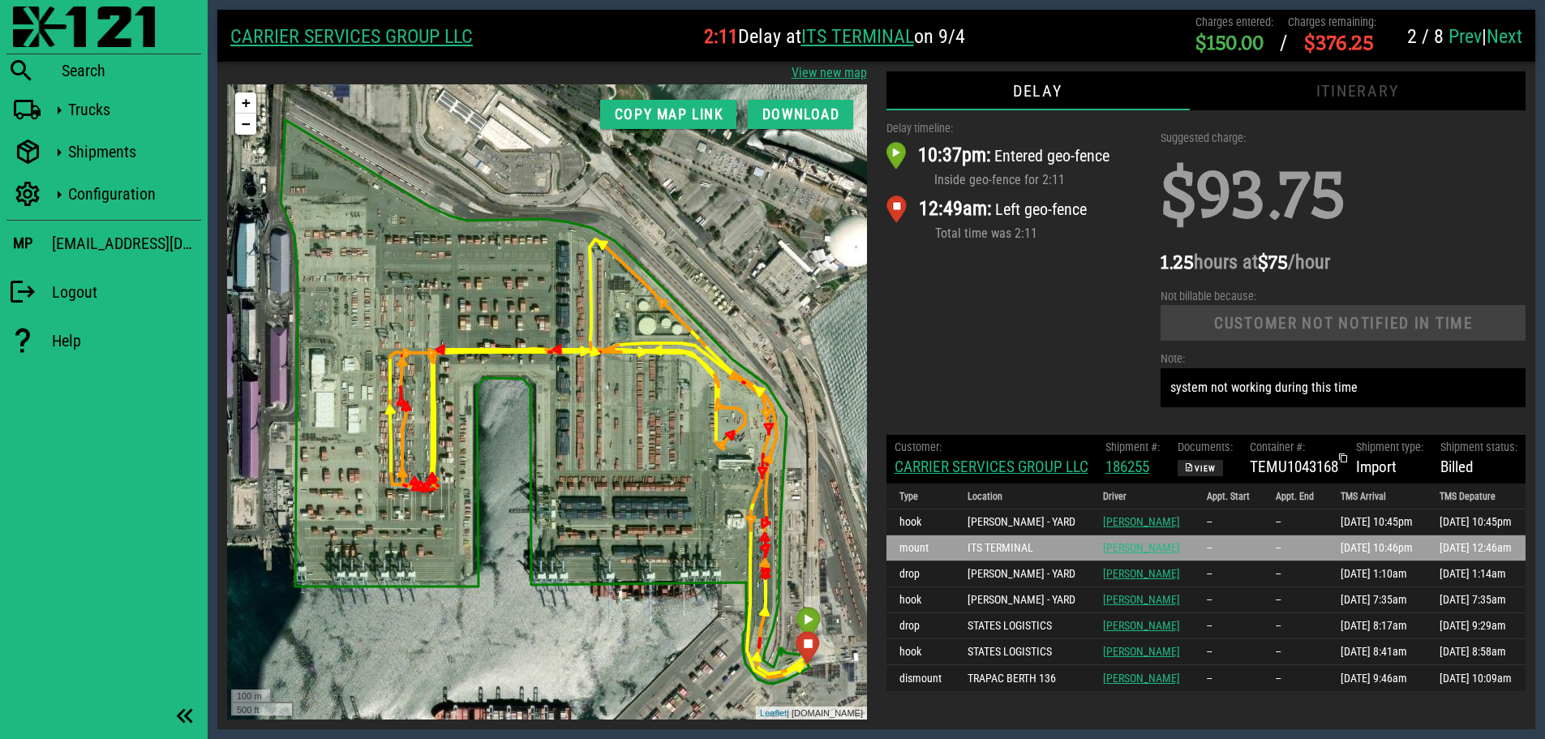
click at [1506, 33] on link "Next" at bounding box center [1504, 36] width 36 height 23
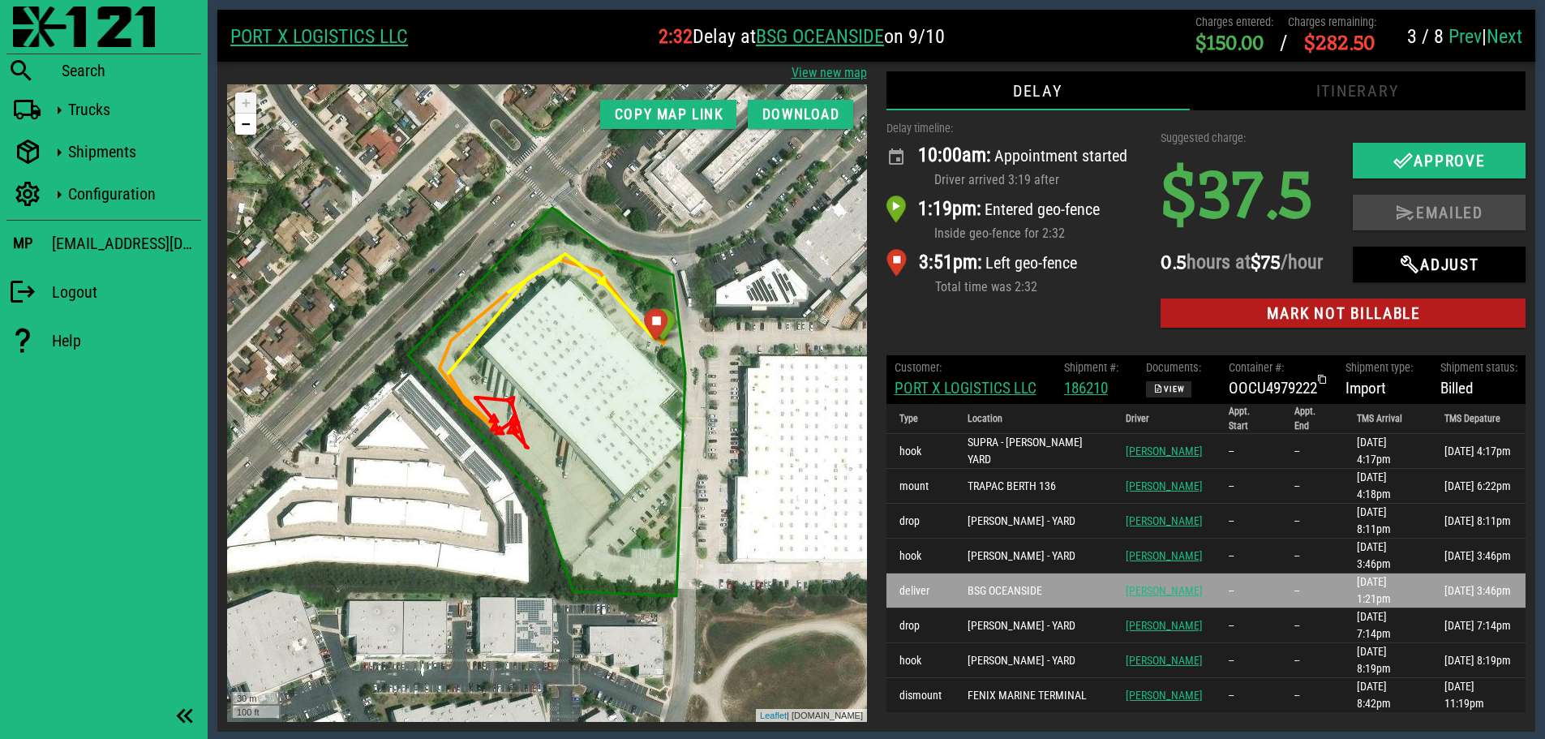
click at [1004, 336] on div "Delay timeline: 10:00am: Appointment started Driver arrived 3:19 after 1:19pm: …" at bounding box center [1014, 227] width 275 height 235
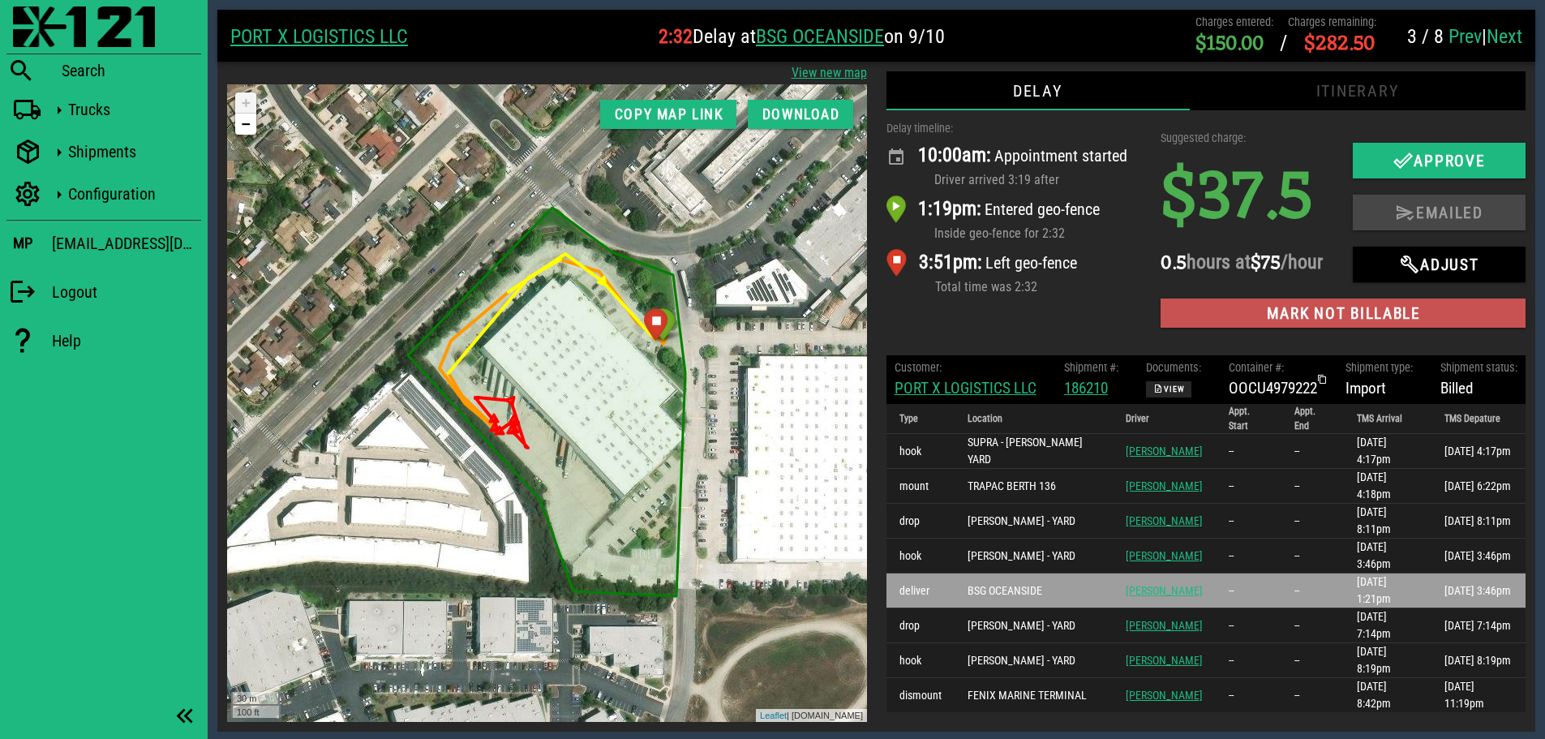
click at [1293, 323] on span "Mark not billable" at bounding box center [1342, 313] width 339 height 19
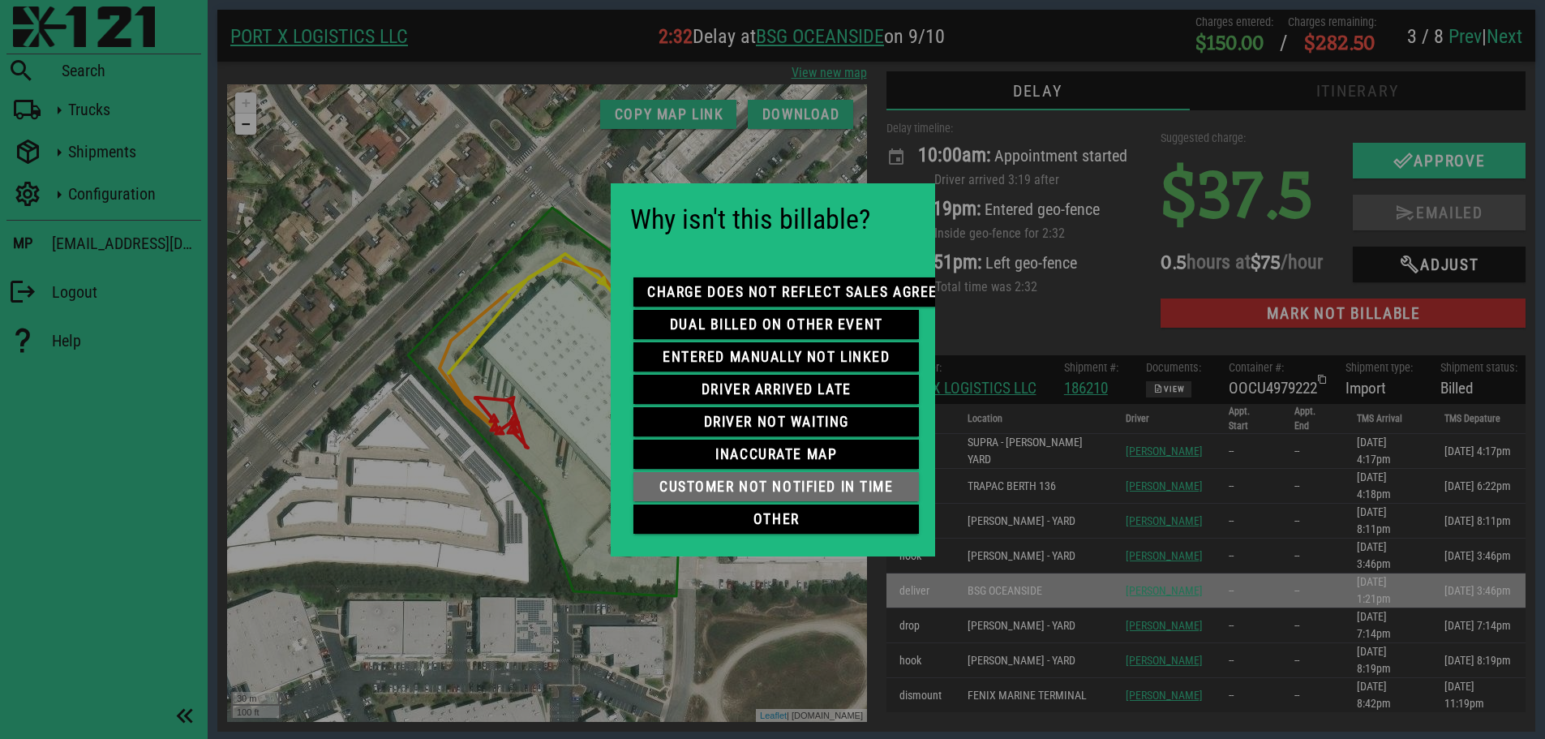
click at [806, 483] on span "customer not notified in time" at bounding box center [775, 486] width 259 height 16
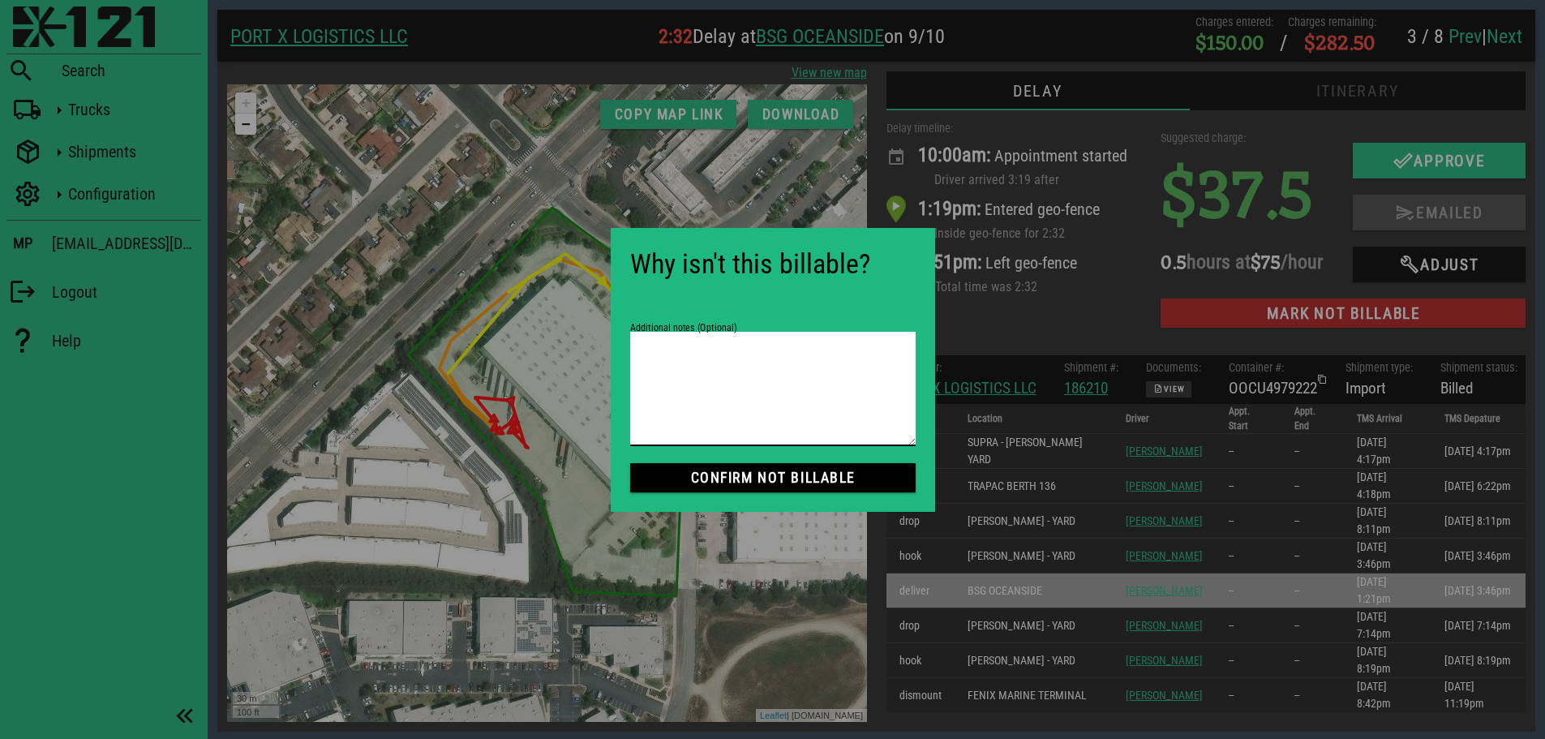
click at [804, 379] on textarea "Additional notes (Optional)" at bounding box center [772, 389] width 285 height 114
paste textarea "system not working during this time"
type textarea "system not working during this time"
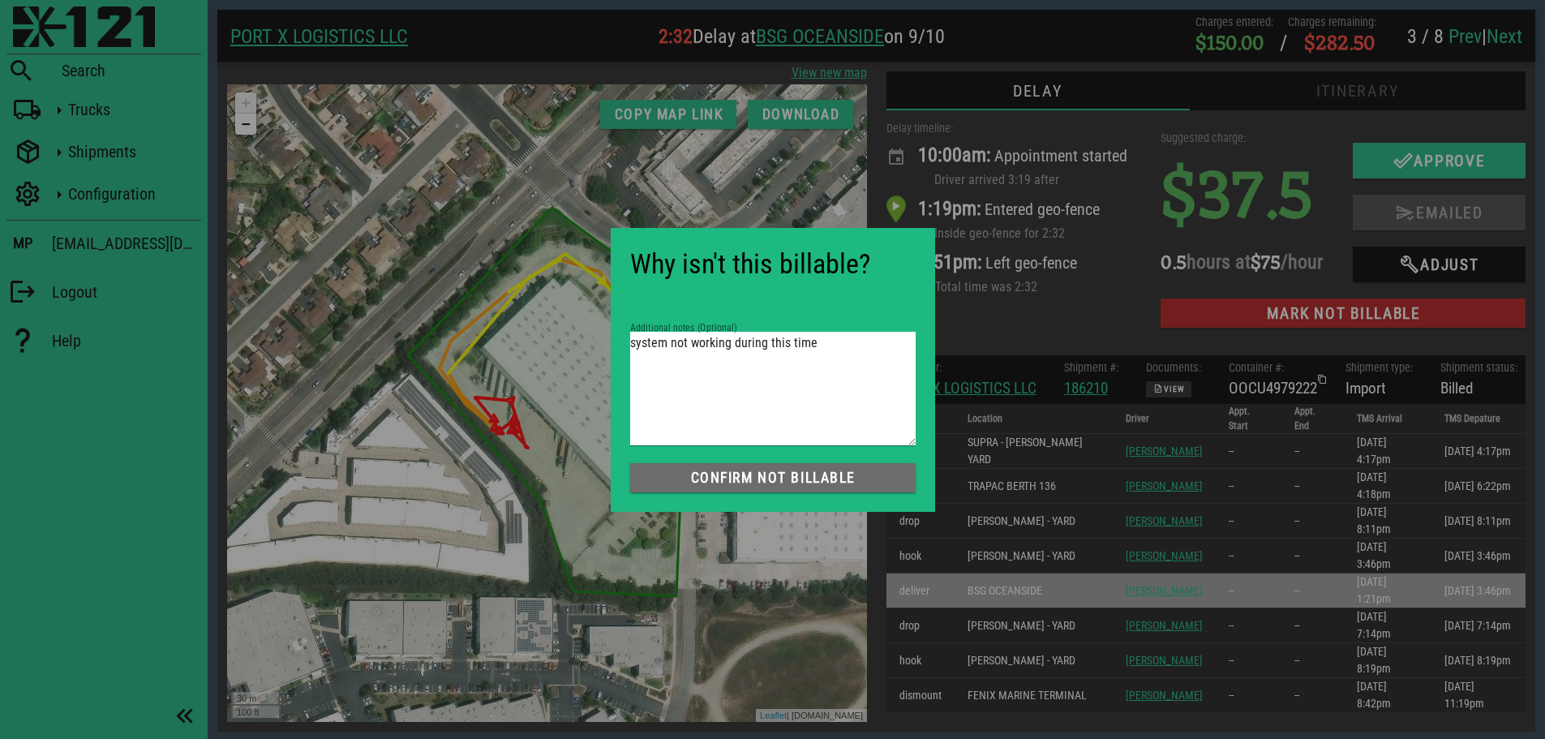
click at [808, 474] on span "Confirm not Billable" at bounding box center [772, 477] width 259 height 16
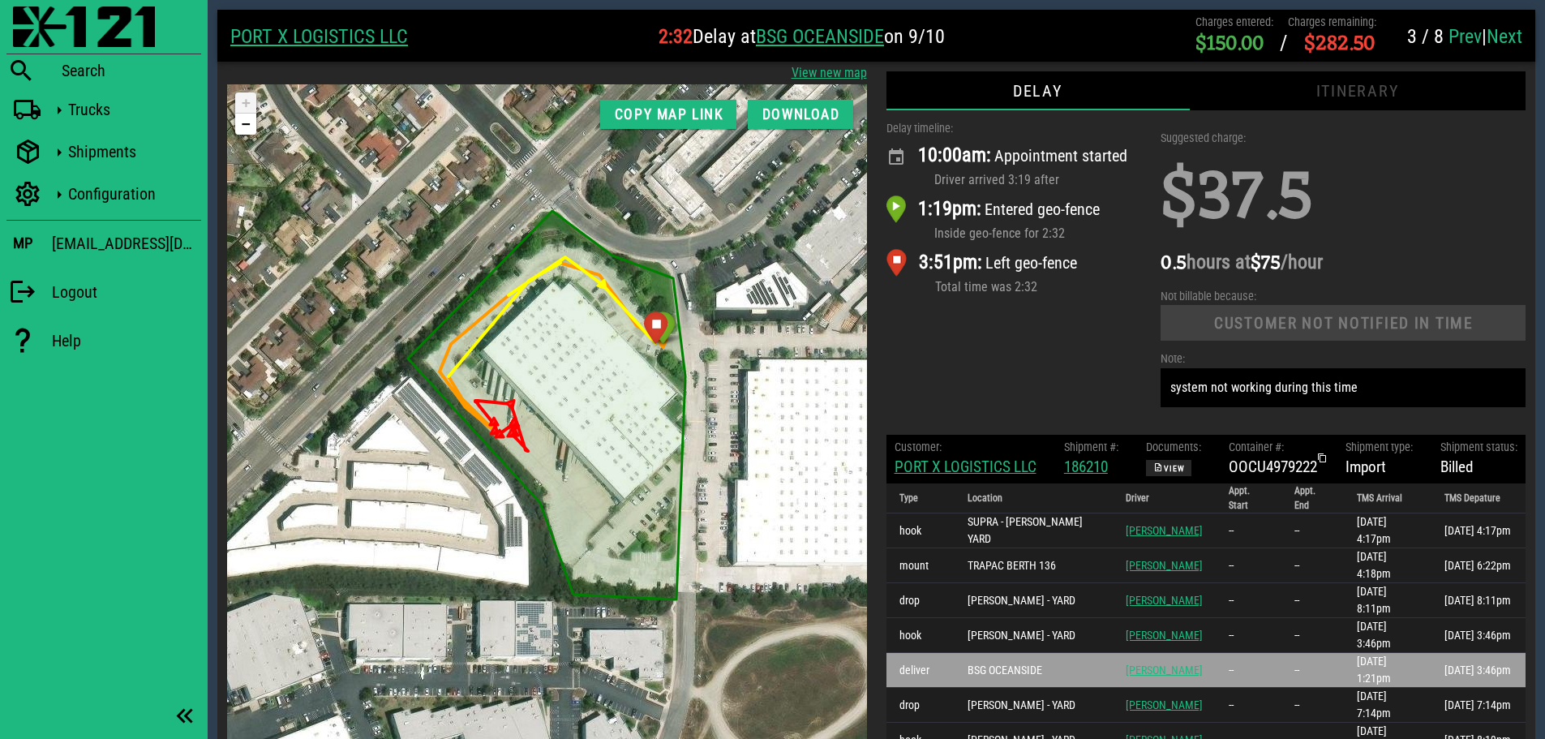
click at [1512, 33] on link "Next" at bounding box center [1504, 36] width 36 height 23
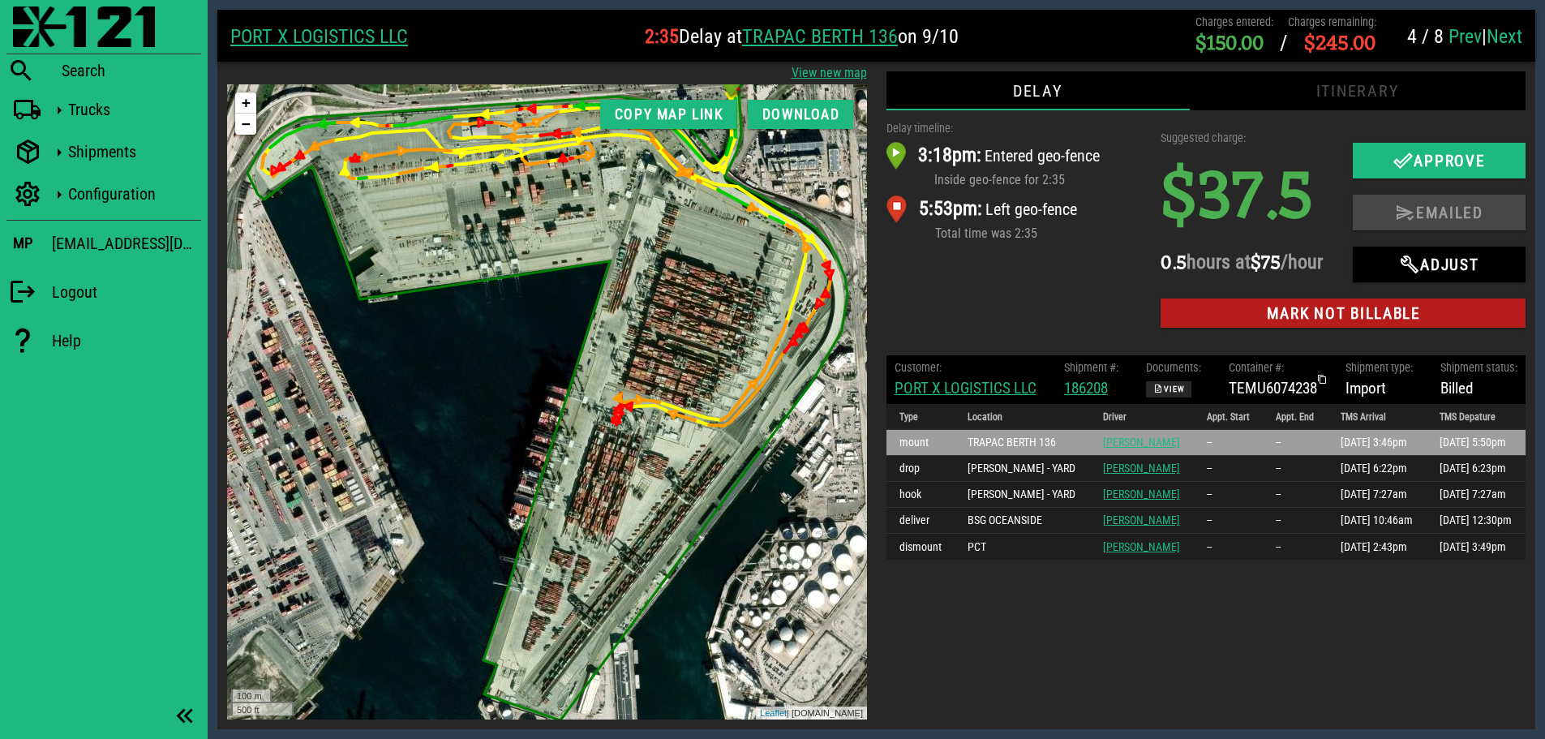
click at [1001, 326] on div "Delay timeline: 3:18pm: Entered geo-fence Inside geo-fence for 2:35 5:53pm: Lef…" at bounding box center [1014, 227] width 275 height 235
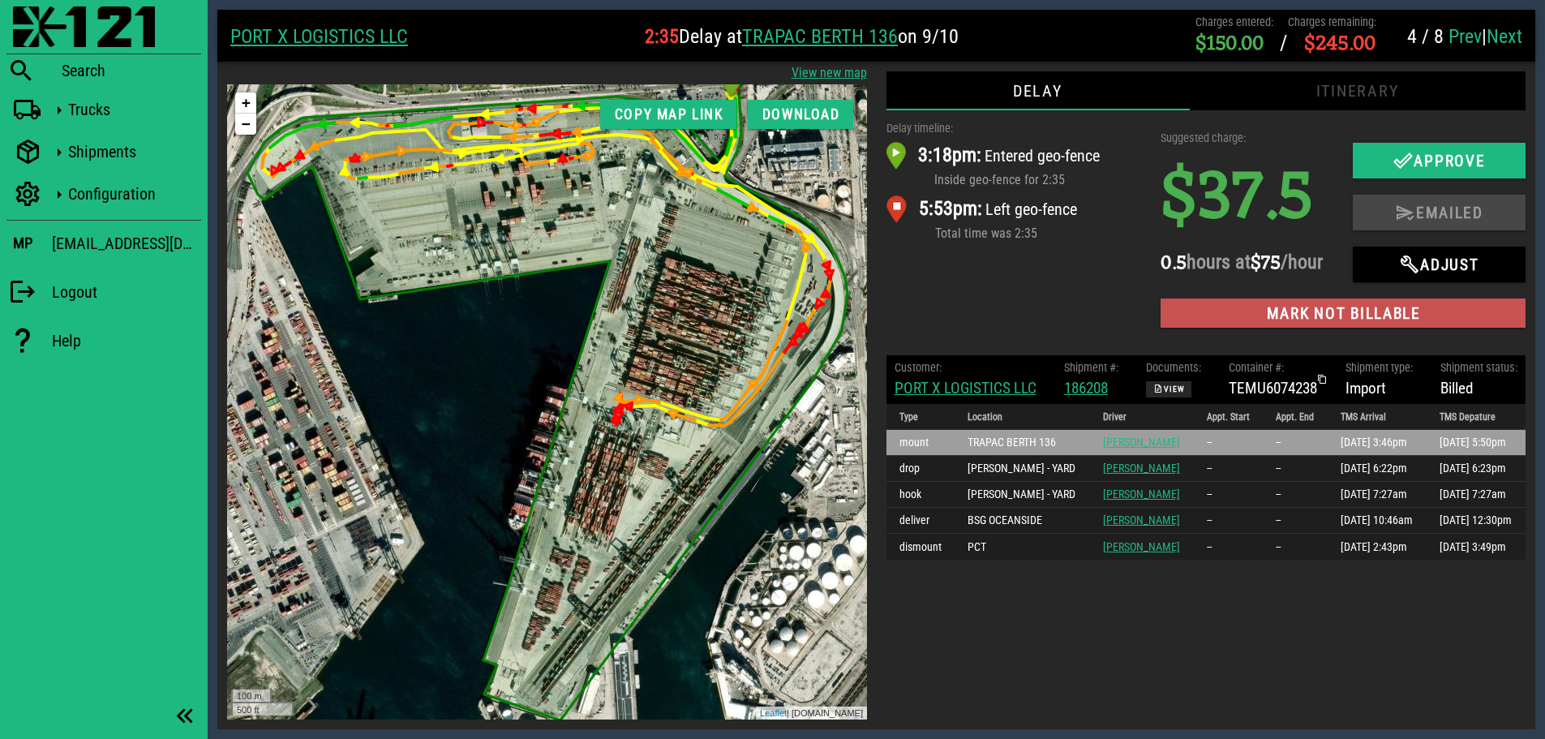
click at [1311, 323] on span "Mark not billable" at bounding box center [1342, 313] width 339 height 19
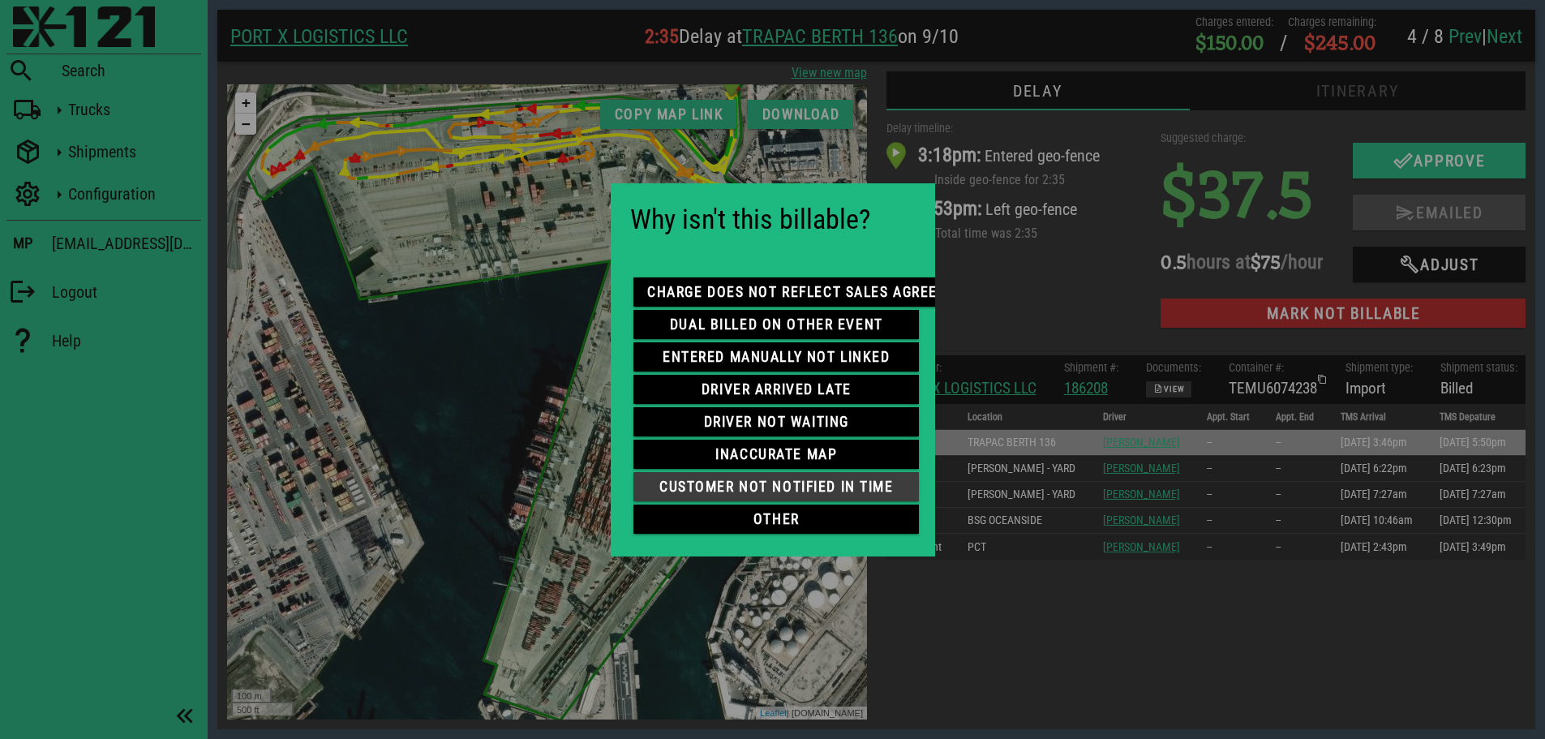
click at [805, 481] on span "customer not notified in time" at bounding box center [775, 486] width 259 height 16
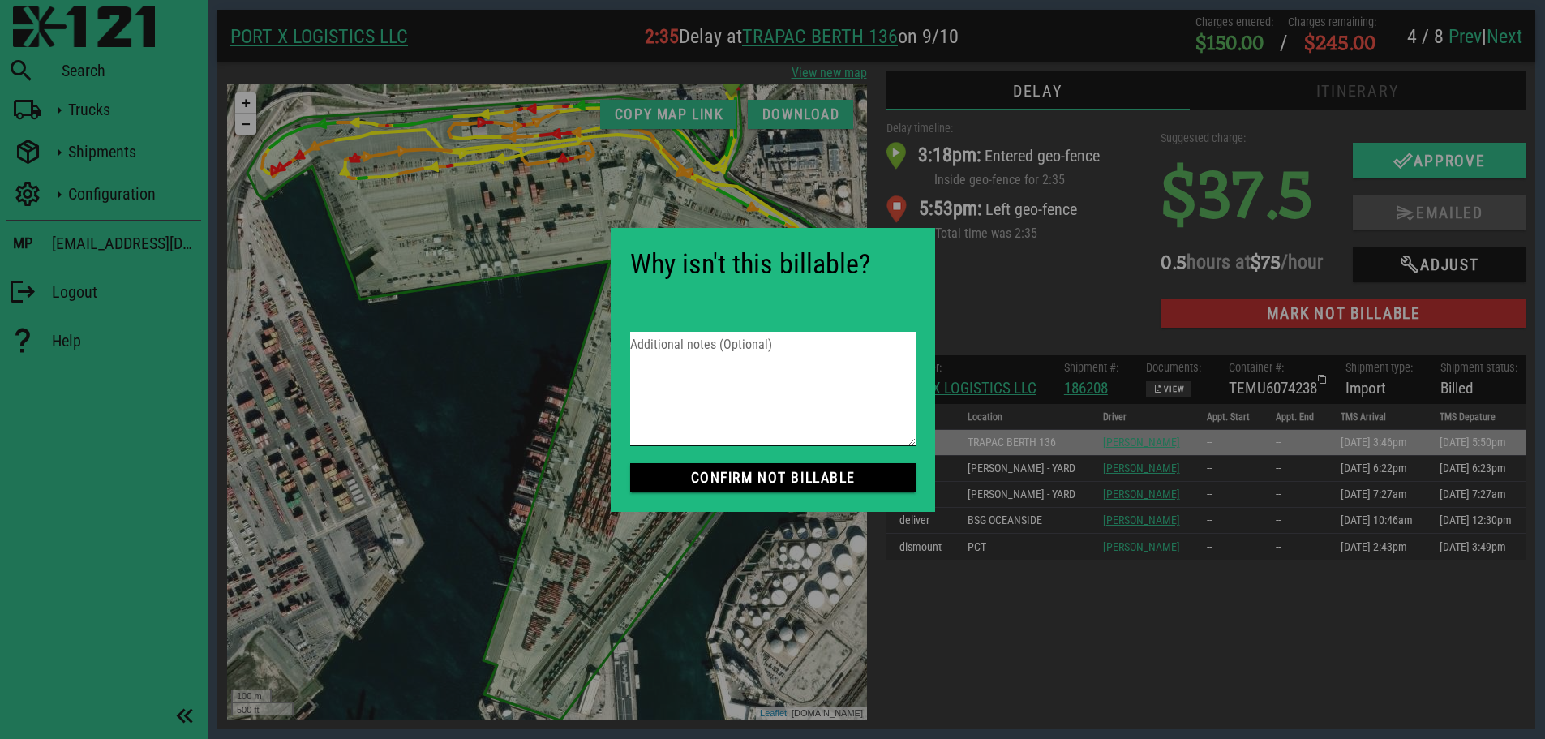
click at [798, 350] on textarea "Additional notes (Optional)" at bounding box center [772, 389] width 285 height 114
paste textarea "system not working during this time"
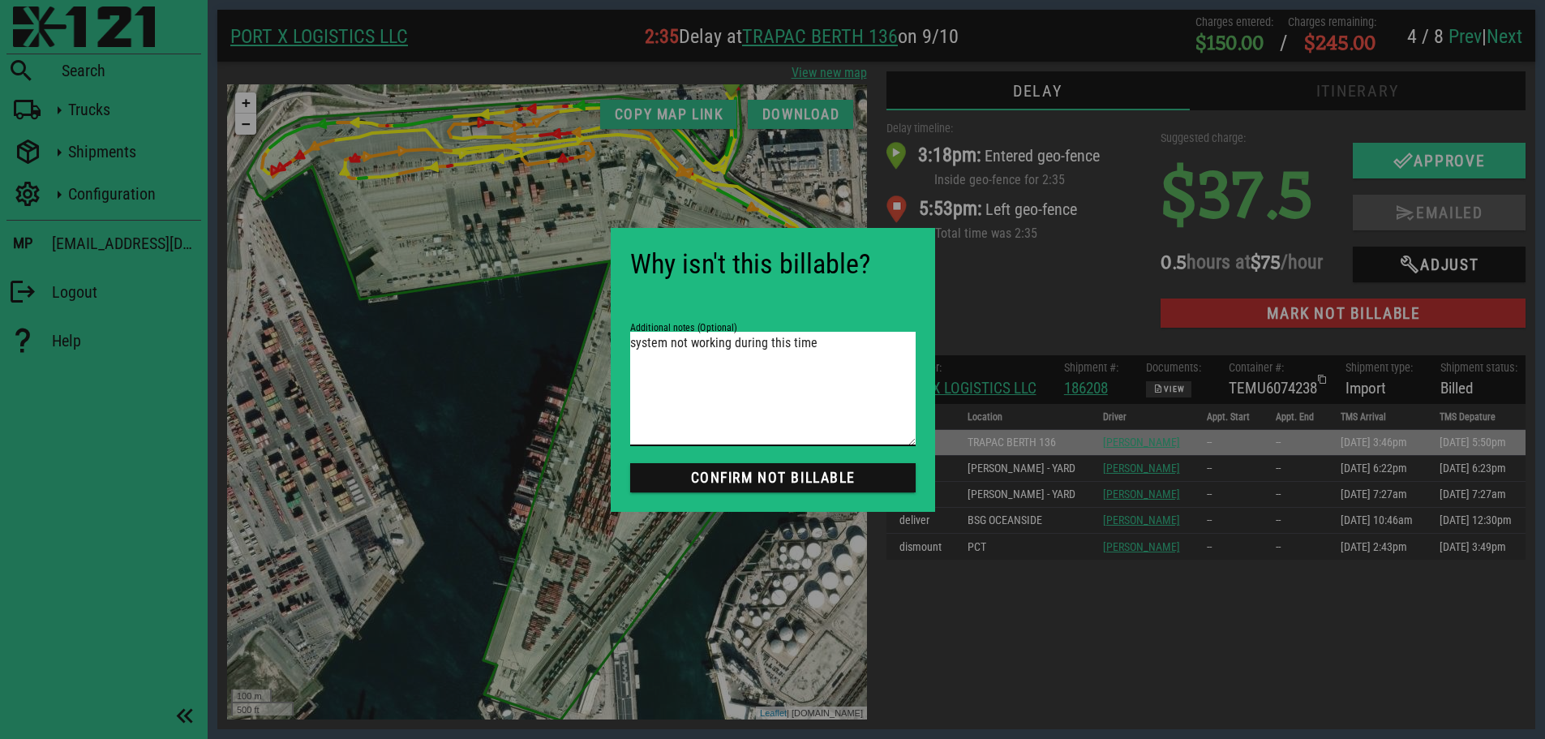
type textarea "system not working during this time"
click at [782, 474] on span "Confirm not Billable" at bounding box center [772, 477] width 259 height 16
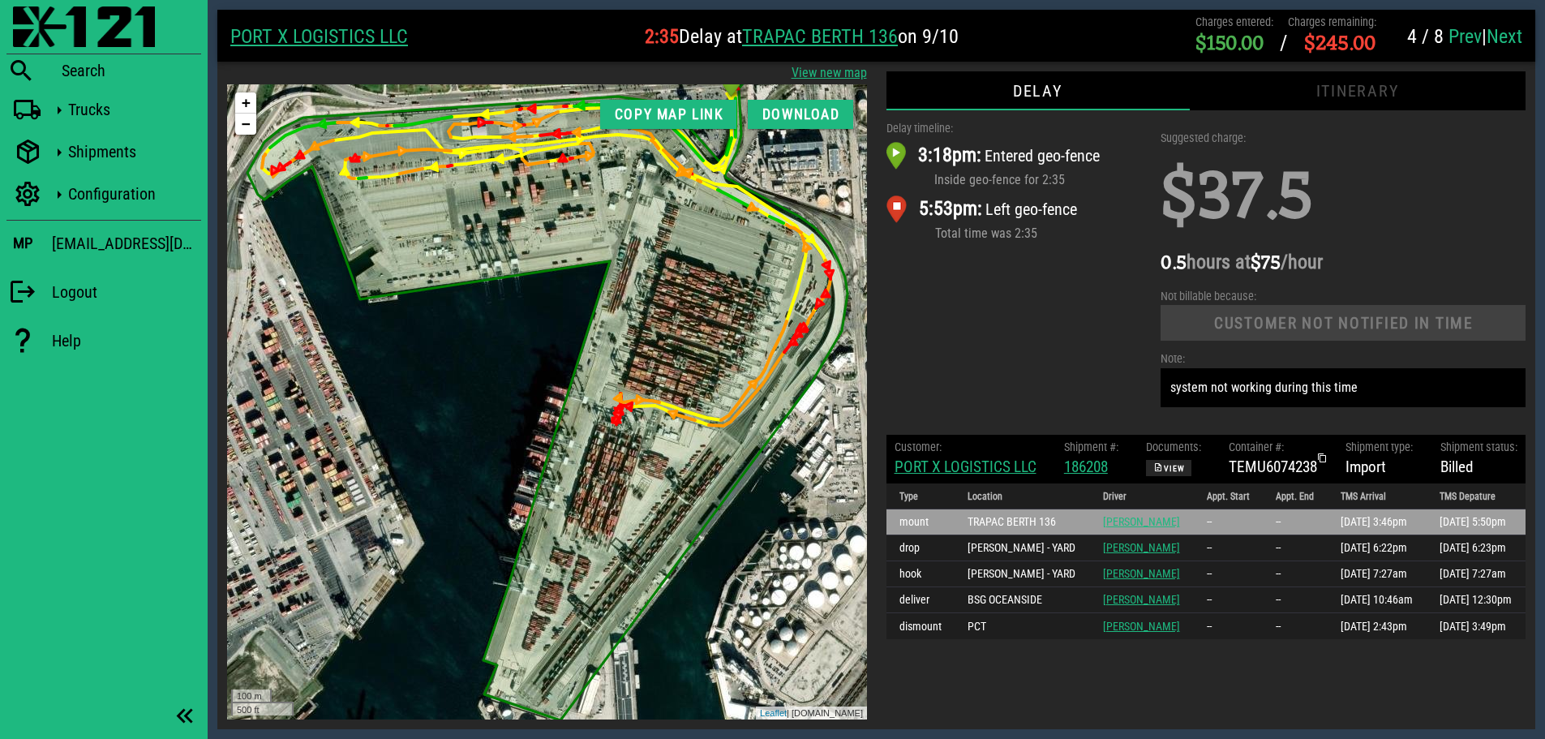
click at [1509, 33] on link "Next" at bounding box center [1504, 36] width 36 height 23
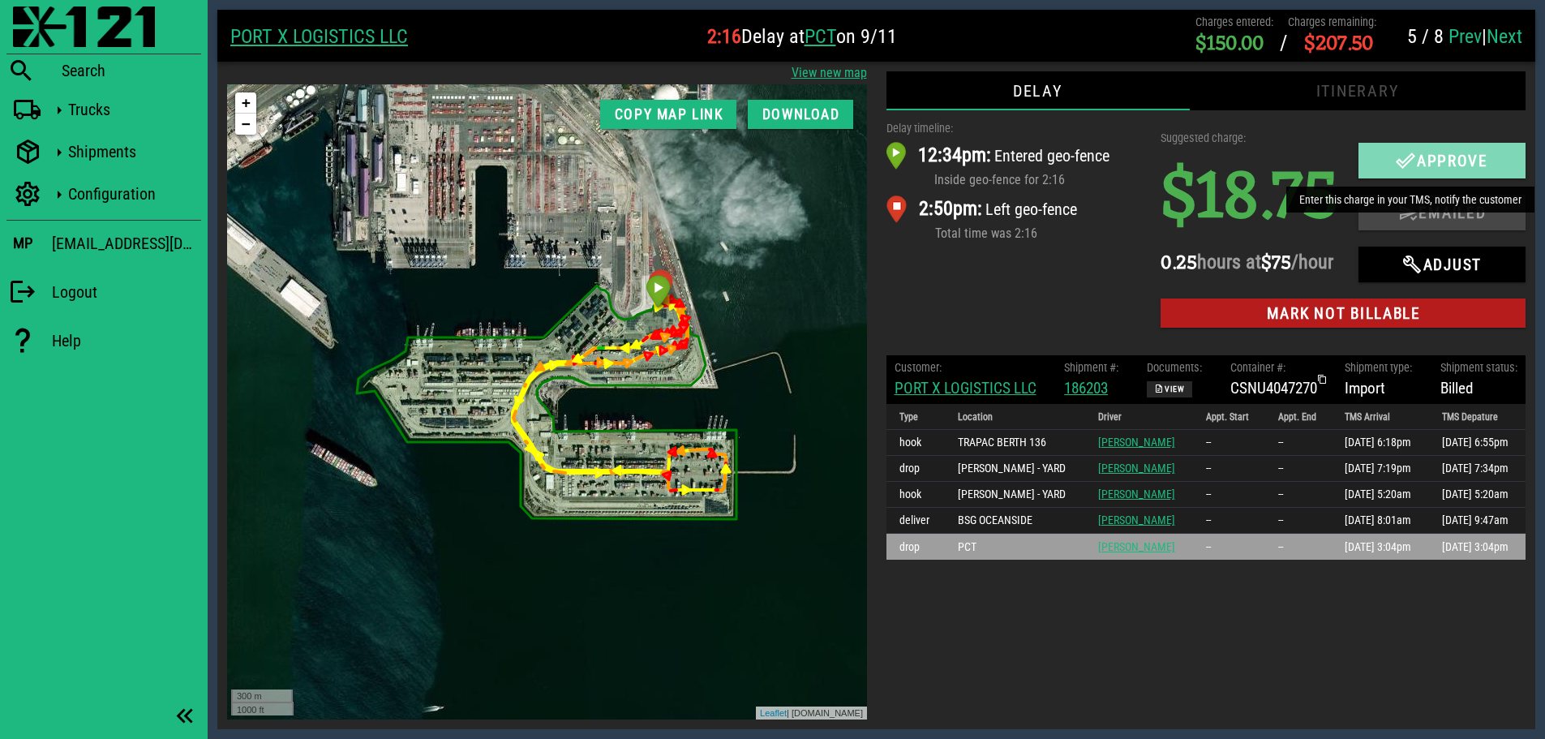
click at [1434, 156] on span "Approve" at bounding box center [1441, 160] width 135 height 19
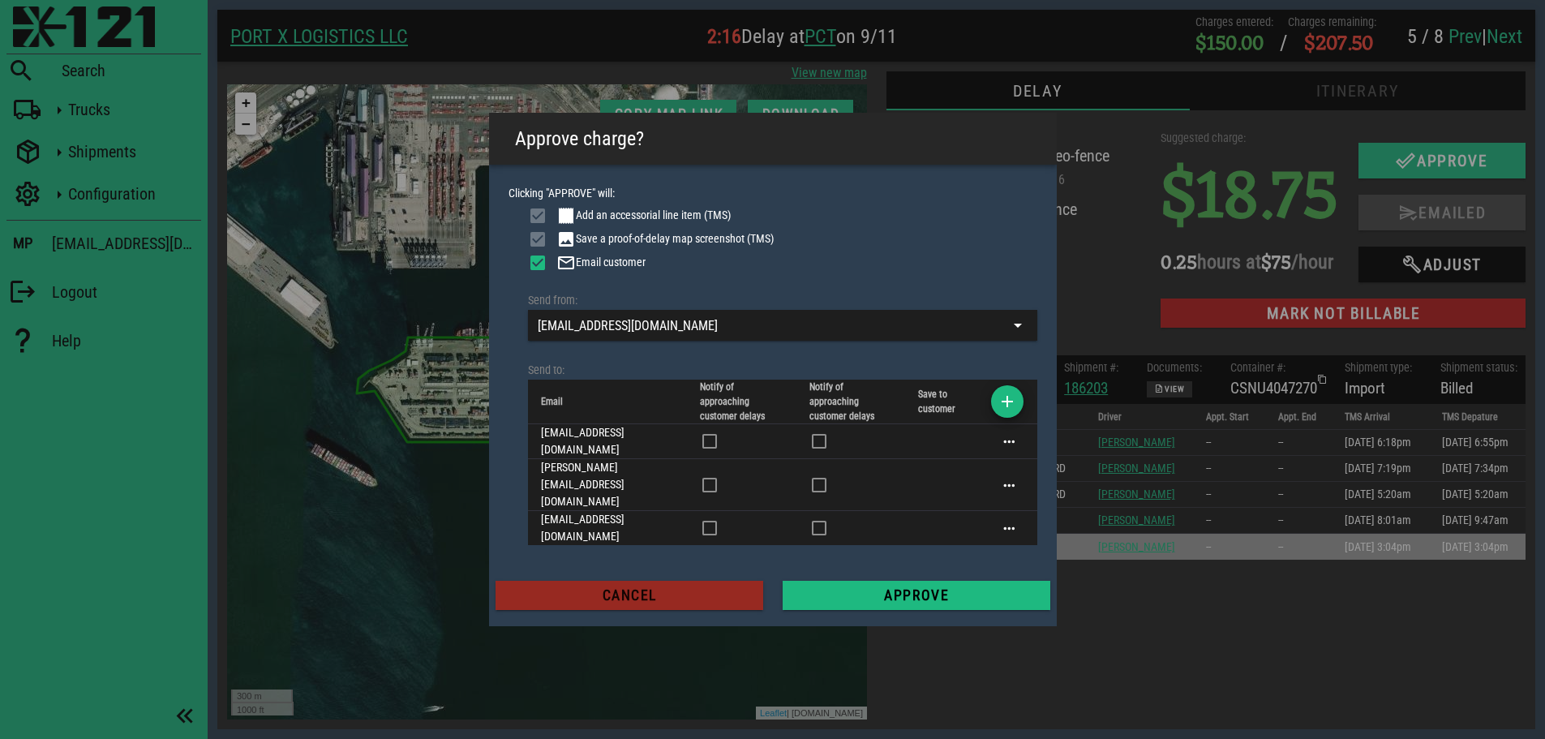
drag, startPoint x: 643, startPoint y: 583, endPoint x: 601, endPoint y: 462, distance: 128.0
click at [643, 583] on button "Cancel" at bounding box center [629, 595] width 268 height 29
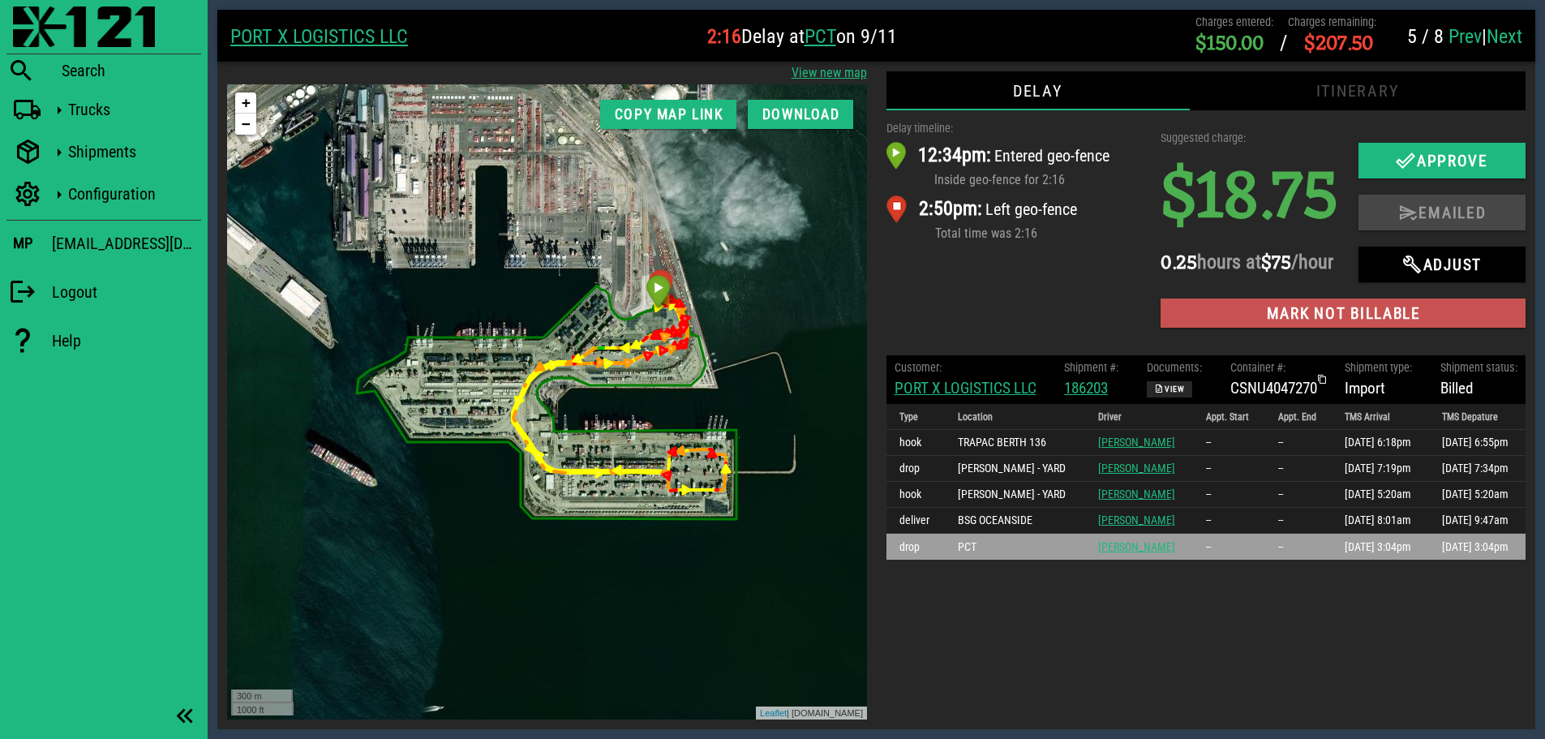
click at [1332, 323] on span "Mark not billable" at bounding box center [1342, 313] width 339 height 19
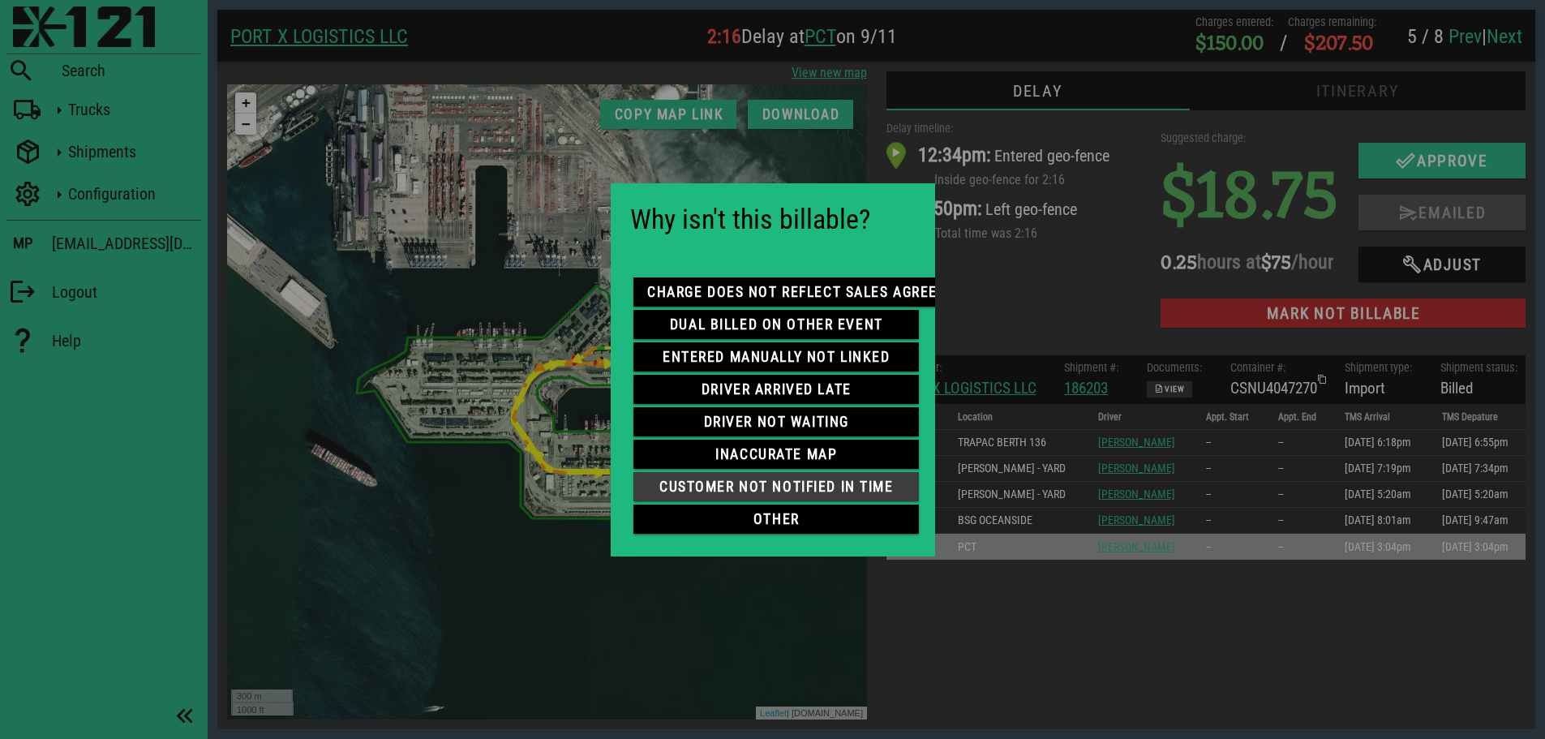
click at [786, 485] on span "customer not notified in time" at bounding box center [775, 486] width 259 height 16
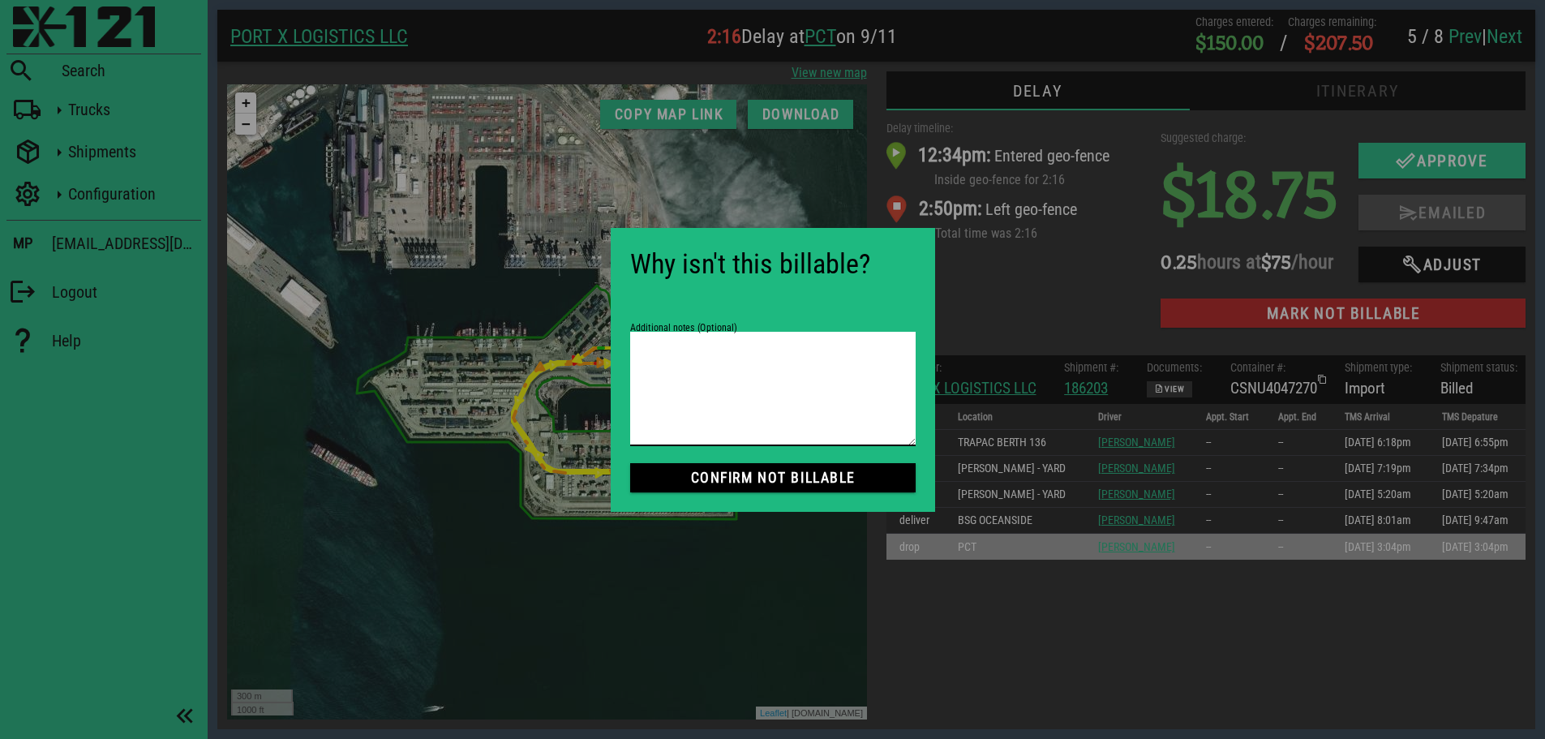
click at [692, 354] on textarea "Additional notes (Optional)" at bounding box center [772, 389] width 285 height 114
paste textarea "system not working during this time"
type textarea "system not working during this time"
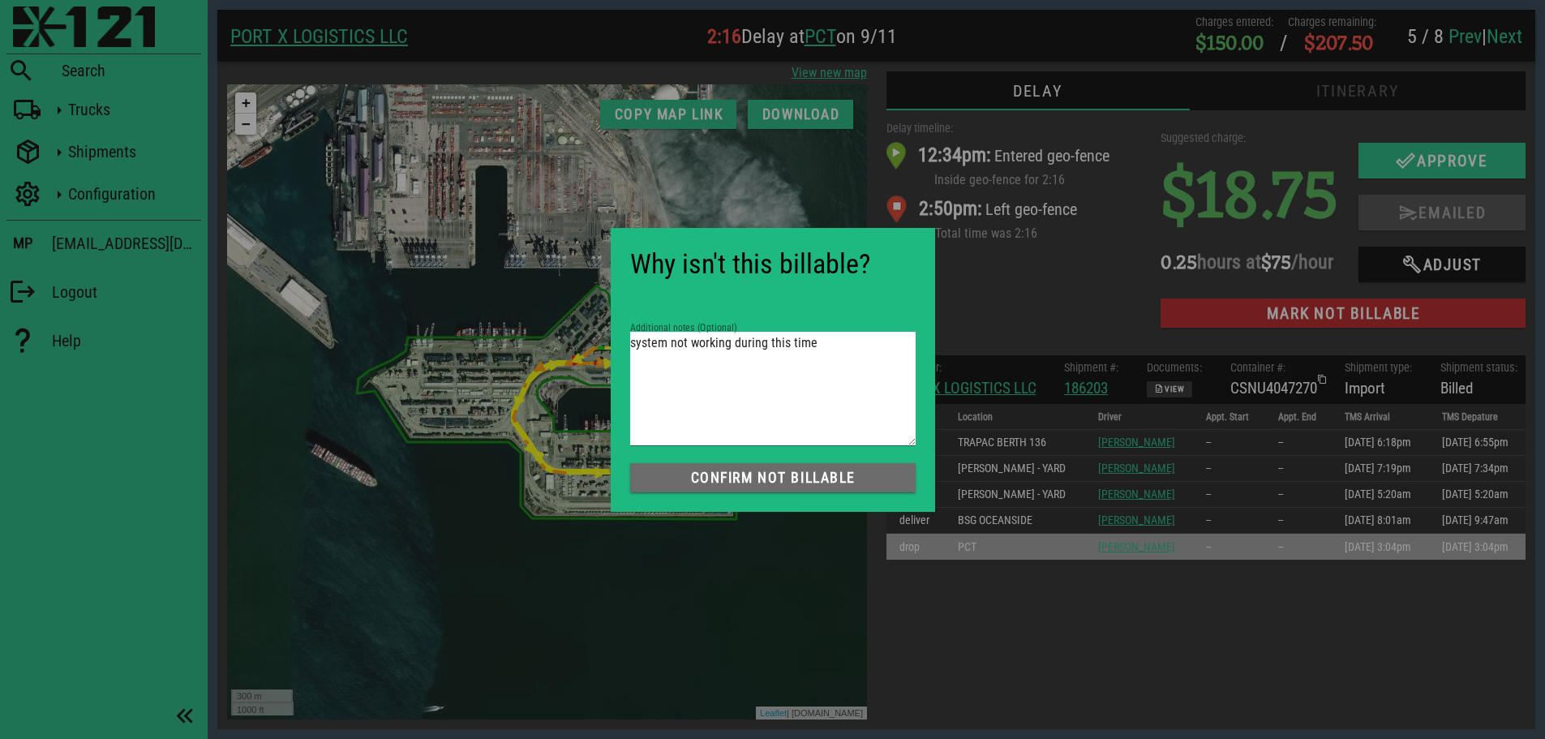
click at [775, 474] on span "Confirm not Billable" at bounding box center [772, 477] width 259 height 16
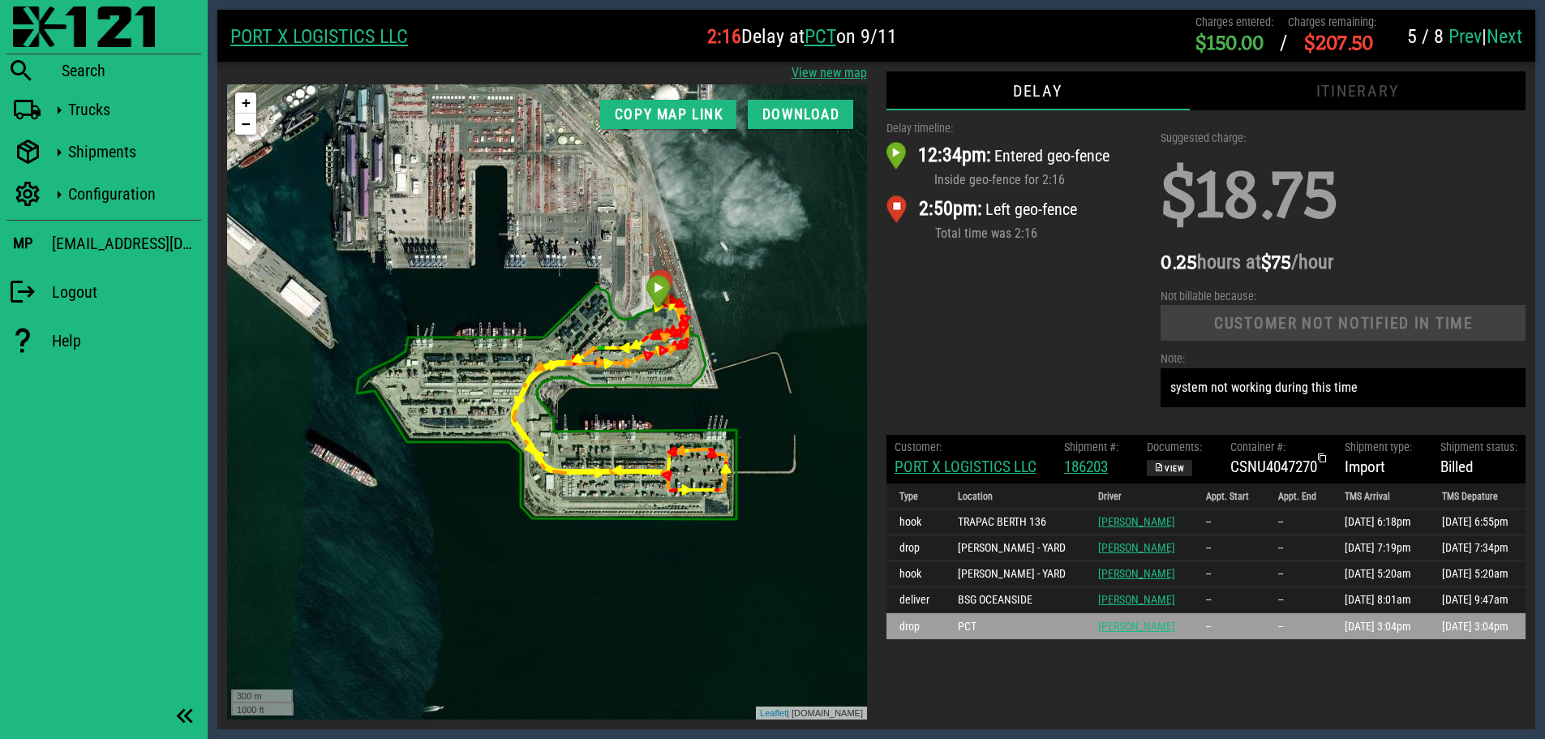
click at [1511, 32] on link "Next" at bounding box center [1504, 36] width 36 height 23
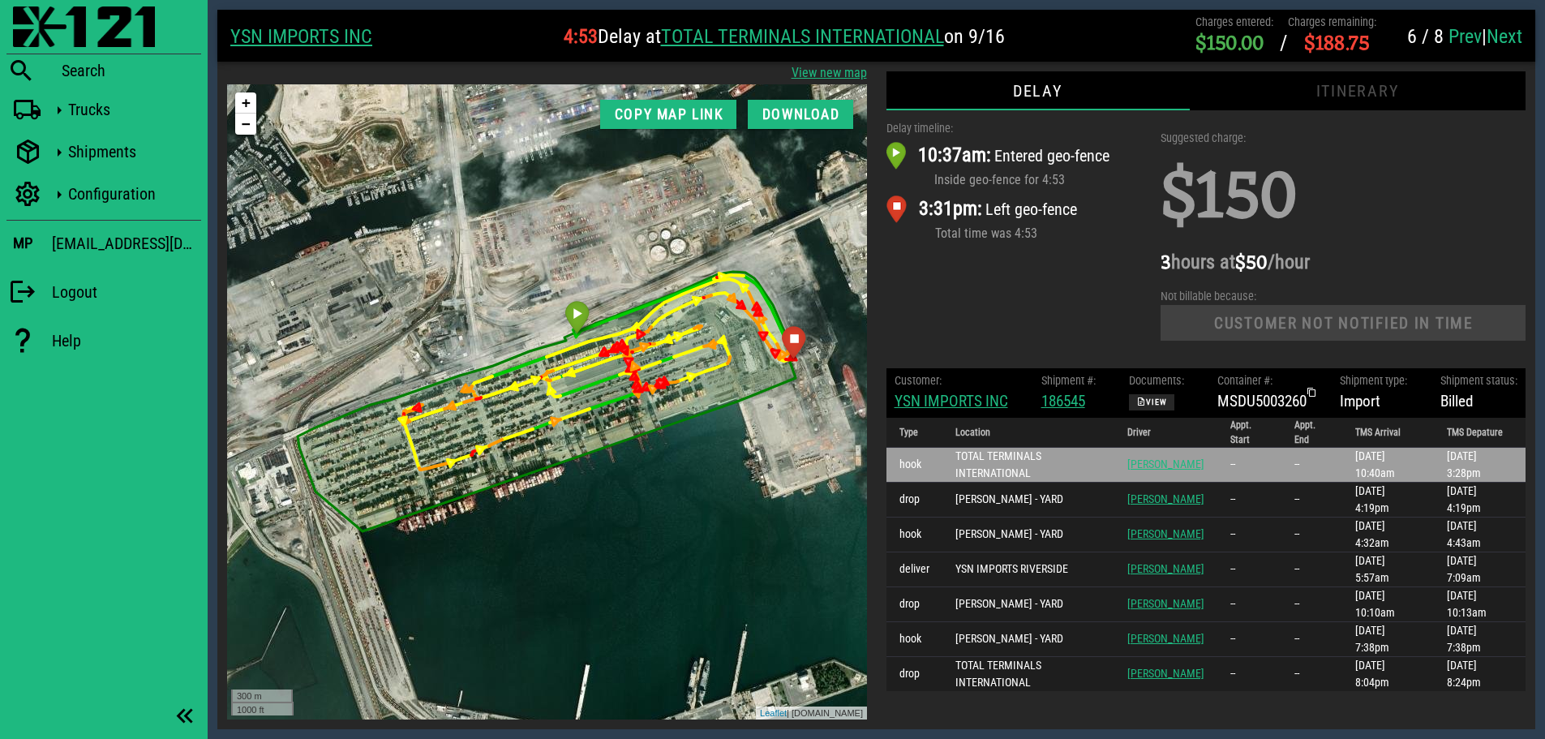
click at [1503, 39] on link "Next" at bounding box center [1504, 36] width 36 height 23
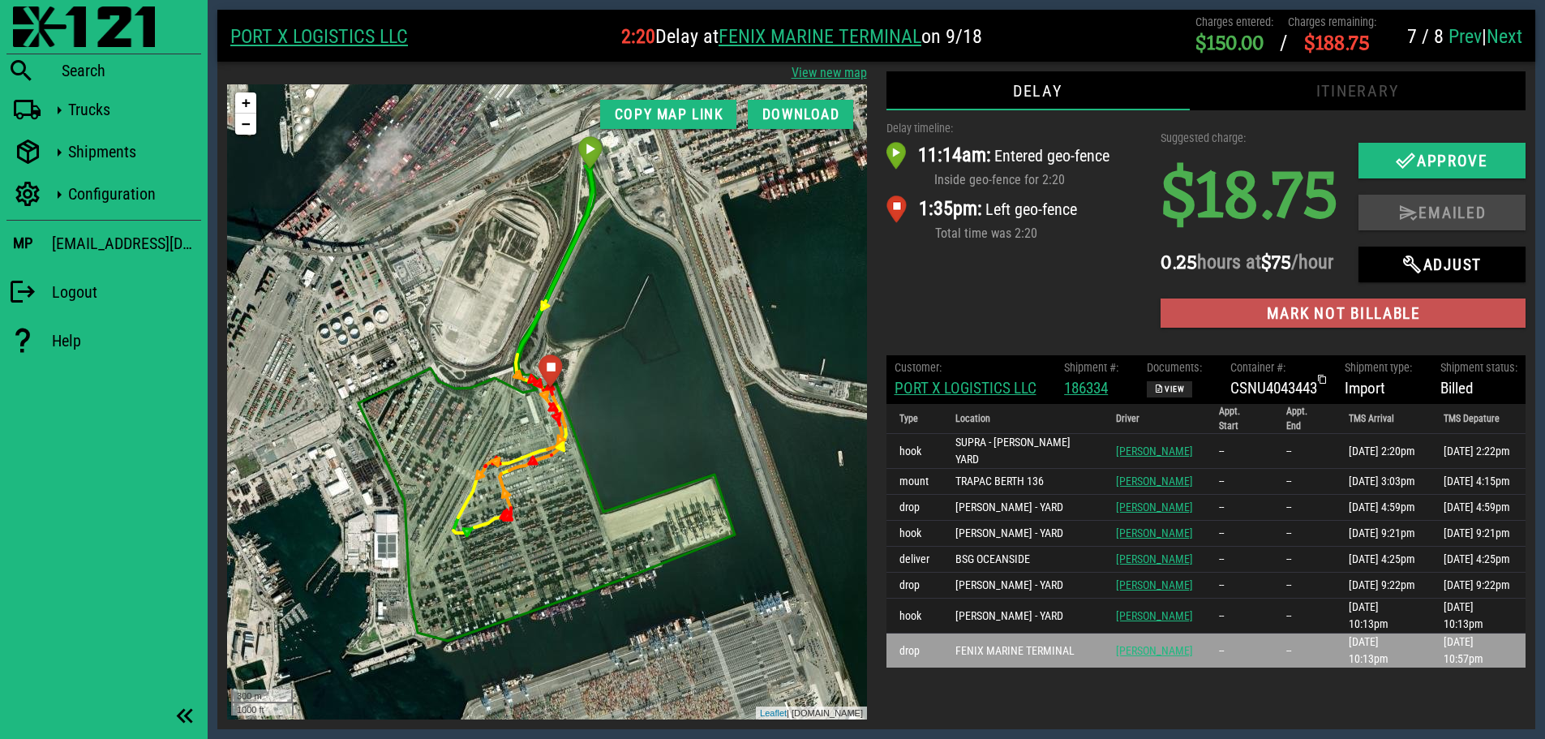
click at [1297, 323] on span "Mark not billable" at bounding box center [1342, 313] width 339 height 19
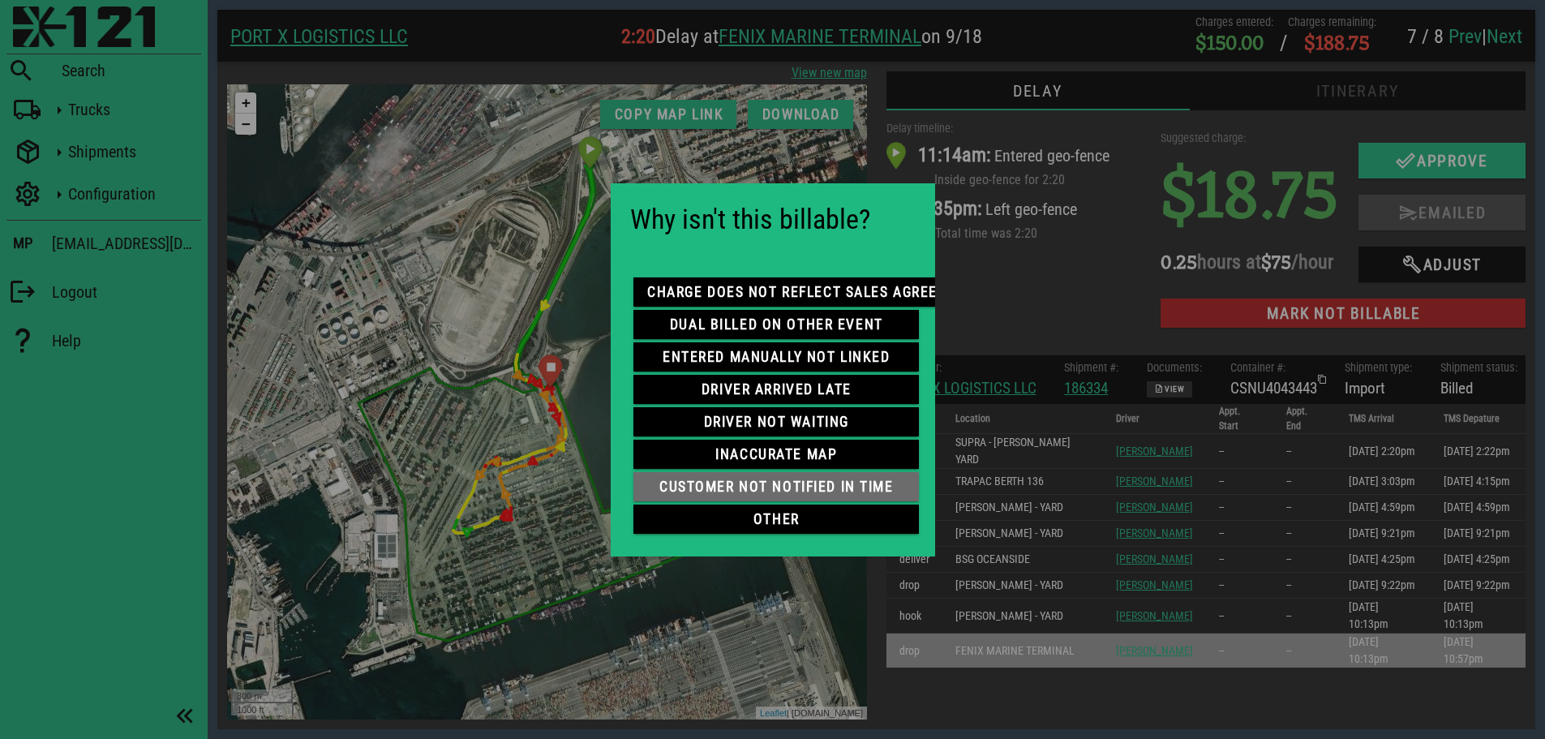
click at [774, 478] on span "customer not notified in time" at bounding box center [775, 486] width 259 height 16
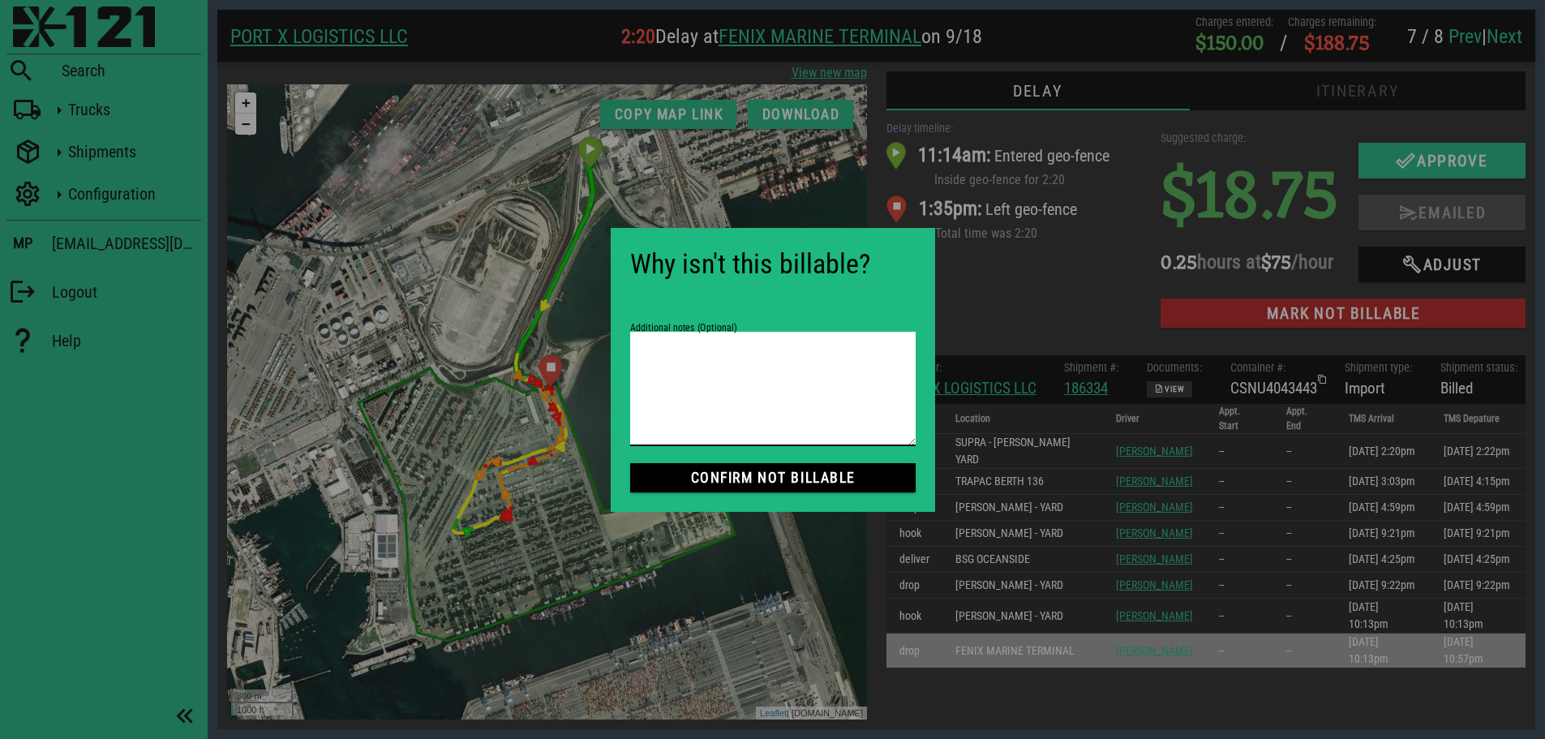
click at [750, 379] on textarea "Additional notes (Optional)" at bounding box center [772, 389] width 285 height 114
paste textarea "system not working during this time"
type textarea "system not working during this time"
click at [779, 474] on span "Confirm not Billable" at bounding box center [772, 477] width 259 height 16
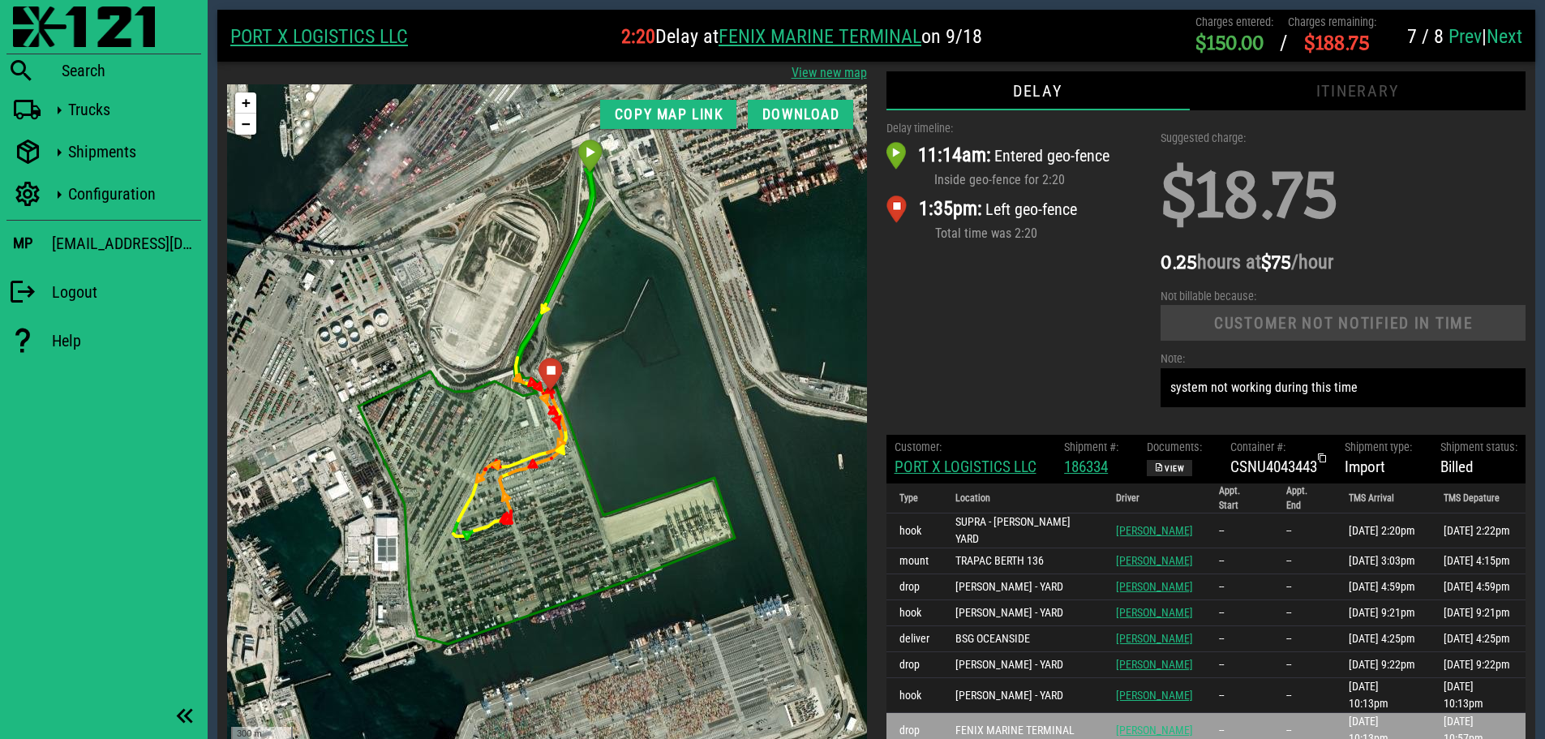
click at [1507, 36] on link "Next" at bounding box center [1504, 36] width 36 height 23
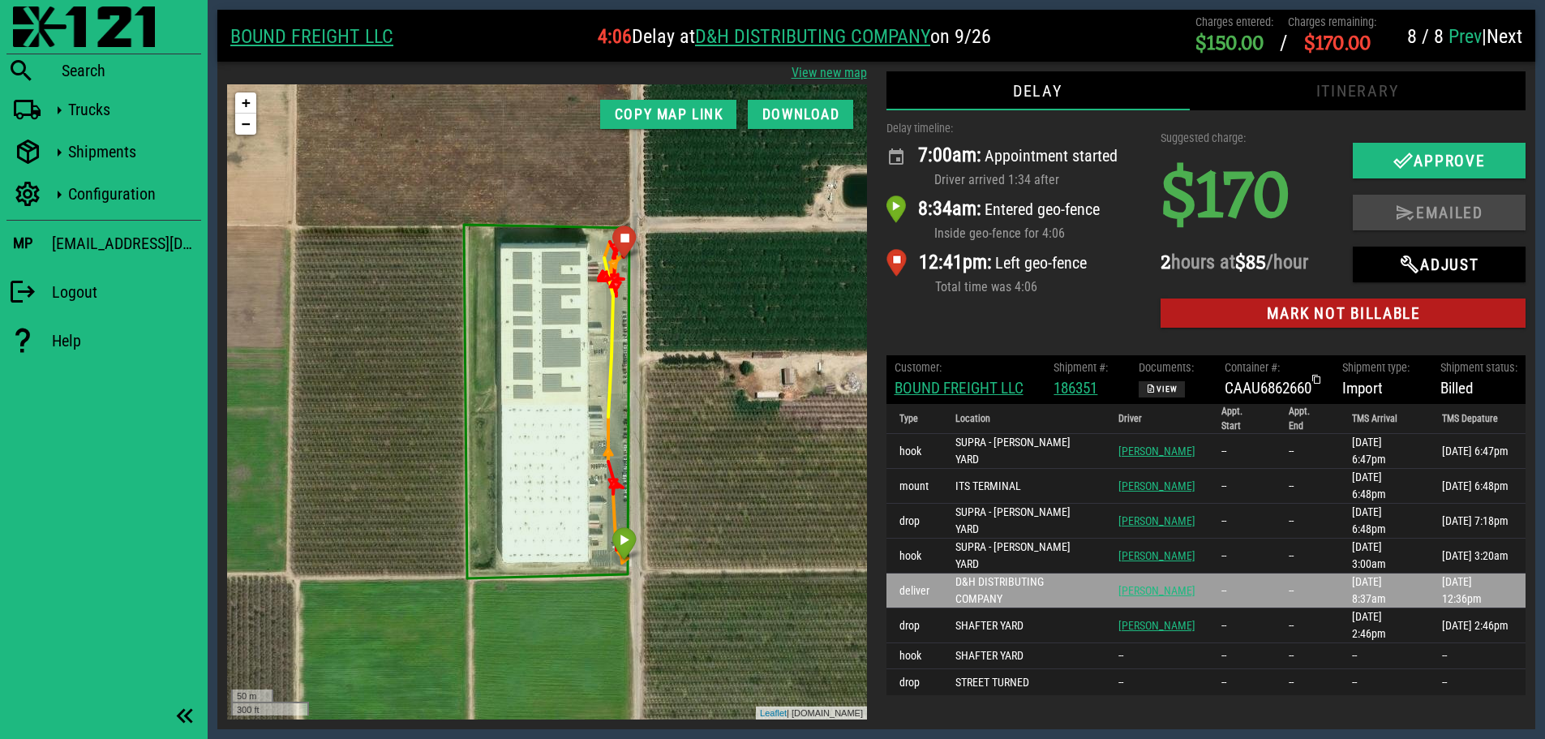
click at [1022, 326] on div "Delay timeline: 7:00am: Appointment started Driver arrived 1:34 after 8:34am: E…" at bounding box center [1014, 227] width 275 height 235
click at [1046, 308] on div "Delay timeline: 7:00am: Appointment started Driver arrived 1:34 after 8:34am: E…" at bounding box center [1014, 227] width 275 height 235
click at [1078, 311] on div "Delay timeline: 7:00am: Appointment started Driver arrived 1:34 after 8:34am: E…" at bounding box center [1014, 227] width 275 height 235
click at [994, 315] on div "Delay timeline: 7:00am: Appointment started Driver arrived 1:34 after 8:34am: E…" at bounding box center [1014, 227] width 275 height 235
click at [41, 21] on img at bounding box center [84, 26] width 142 height 41
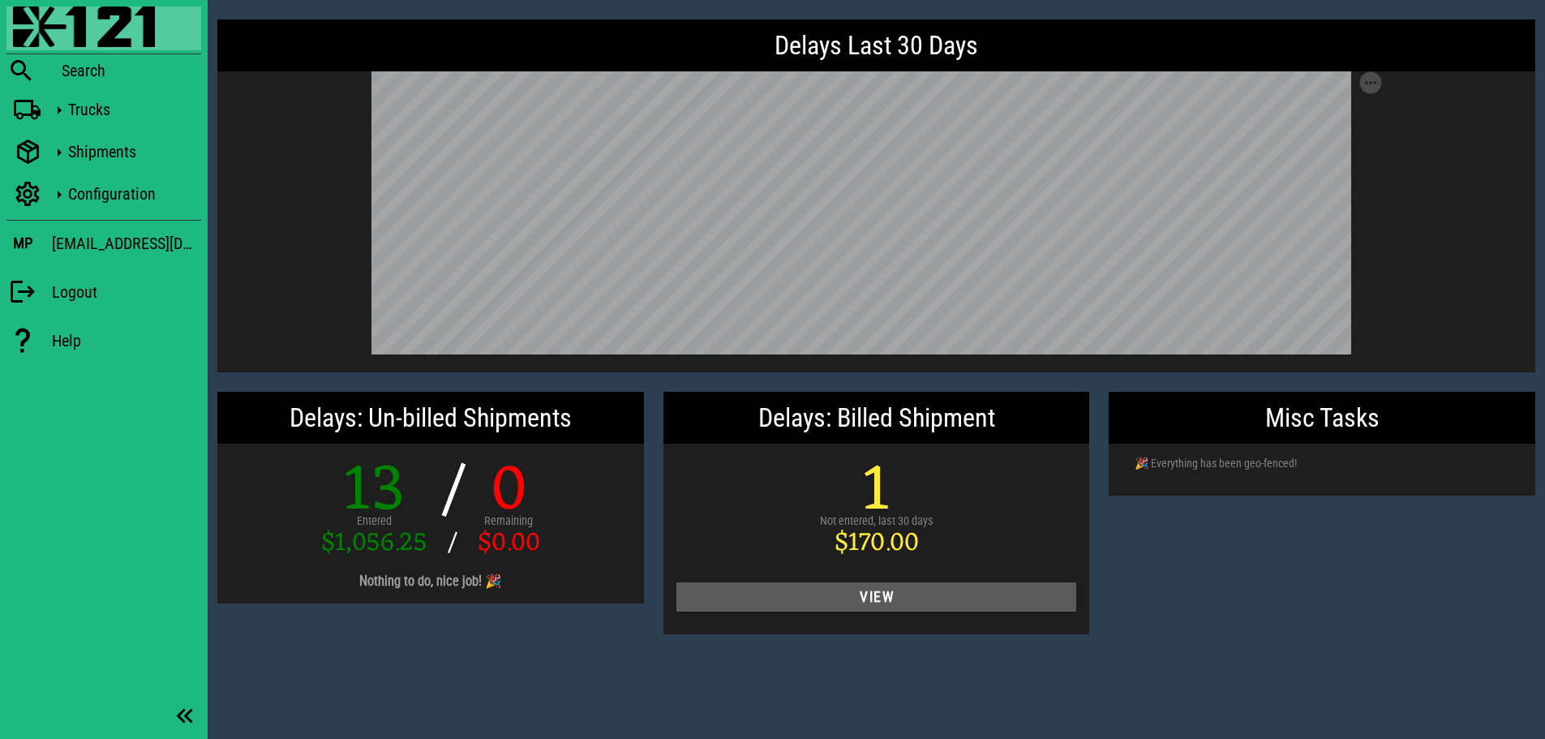
click at [958, 594] on span "View" at bounding box center [876, 597] width 375 height 16
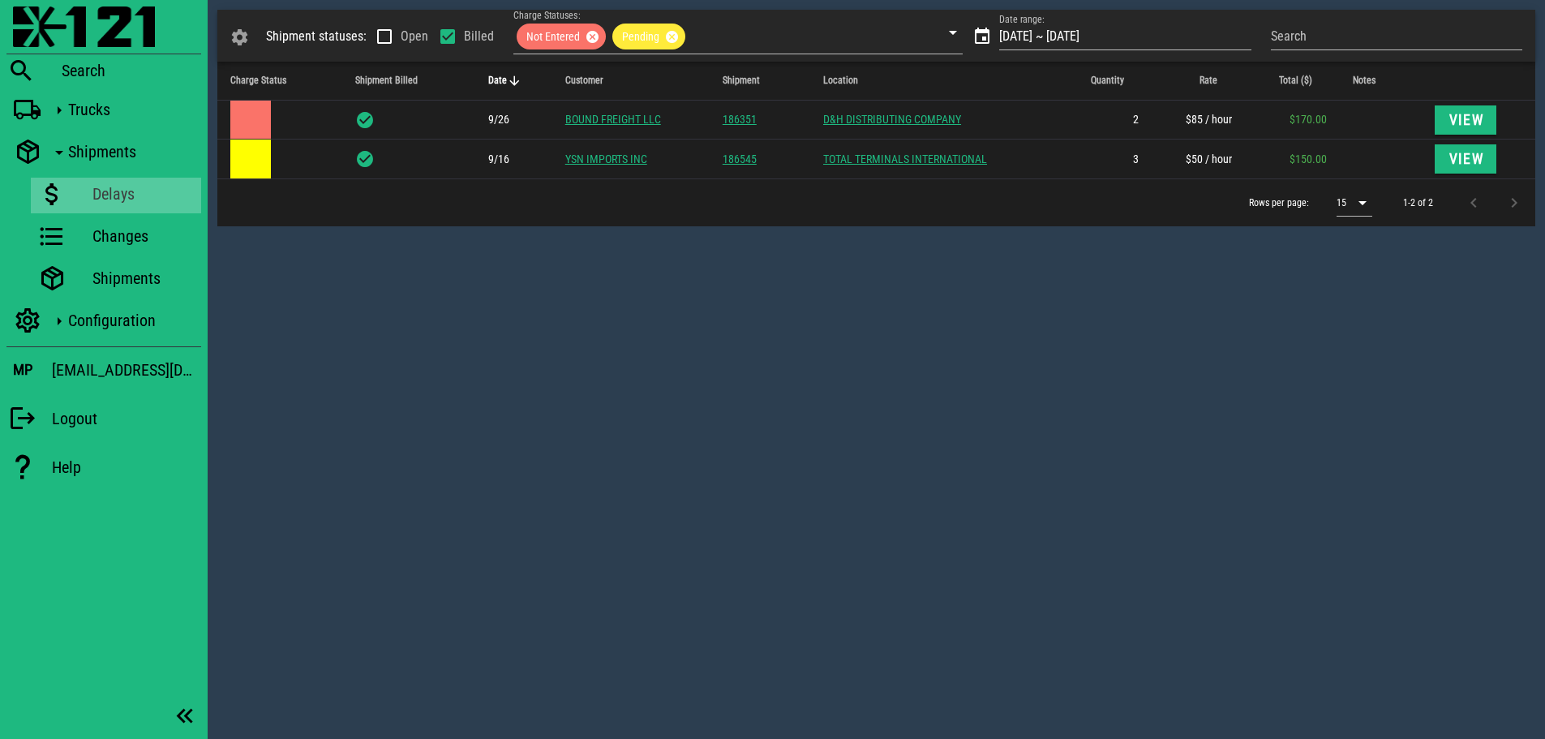
click at [439, 317] on div "Shipment statuses: Open Billed Charge Statuses: Not Entered Pending Date range:…" at bounding box center [876, 369] width 1337 height 739
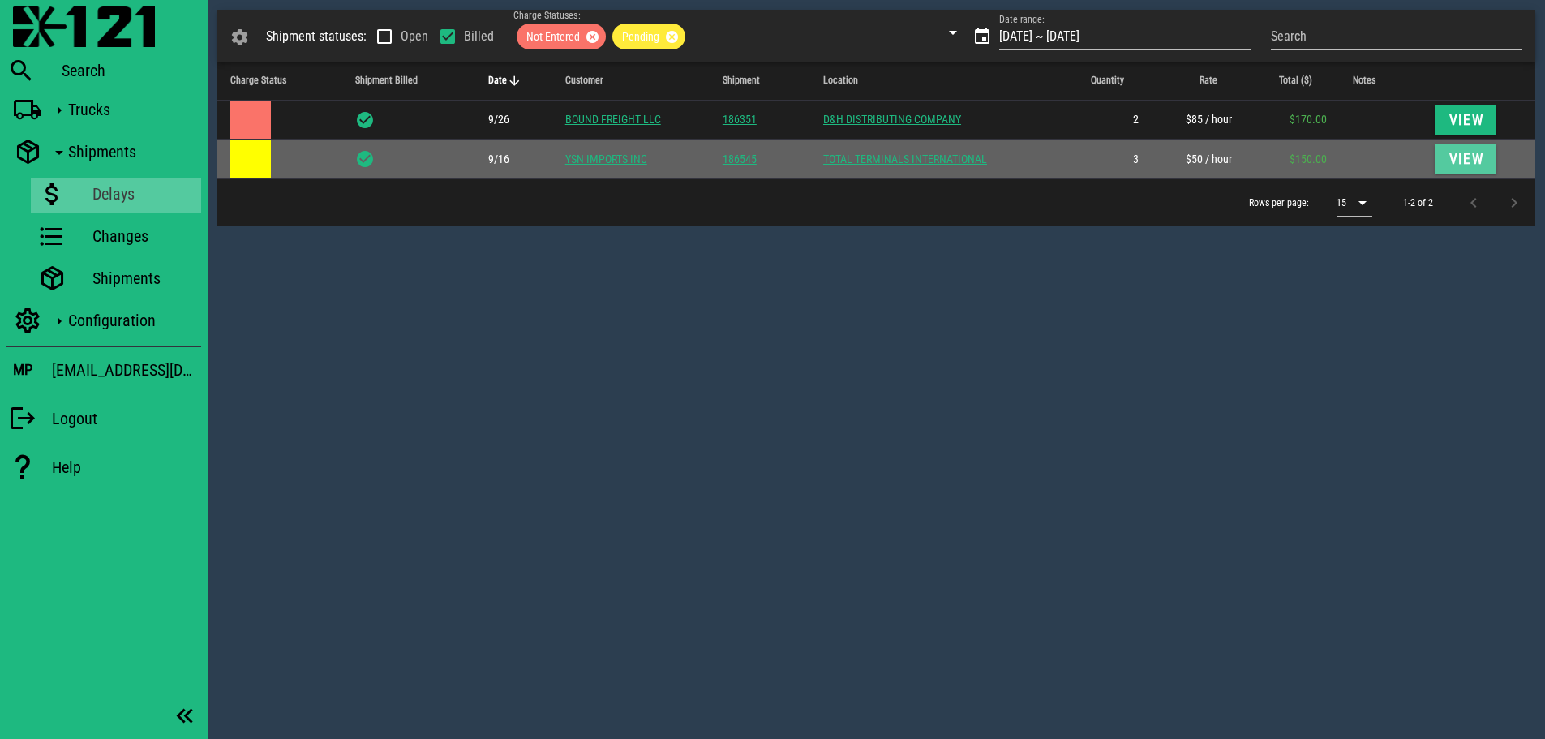
click at [1468, 169] on button "View" at bounding box center [1465, 158] width 62 height 29
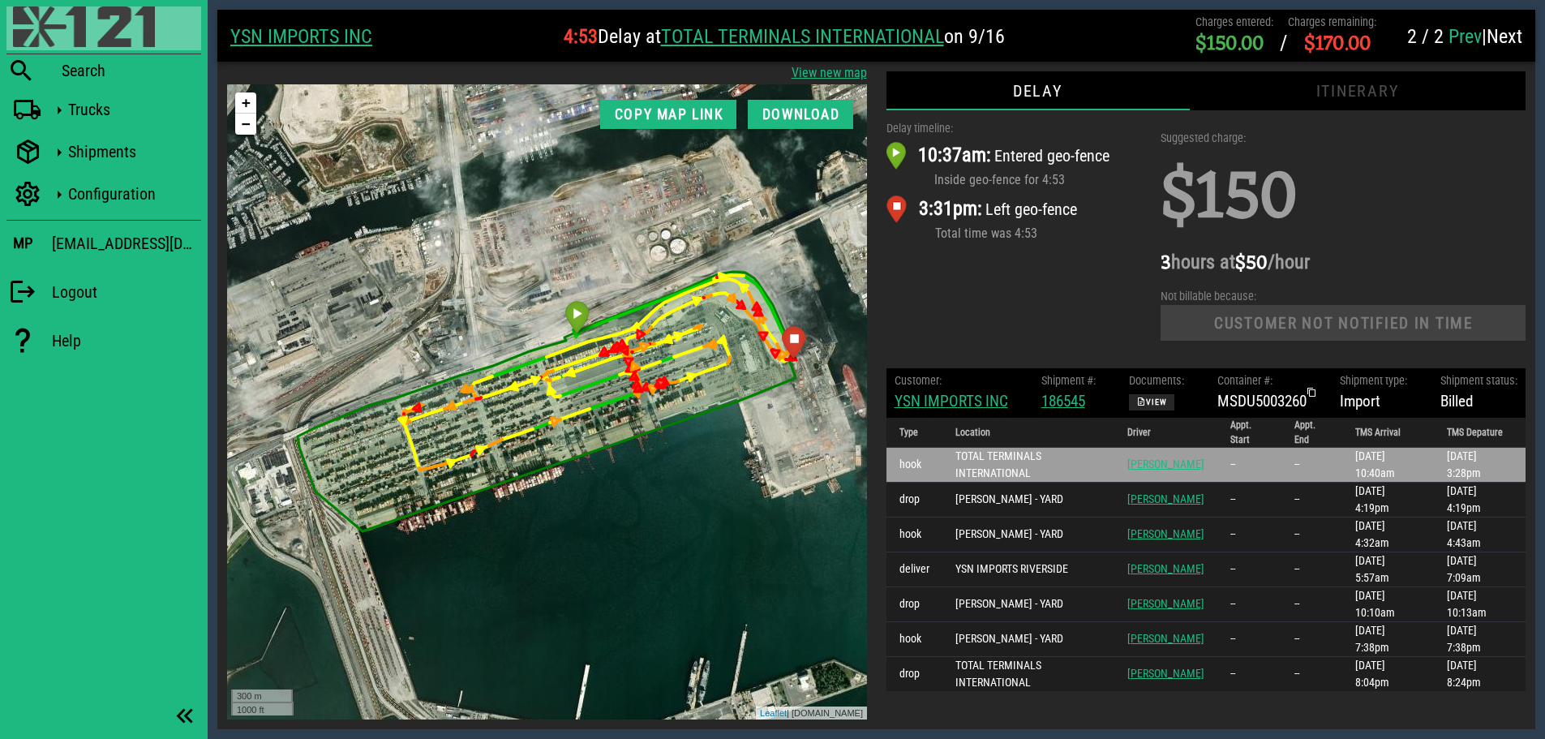
click at [49, 24] on img at bounding box center [84, 26] width 142 height 41
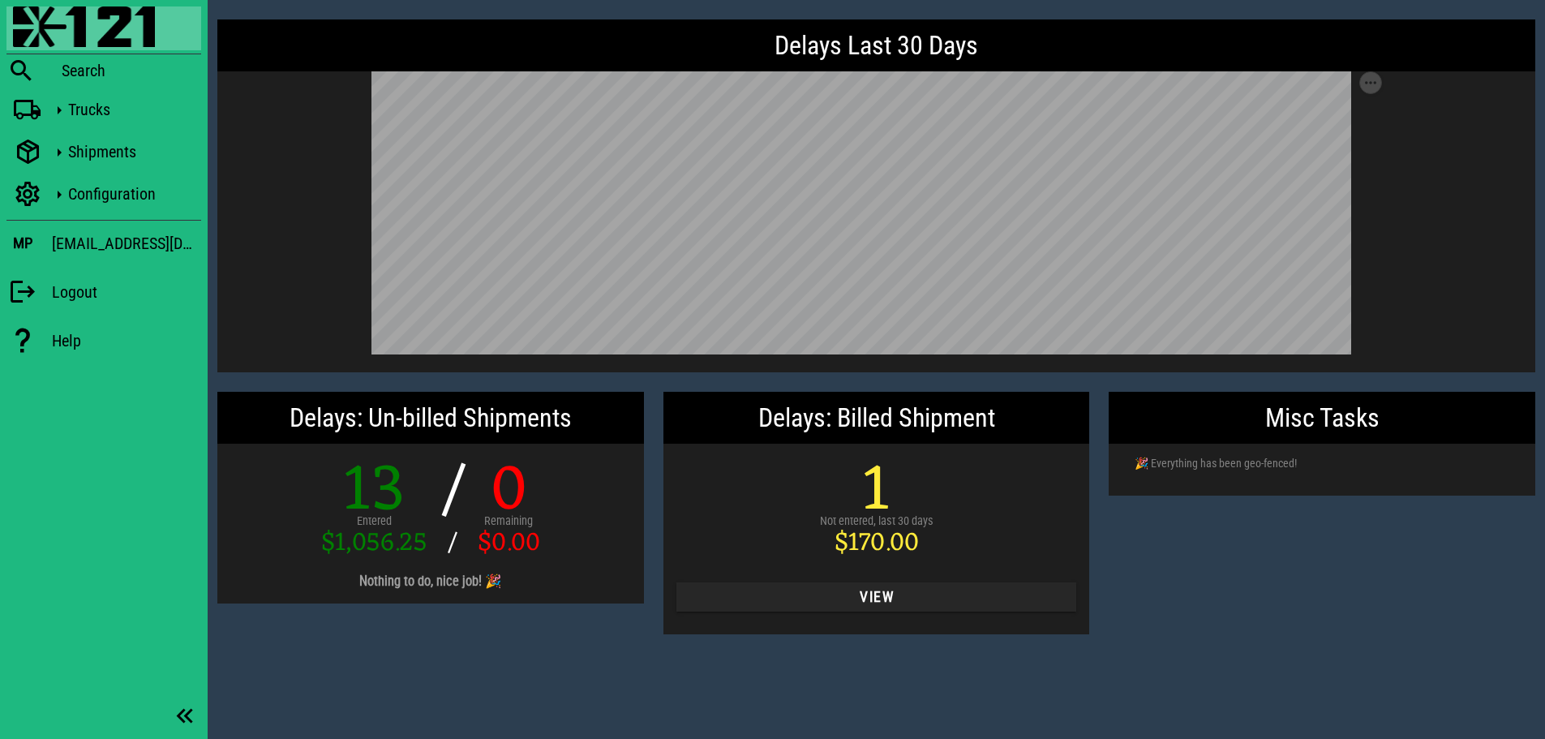
click at [1379, 597] on div "Misc Tasks 🎉 Everything has been geo-fenced!" at bounding box center [1322, 513] width 446 height 262
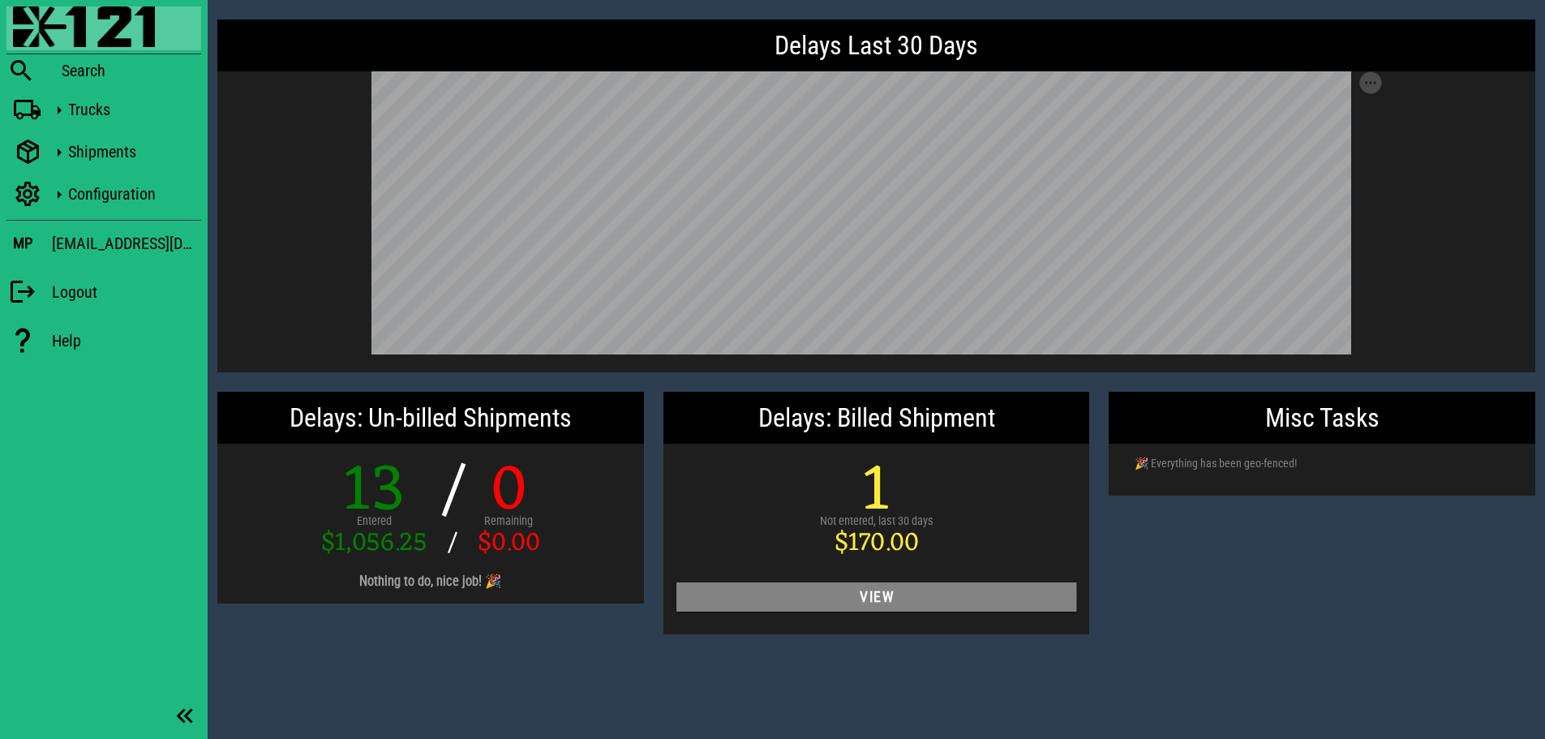
click at [941, 602] on span "View" at bounding box center [876, 597] width 375 height 16
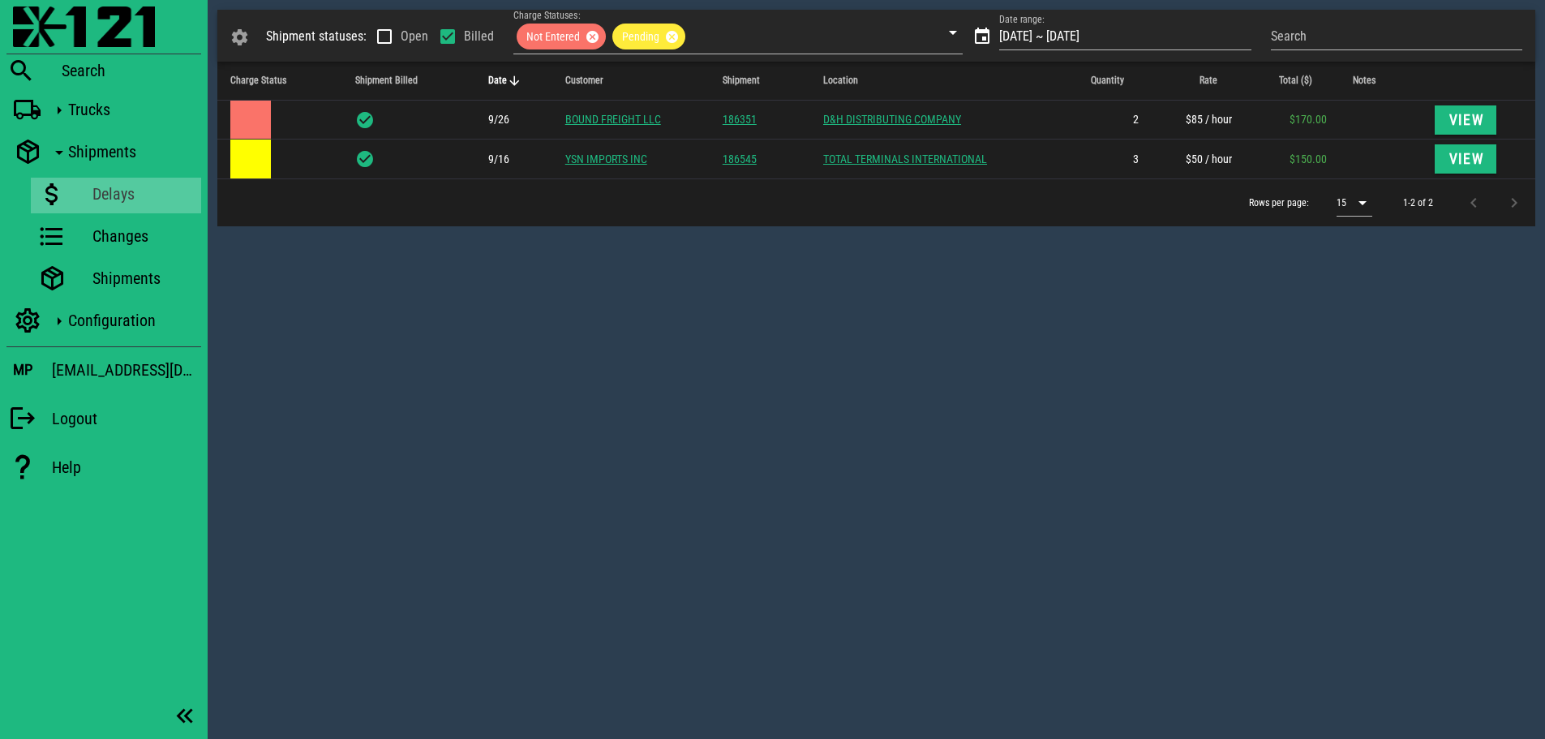
click at [402, 306] on div "Shipment statuses: Open Billed Charge Statuses: Not Entered Pending Date range:…" at bounding box center [876, 369] width 1337 height 739
click at [48, 27] on img at bounding box center [84, 26] width 142 height 41
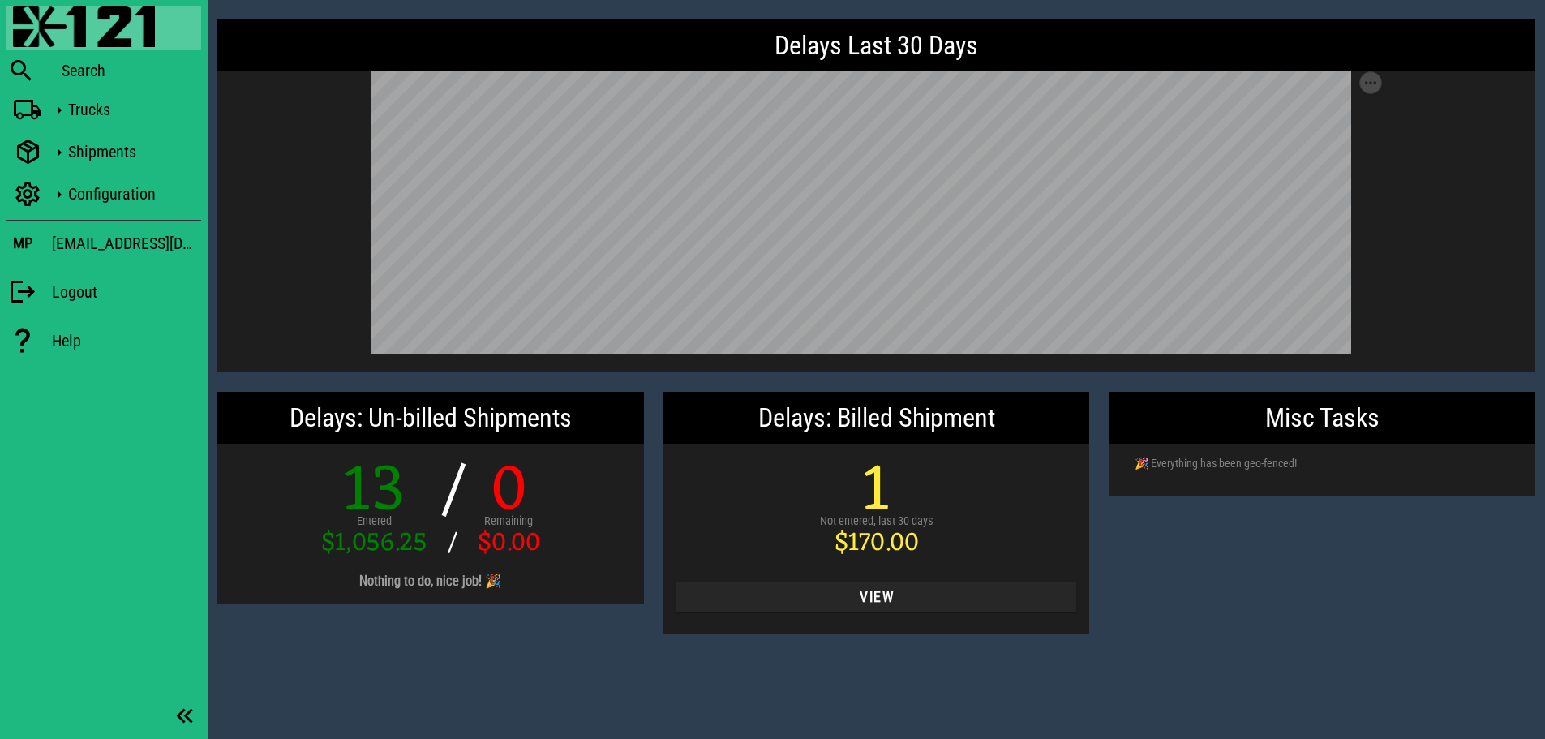
click at [1472, 593] on div "Misc Tasks 🎉 Everything has been geo-fenced!" at bounding box center [1322, 513] width 446 height 262
click at [1382, 575] on div "Misc Tasks 🎉 Everything has been geo-fenced!" at bounding box center [1322, 513] width 446 height 262
click at [1001, 690] on div "Delays Last 30 Days Save as SVG Save as PNG Delays: Un-billed Shipments 13 Ente…" at bounding box center [876, 369] width 1337 height 739
click at [1305, 582] on div "Misc Tasks 🎉 Everything has been geo-fenced!" at bounding box center [1322, 513] width 446 height 262
click at [1049, 686] on div "Delays Last 30 Days Save as SVG Save as PNG Delays: Un-billed Shipments 13 Ente…" at bounding box center [876, 369] width 1337 height 739
